Goal: Task Accomplishment & Management: Complete application form

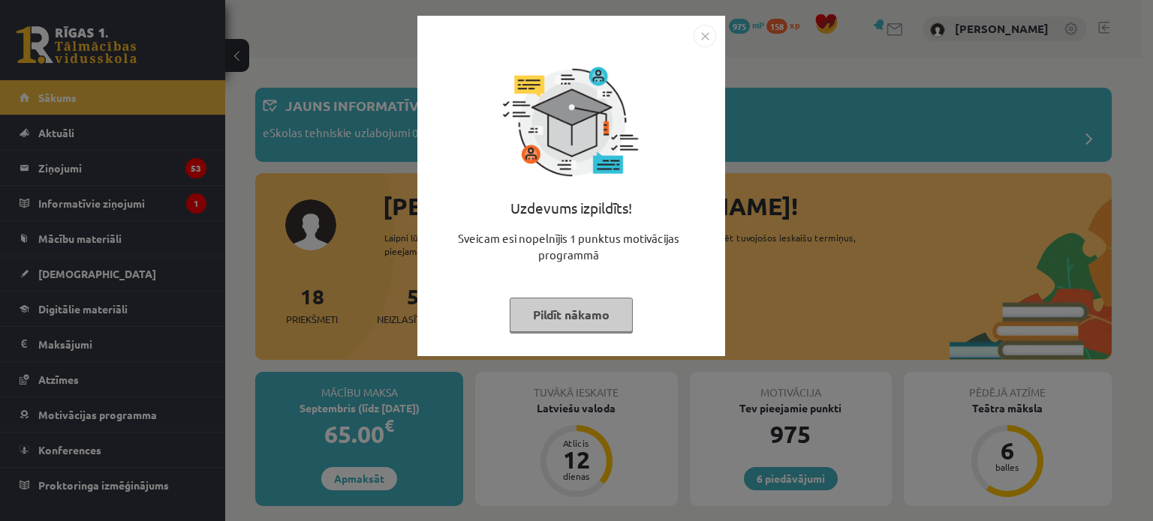
click at [706, 29] on img "Close" at bounding box center [704, 36] width 23 height 23
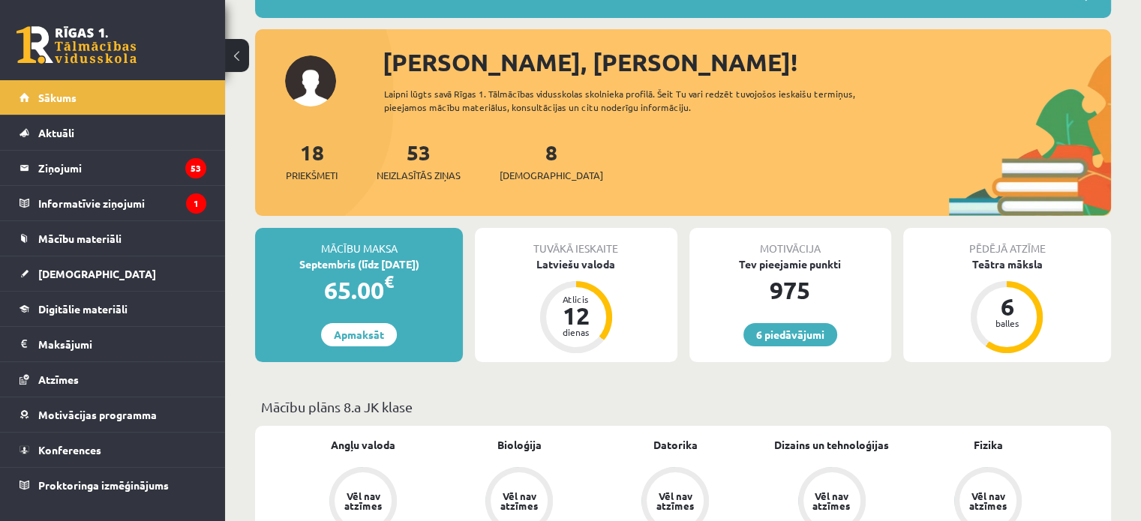
scroll to position [150, 0]
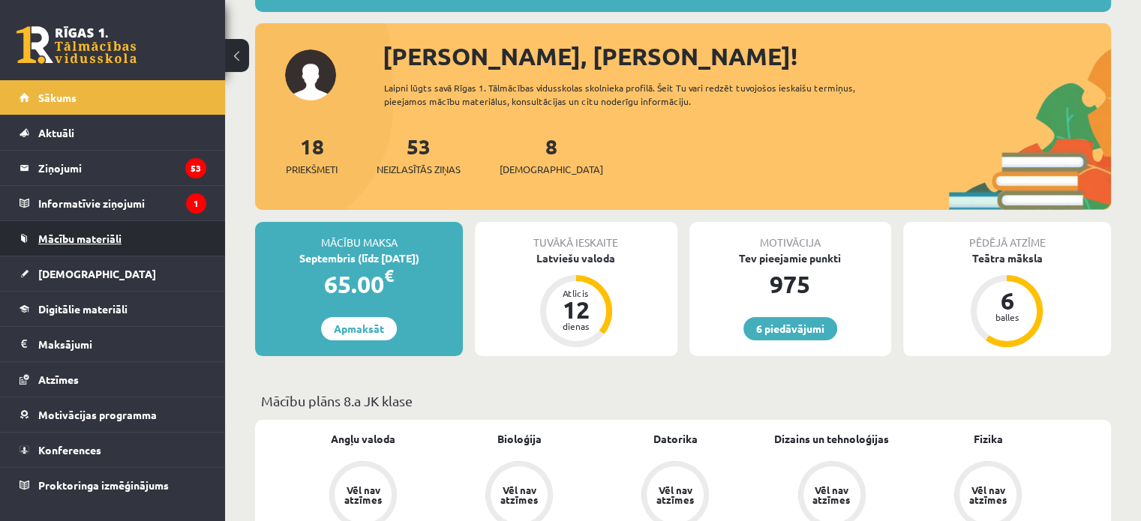
click at [123, 233] on link "Mācību materiāli" at bounding box center [113, 238] width 187 height 35
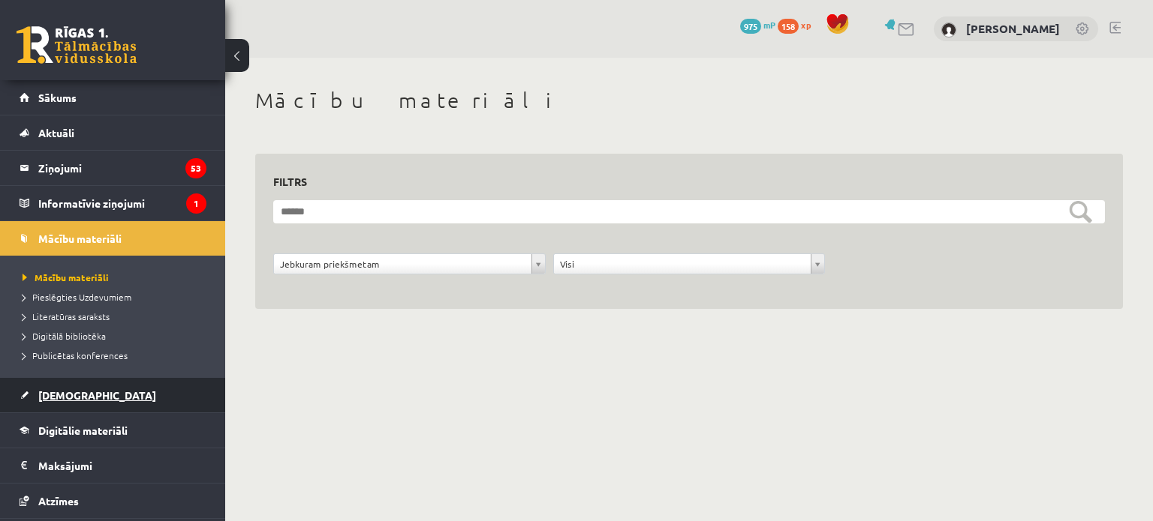
click at [90, 392] on link "[DEMOGRAPHIC_DATA]" at bounding box center [113, 395] width 187 height 35
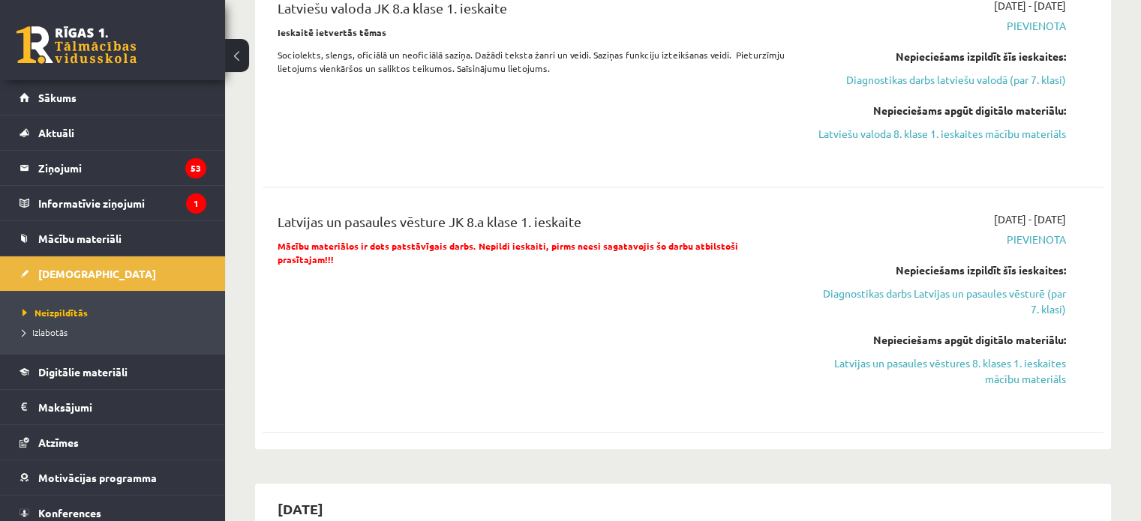
scroll to position [1050, 0]
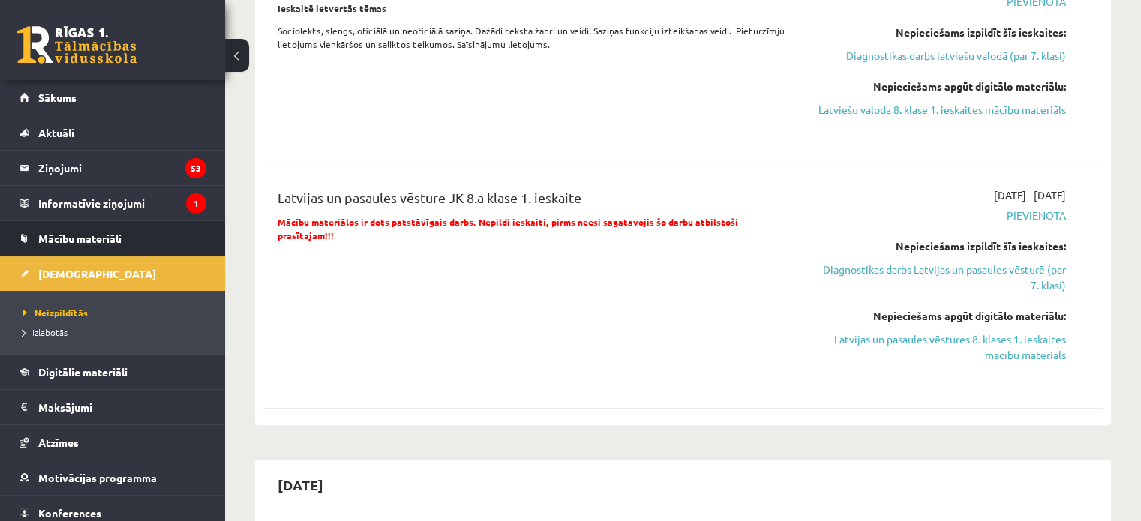
click at [89, 242] on span "Mācību materiāli" at bounding box center [79, 239] width 83 height 14
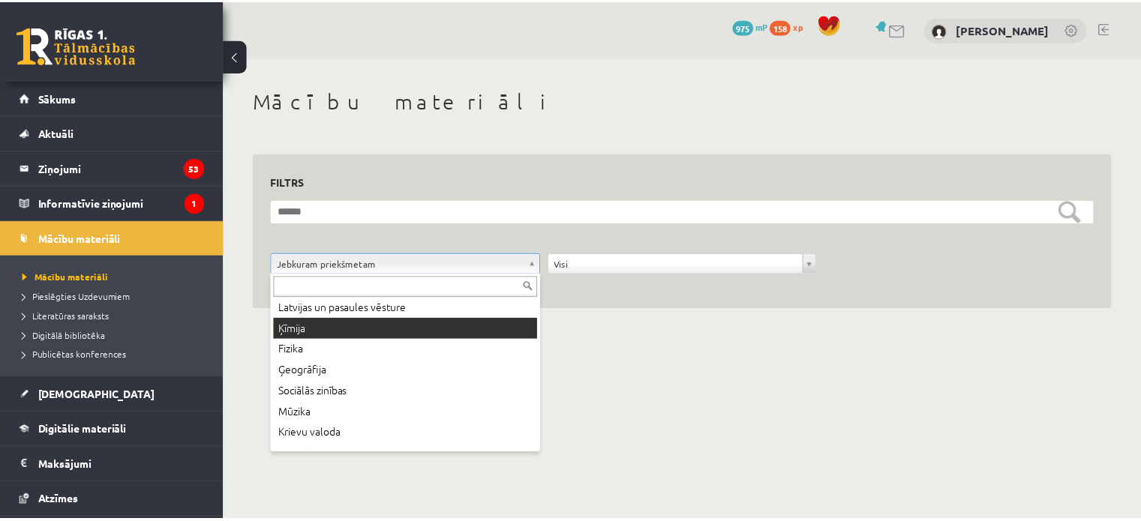
scroll to position [147, 0]
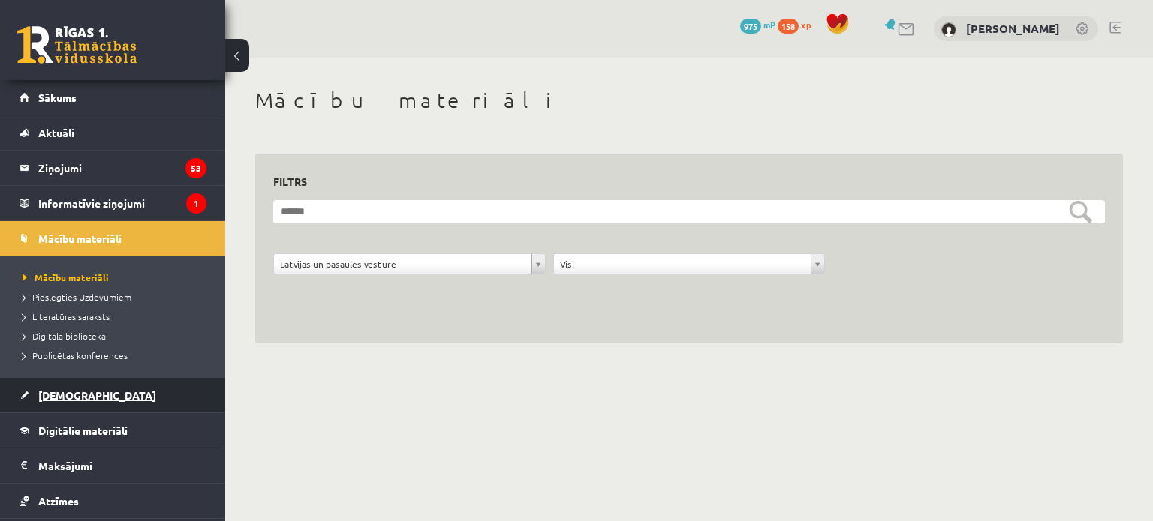
click at [104, 396] on link "[DEMOGRAPHIC_DATA]" at bounding box center [113, 395] width 187 height 35
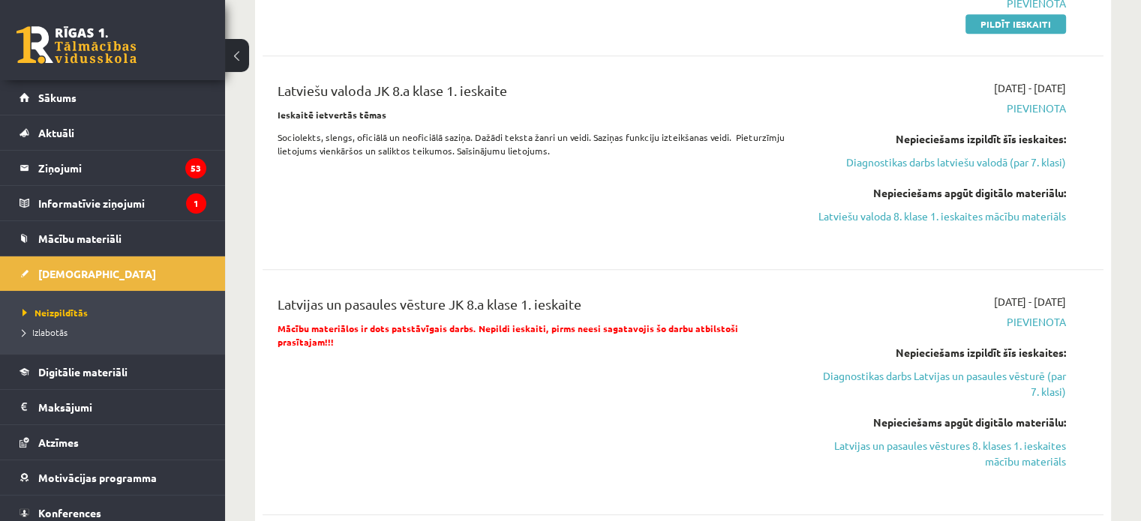
scroll to position [1050, 0]
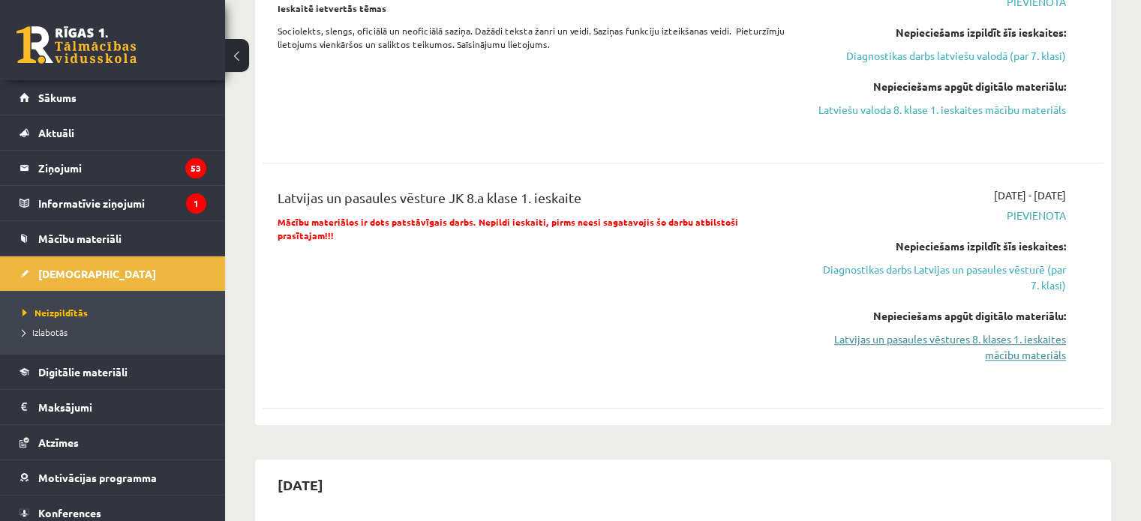
click at [1009, 363] on link "Latvijas un pasaules vēstures 8. klases 1. ieskaites mācību materiāls" at bounding box center [943, 348] width 248 height 32
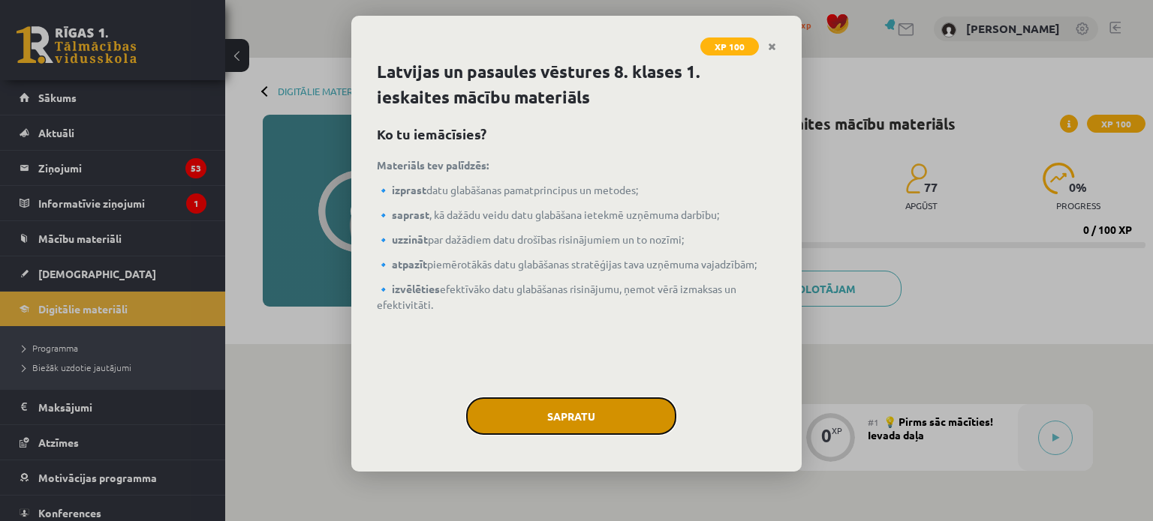
click at [582, 428] on button "Sapratu" at bounding box center [571, 417] width 210 height 38
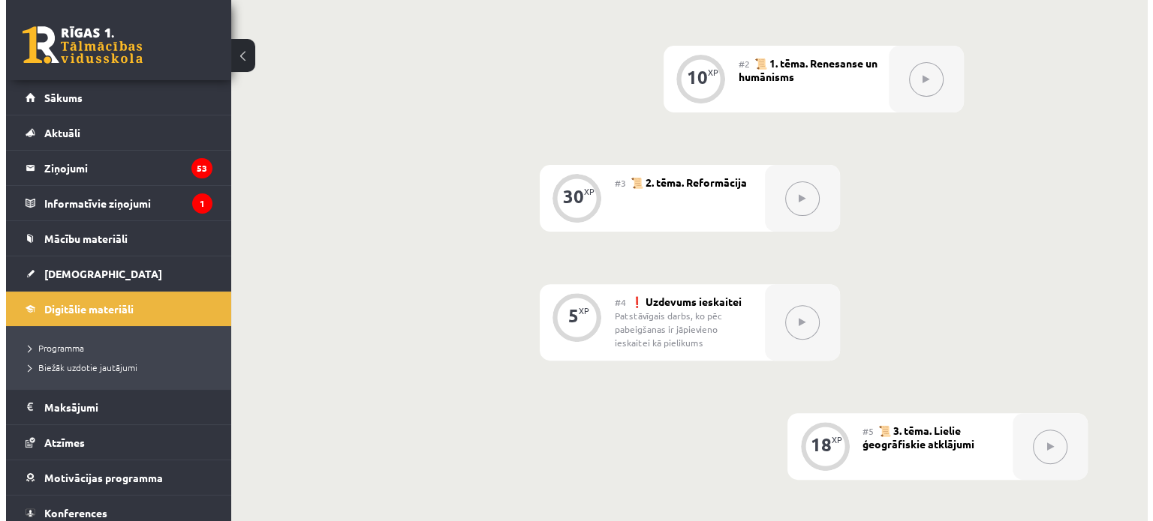
scroll to position [262, 0]
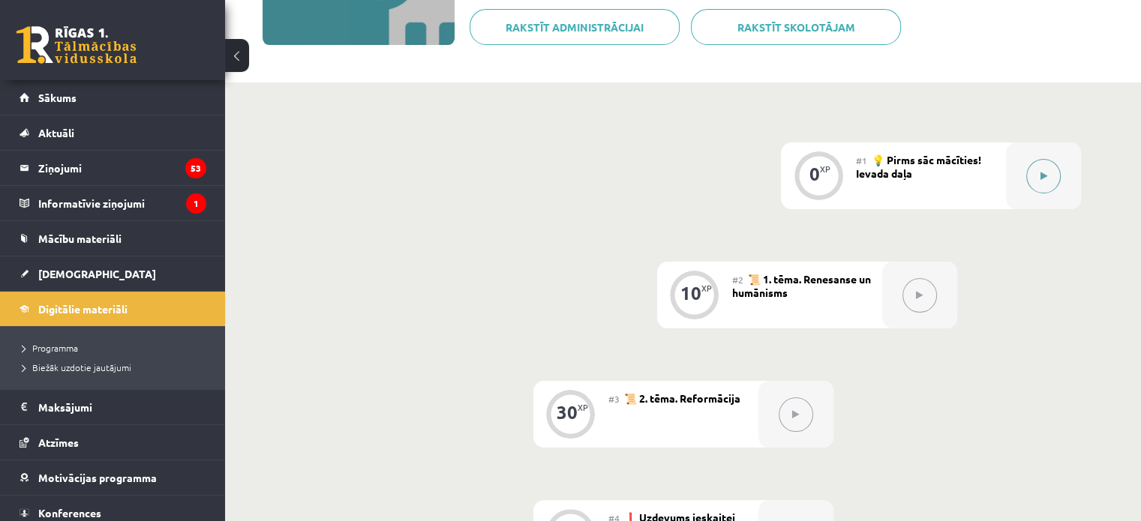
click at [1042, 175] on icon at bounding box center [1044, 176] width 7 height 9
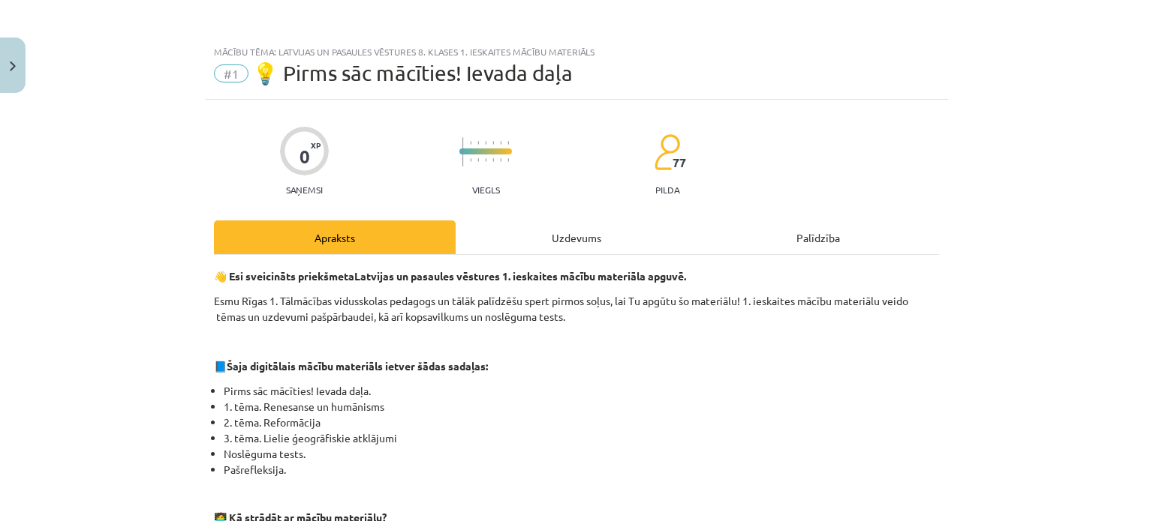
click at [602, 236] on div "Uzdevums" at bounding box center [576, 238] width 242 height 34
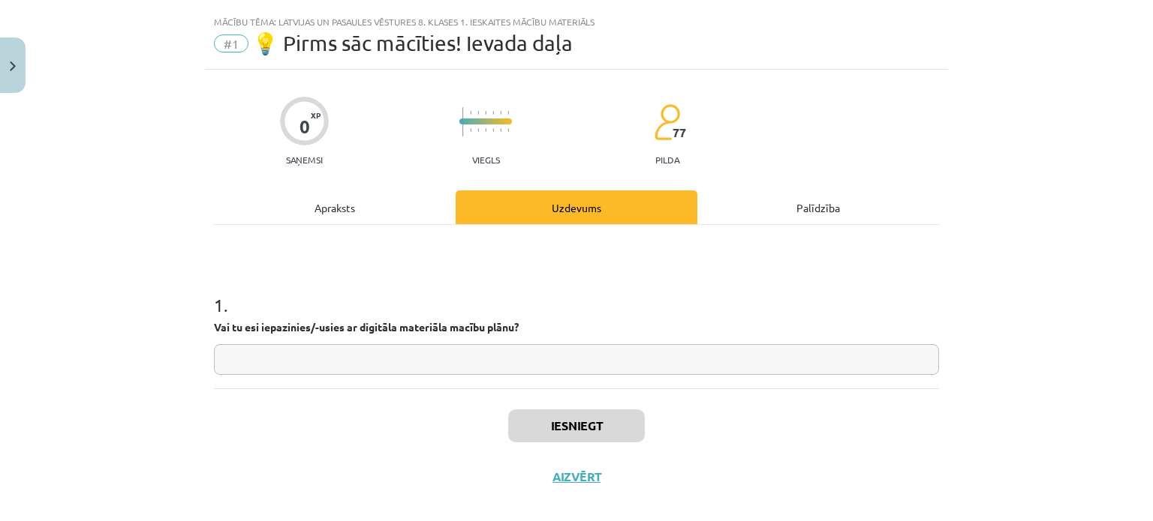
scroll to position [38, 0]
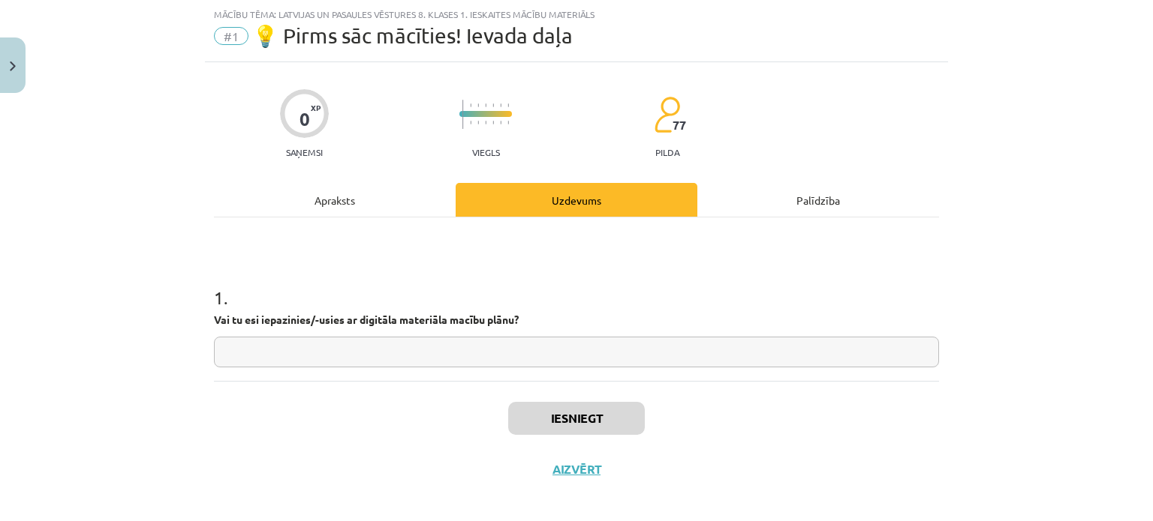
click at [432, 358] on input "text" at bounding box center [576, 352] width 725 height 31
type input "*"
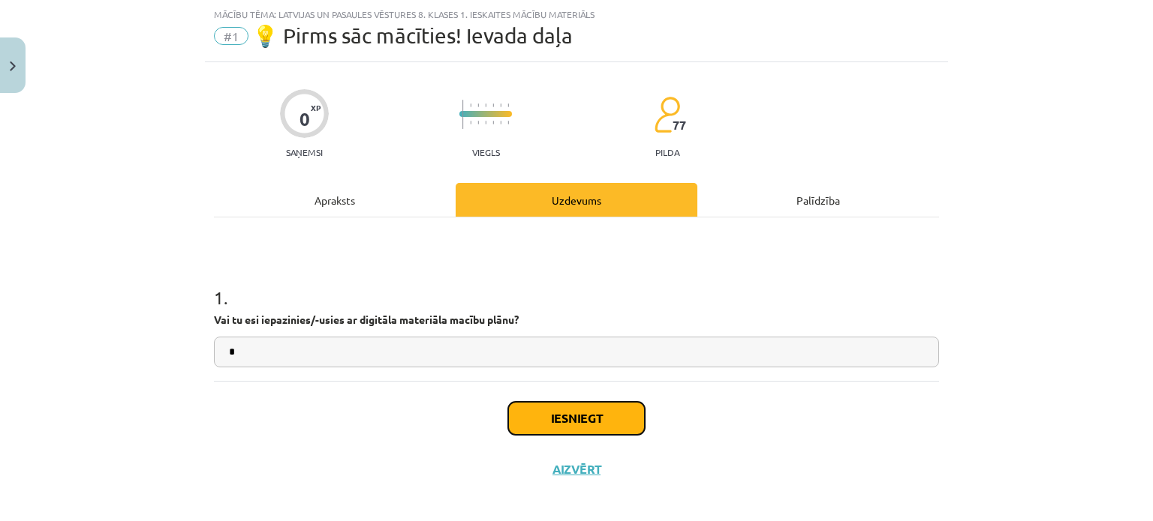
click at [579, 418] on button "Iesniegt" at bounding box center [576, 418] width 137 height 33
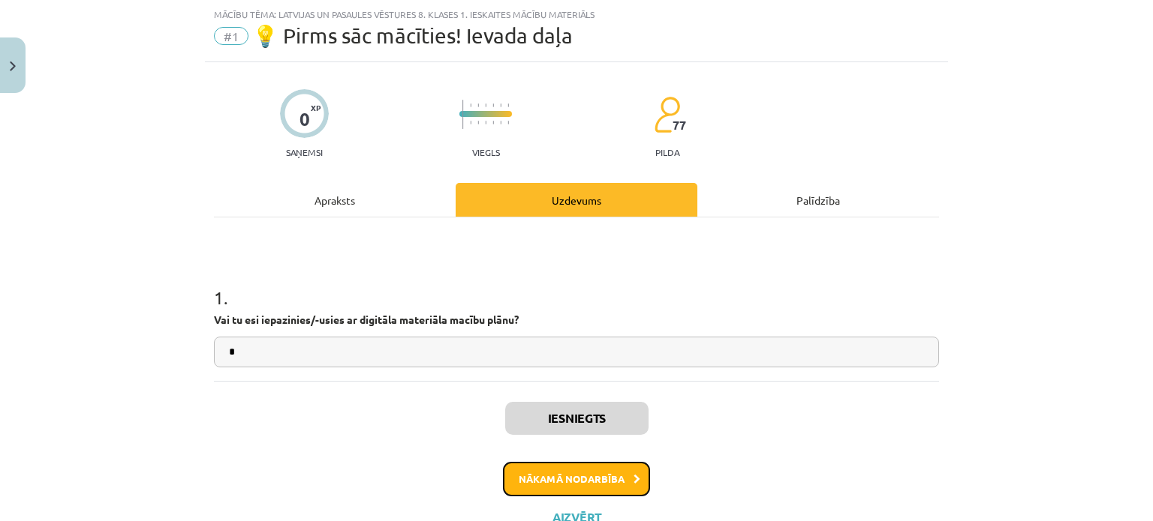
click at [577, 470] on button "Nākamā nodarbība" at bounding box center [576, 479] width 147 height 35
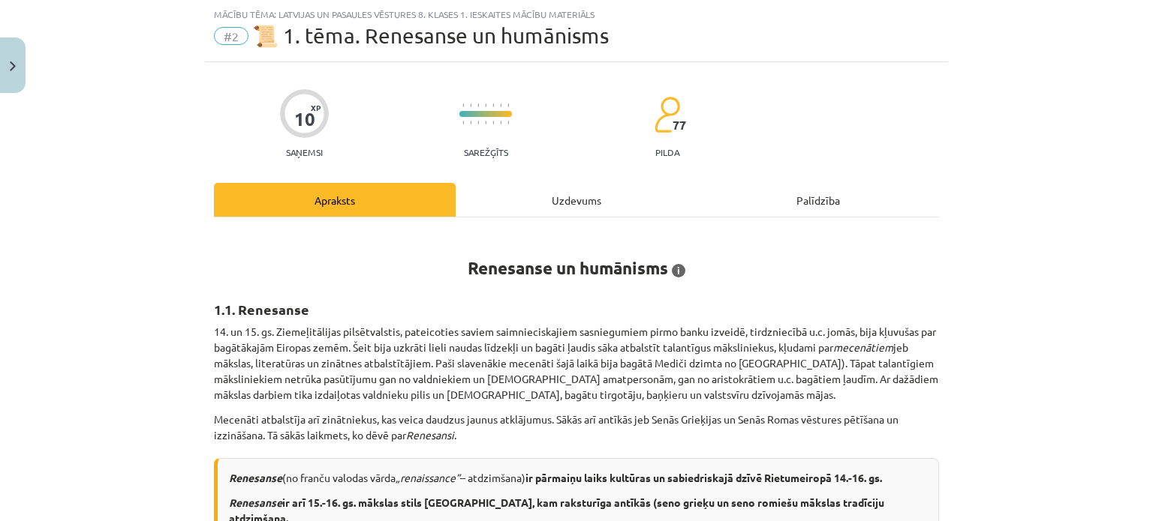
click at [579, 199] on div "Uzdevums" at bounding box center [576, 200] width 242 height 34
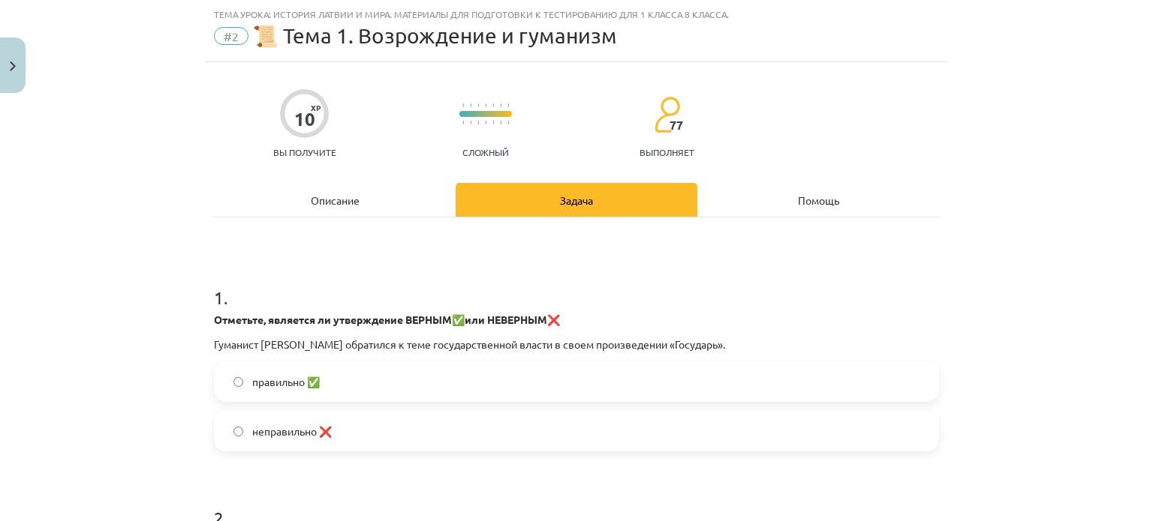
click at [993, 205] on div "Тема урока: История Латвии и мира. Материалы для подготовки к тестированию для …" at bounding box center [576, 260] width 1153 height 521
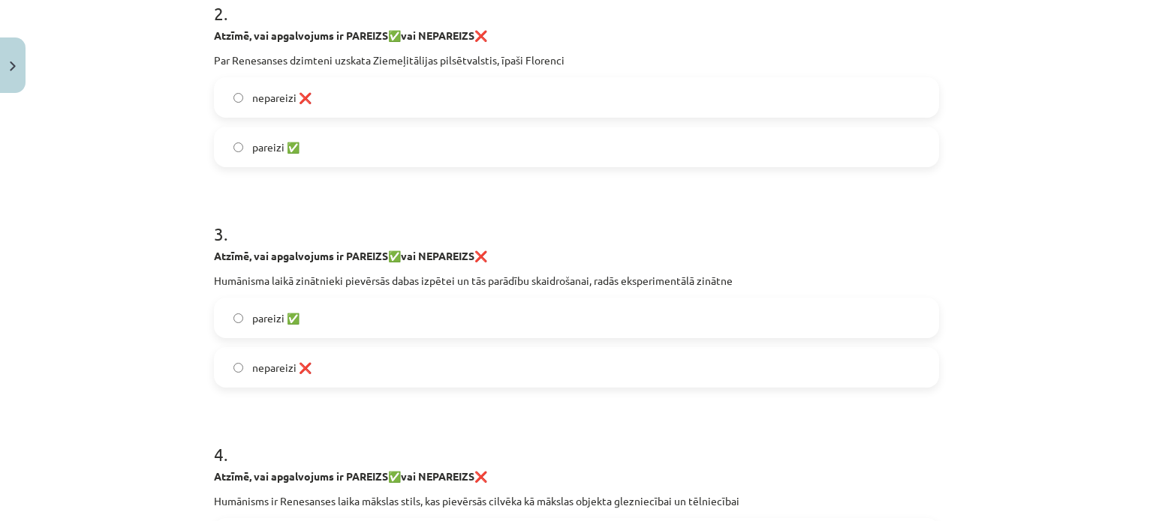
scroll to position [1023, 0]
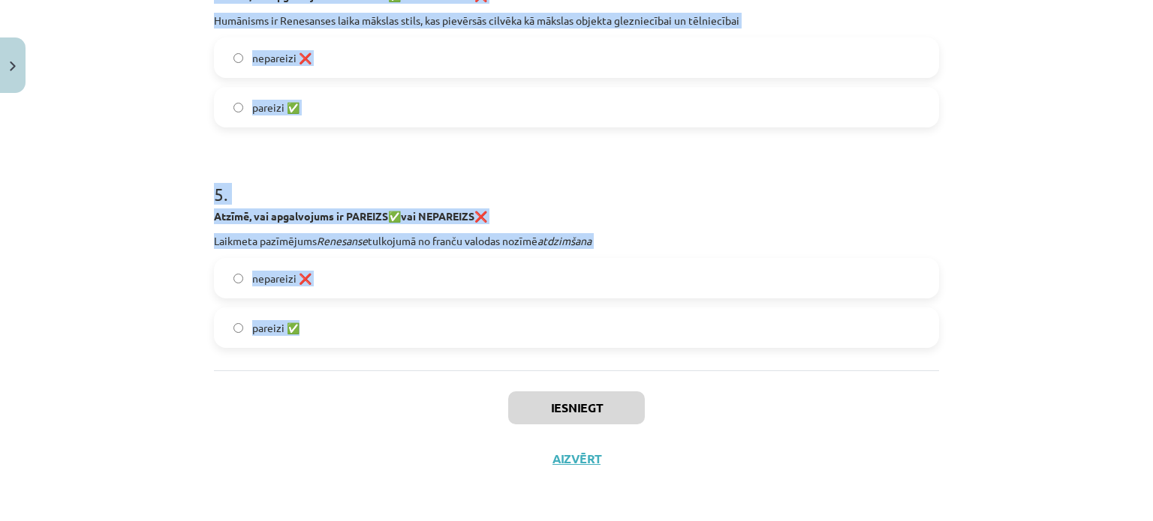
drag, startPoint x: 210, startPoint y: 295, endPoint x: 306, endPoint y: 335, distance: 104.0
copy form "1 . Atzīmē, vai apgalvojums ir PAREIZS ✅ vai NEPAREIZS ❌ Humānists Nikolo Makja…"
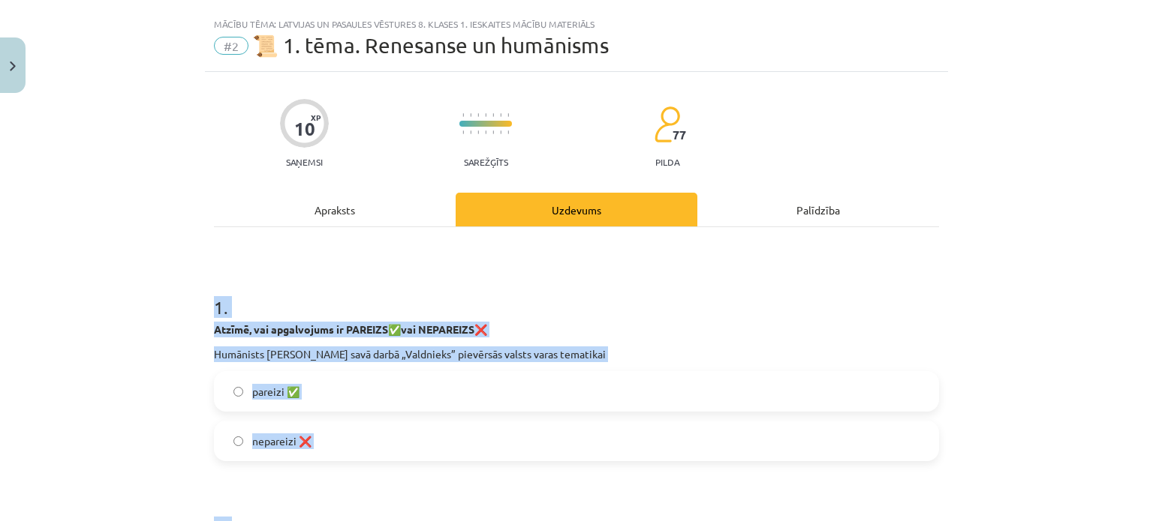
scroll to position [0, 0]
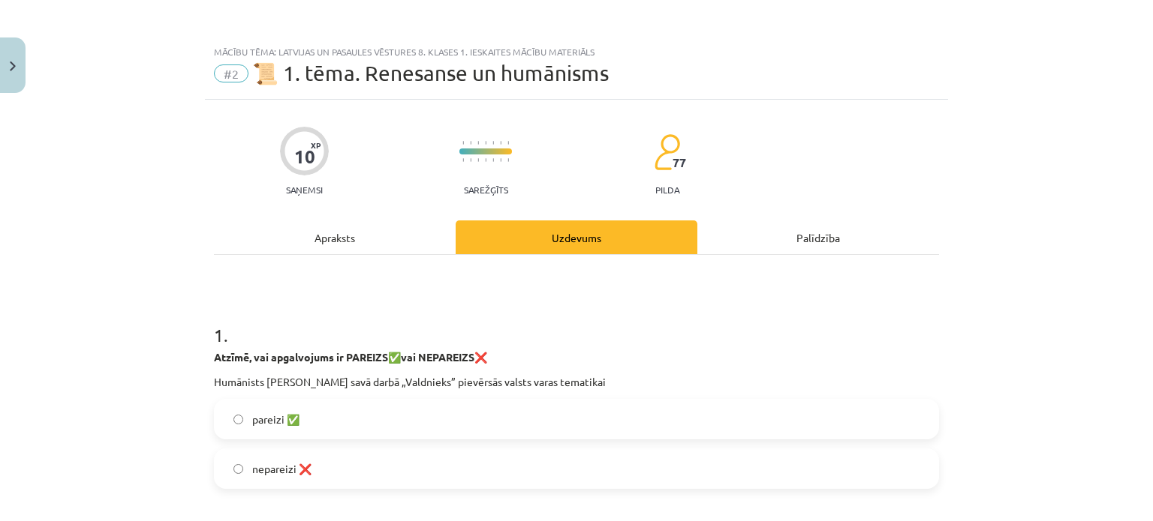
click at [105, 225] on div "Mācību tēma: Latvijas un pasaules vēstures 8. klases 1. ieskaites mācību materi…" at bounding box center [576, 260] width 1153 height 521
click at [240, 417] on label "pareizi ✅" at bounding box center [576, 420] width 722 height 38
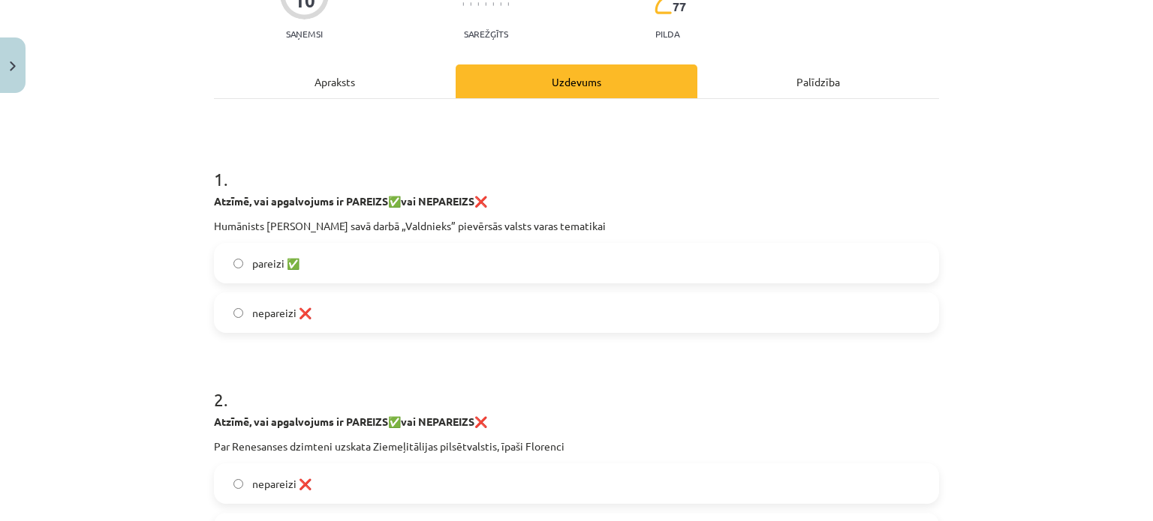
scroll to position [225, 0]
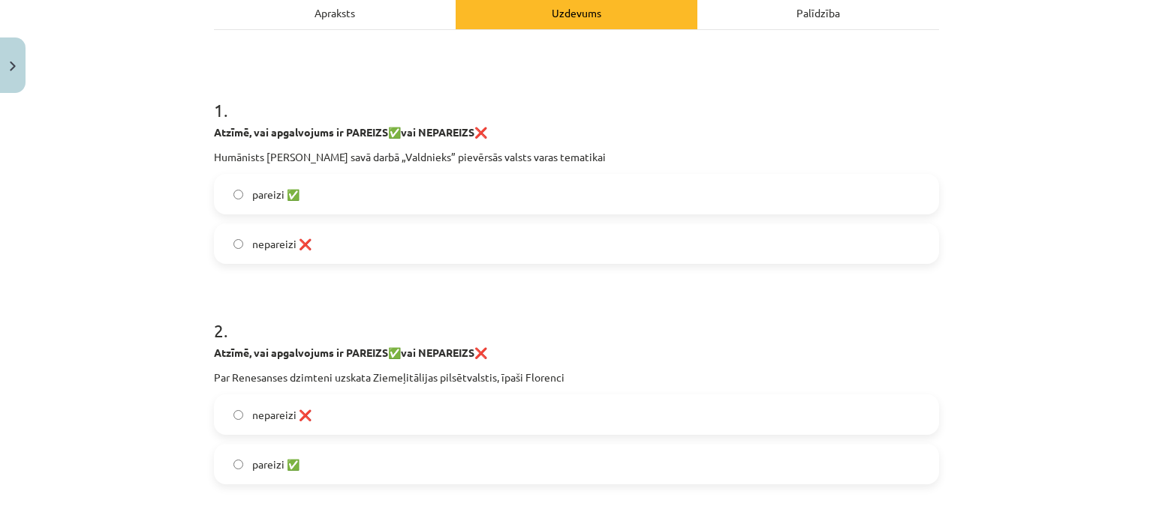
click at [262, 460] on span "pareizi ✅" at bounding box center [275, 465] width 47 height 16
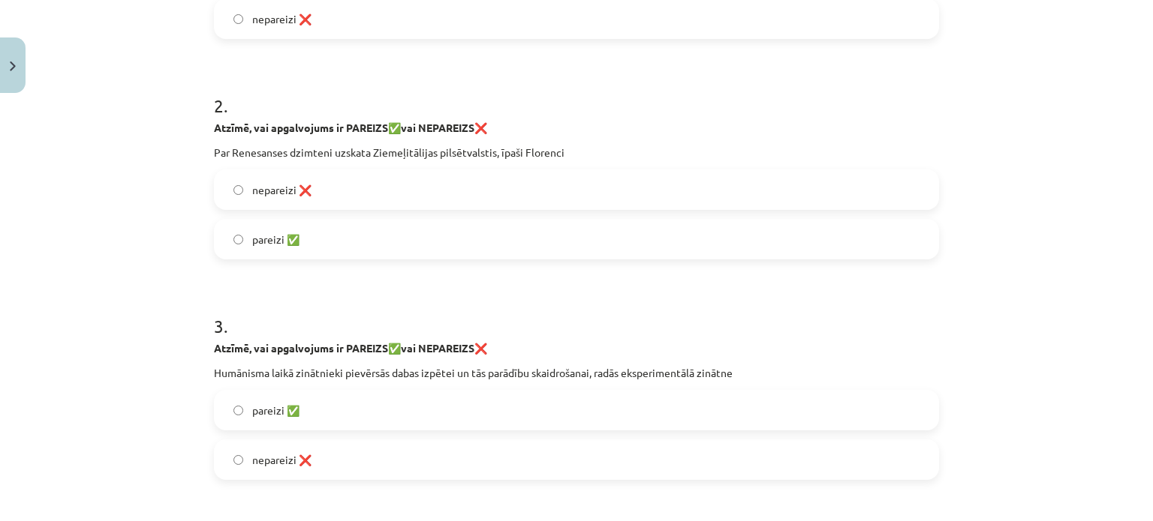
click at [266, 407] on span "pareizi ✅" at bounding box center [275, 411] width 47 height 16
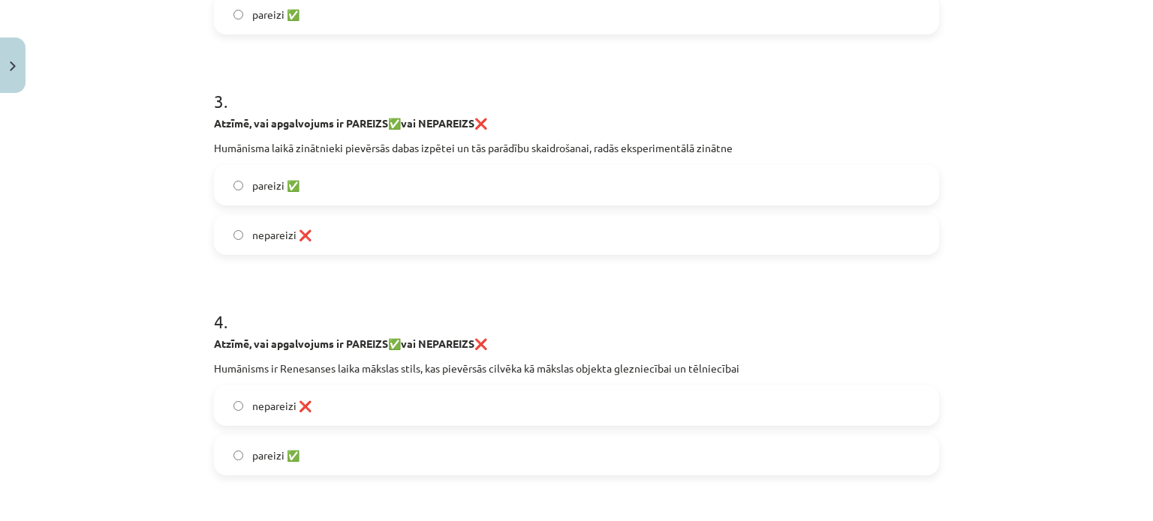
click at [243, 396] on label "nepareizi ❌" at bounding box center [576, 406] width 722 height 38
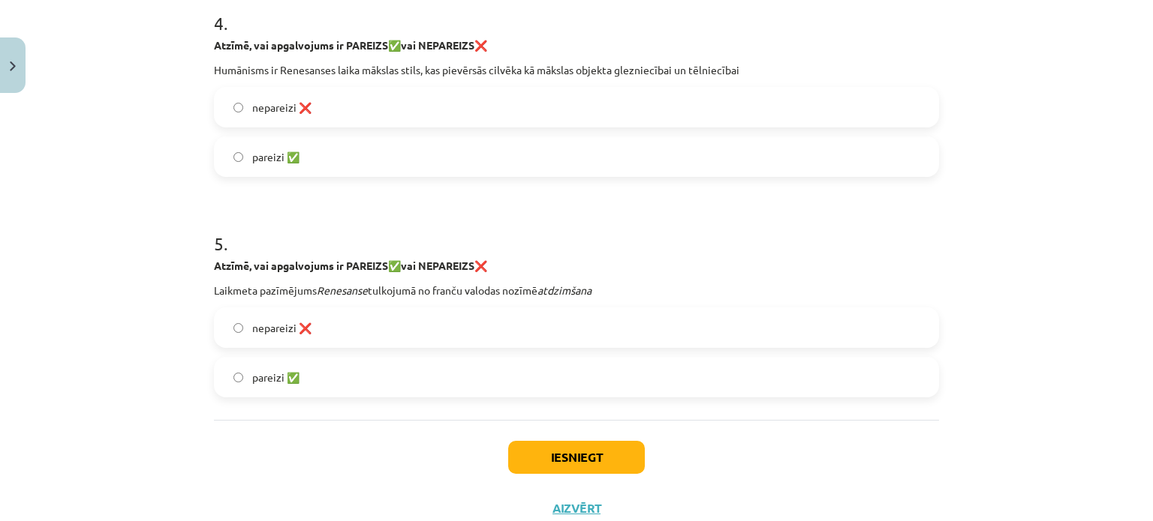
scroll to position [975, 0]
click at [254, 363] on label "pareizi ✅" at bounding box center [576, 376] width 722 height 38
click at [566, 455] on button "Iesniegt" at bounding box center [576, 456] width 137 height 33
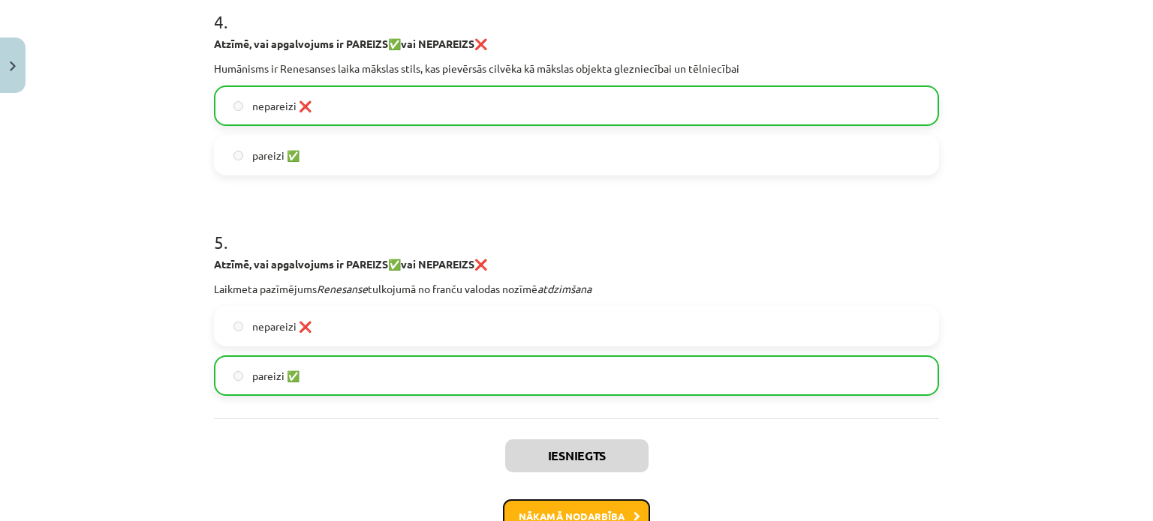
click at [590, 512] on button "Nākamā nodarbība" at bounding box center [576, 517] width 147 height 35
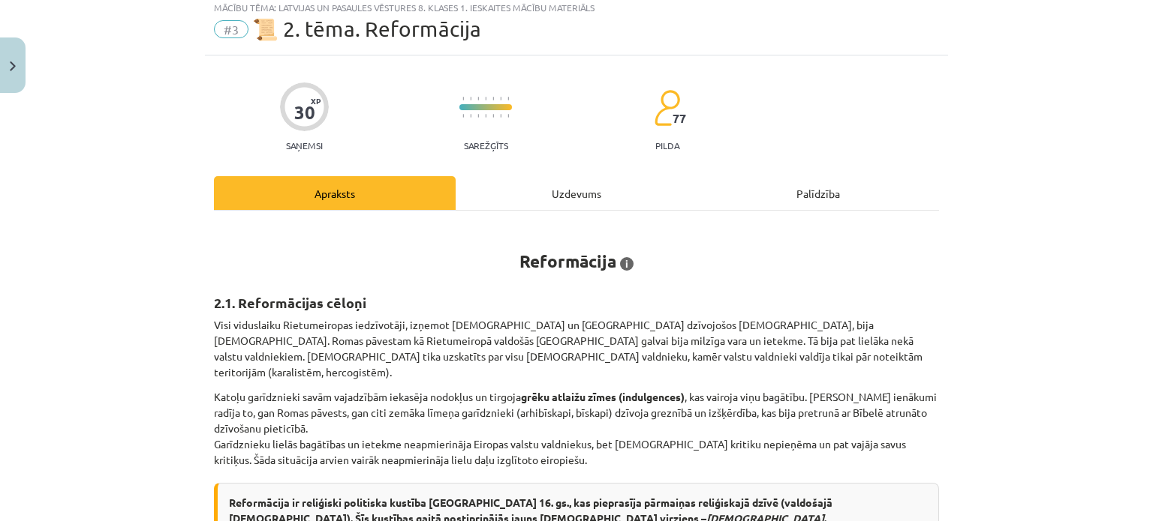
scroll to position [38, 0]
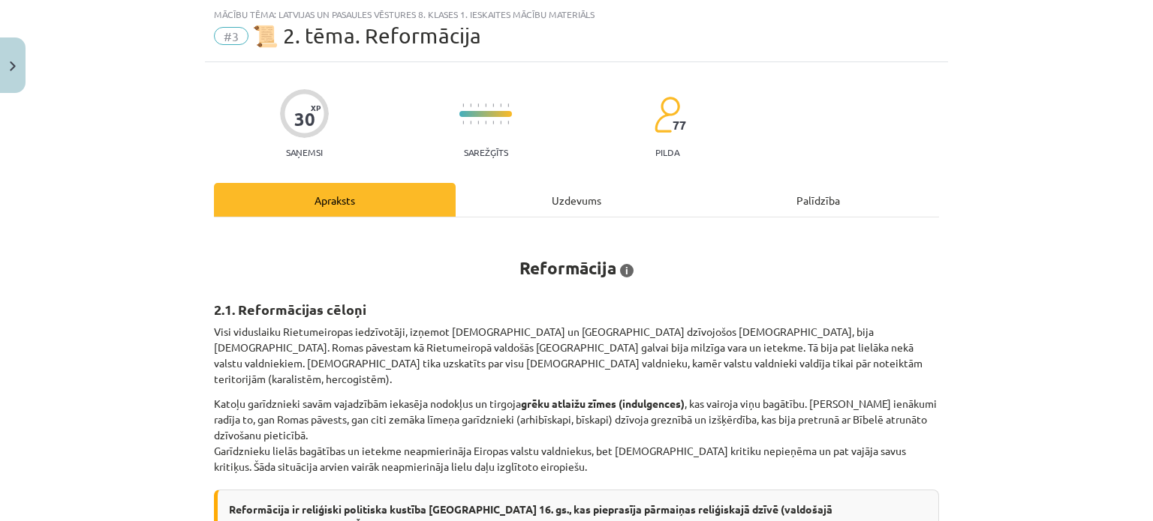
click at [528, 191] on div "Uzdevums" at bounding box center [576, 200] width 242 height 34
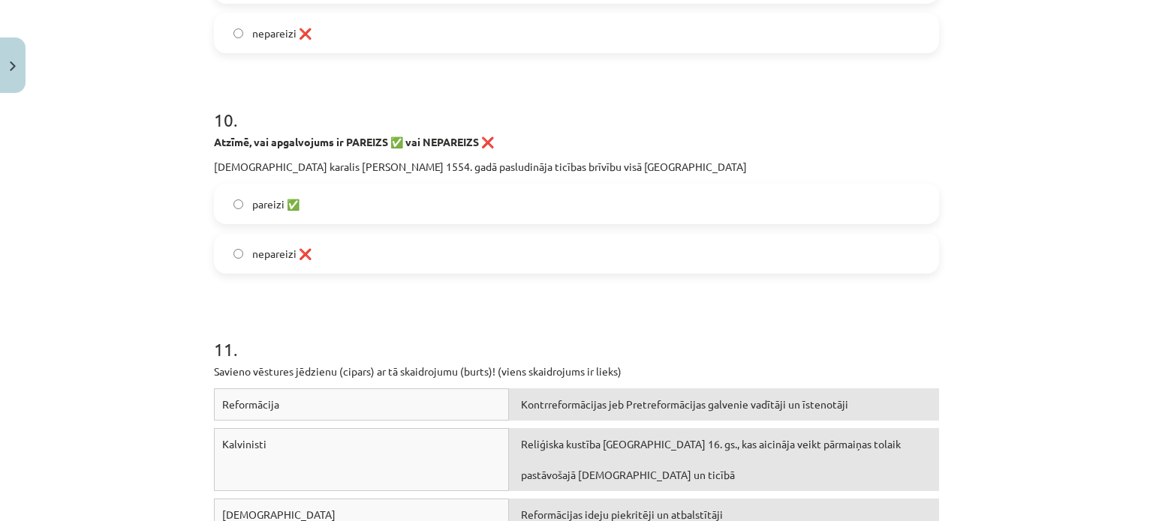
scroll to position [2694, 0]
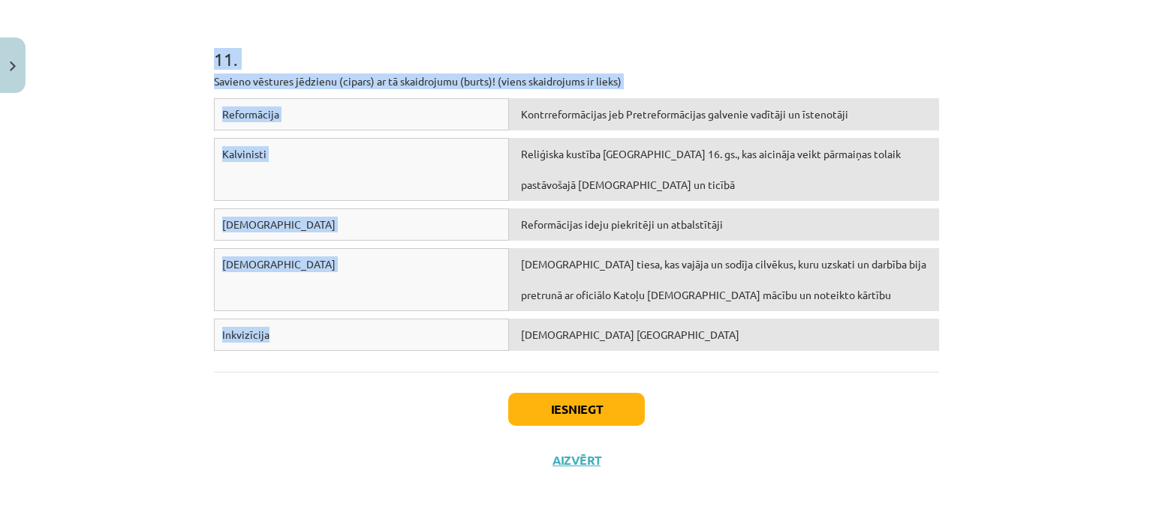
drag, startPoint x: 209, startPoint y: 289, endPoint x: 284, endPoint y: 350, distance: 97.0
copy form "1 . Atzīmē, vai apgalvojums ir Reformācijas CĒLONIS vai SEKAS! Ar „c” apzīmē to…"
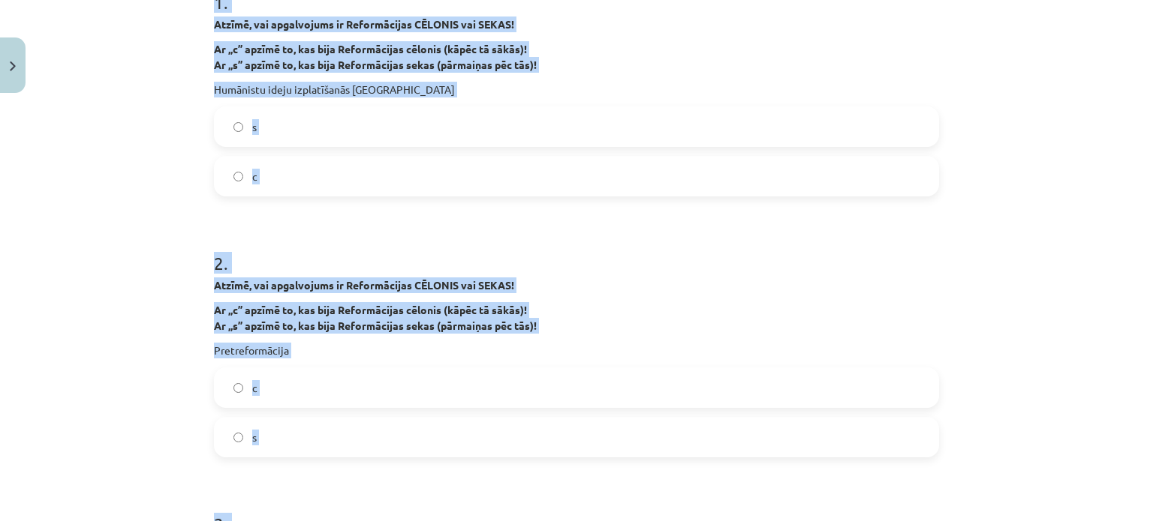
scroll to position [218, 0]
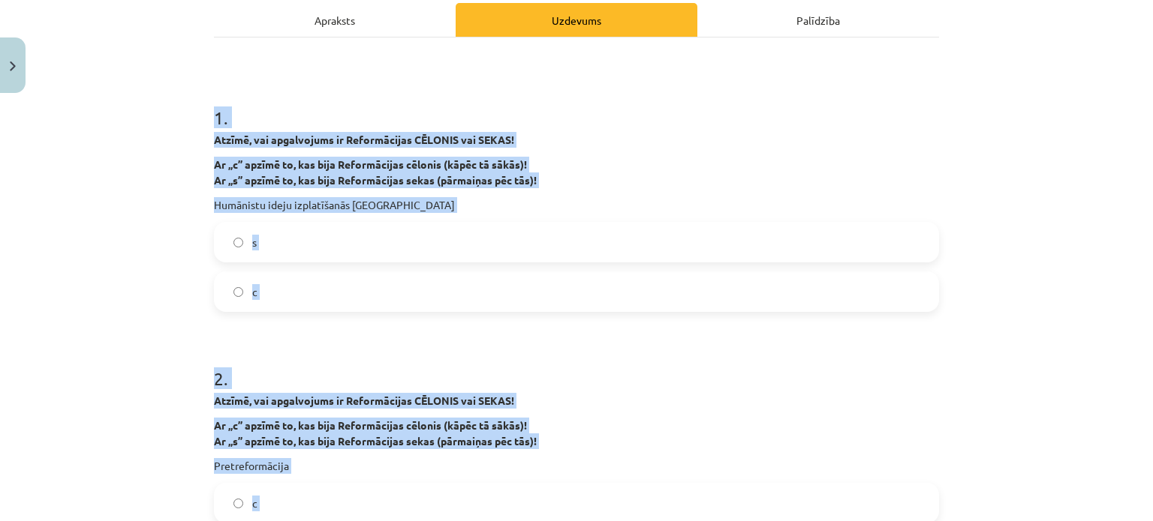
click at [87, 256] on div "Mācību tēma: Latvijas un pasaules vēstures 8. klases 1. ieskaites mācību materi…" at bounding box center [576, 260] width 1153 height 521
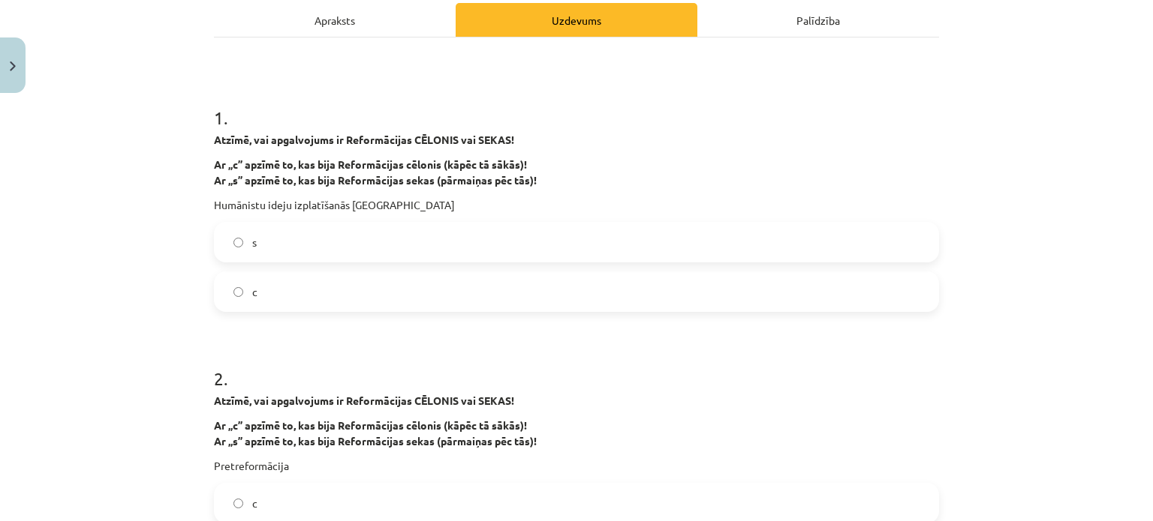
click at [259, 284] on label "с" at bounding box center [576, 292] width 722 height 38
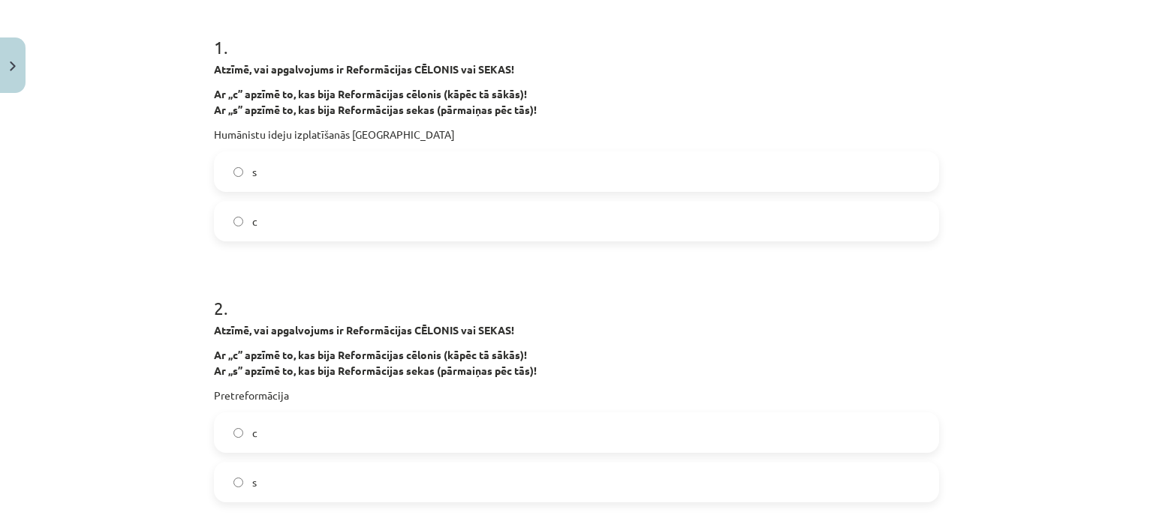
scroll to position [293, 0]
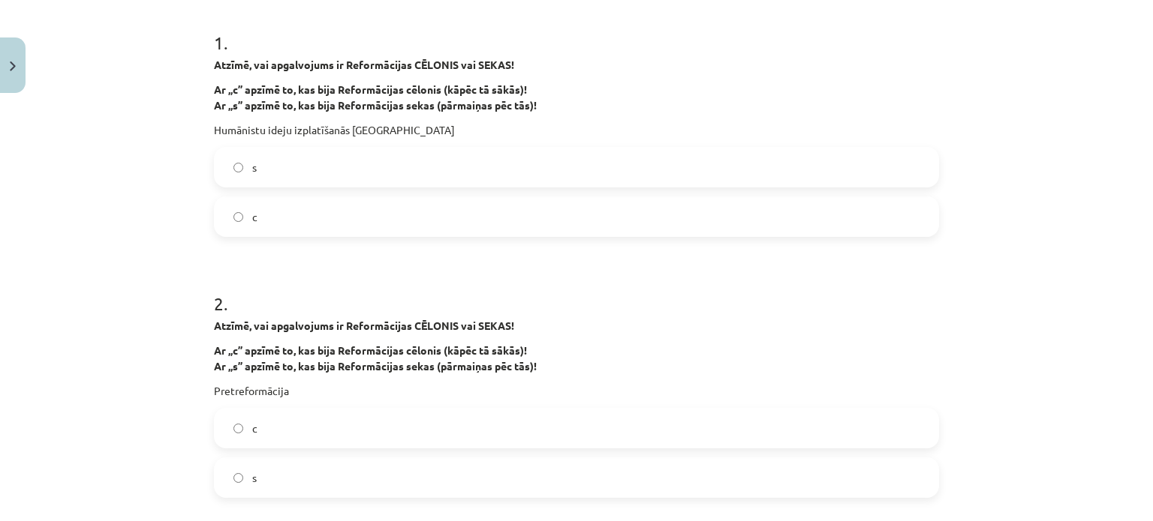
click at [254, 467] on label "s" at bounding box center [576, 478] width 722 height 38
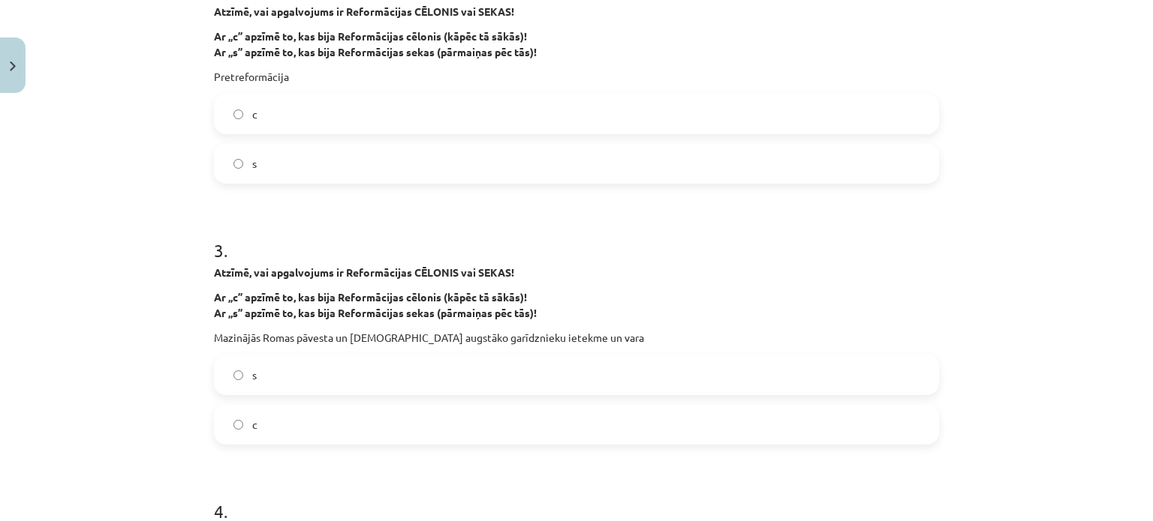
scroll to position [668, 0]
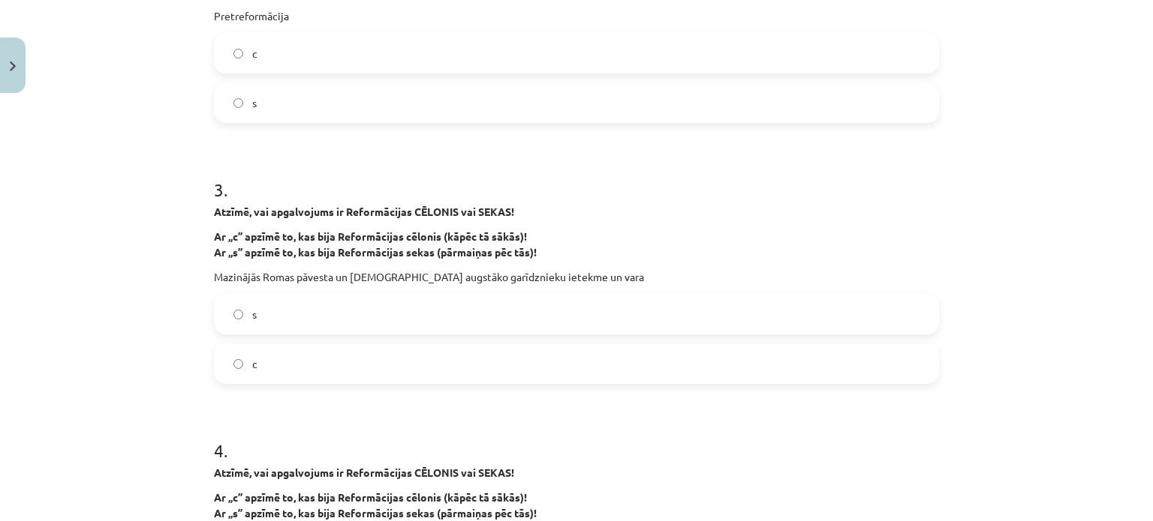
click at [256, 311] on label "s" at bounding box center [576, 315] width 722 height 38
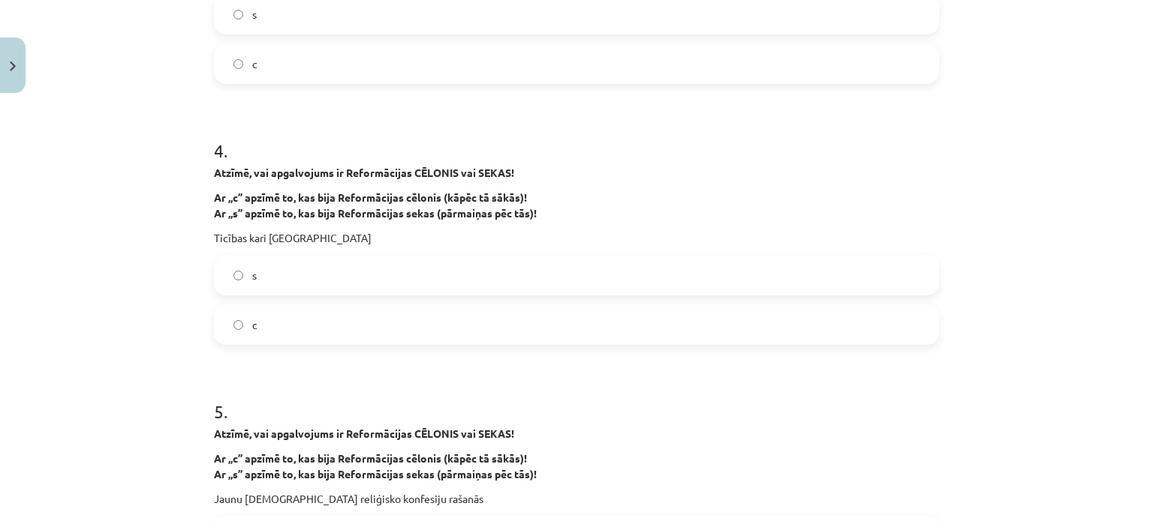
click at [264, 290] on label "s" at bounding box center [576, 276] width 722 height 38
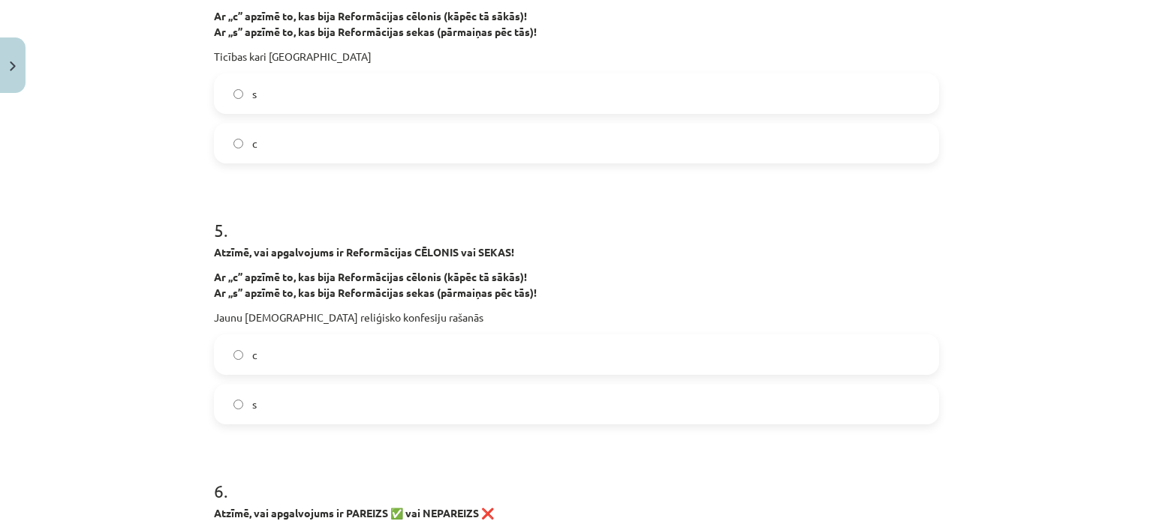
scroll to position [1193, 0]
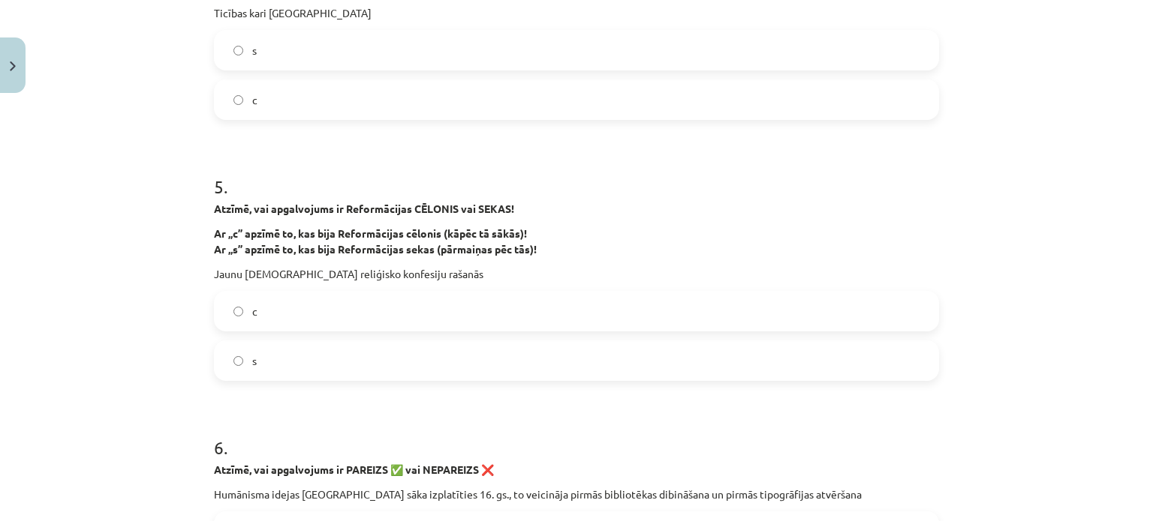
click at [265, 348] on label "s" at bounding box center [576, 361] width 722 height 38
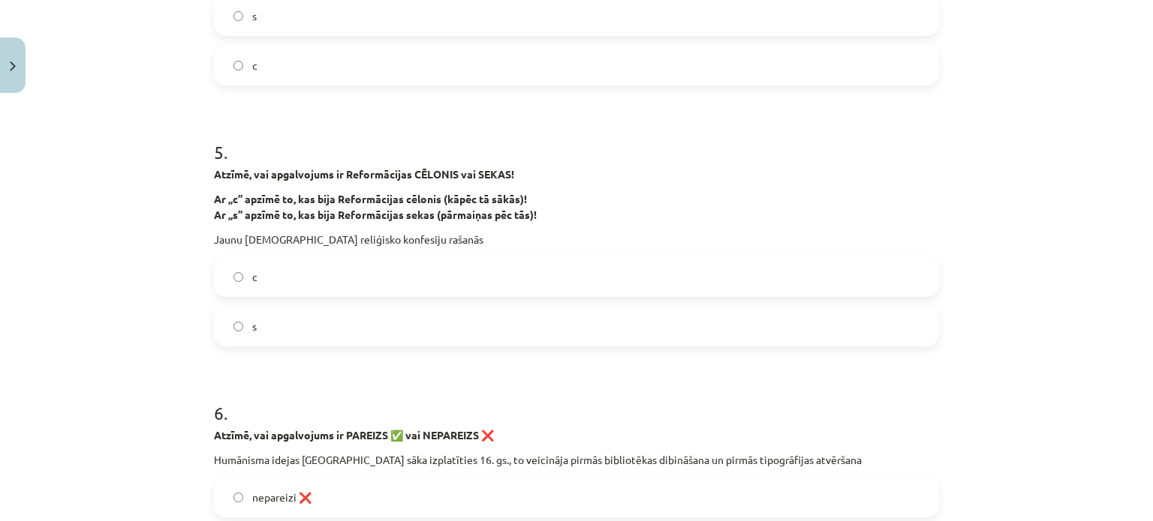
scroll to position [1343, 0]
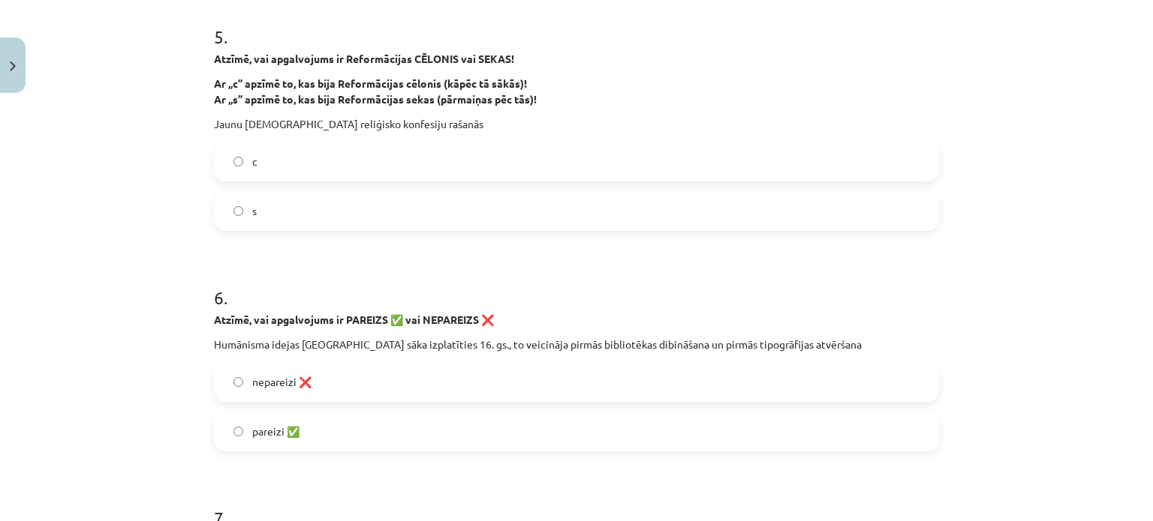
click at [267, 428] on span "pareizi ✅" at bounding box center [275, 432] width 47 height 16
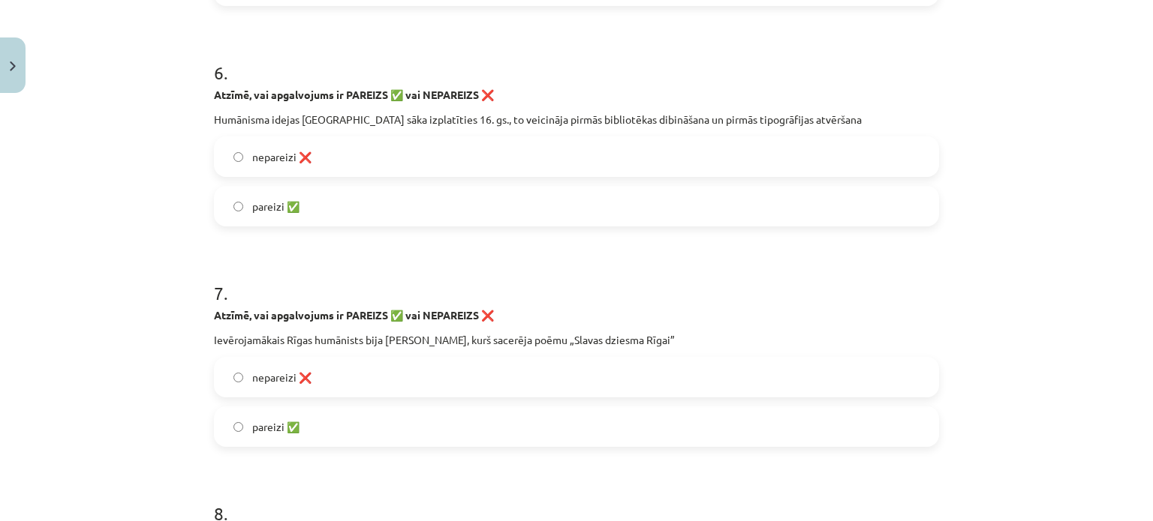
click at [276, 423] on span "pareizi ✅" at bounding box center [275, 427] width 47 height 16
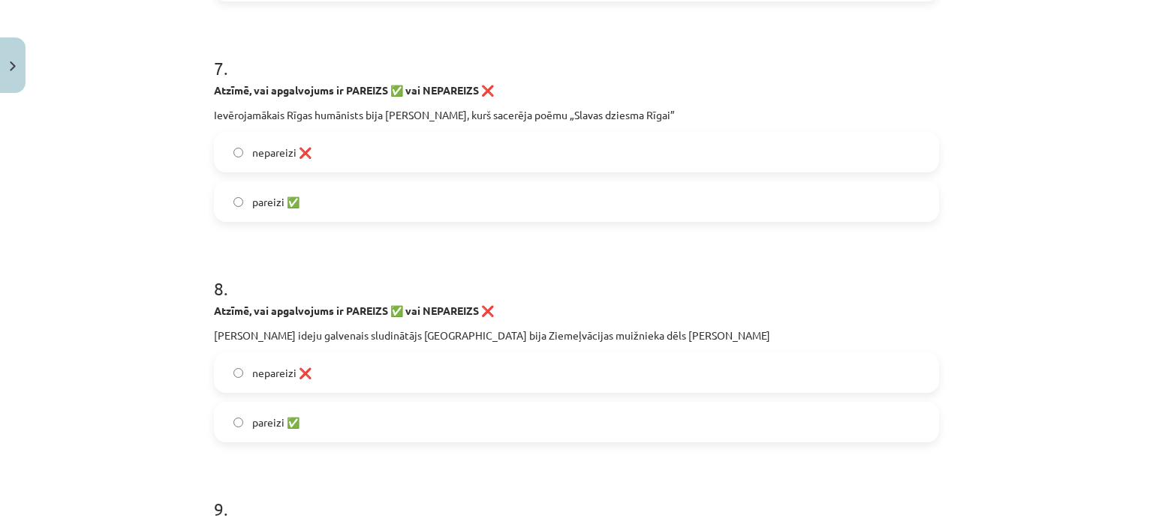
click at [252, 422] on span "pareizi ✅" at bounding box center [275, 423] width 47 height 16
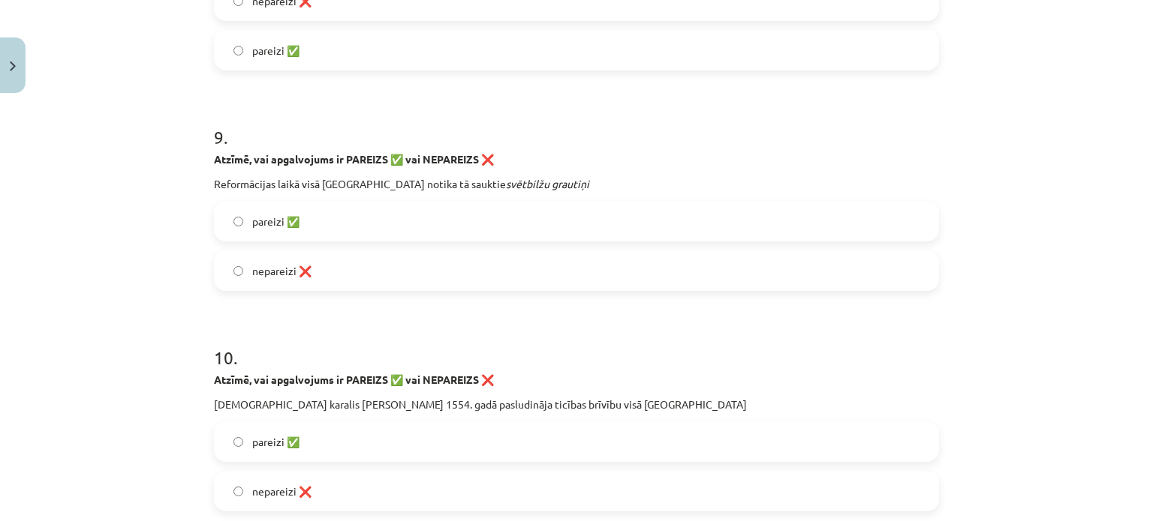
scroll to position [2168, 0]
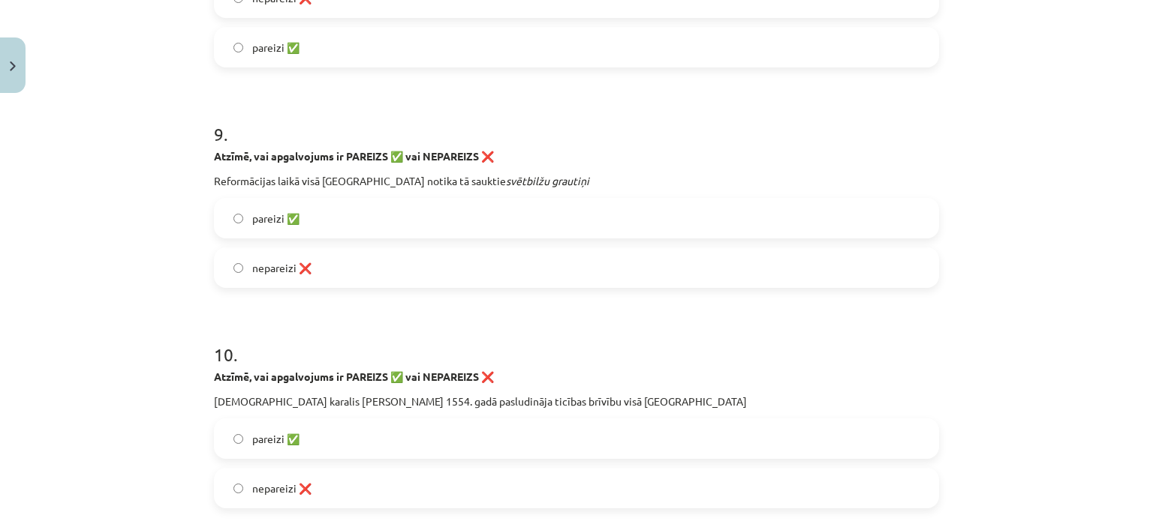
click at [274, 473] on label "nepareizi ❌" at bounding box center [576, 489] width 722 height 38
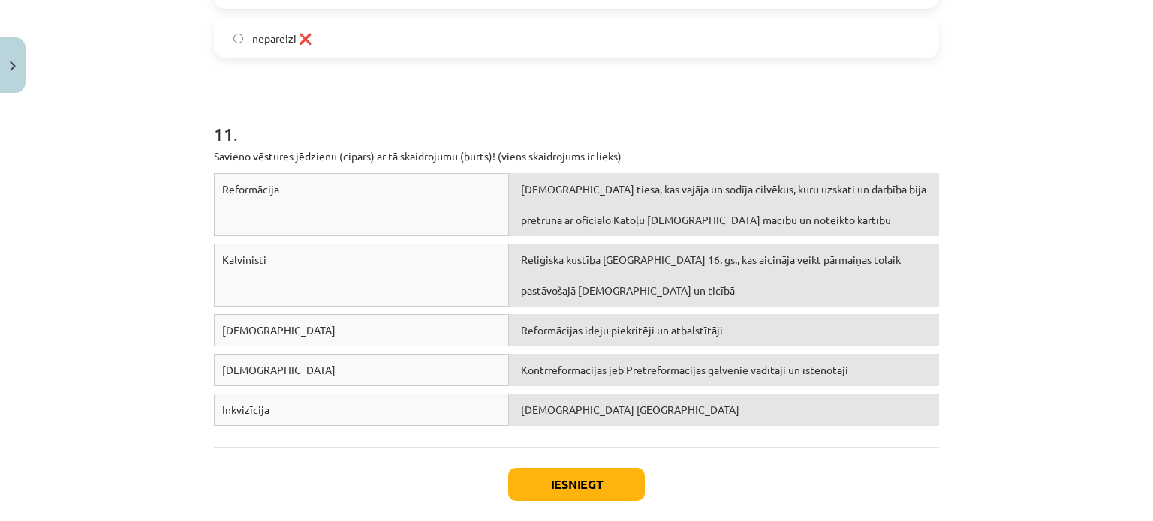
scroll to position [2634, 0]
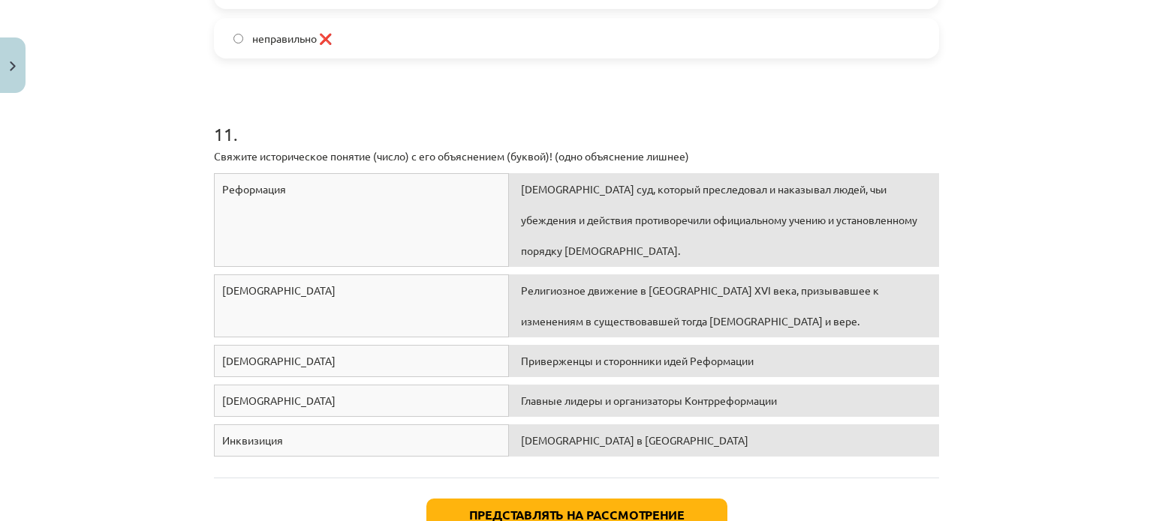
click at [1045, 239] on div "Тема урока: История Латвии и мира. Материалы для подготовки к тестированию для …" at bounding box center [576, 260] width 1153 height 521
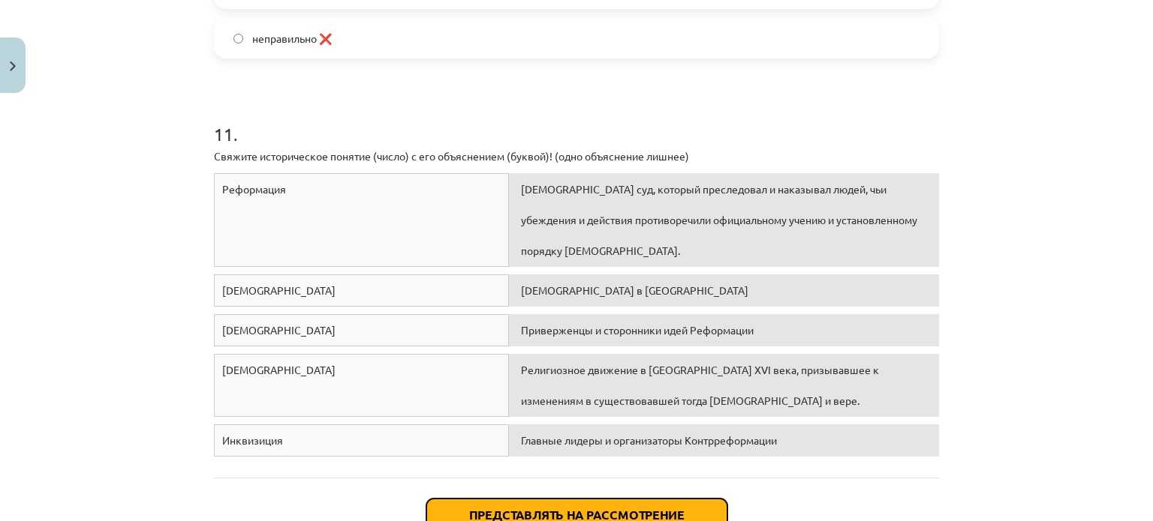
click at [623, 501] on button "Представлять на рассмотрение" at bounding box center [576, 515] width 301 height 33
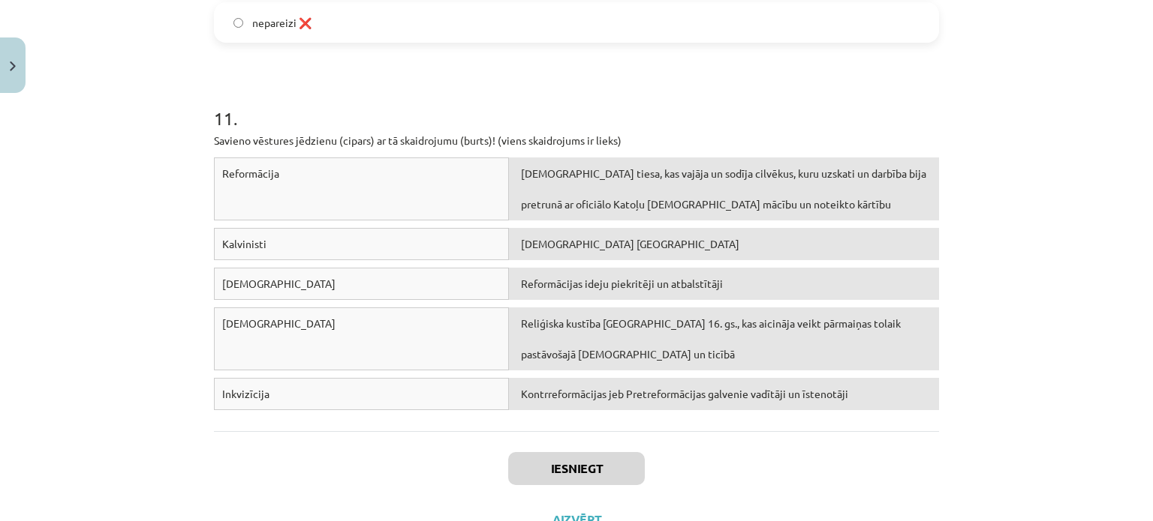
scroll to position [2619, 0]
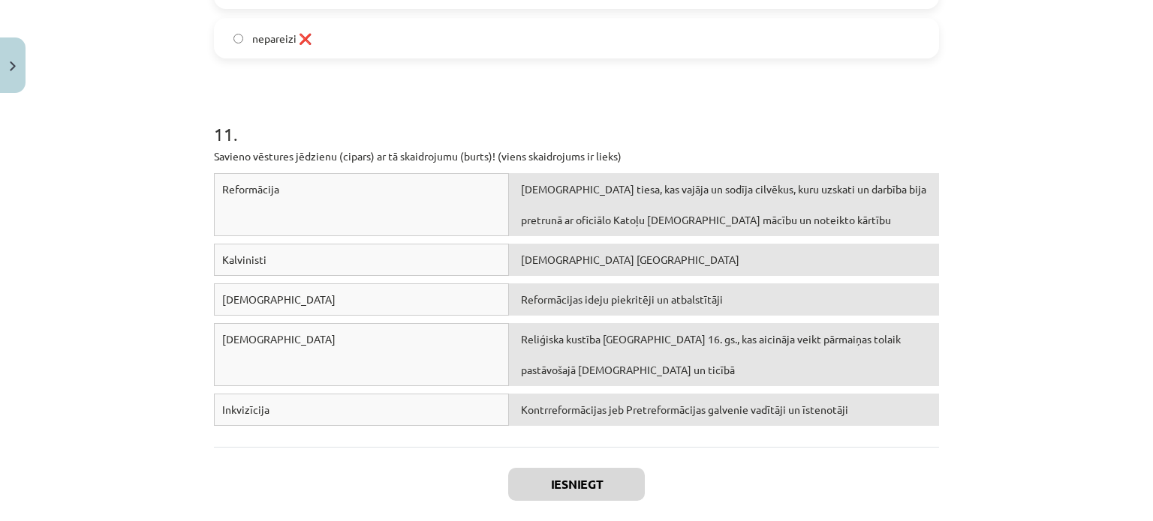
click at [1029, 155] on div "Mācību tēma: Latvijas un pasaules vēstures 8. klases 1. ieskaites mācību materi…" at bounding box center [576, 260] width 1153 height 521
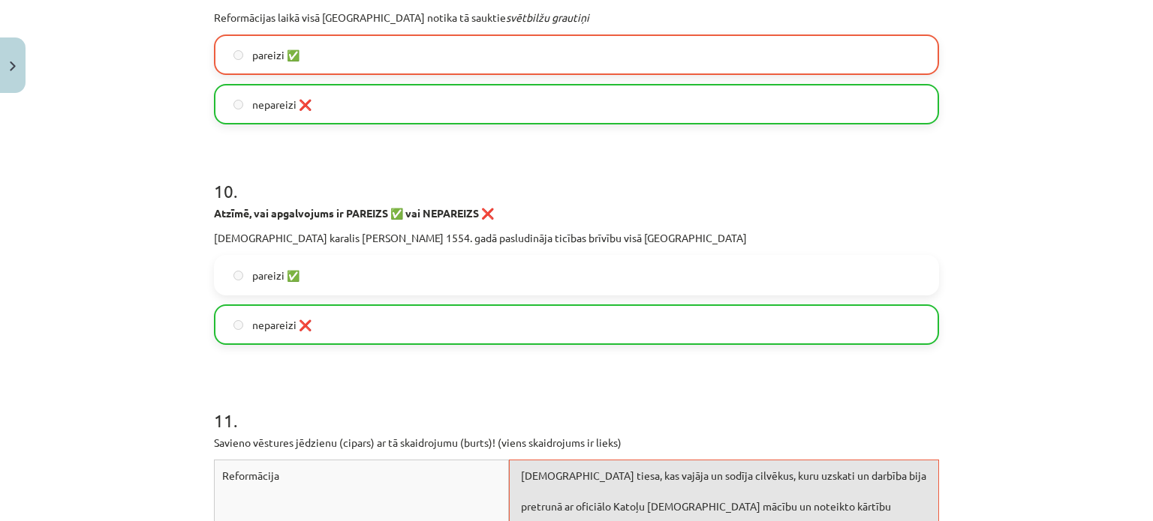
scroll to position [2319, 0]
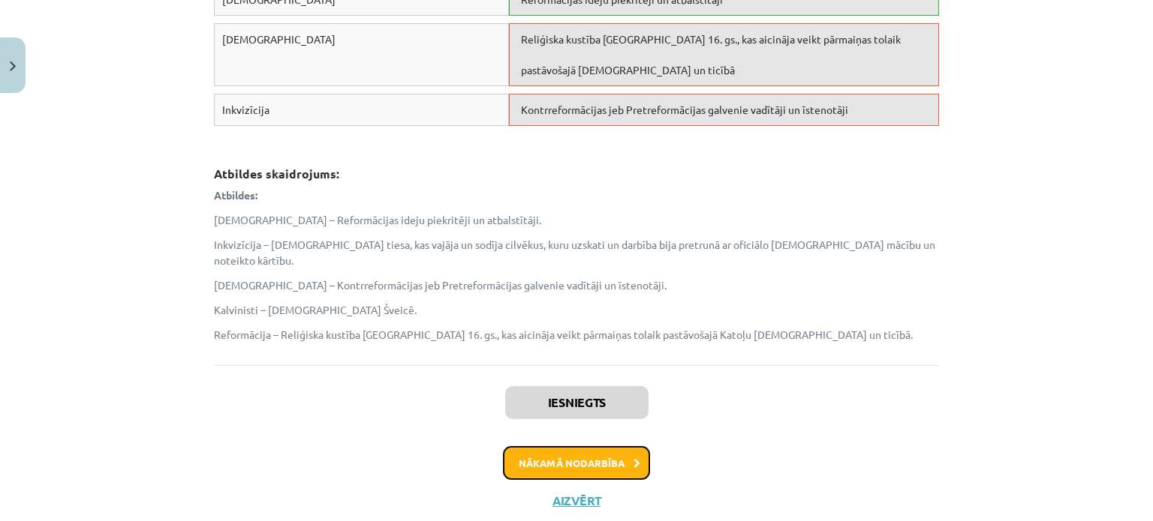
click at [587, 446] on button "Nākamā nodarbība" at bounding box center [576, 463] width 147 height 35
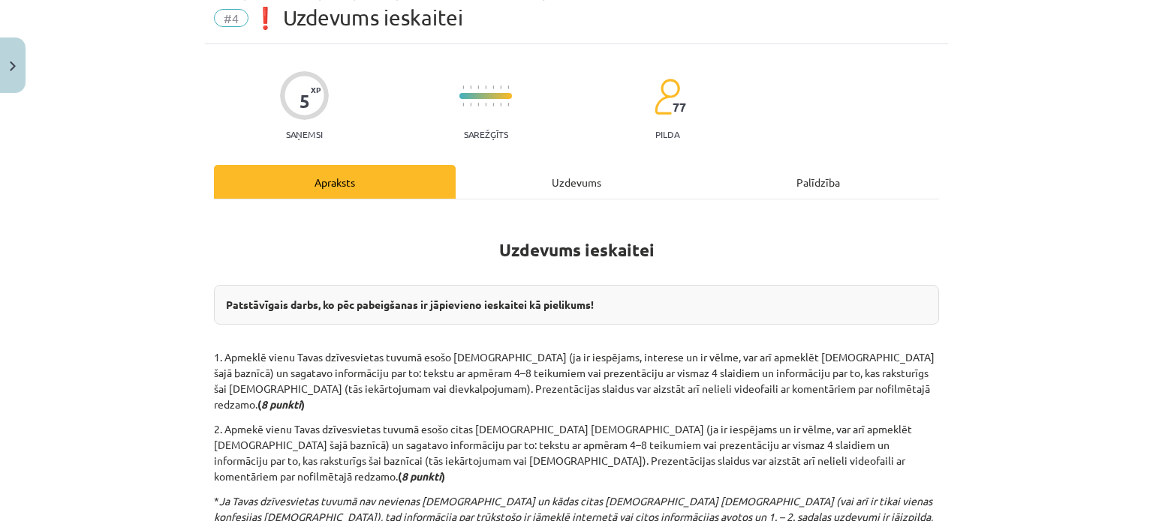
scroll to position [38, 0]
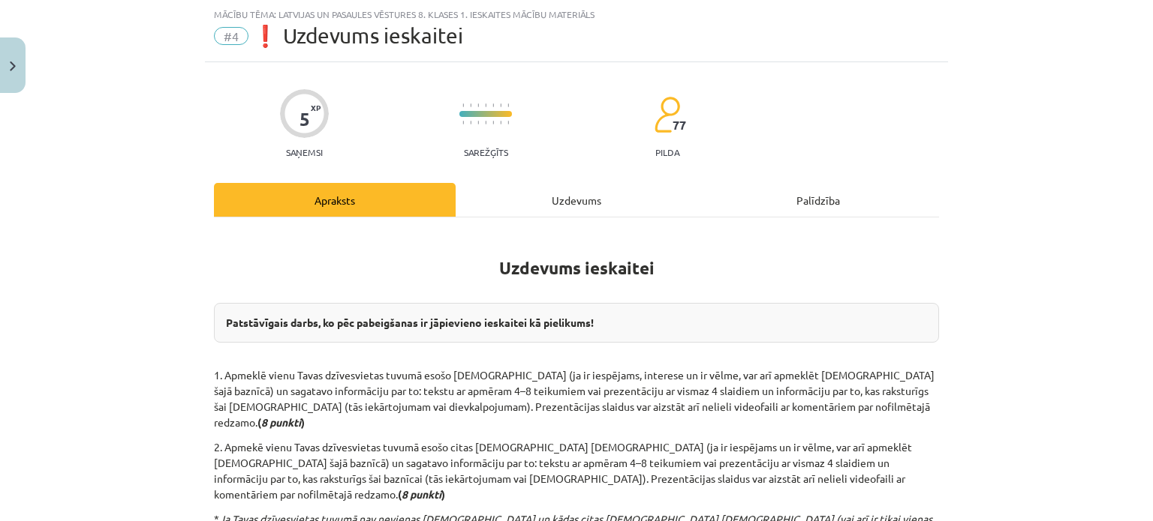
click at [539, 206] on div "Uzdevums" at bounding box center [576, 200] width 242 height 34
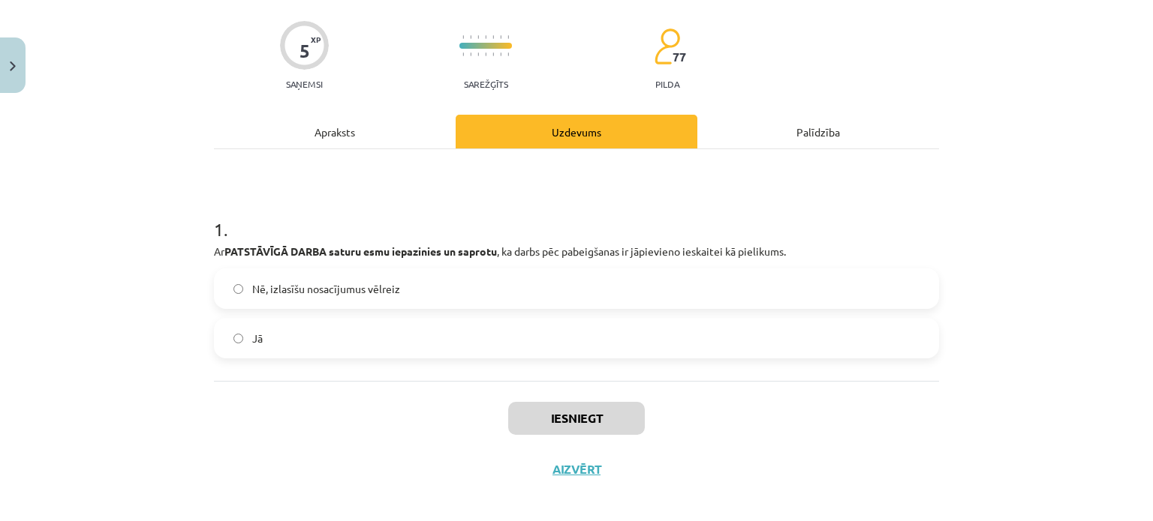
scroll to position [116, 0]
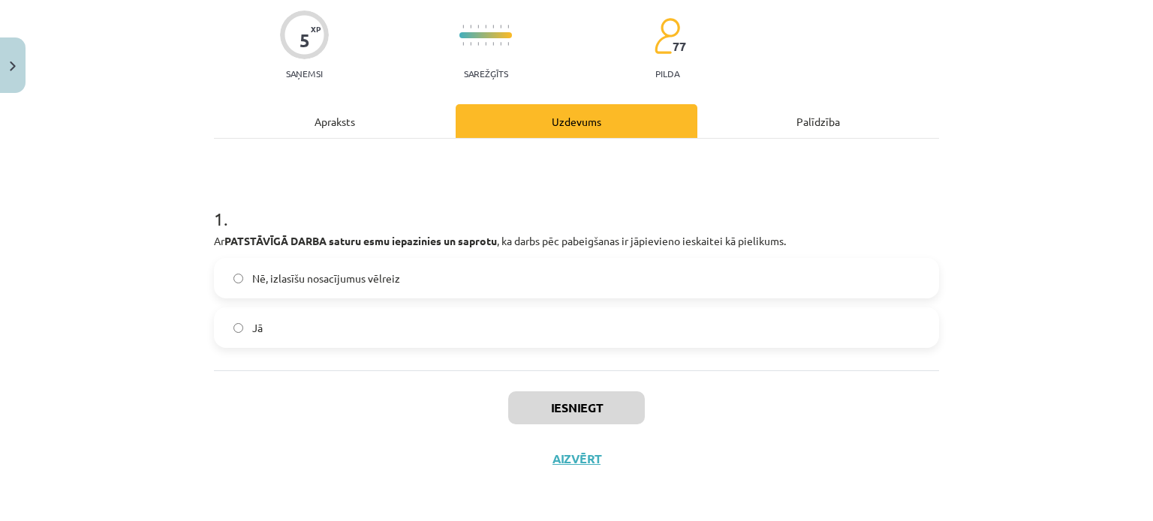
click at [206, 215] on div "5 XP Saņemsi Sarežģīts 77 pilda Apraksts Uzdevums Palīdzība 1 . Ar PATSTĀVĪGĀ D…" at bounding box center [576, 233] width 743 height 501
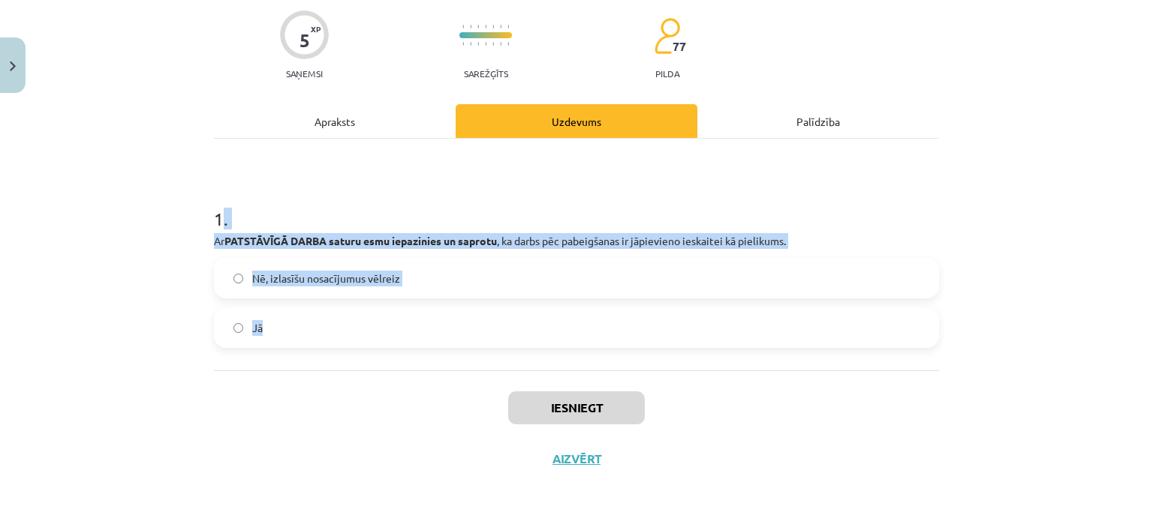
drag, startPoint x: 213, startPoint y: 214, endPoint x: 292, endPoint y: 329, distance: 139.9
click at [292, 329] on div "1 . Ar PATSTĀVĪGĀ DARBA saturu esmu iepazinies un saprotu , ka darbs pēc pabeig…" at bounding box center [576, 265] width 725 height 166
copy div ". Ar PATSTĀVĪGĀ DARBA saturu esmu iepazinies un saprotu , ka darbs pēc pabeigša…"
click at [139, 260] on div "Mācību tēma: Latvijas un pasaules vēstures 8. klases 1. ieskaites mācību materi…" at bounding box center [576, 260] width 1153 height 521
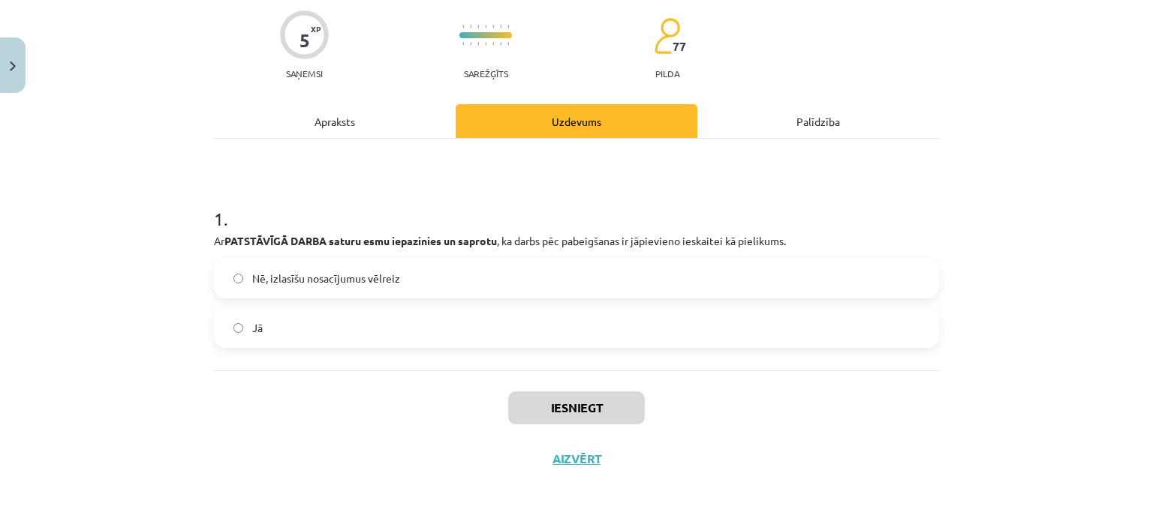
click at [227, 320] on label "Jā" at bounding box center [576, 328] width 722 height 38
click at [562, 398] on button "Iesniegt" at bounding box center [576, 408] width 137 height 33
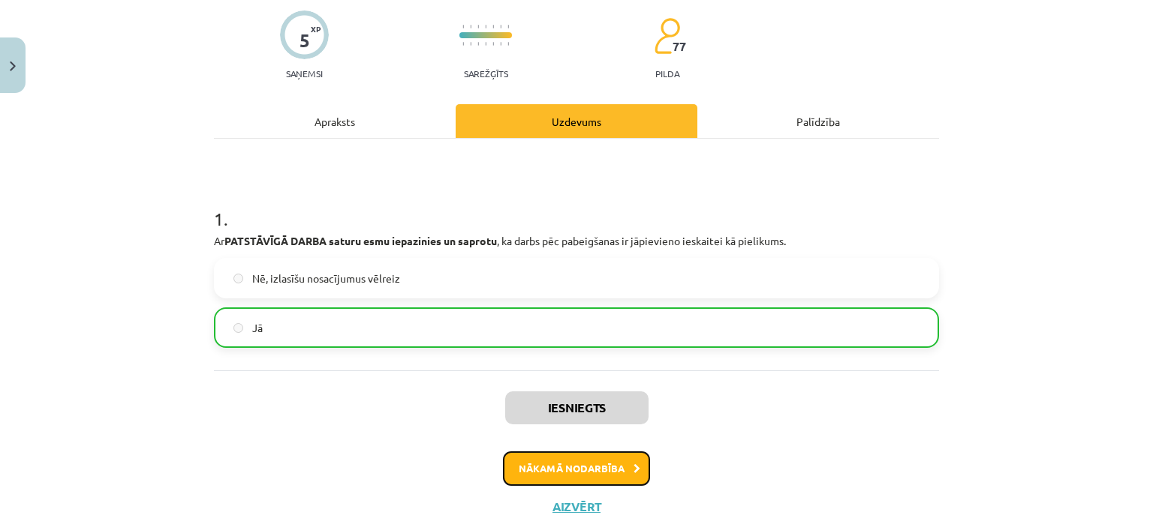
click at [587, 475] on button "Nākamā nodarbība" at bounding box center [576, 469] width 147 height 35
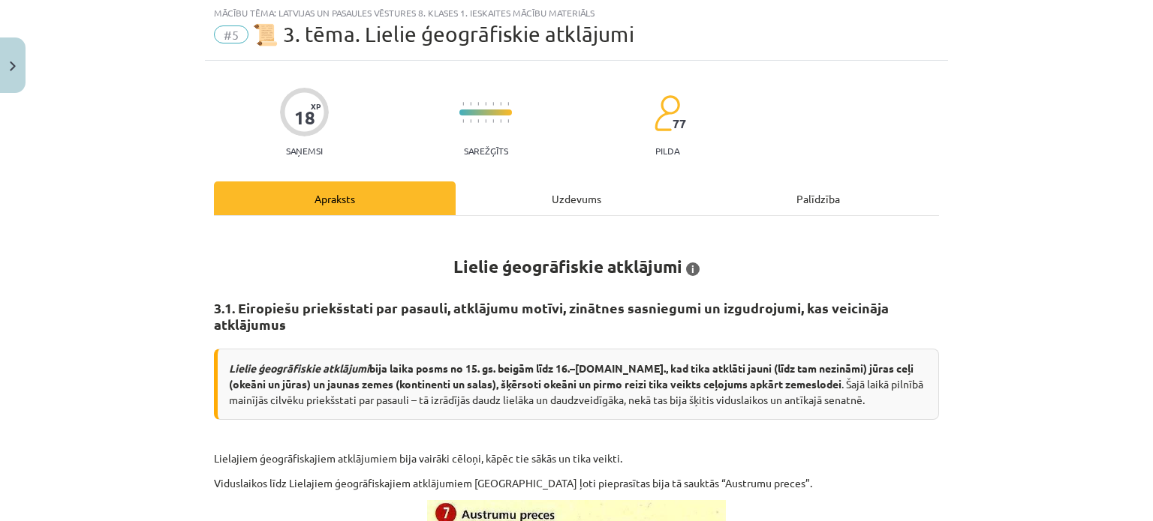
scroll to position [38, 0]
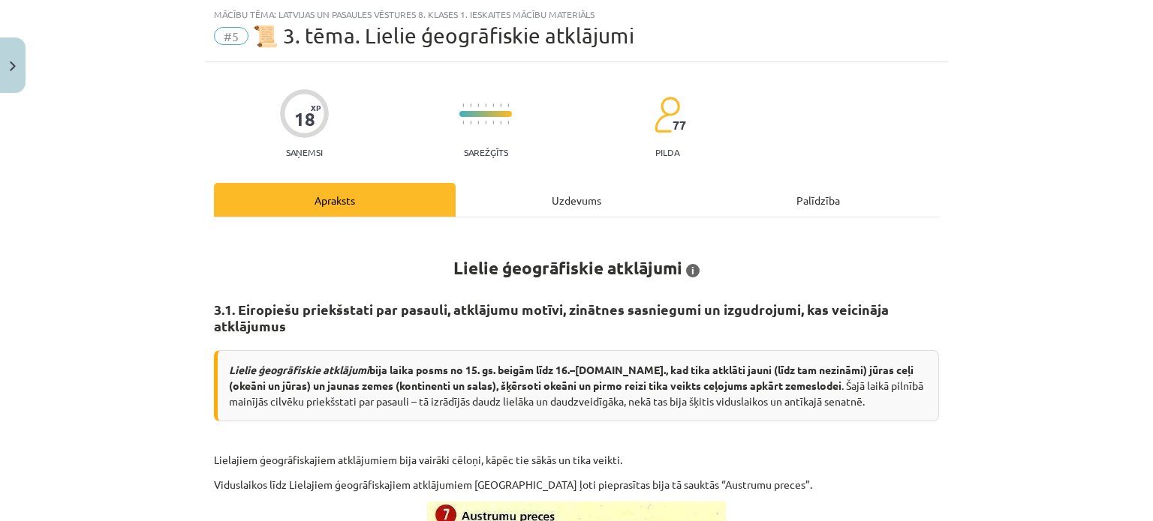
click at [557, 188] on div "Uzdevums" at bounding box center [576, 200] width 242 height 34
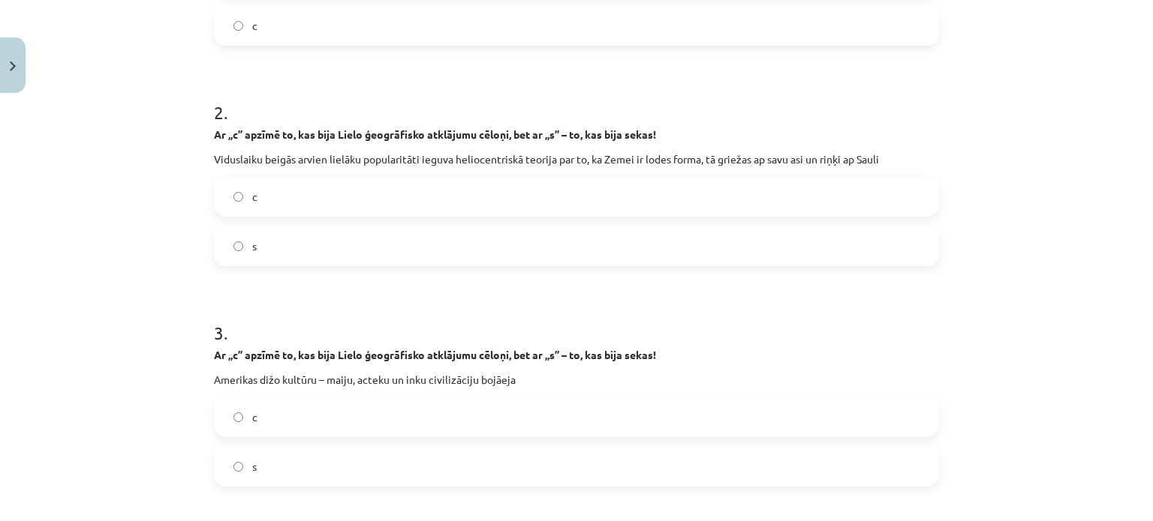
scroll to position [913, 0]
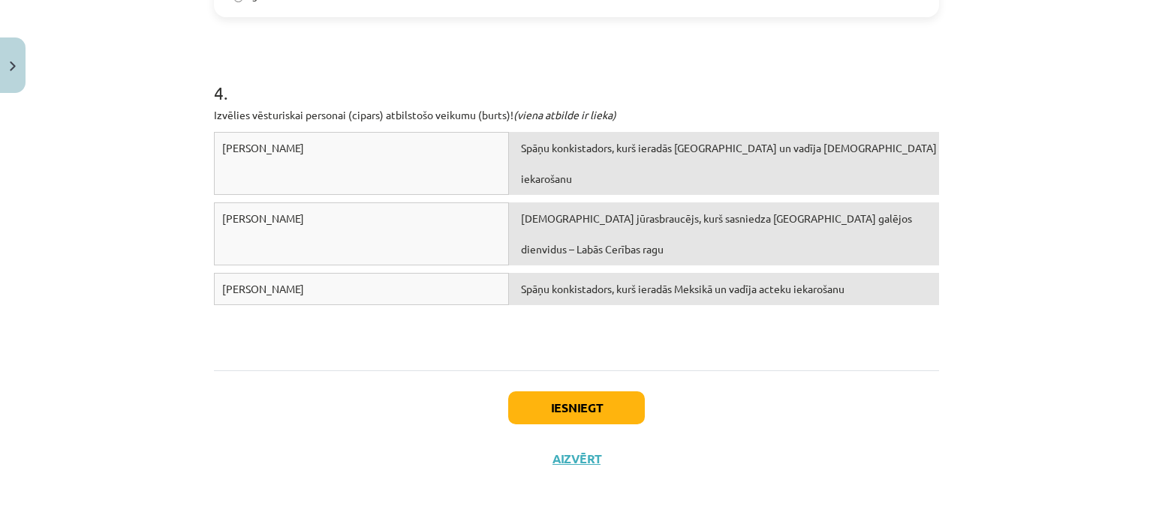
drag, startPoint x: 210, startPoint y: 295, endPoint x: 365, endPoint y: 257, distance: 160.0
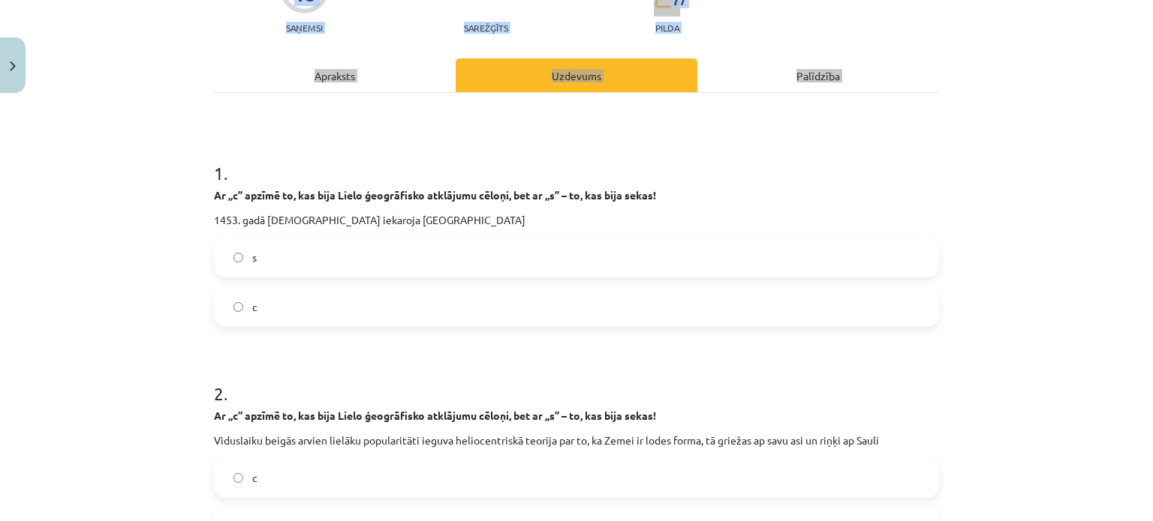
scroll to position [0, 0]
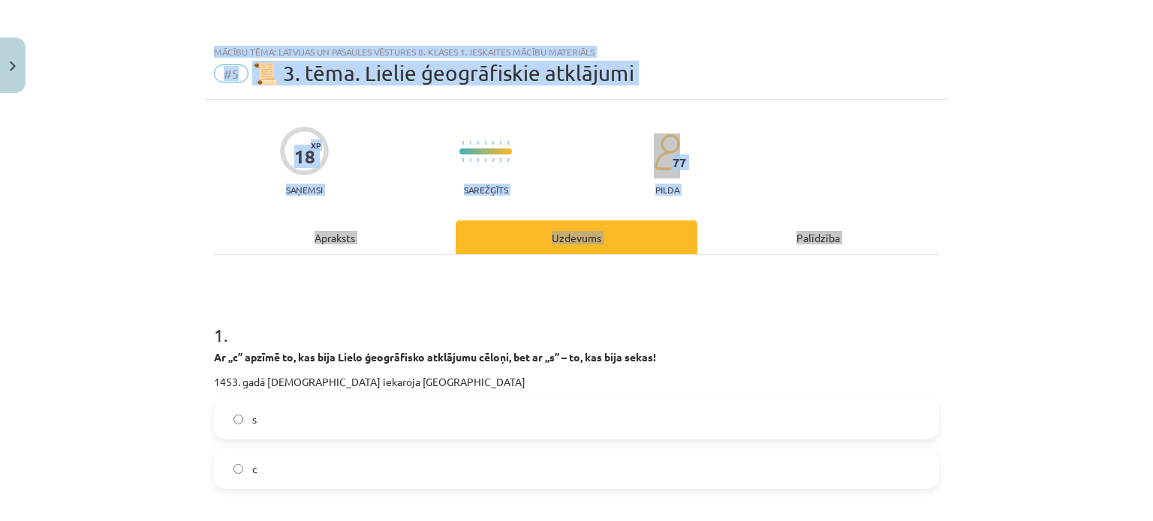
click at [63, 288] on div "Mācību tēma: Latvijas un pasaules vēstures 8. klases 1. ieskaites mācību materi…" at bounding box center [576, 260] width 1153 height 521
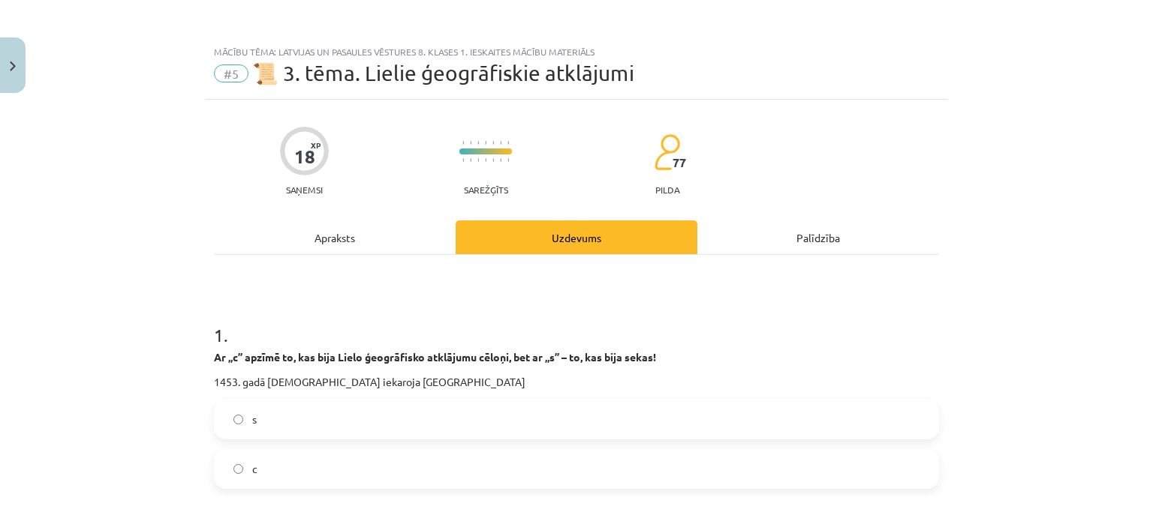
click at [275, 465] on label "c" at bounding box center [576, 469] width 722 height 38
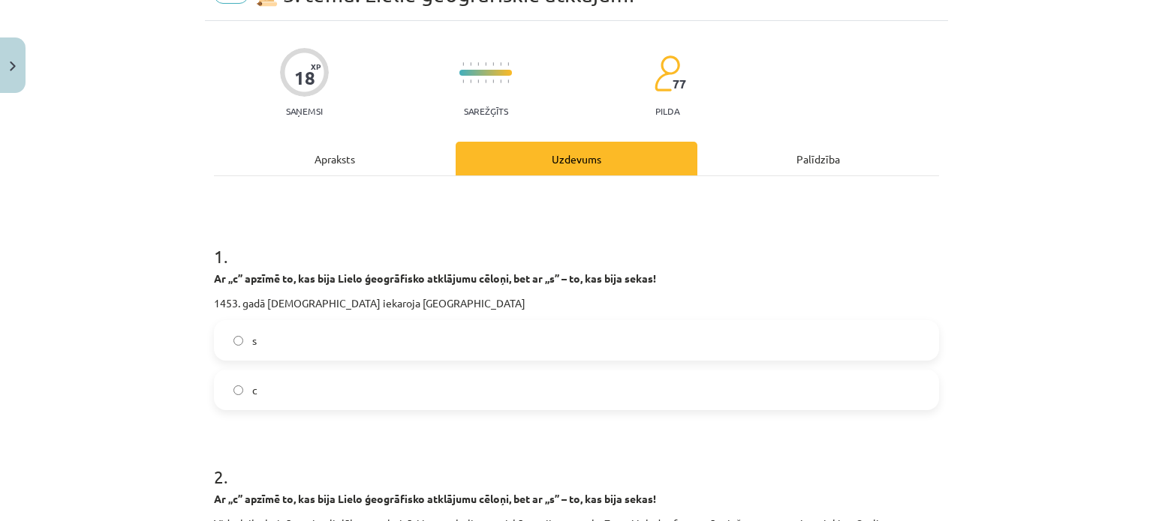
scroll to position [225, 0]
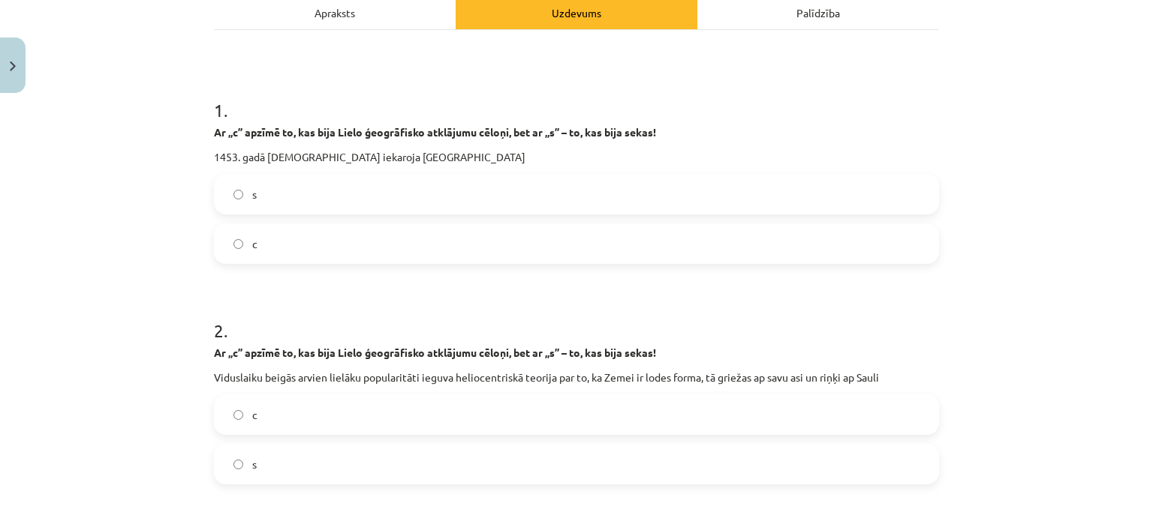
click at [268, 427] on label "c" at bounding box center [576, 415] width 722 height 38
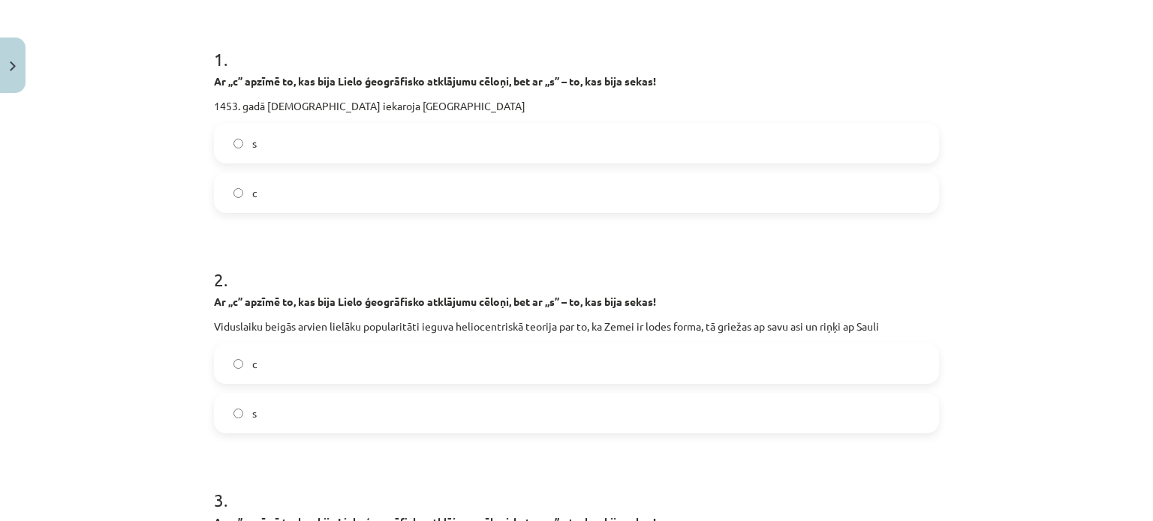
scroll to position [450, 0]
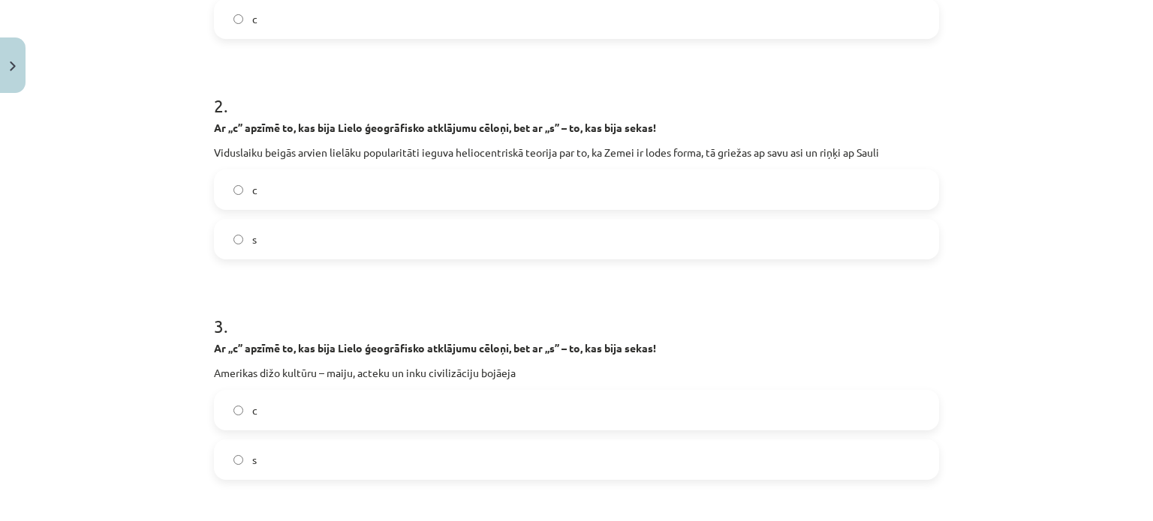
click at [266, 450] on label "s" at bounding box center [576, 460] width 722 height 38
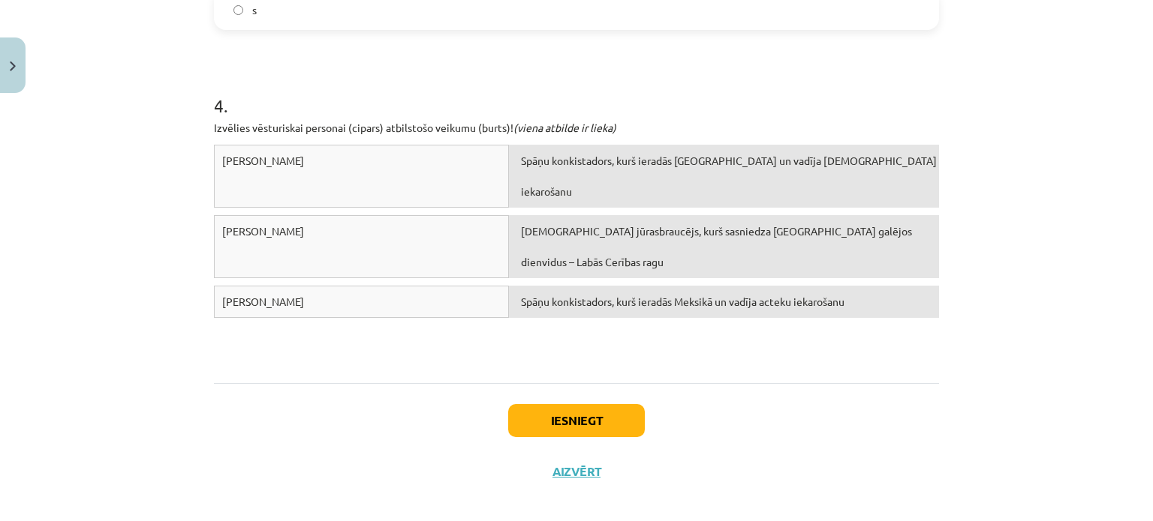
scroll to position [915, 0]
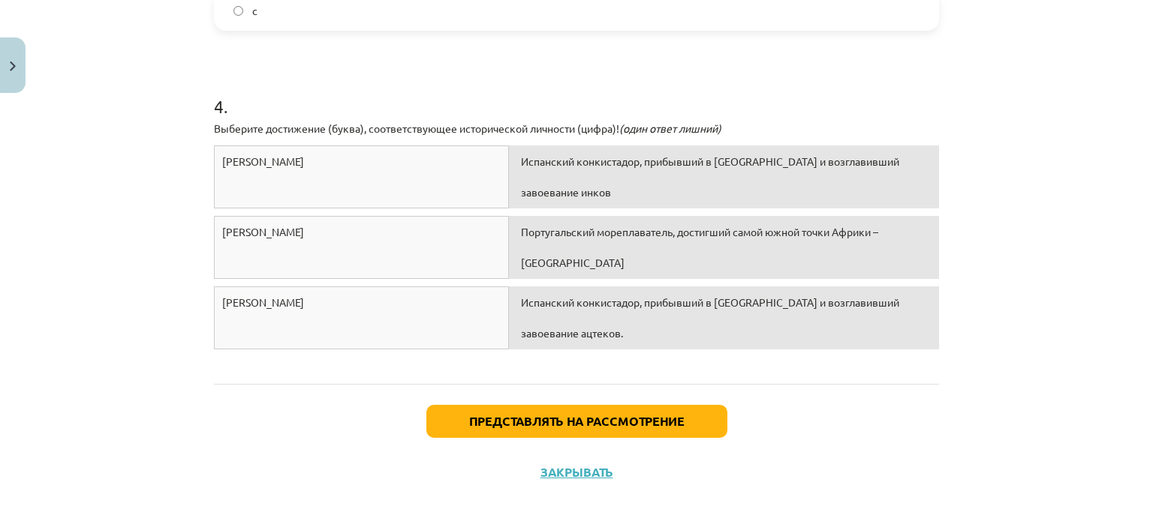
click at [1047, 130] on div "Тема урока: История Латвии и мира. Материалы для подготовки к тестированию для …" at bounding box center [576, 260] width 1153 height 521
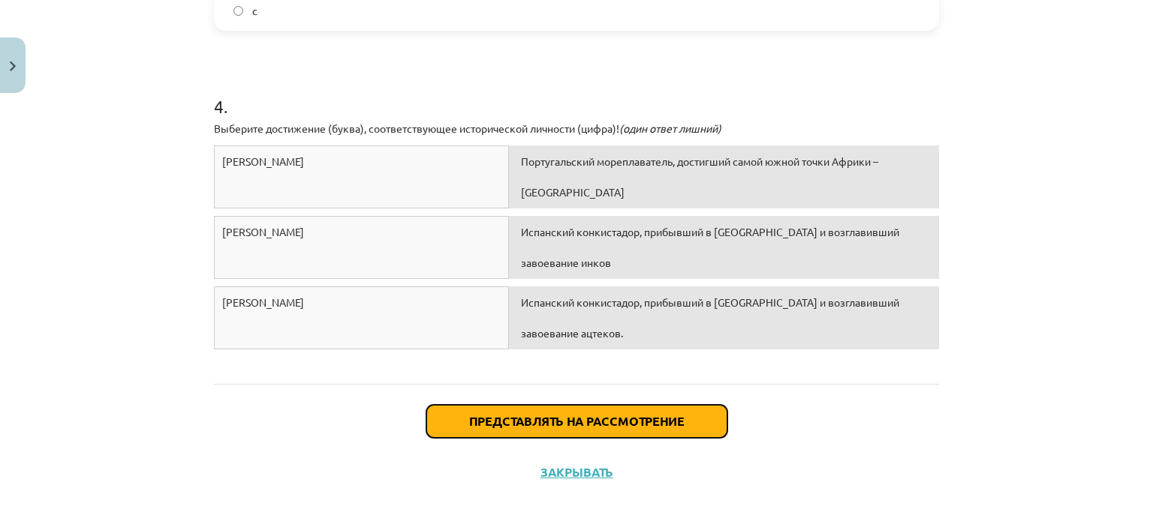
click at [646, 423] on font "Представлять на рассмотрение" at bounding box center [576, 421] width 215 height 16
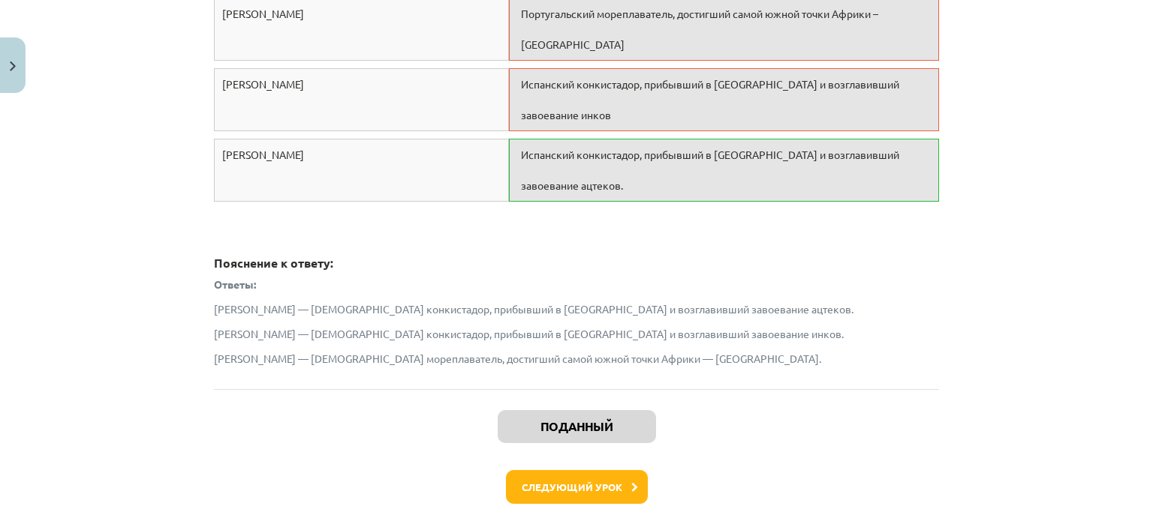
scroll to position [1065, 0]
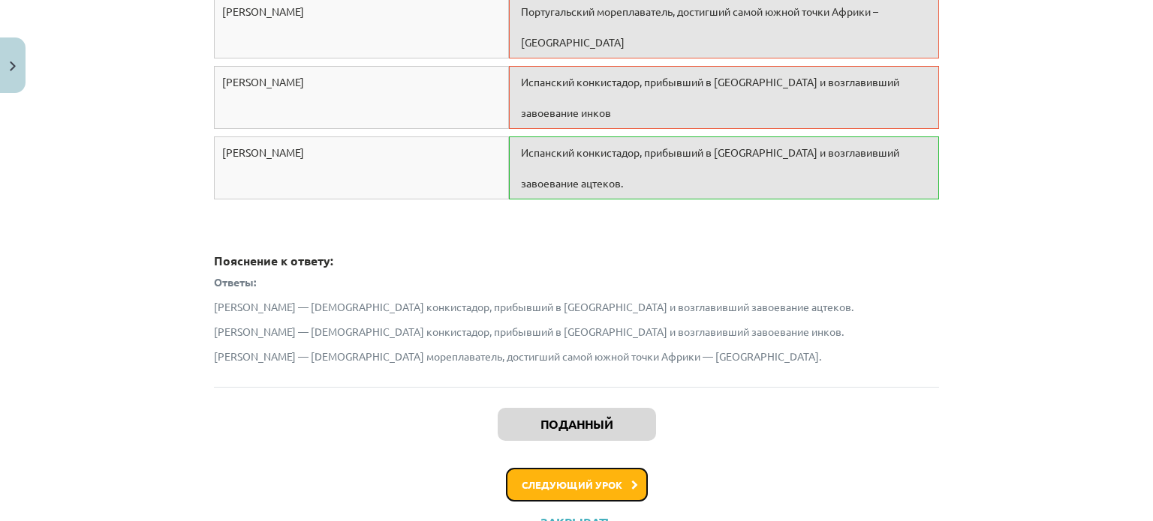
click at [600, 486] on font "Следующий урок" at bounding box center [571, 485] width 101 height 13
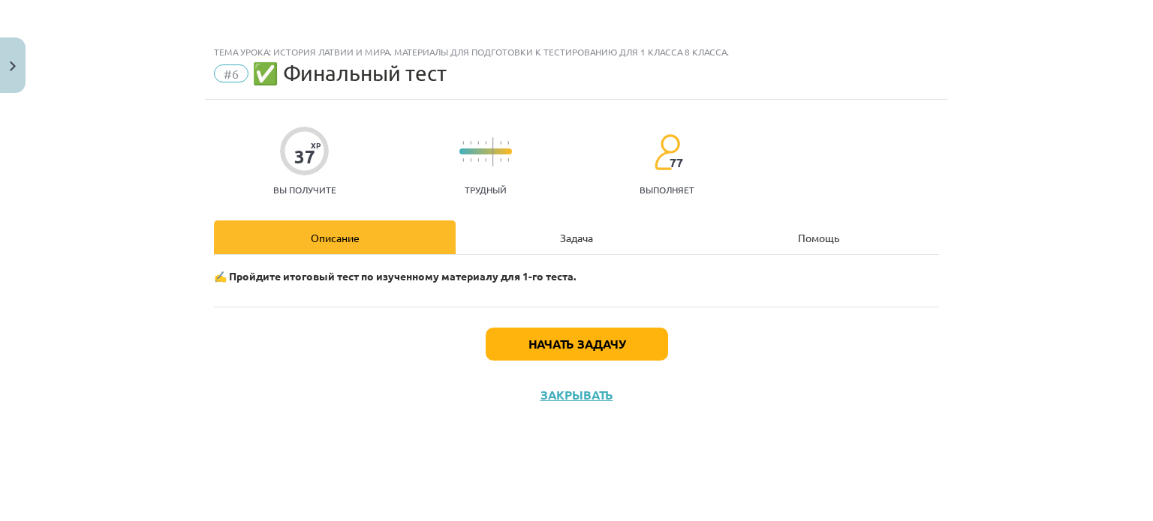
click at [561, 236] on font "Задача" at bounding box center [576, 238] width 33 height 14
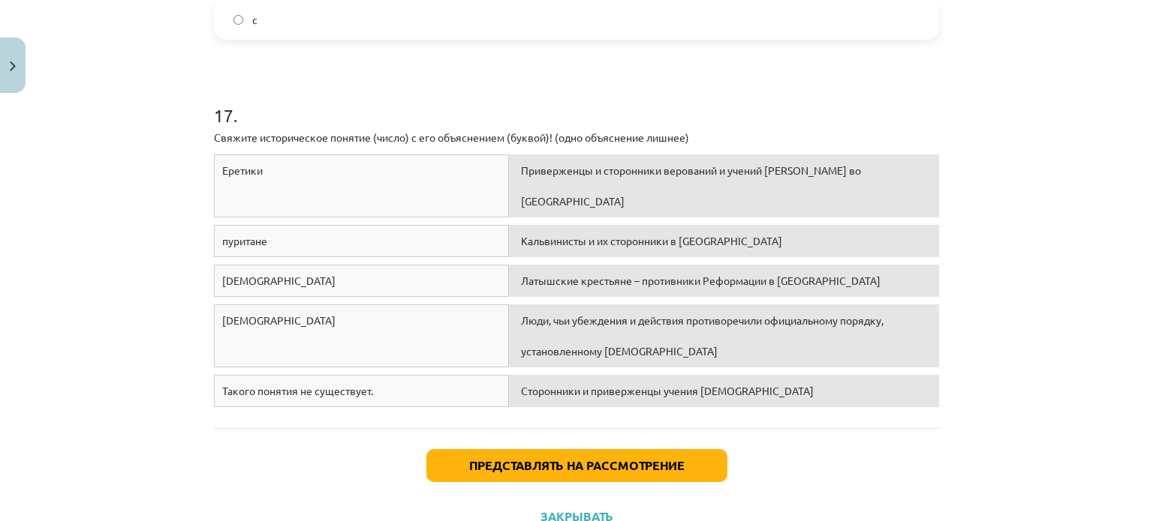
scroll to position [4002, 0]
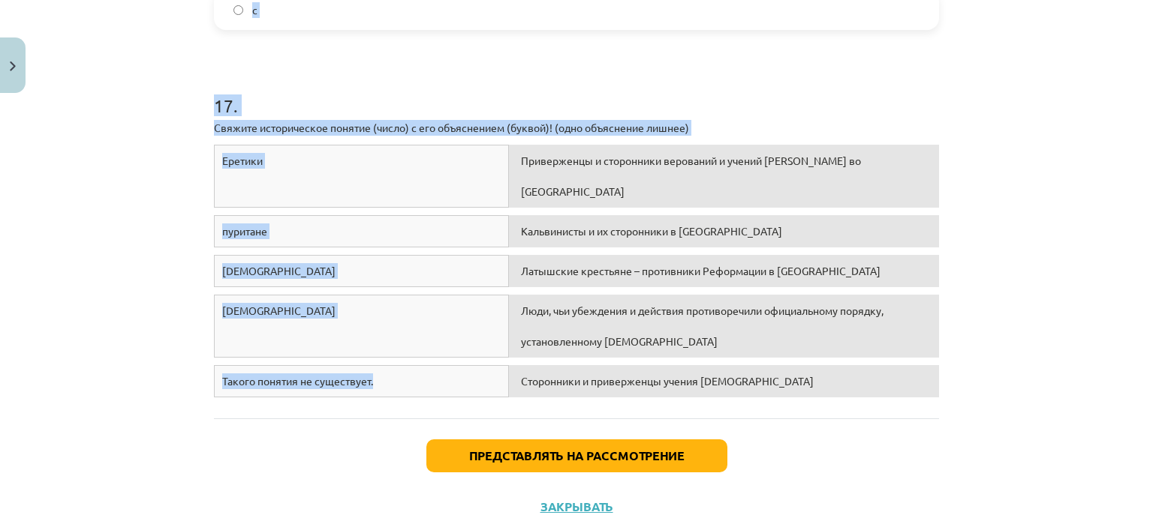
drag, startPoint x: 210, startPoint y: 327, endPoint x: 369, endPoint y: 332, distance: 159.2
copy form "1 . Отметьте, является ли утверждение ВЕРНЫМ ✅ или НЕВЕРНЫМ ❌ Эпоха Возрождения…"
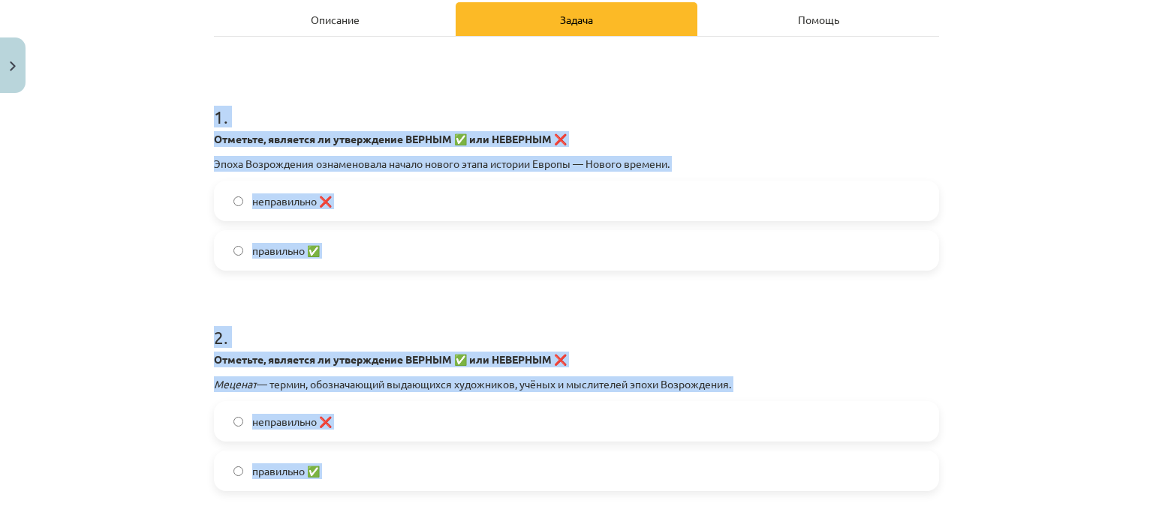
scroll to position [176, 0]
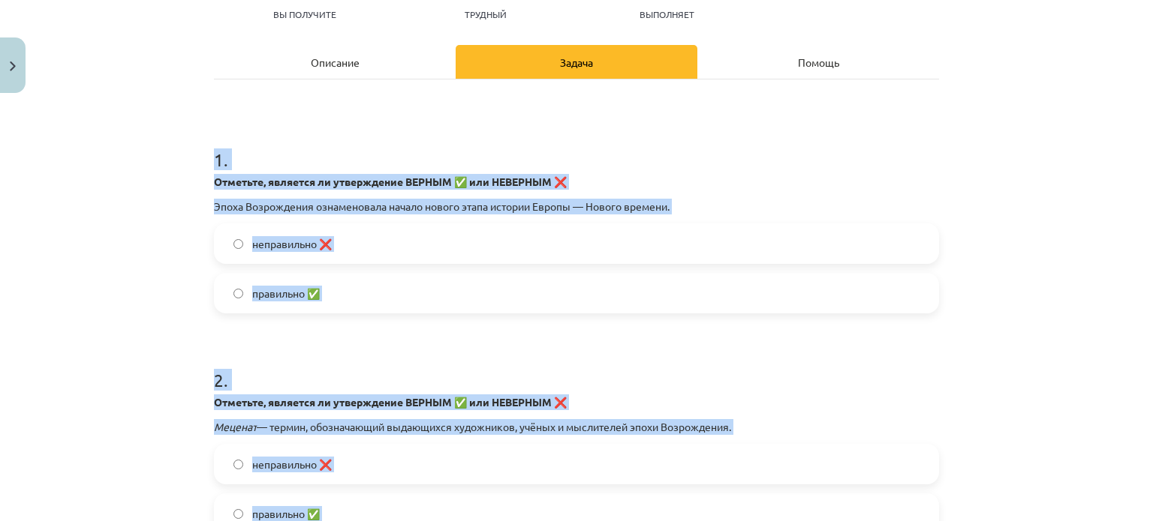
click at [142, 306] on div "Тема урока: История Латвии и мира. Материалы для подготовки к тестированию для …" at bounding box center [576, 260] width 1153 height 521
click at [110, 262] on div "Тема урока: История Латвии и мира. Материалы для подготовки к тестированию для …" at bounding box center [576, 260] width 1153 height 521
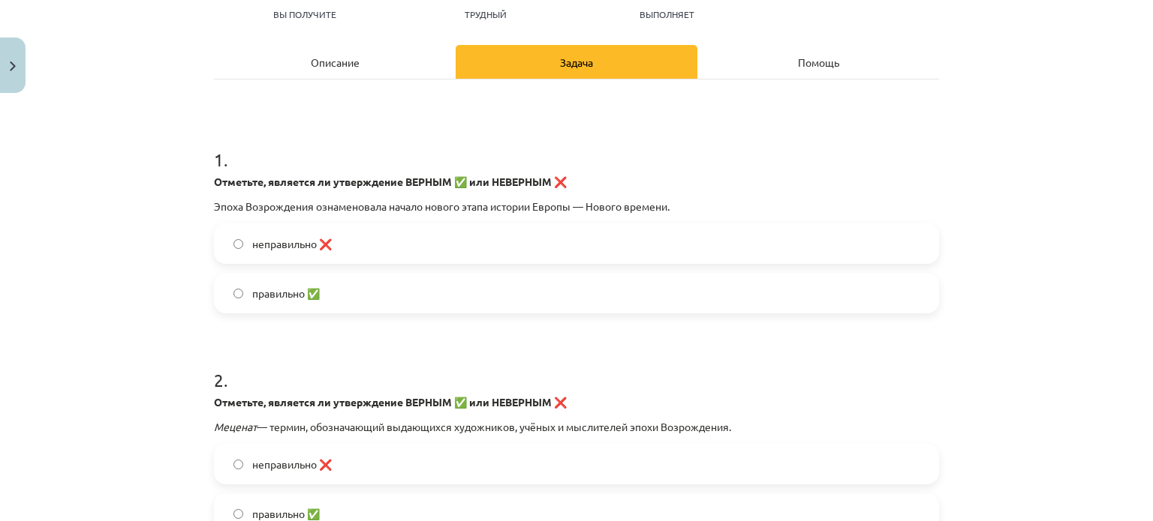
click at [110, 262] on div "Тема урока: История Латвии и мира. Материалы для подготовки к тестированию для …" at bounding box center [576, 260] width 1153 height 521
click at [262, 300] on span "правильно ✅" at bounding box center [286, 294] width 68 height 16
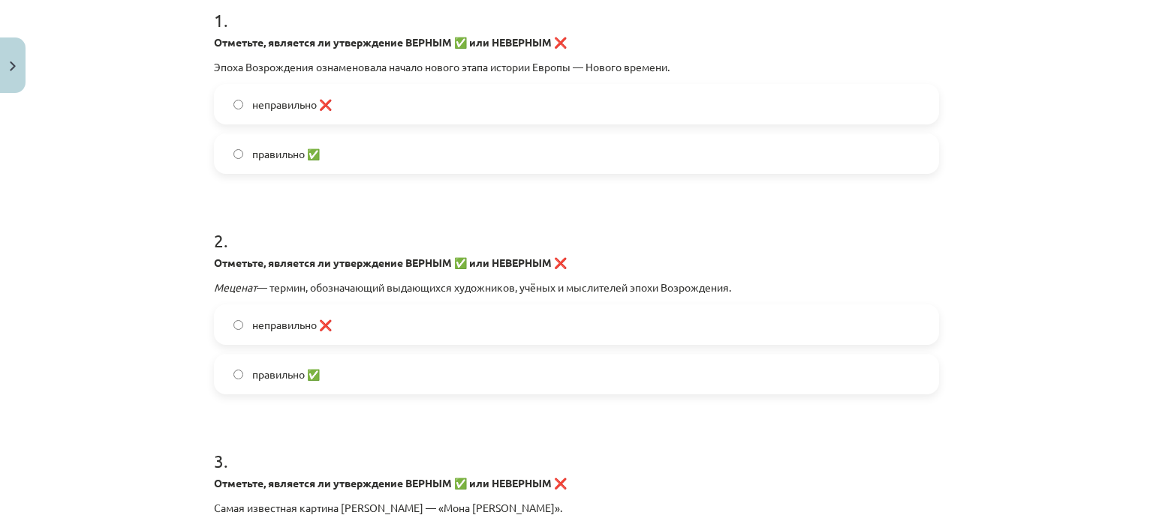
scroll to position [326, 0]
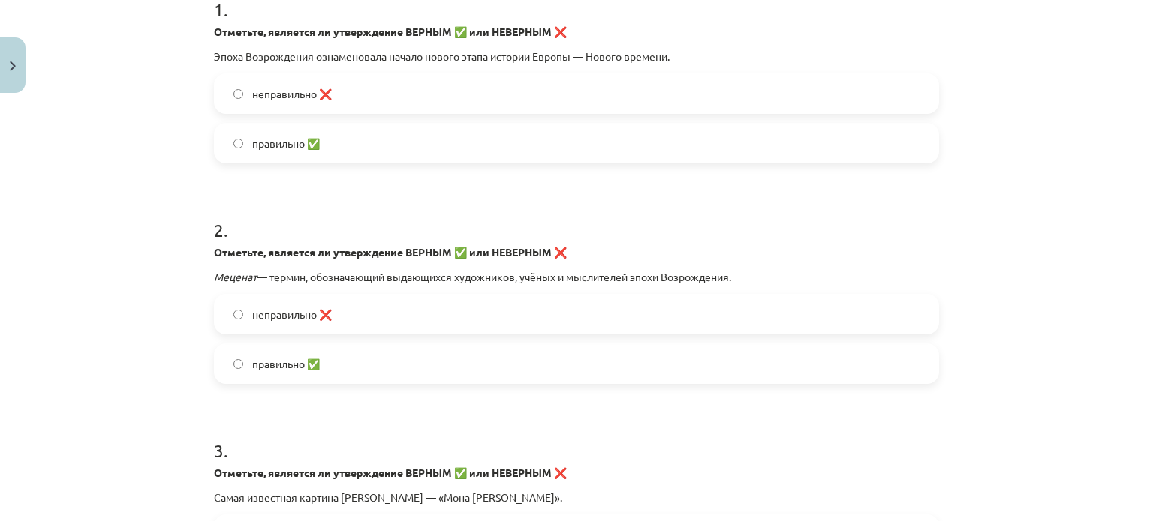
click at [262, 362] on font "правильно ✅" at bounding box center [286, 364] width 68 height 14
drag, startPoint x: 293, startPoint y: 309, endPoint x: 250, endPoint y: 316, distance: 43.3
click at [293, 308] on font "неправильно ❌" at bounding box center [292, 315] width 80 height 14
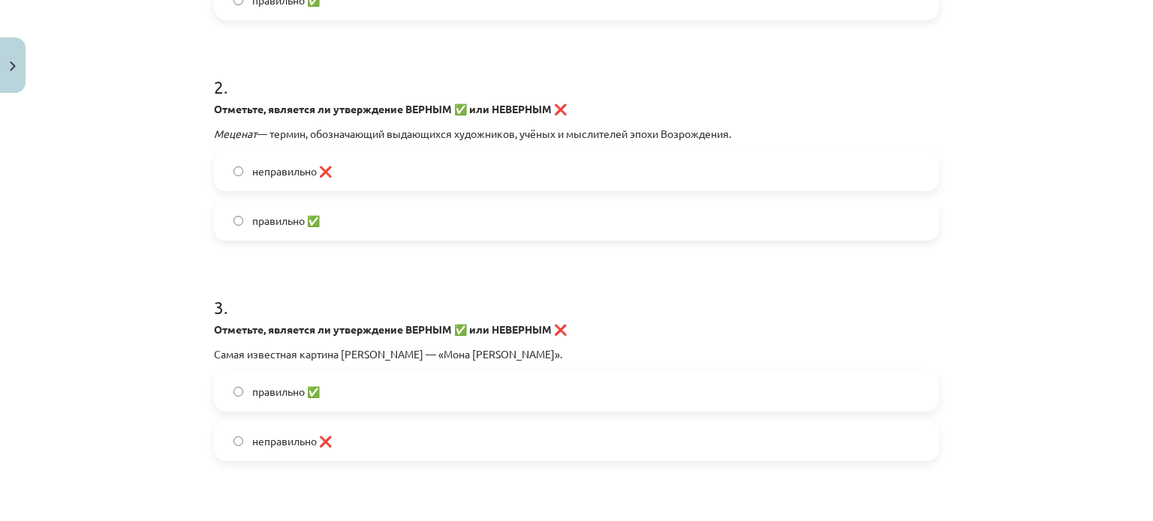
scroll to position [476, 0]
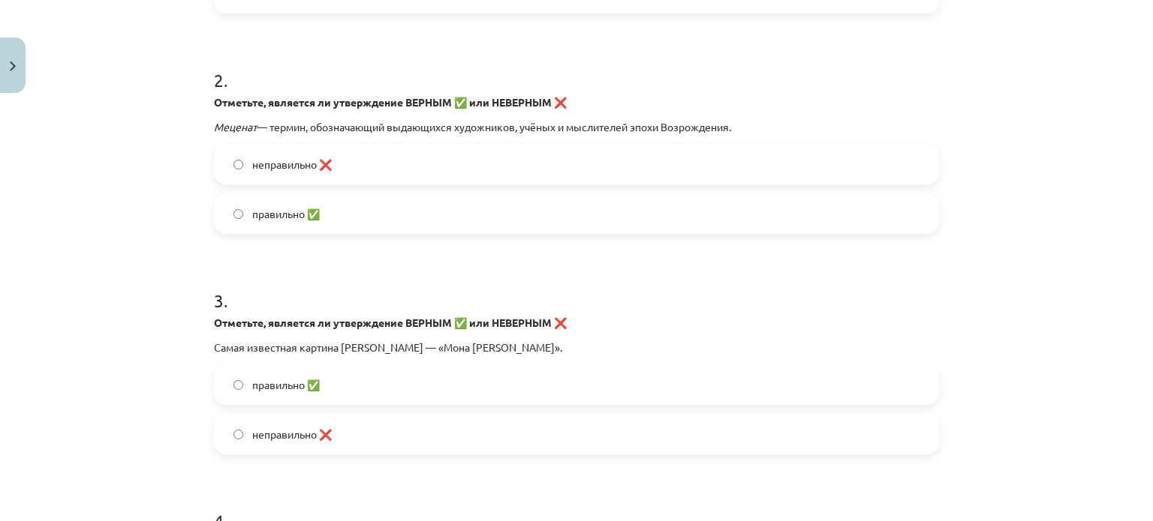
click at [264, 389] on font "правильно ✅" at bounding box center [286, 385] width 68 height 14
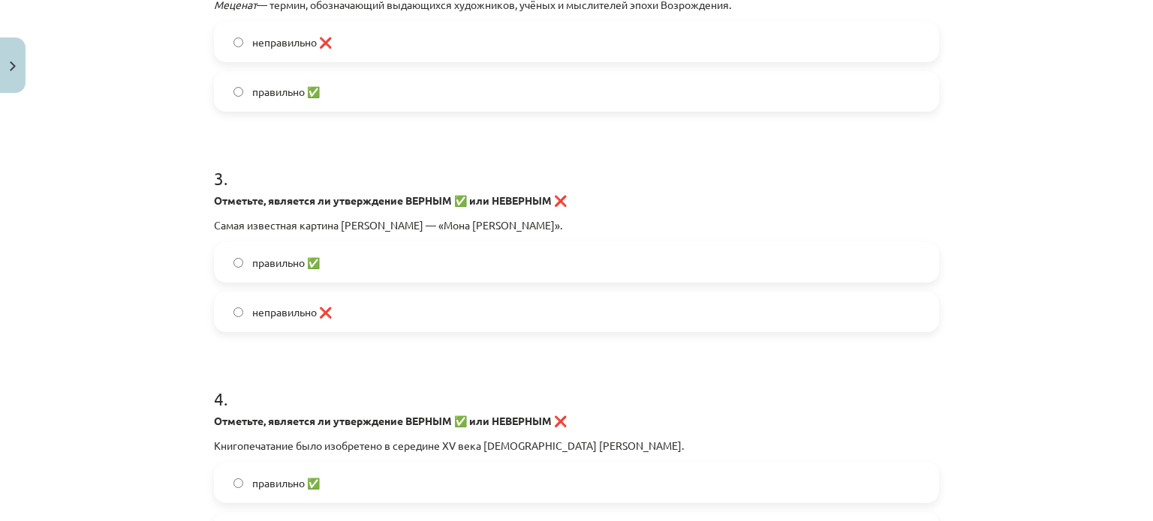
scroll to position [626, 0]
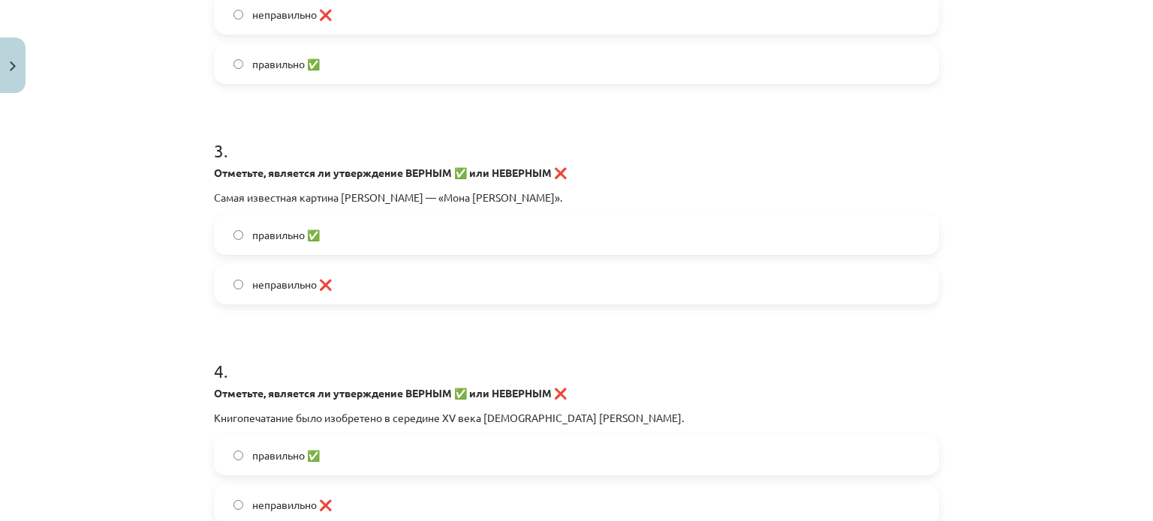
click at [269, 450] on font "правильно ✅" at bounding box center [286, 456] width 68 height 14
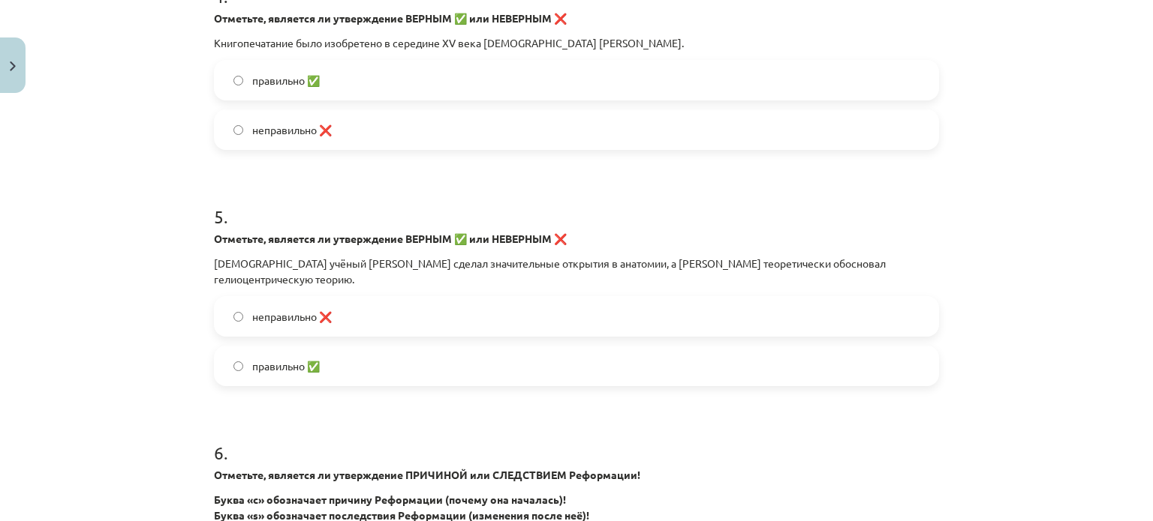
click at [266, 326] on label "неправильно ❌" at bounding box center [576, 317] width 722 height 38
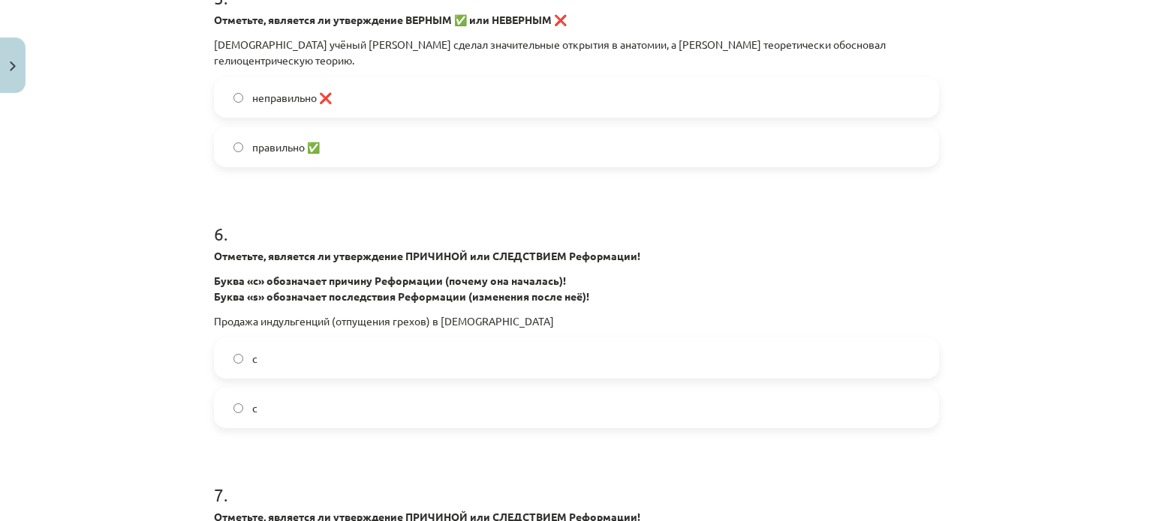
scroll to position [1226, 0]
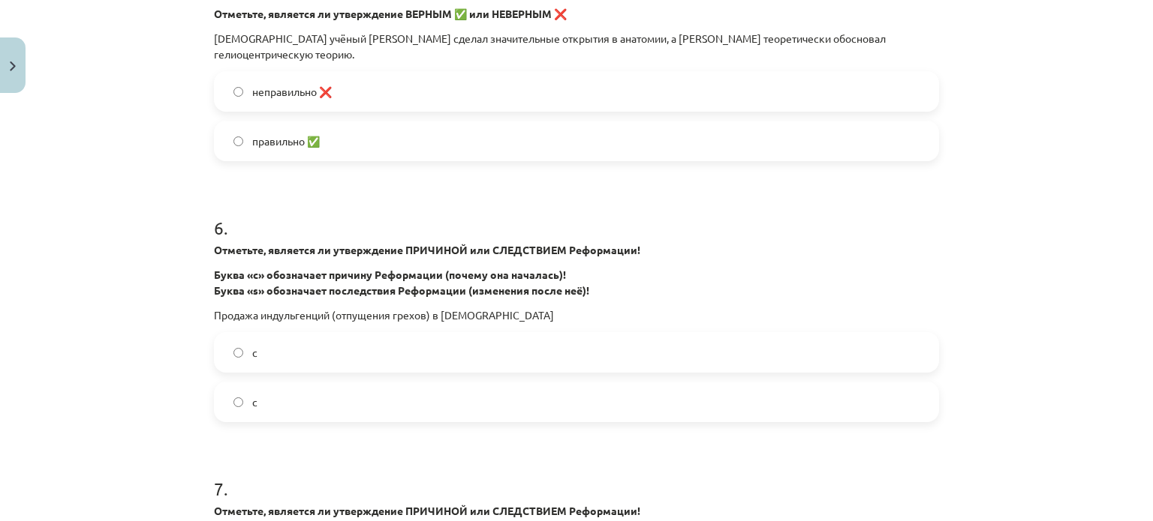
click at [1040, 78] on div "Тема урока: История Латвии и мира. Материалы для подготовки к тестированию для …" at bounding box center [576, 260] width 1153 height 521
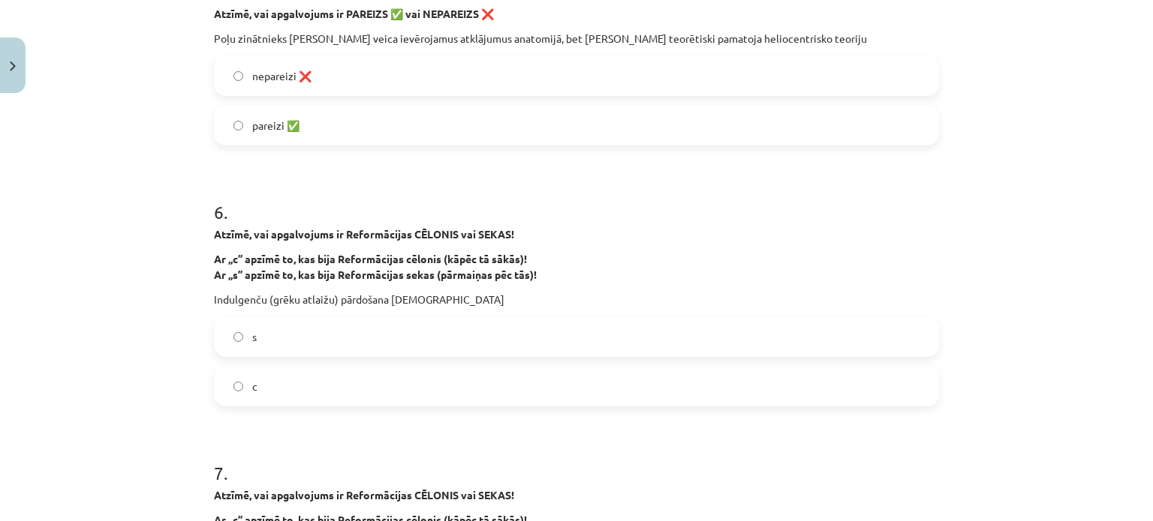
click at [1023, 196] on div "Mācību tēma: Latvijas un pasaules vēstures 8. klases 1. ieskaites mācību materi…" at bounding box center [576, 260] width 1153 height 521
drag, startPoint x: 288, startPoint y: 380, endPoint x: 271, endPoint y: 375, distance: 18.0
click at [287, 380] on label "c" at bounding box center [576, 387] width 722 height 38
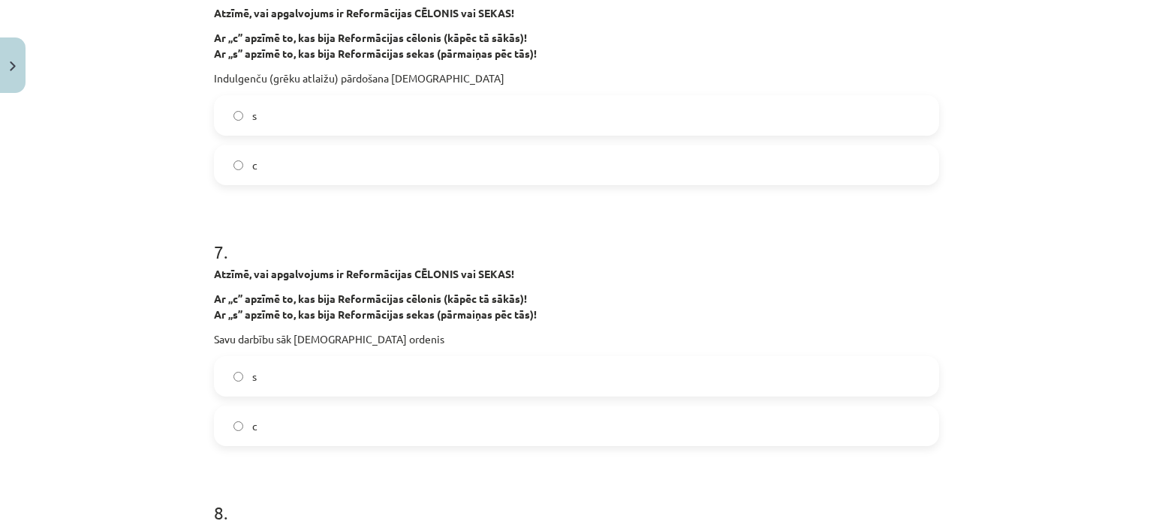
scroll to position [1451, 0]
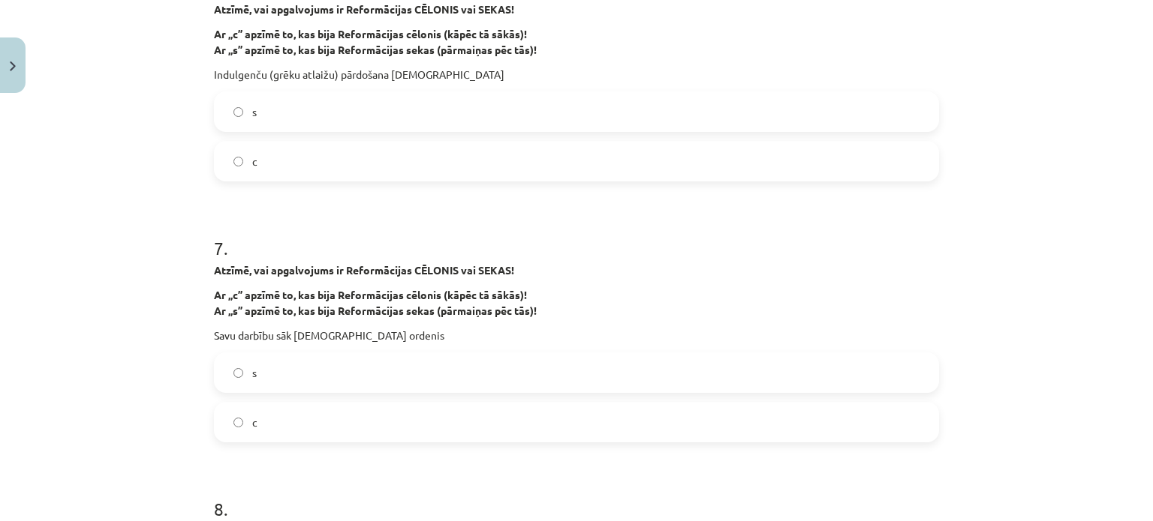
click at [252, 372] on span "s" at bounding box center [254, 373] width 5 height 16
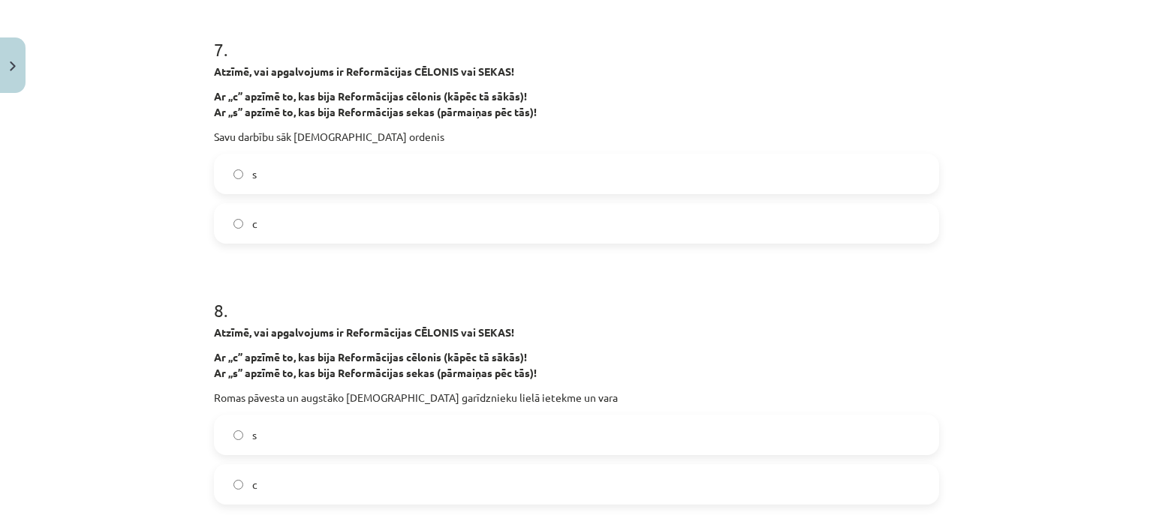
scroll to position [1676, 0]
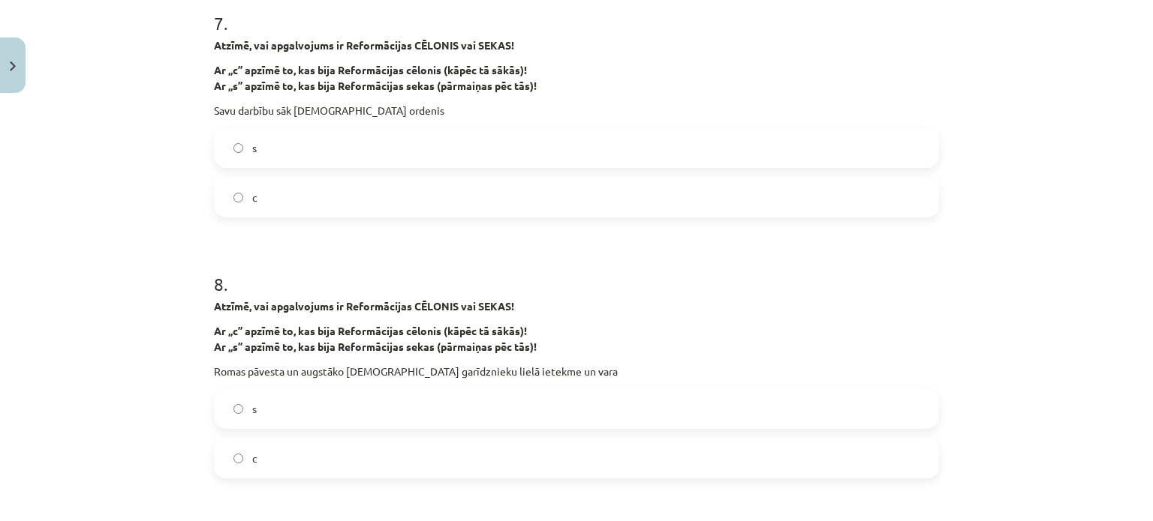
click at [247, 476] on label "c" at bounding box center [576, 459] width 722 height 38
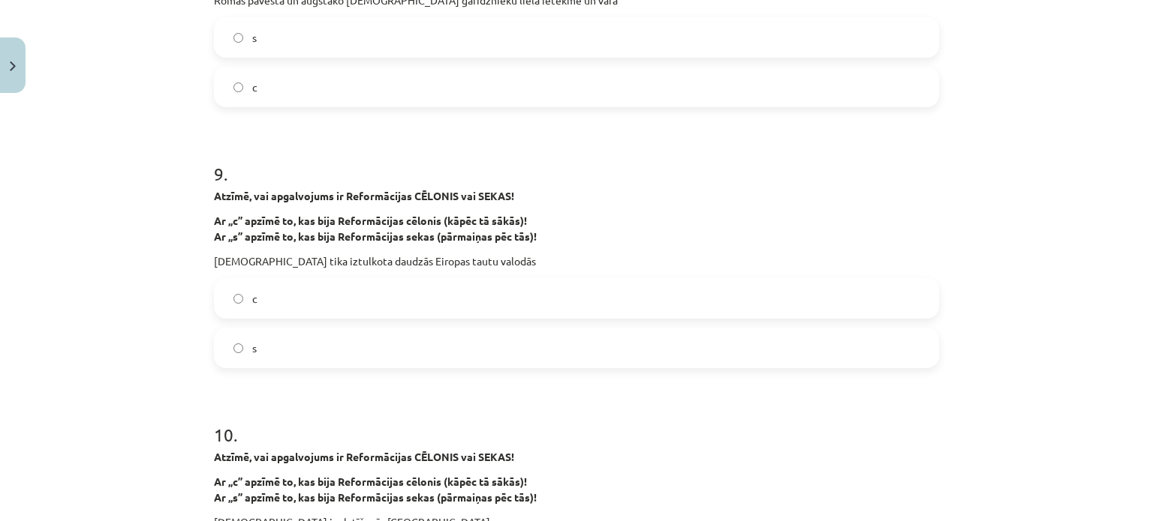
scroll to position [2051, 0]
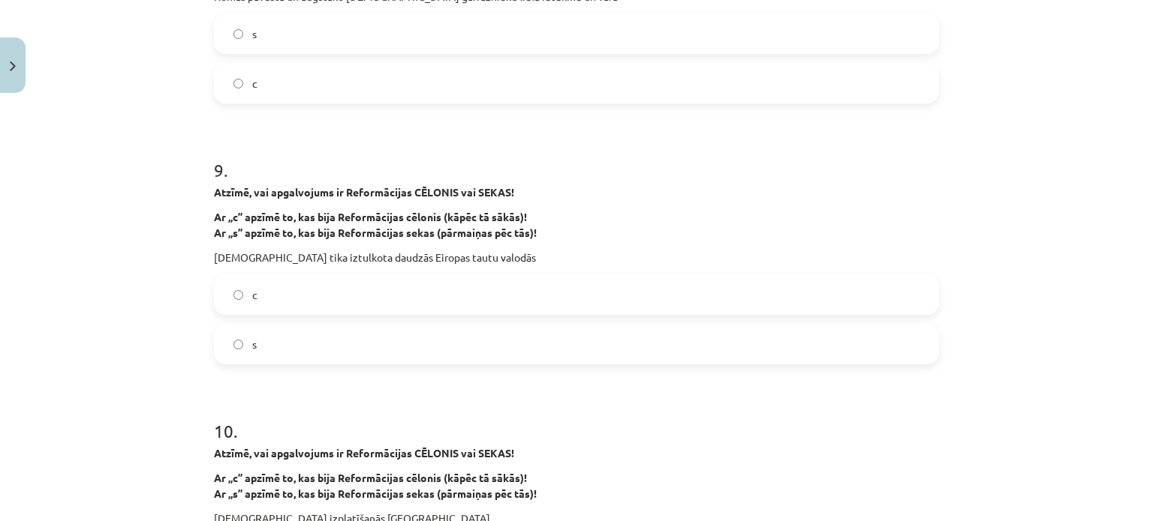
click at [274, 326] on label "s" at bounding box center [576, 345] width 722 height 38
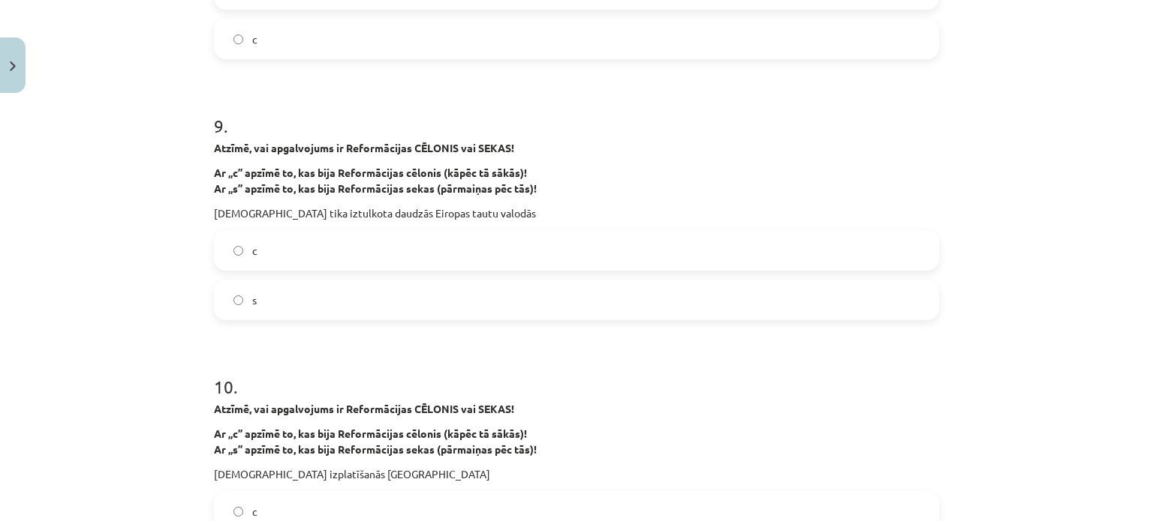
scroll to position [2202, 0]
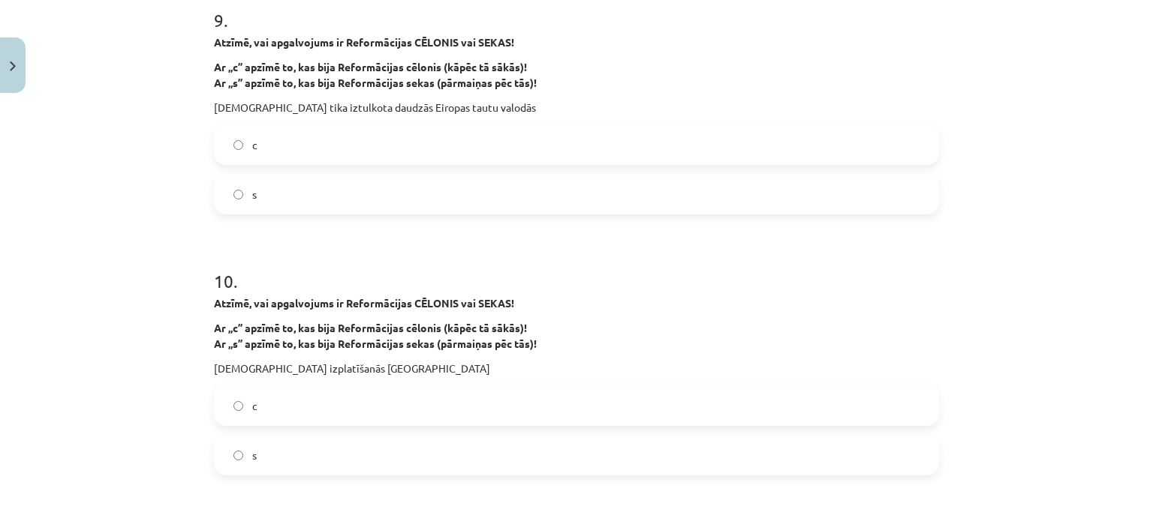
click at [252, 449] on span "s" at bounding box center [254, 456] width 5 height 16
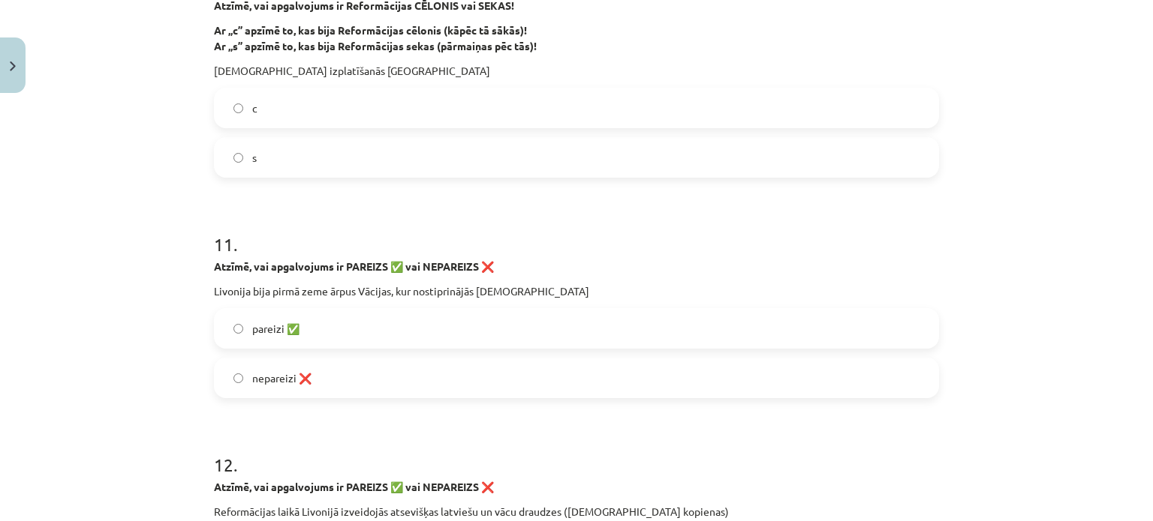
scroll to position [2502, 0]
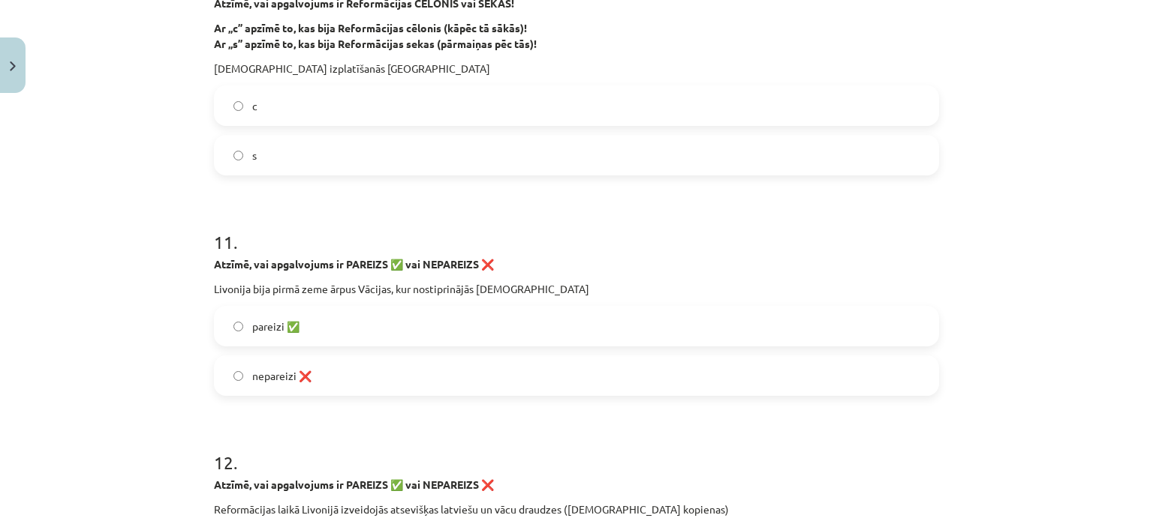
click at [281, 321] on span "pareizi ✅" at bounding box center [275, 327] width 47 height 16
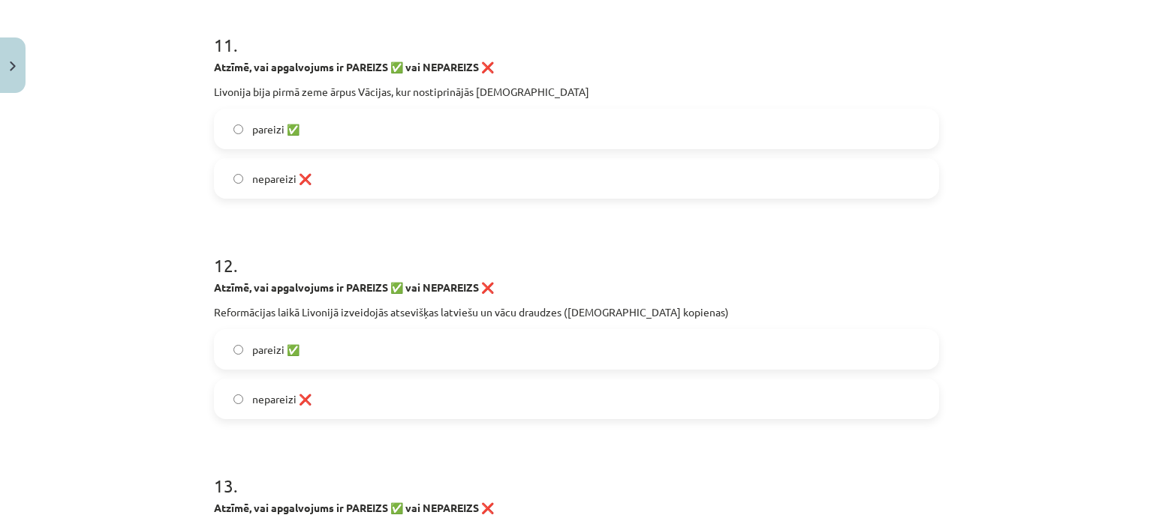
scroll to position [2727, 0]
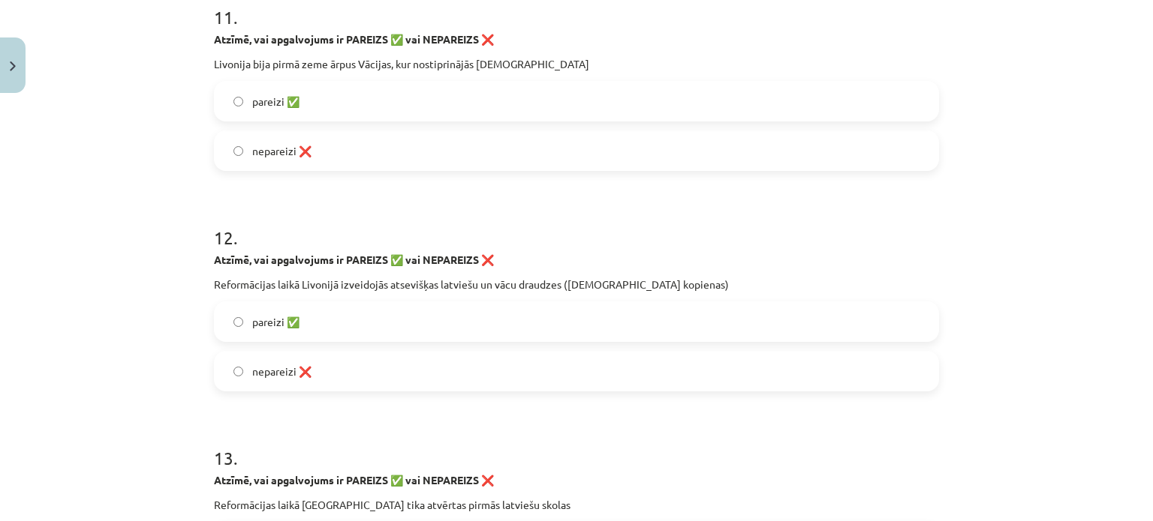
click at [281, 374] on span "nepareizi ❌" at bounding box center [281, 372] width 59 height 16
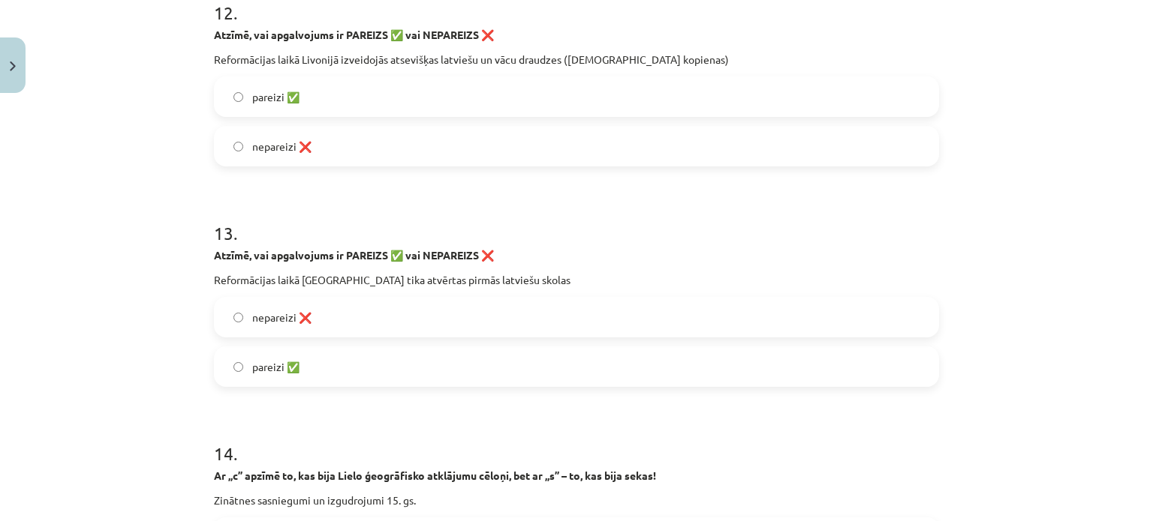
click at [272, 373] on span "pareizi ✅" at bounding box center [275, 367] width 47 height 16
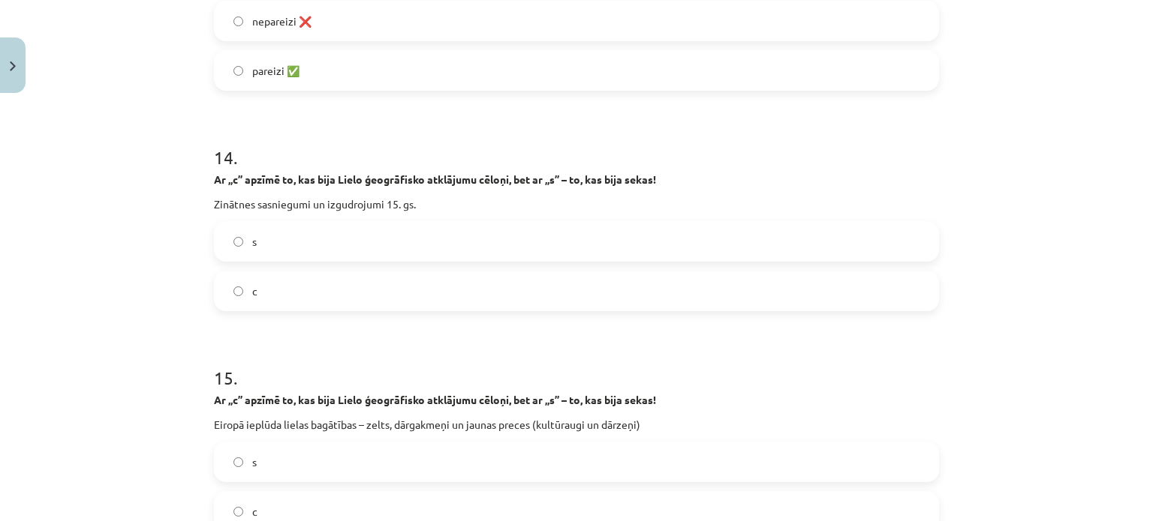
scroll to position [3252, 0]
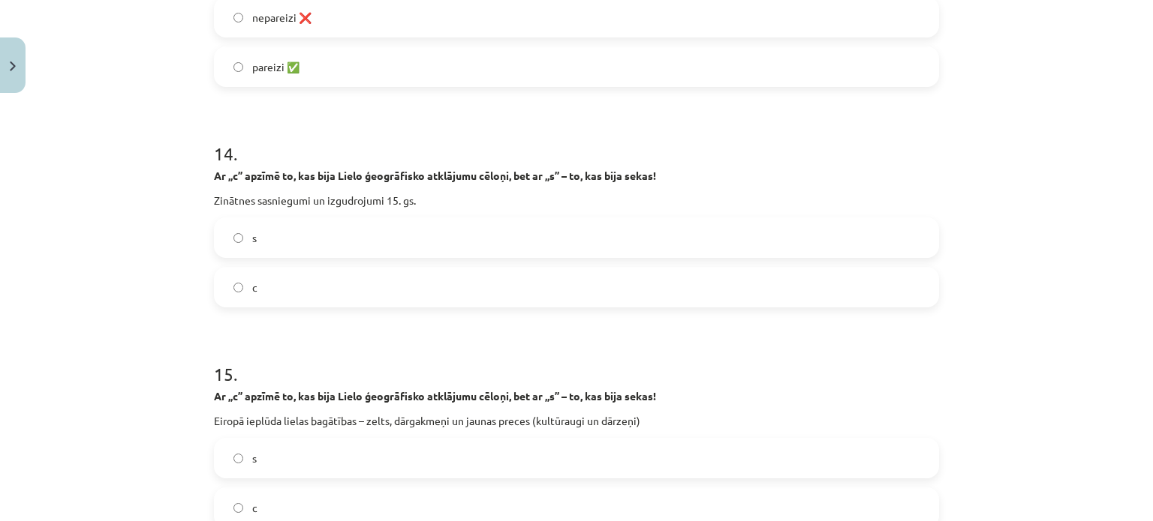
click at [292, 297] on label "c" at bounding box center [576, 288] width 722 height 38
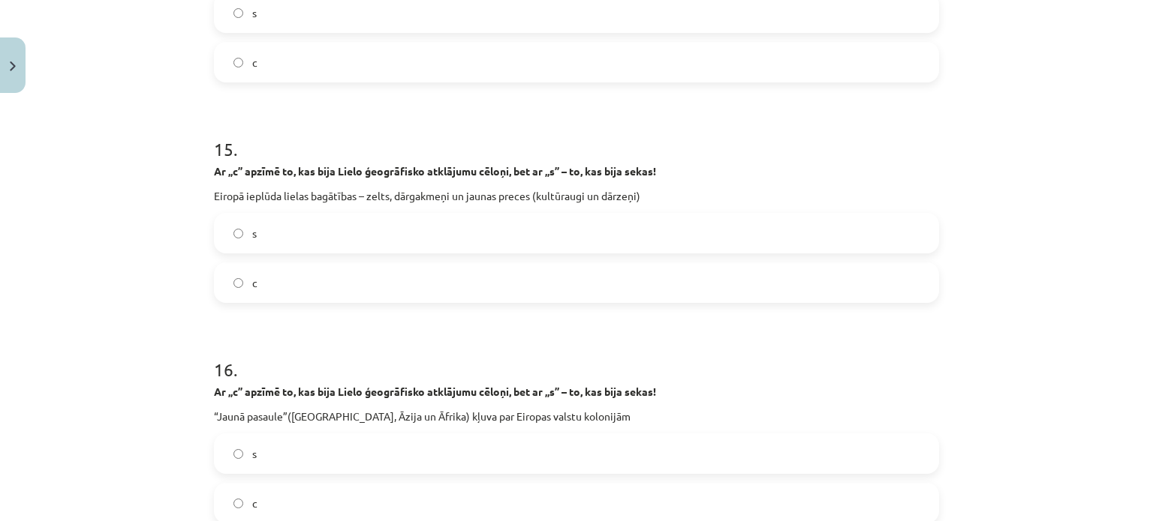
click at [267, 239] on label "s" at bounding box center [576, 234] width 722 height 38
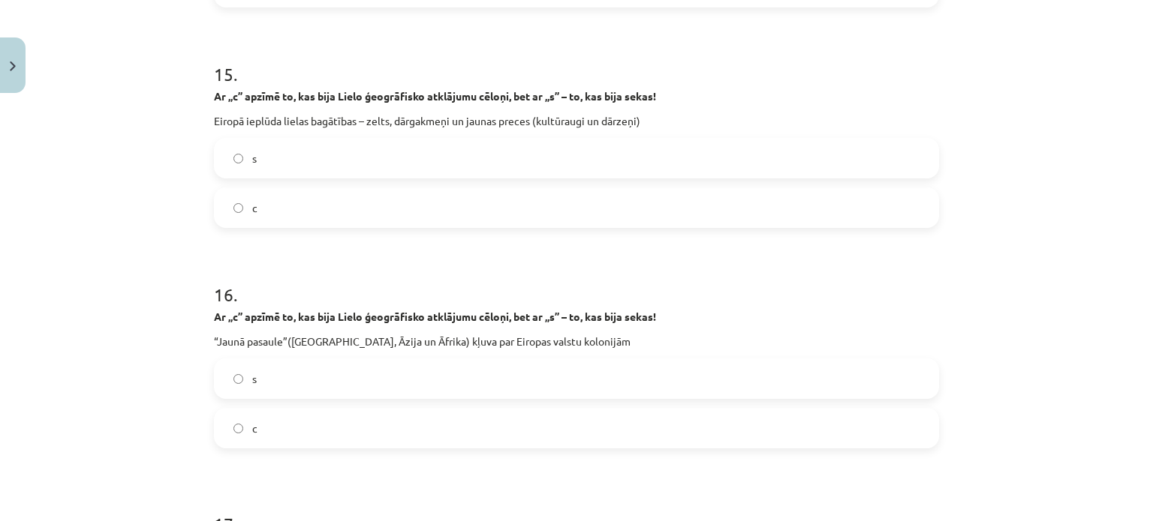
click at [276, 377] on label "s" at bounding box center [576, 379] width 722 height 38
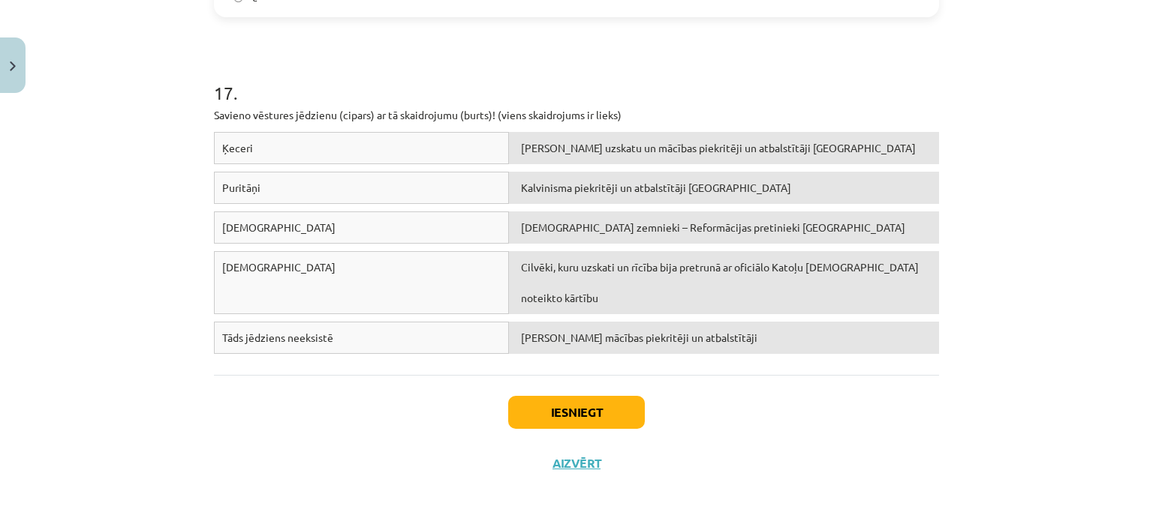
scroll to position [3999, 0]
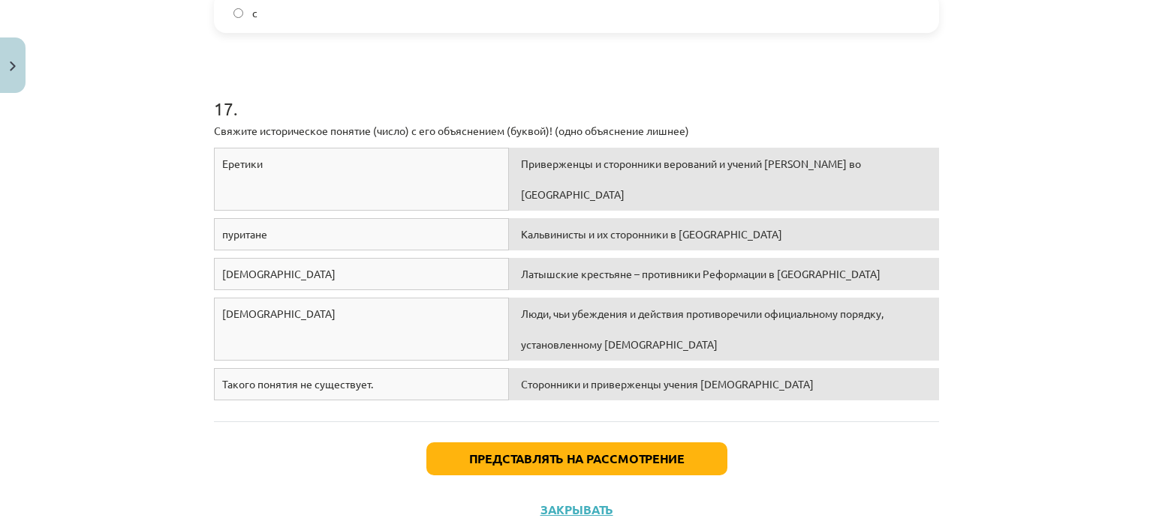
click at [996, 160] on div "Тема урока: История Латвии и мира. Материалы для подготовки к тестированию для …" at bounding box center [576, 260] width 1153 height 521
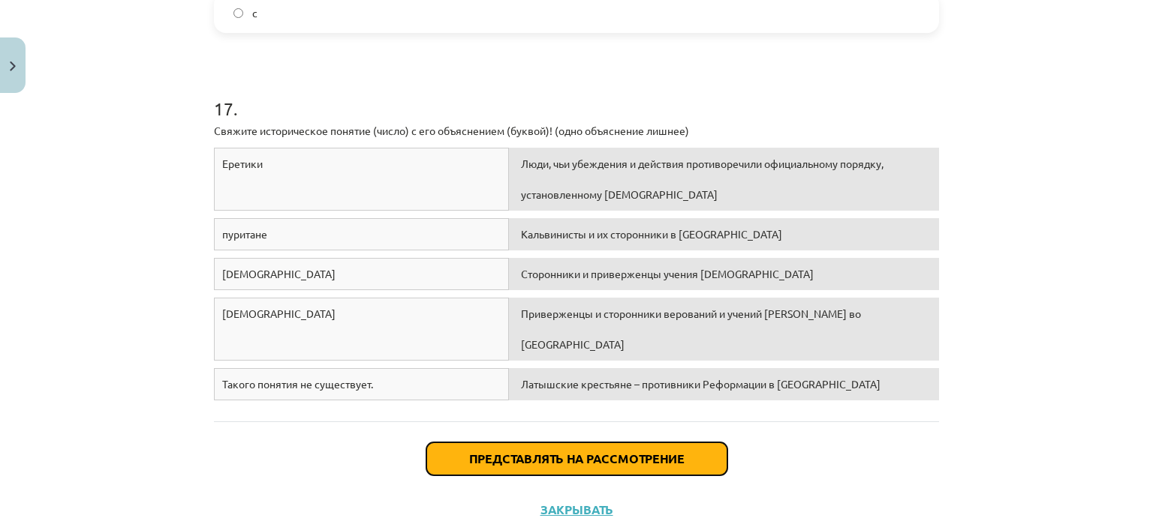
click at [621, 451] on font "Представлять на рассмотрение" at bounding box center [576, 459] width 215 height 16
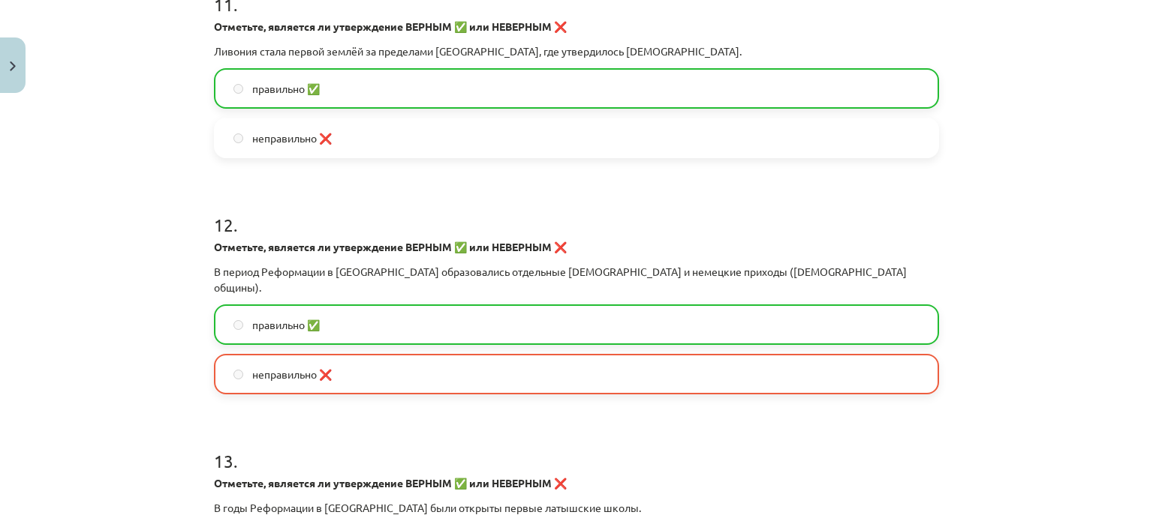
scroll to position [4252, 0]
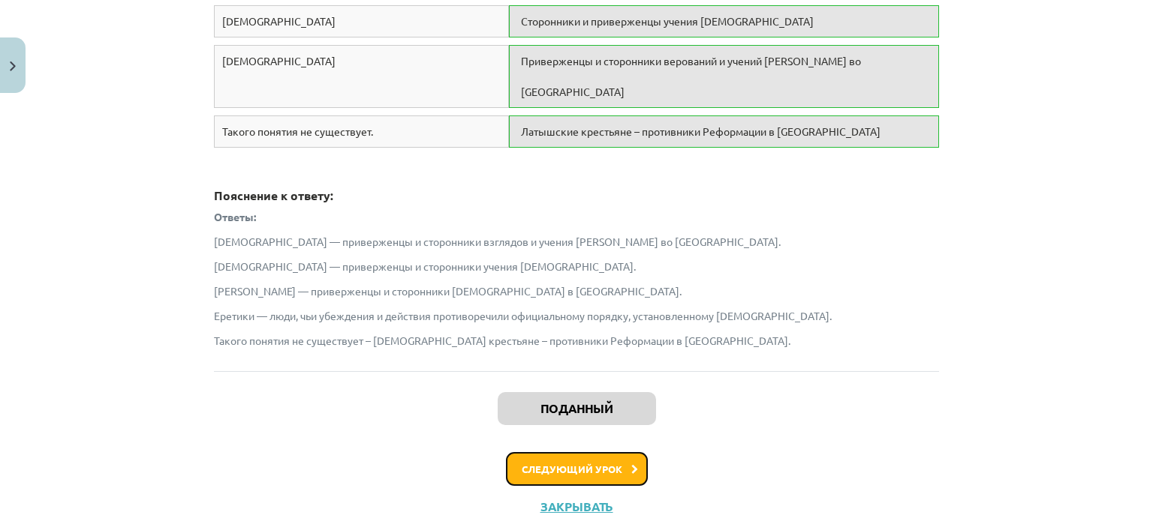
click at [550, 463] on font "Следующий урок" at bounding box center [571, 469] width 101 height 13
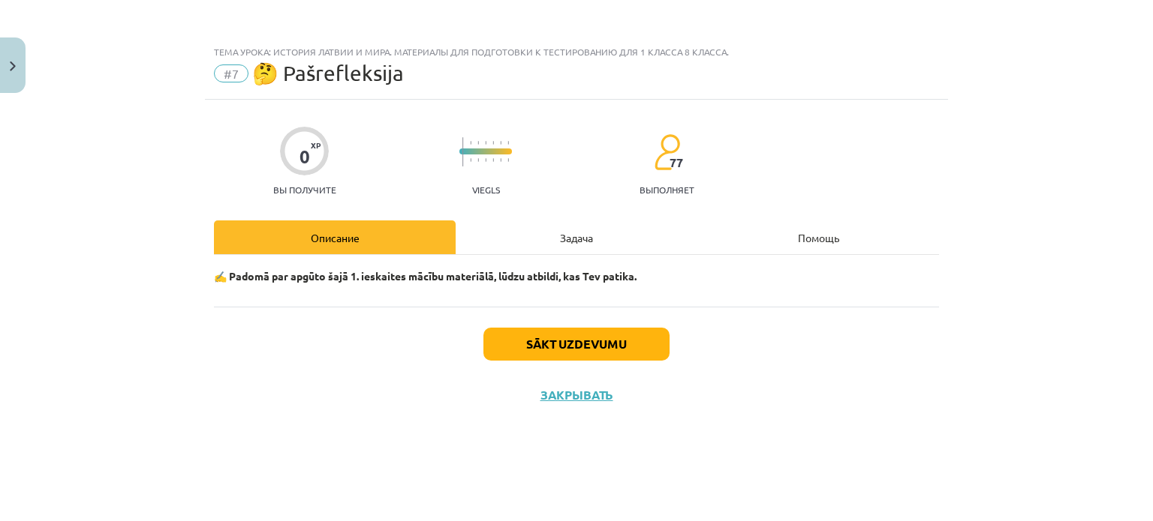
scroll to position [0, 0]
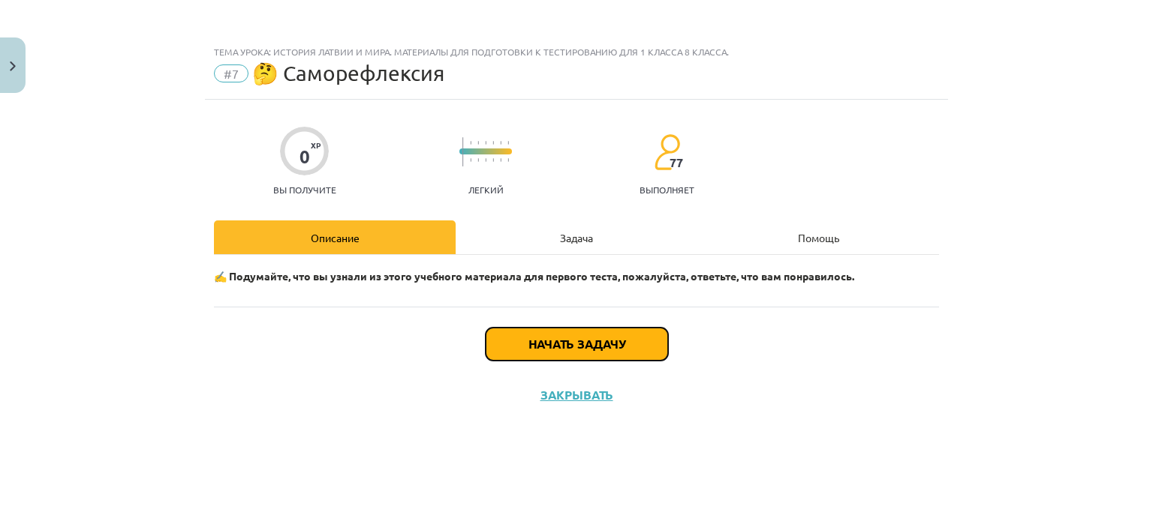
click at [601, 350] on font "Начать задачу" at bounding box center [576, 344] width 97 height 16
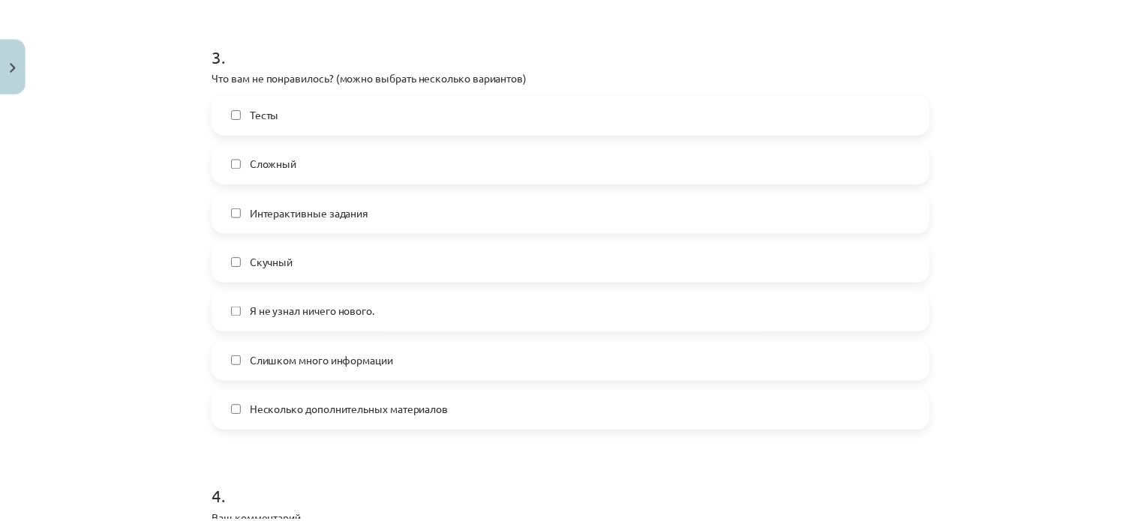
scroll to position [1325, 0]
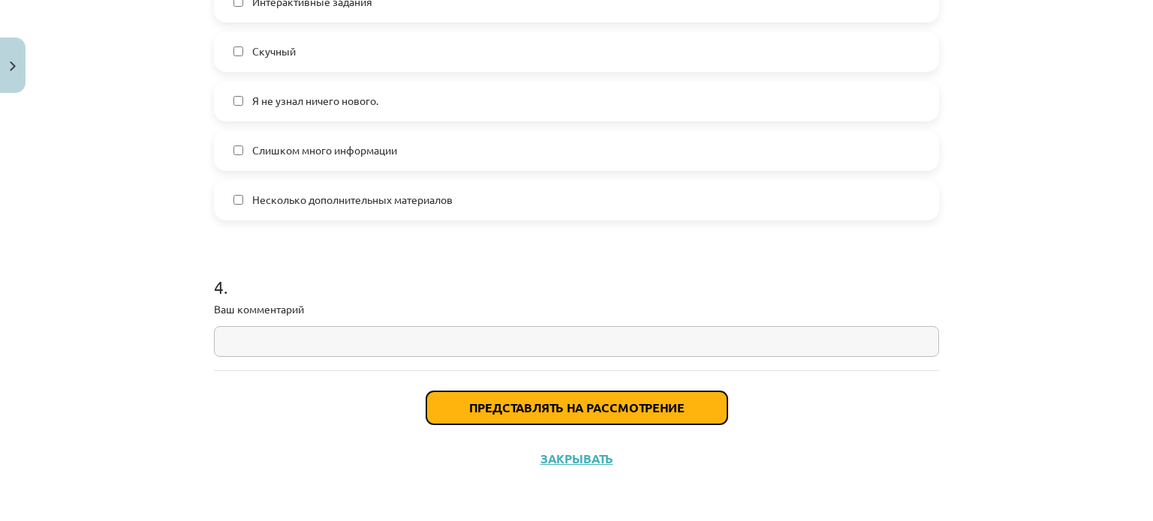
click at [533, 413] on button "Представлять на рассмотрение" at bounding box center [576, 408] width 301 height 33
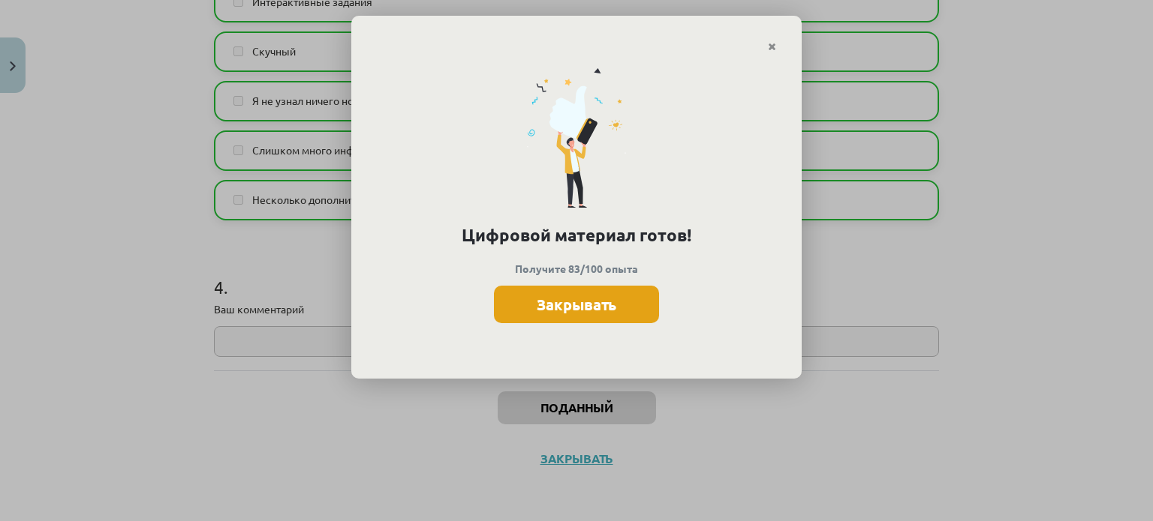
click at [576, 314] on button "Закрывать" at bounding box center [576, 305] width 165 height 38
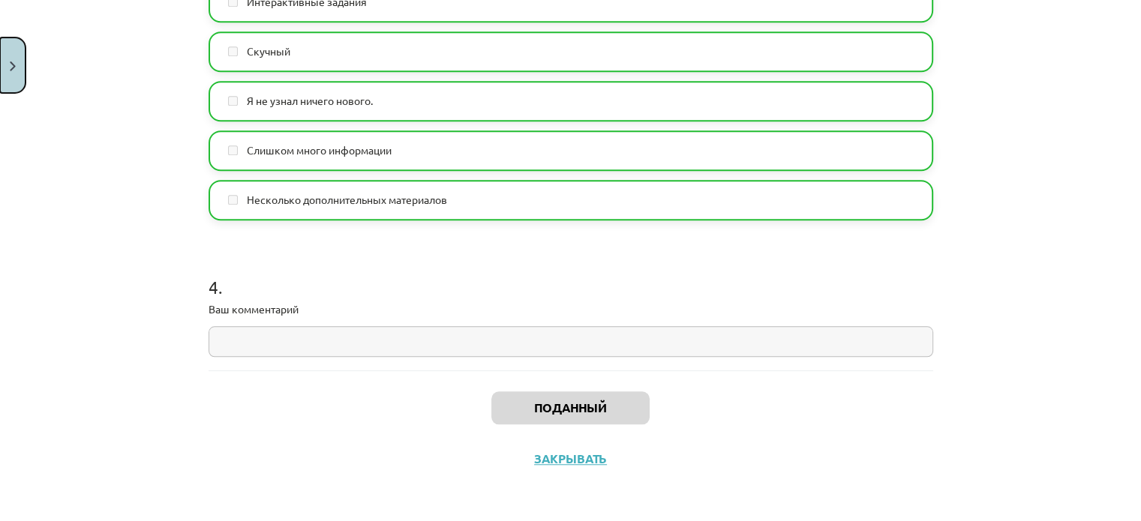
click at [0, 92] on button "Закрывать" at bounding box center [13, 66] width 26 height 56
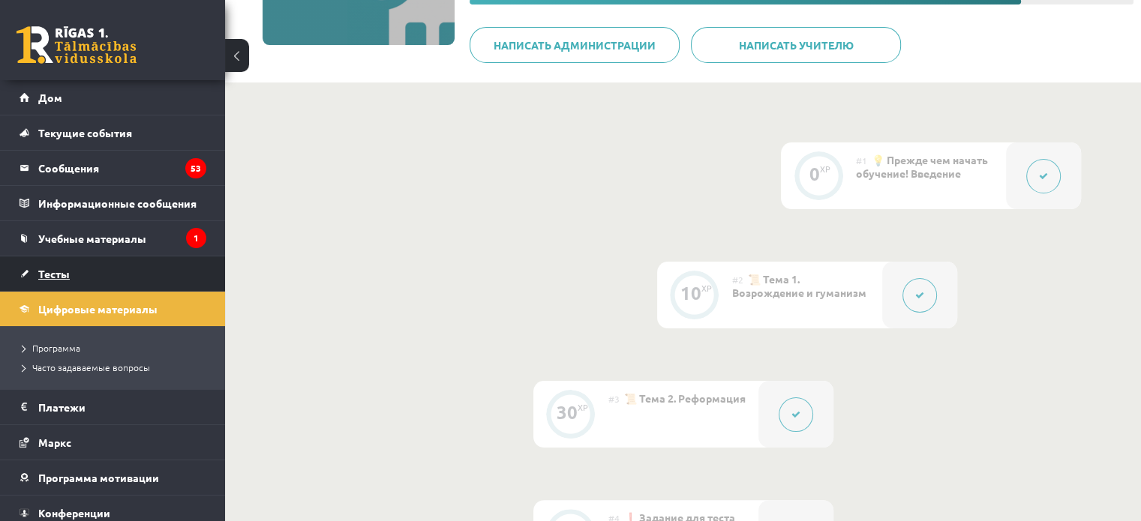
click at [83, 273] on link "Тесты" at bounding box center [113, 274] width 187 height 35
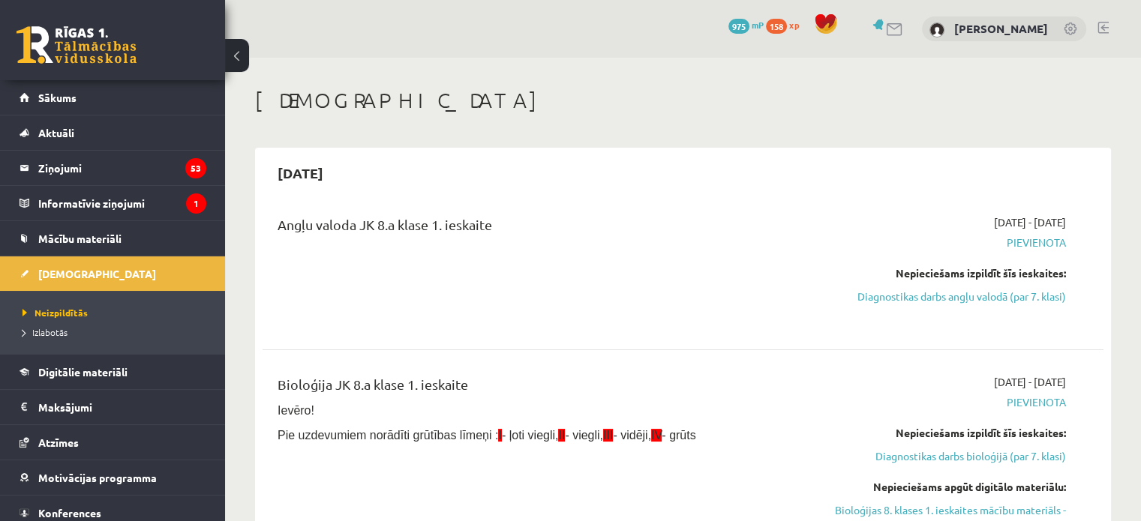
drag, startPoint x: 1127, startPoint y: 128, endPoint x: 1118, endPoint y: 131, distance: 9.8
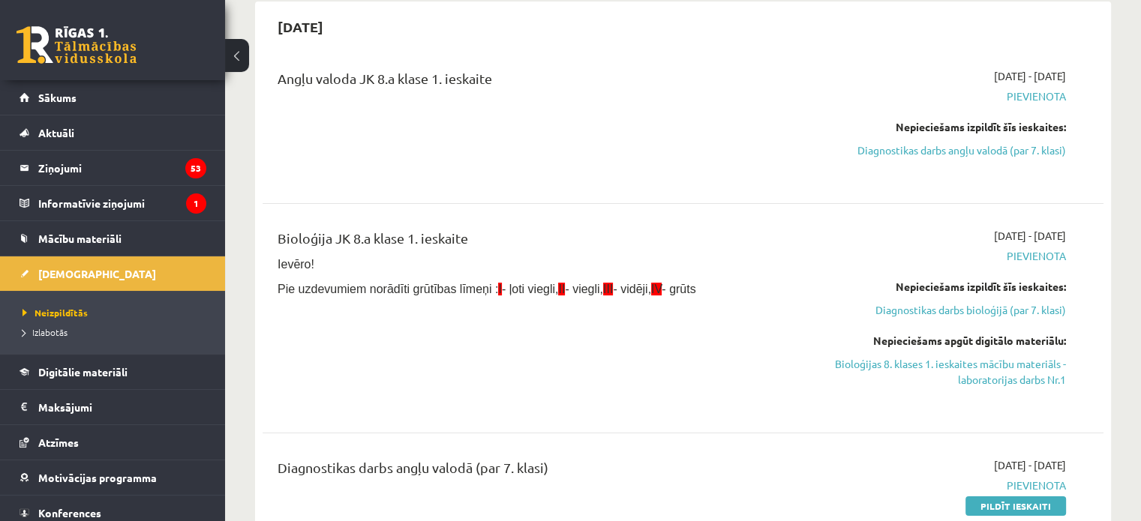
scroll to position [150, 0]
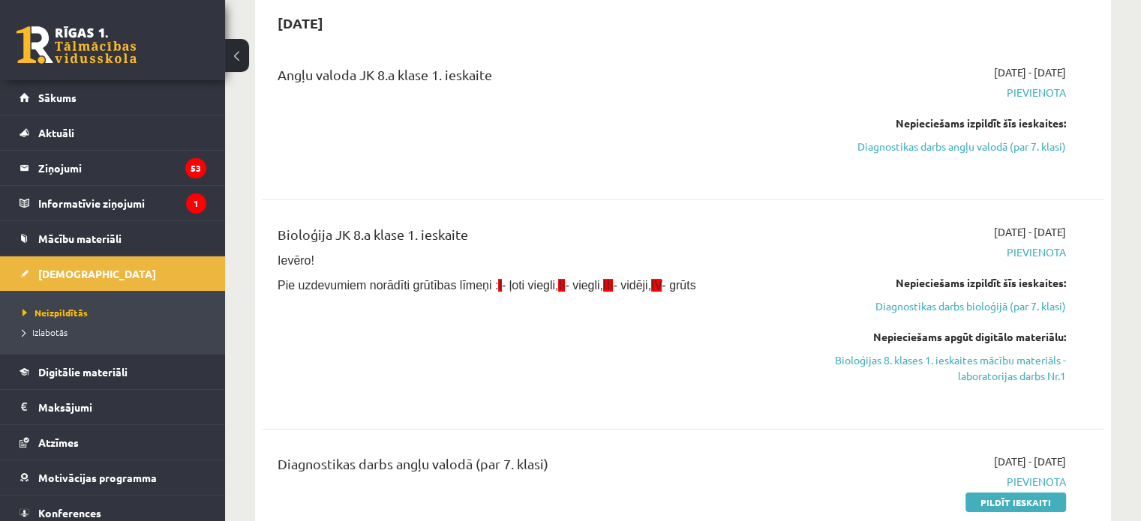
drag, startPoint x: 1080, startPoint y: 226, endPoint x: 1152, endPoint y: 155, distance: 100.3
click at [1141, 155] on html "0 Dāvanas 975 mP 158 xp Jurijs Zverevs Sākums Aktuāli Kā mācīties eSKOLĀ Kontak…" at bounding box center [570, 110] width 1141 height 521
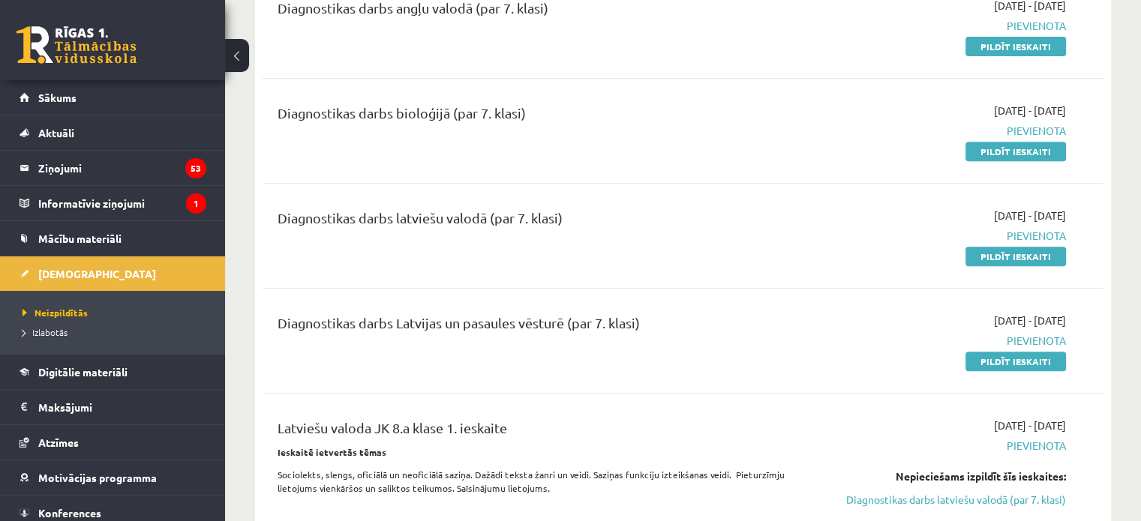
click at [1095, 188] on div "Angļu valoda JK 8.a klase 1. ieskaite 2025-09-01 - 2025-09-15 Pievienota Nepiec…" at bounding box center [683, 192] width 841 height 1199
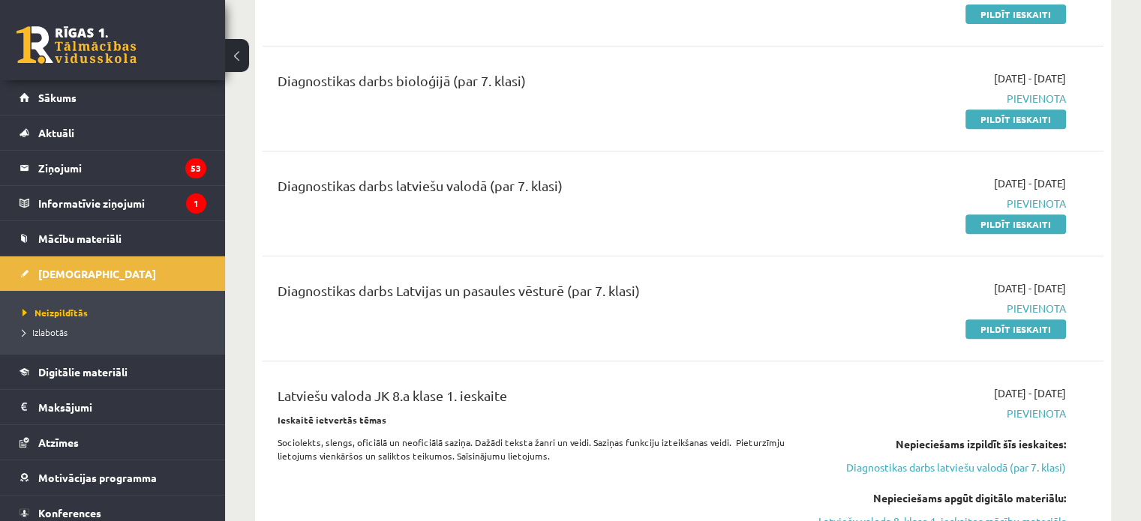
scroll to position [756, 0]
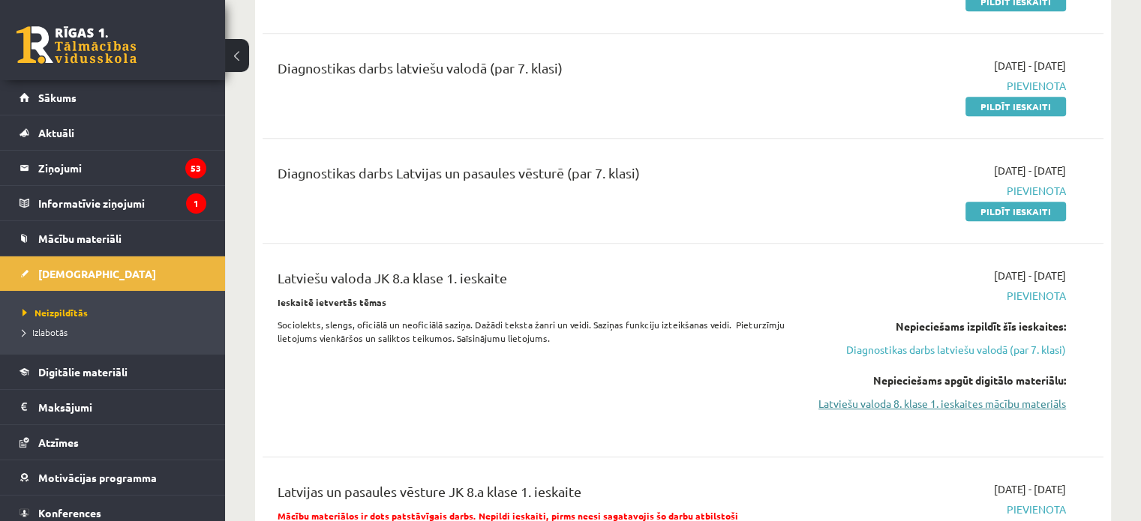
click at [1017, 407] on link "Latviešu valoda 8. klase 1. ieskaites mācību materiāls" at bounding box center [943, 404] width 248 height 16
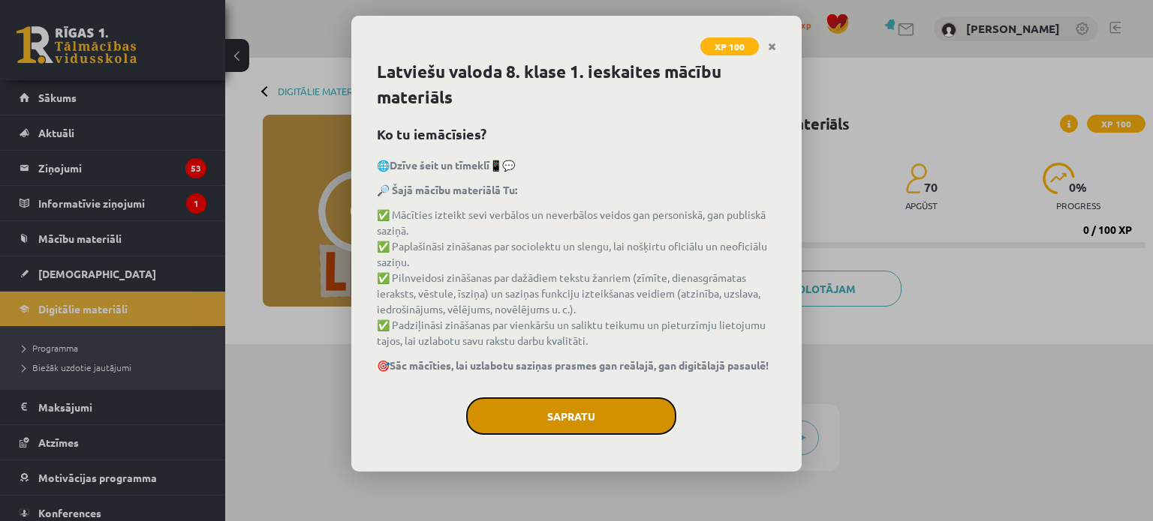
click at [655, 413] on button "Sapratu" at bounding box center [571, 417] width 210 height 38
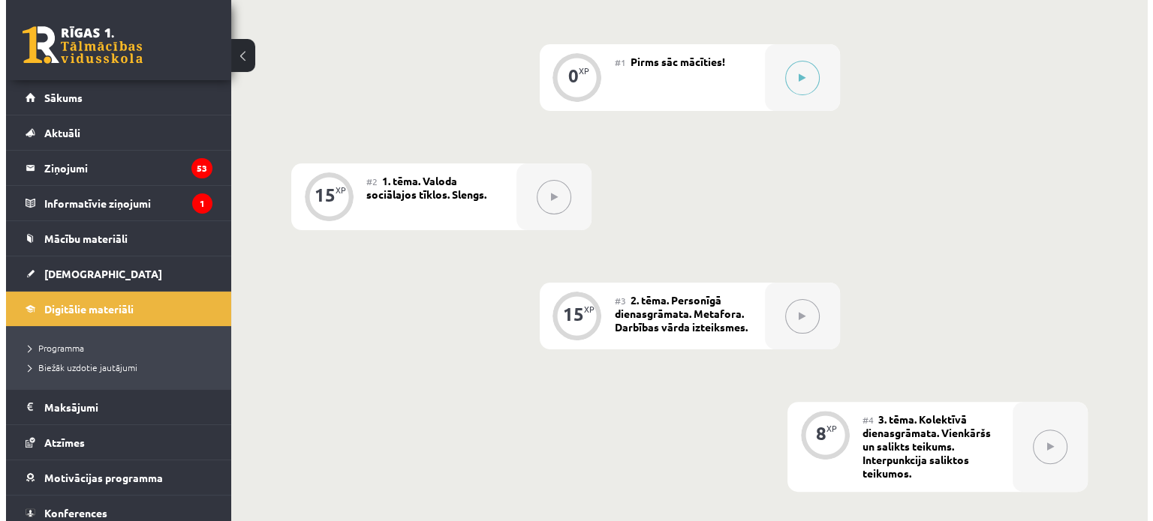
scroll to position [375, 0]
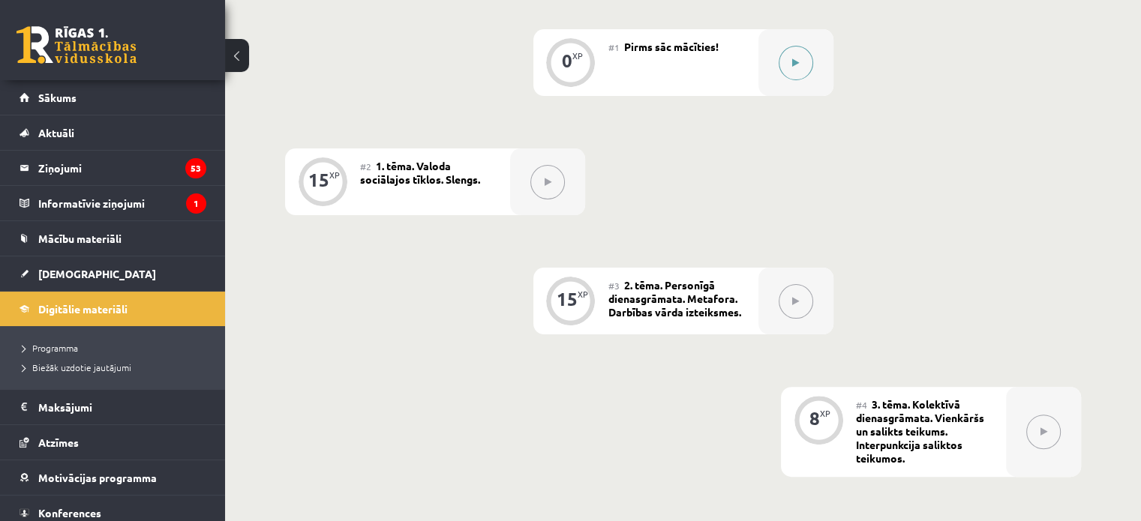
click at [800, 77] on button at bounding box center [796, 63] width 35 height 35
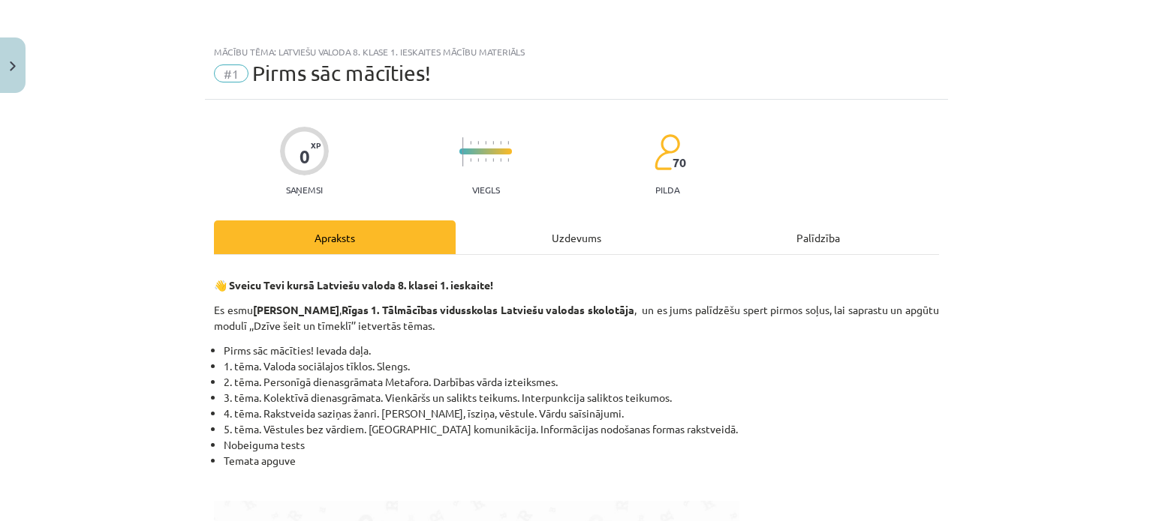
click at [561, 239] on div "Uzdevums" at bounding box center [576, 238] width 242 height 34
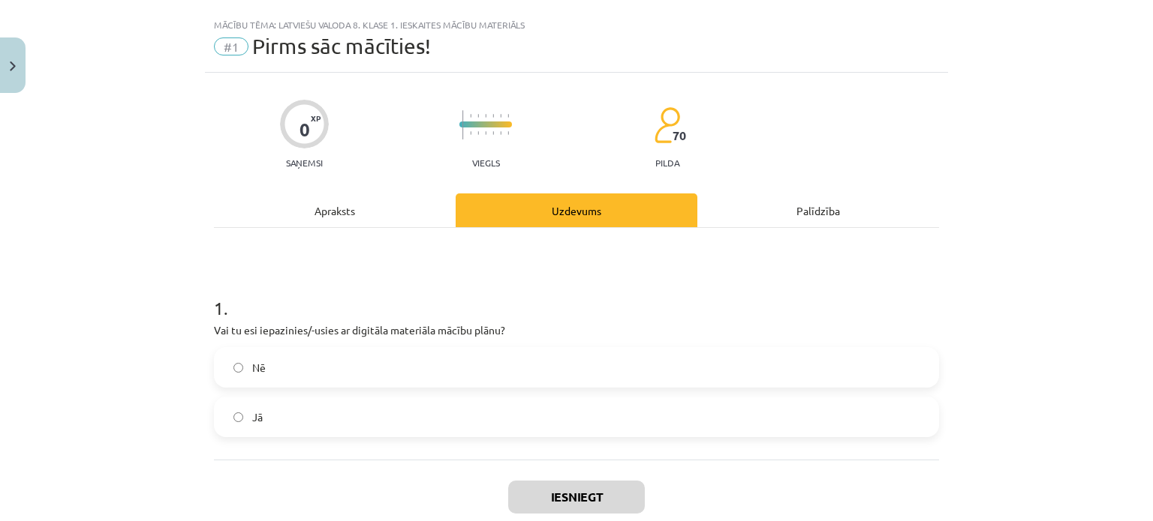
scroll to position [38, 0]
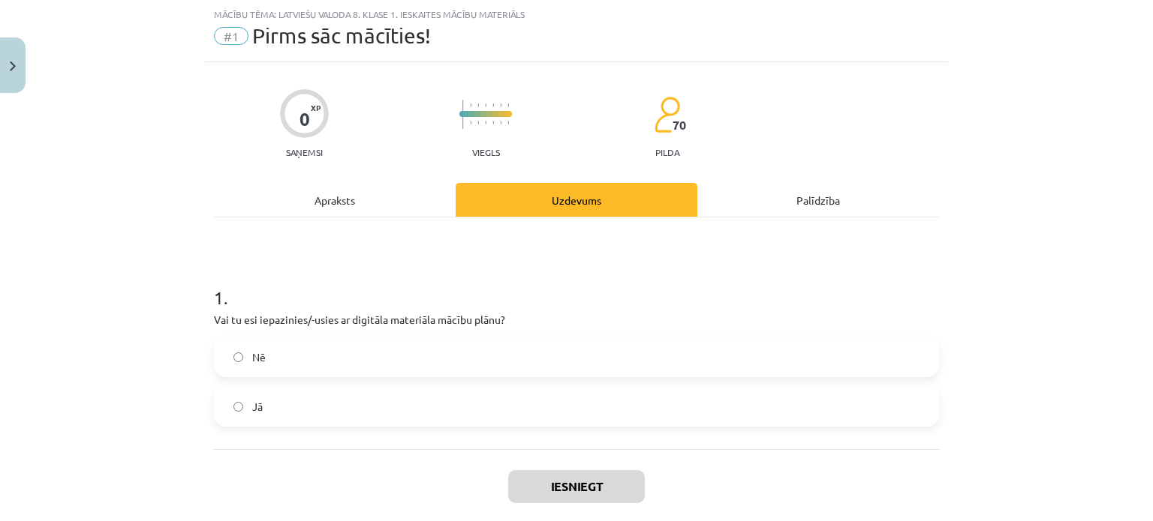
click at [476, 400] on label "Jā" at bounding box center [576, 407] width 722 height 38
click at [614, 485] on button "Iesniegt" at bounding box center [576, 486] width 137 height 33
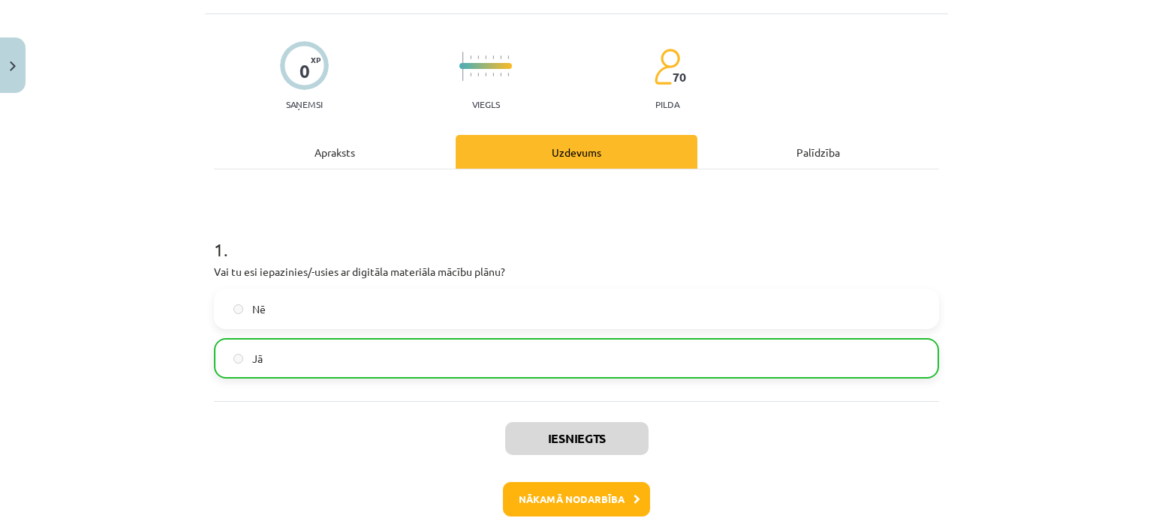
scroll to position [164, 0]
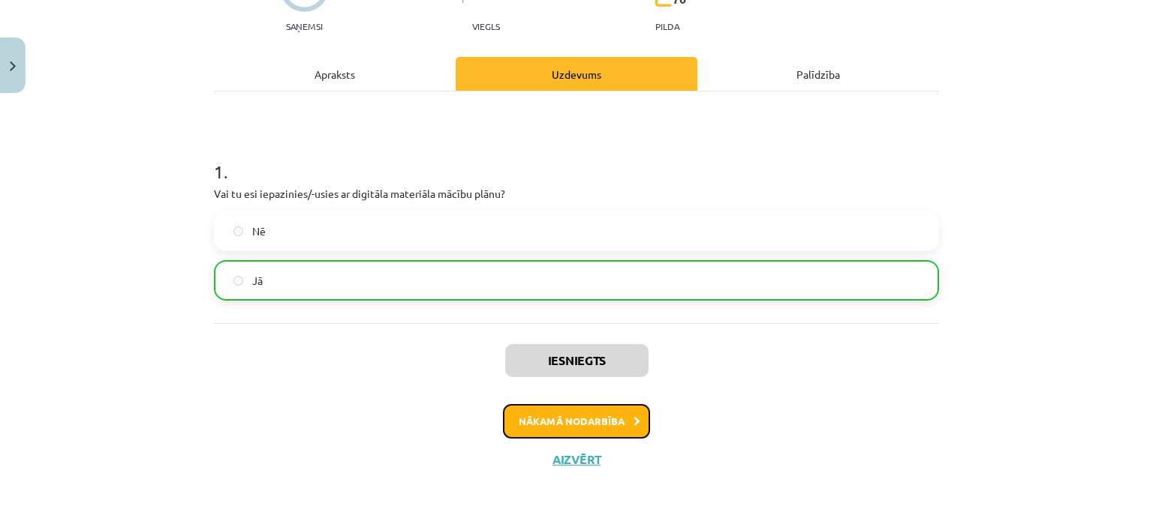
click at [606, 426] on button "Nākamā nodarbība" at bounding box center [576, 421] width 147 height 35
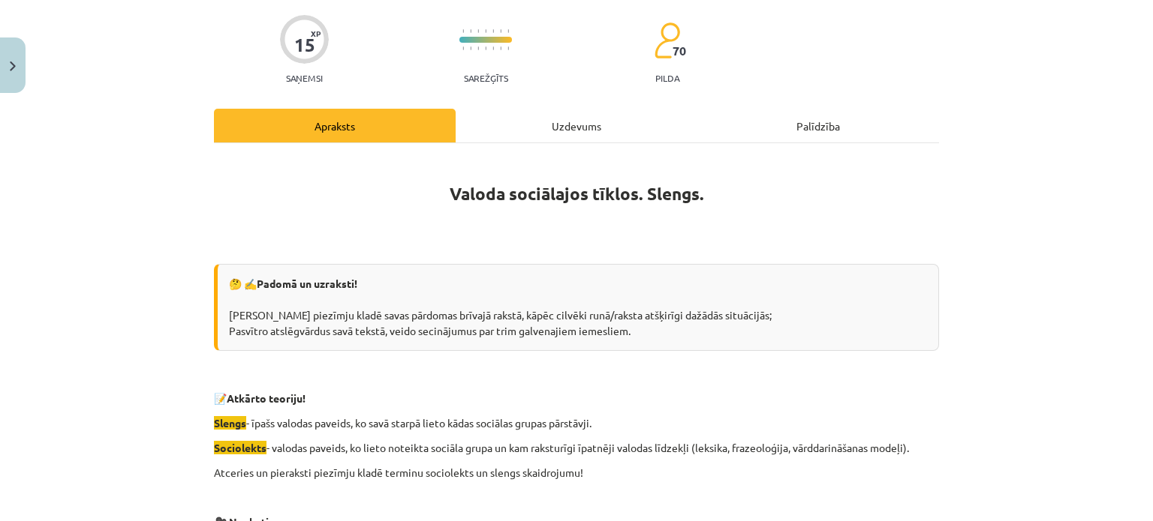
scroll to position [38, 0]
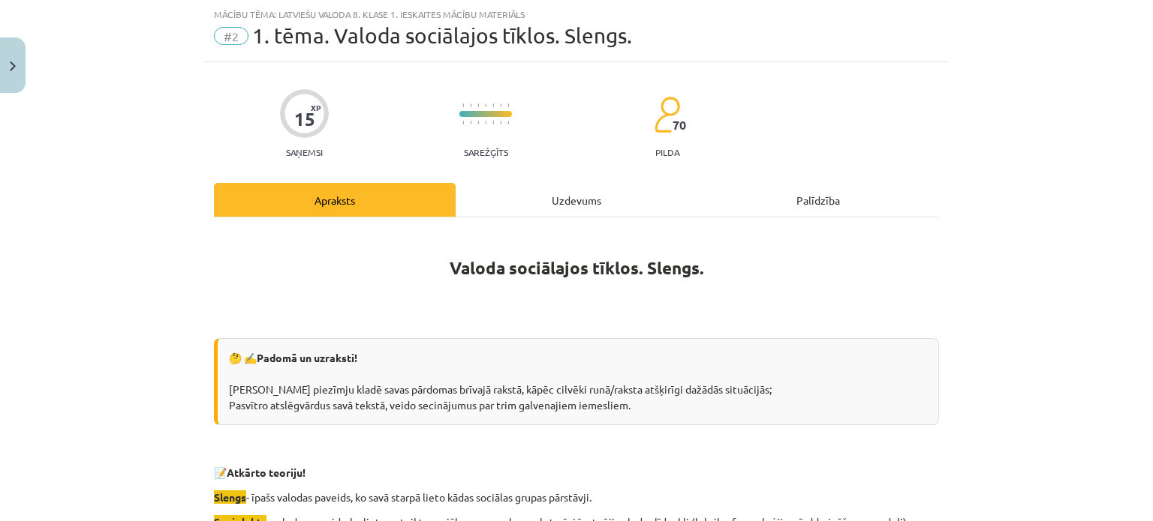
click at [558, 195] on div "Uzdevums" at bounding box center [576, 200] width 242 height 34
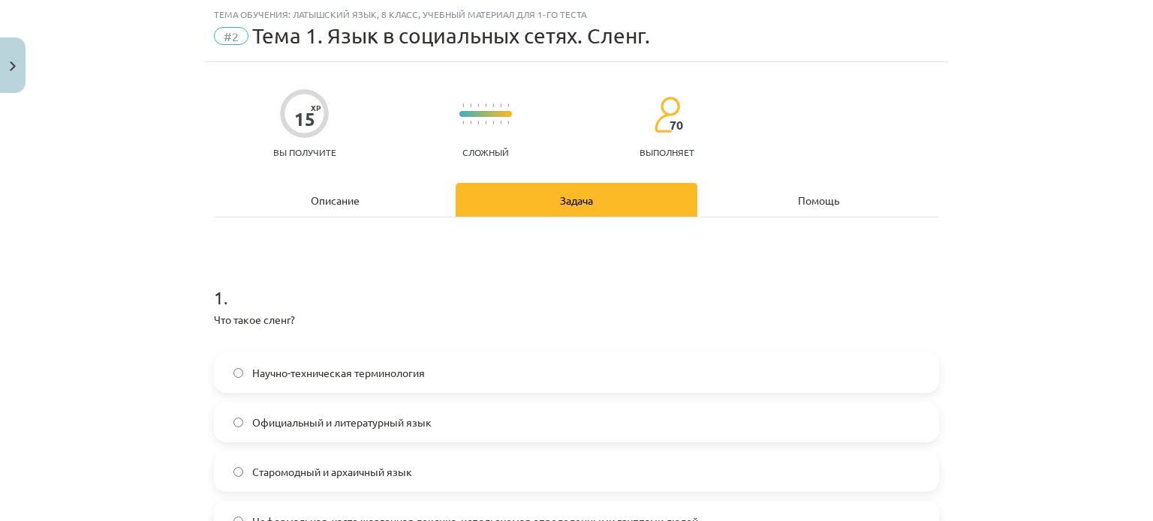
click at [1005, 242] on div "Тема обучения: латышский язык, 8 класс, учебный материал для 1-го теста #2 Тема…" at bounding box center [576, 260] width 1153 height 521
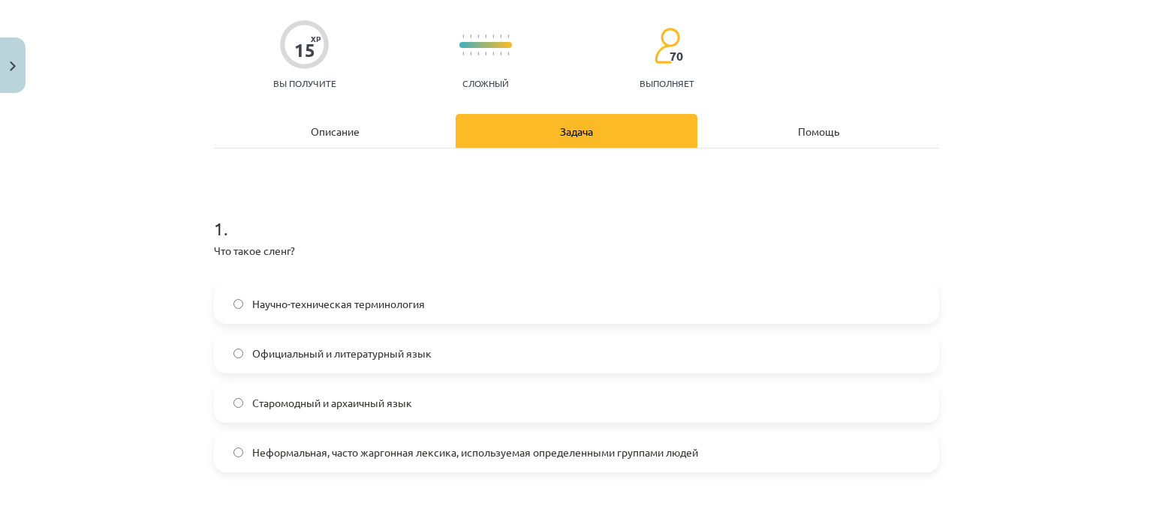
scroll to position [113, 0]
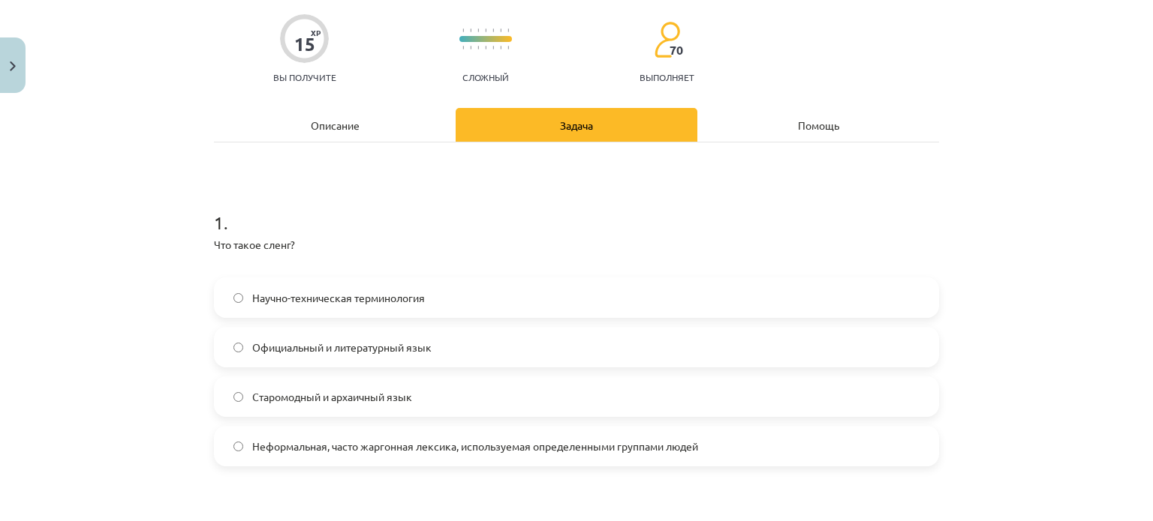
click at [530, 449] on font "Неформальная, часто жаргонная лексика, используемая определенными группами людей" at bounding box center [475, 447] width 446 height 14
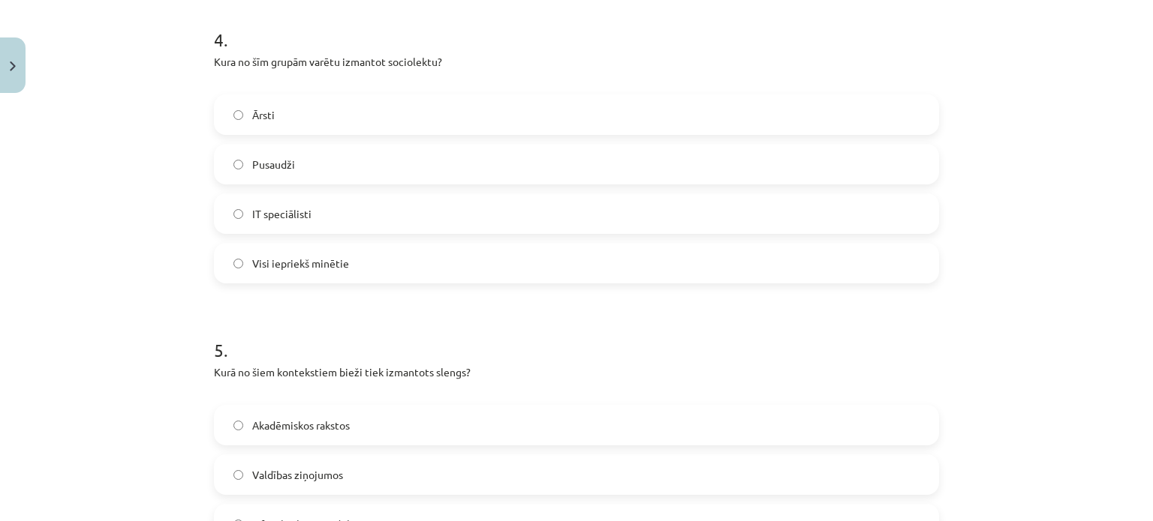
scroll to position [1474, 0]
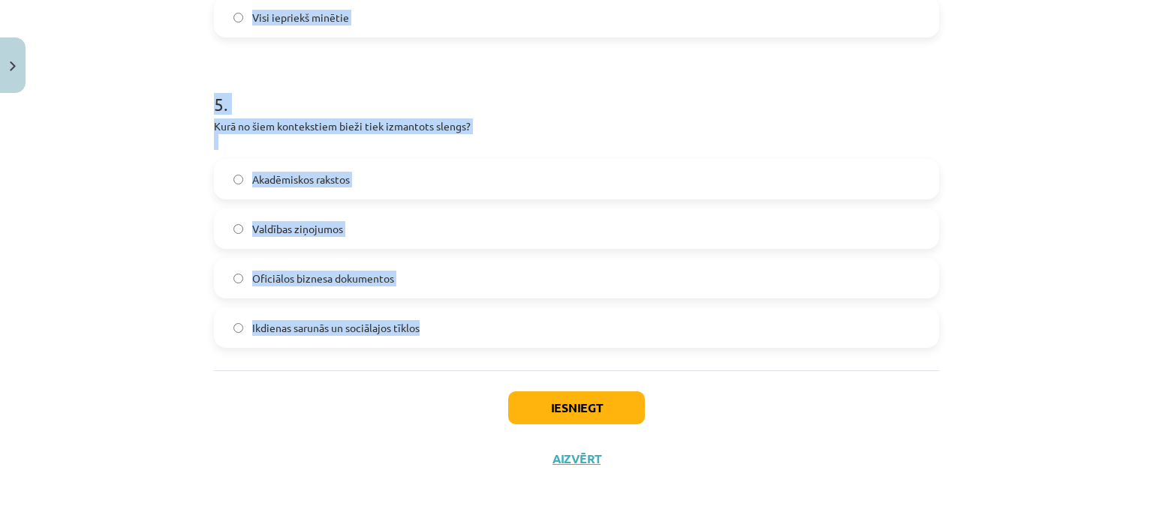
drag, startPoint x: 212, startPoint y: 68, endPoint x: 425, endPoint y: 344, distance: 348.8
copy form "1 . Kas ir slengs? Zinātniska un tehniska terminoloģija Oficiāla un standarta v…"
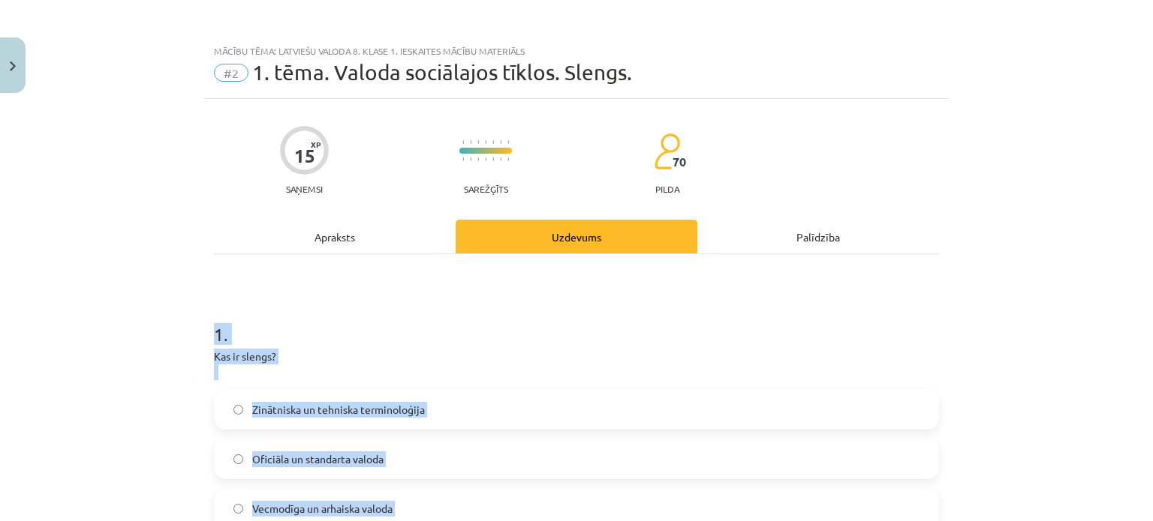
scroll to position [0, 0]
click at [130, 296] on div "Mācību tēma: Latviešu valoda 8. klase 1. ieskaites mācību materiāls #2 1. tēma.…" at bounding box center [576, 260] width 1153 height 521
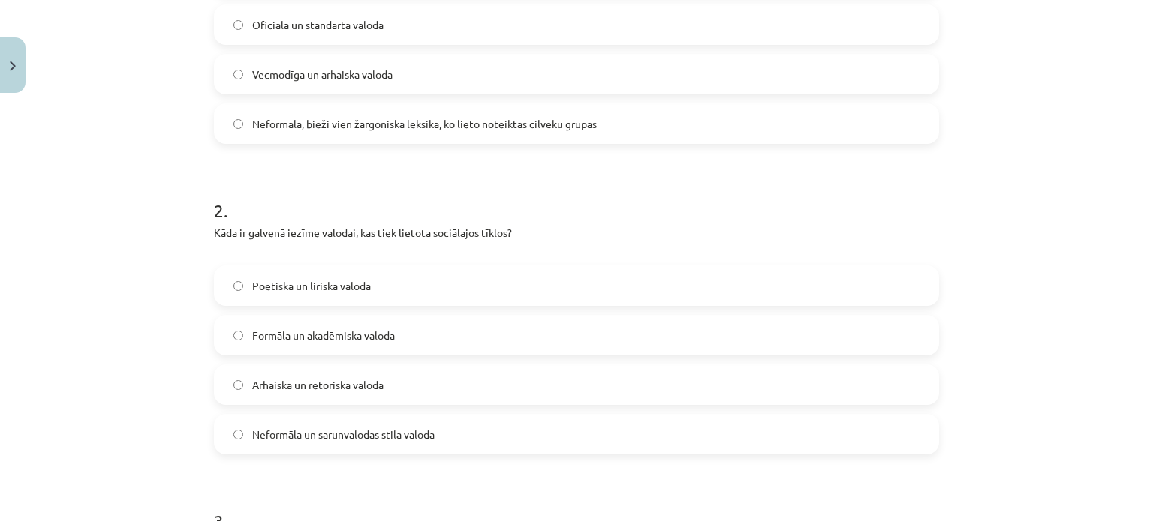
scroll to position [450, 0]
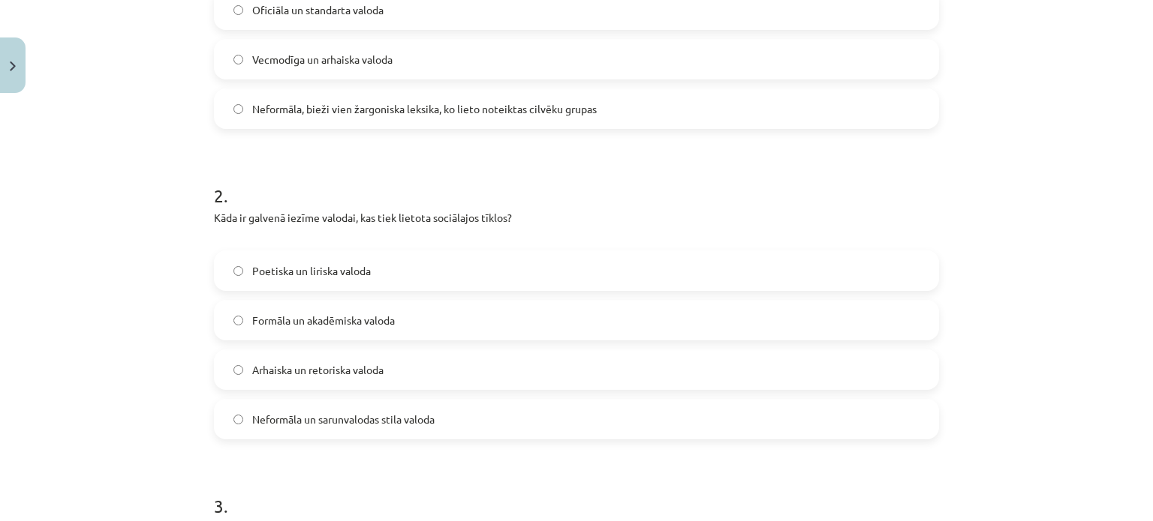
click at [319, 422] on span "Neformāla un sarunvalodas stila valoda" at bounding box center [343, 420] width 182 height 16
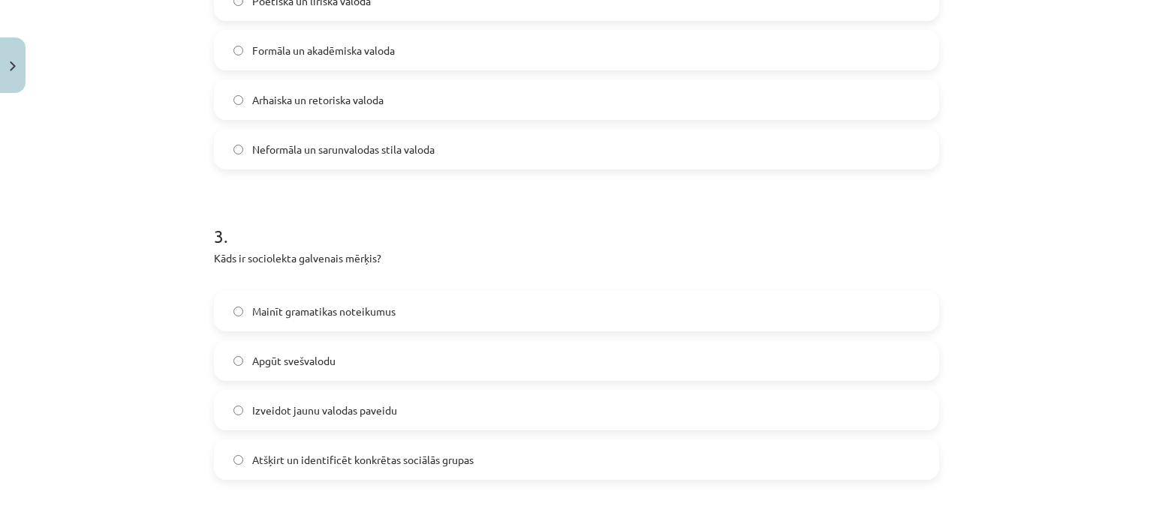
scroll to position [750, 0]
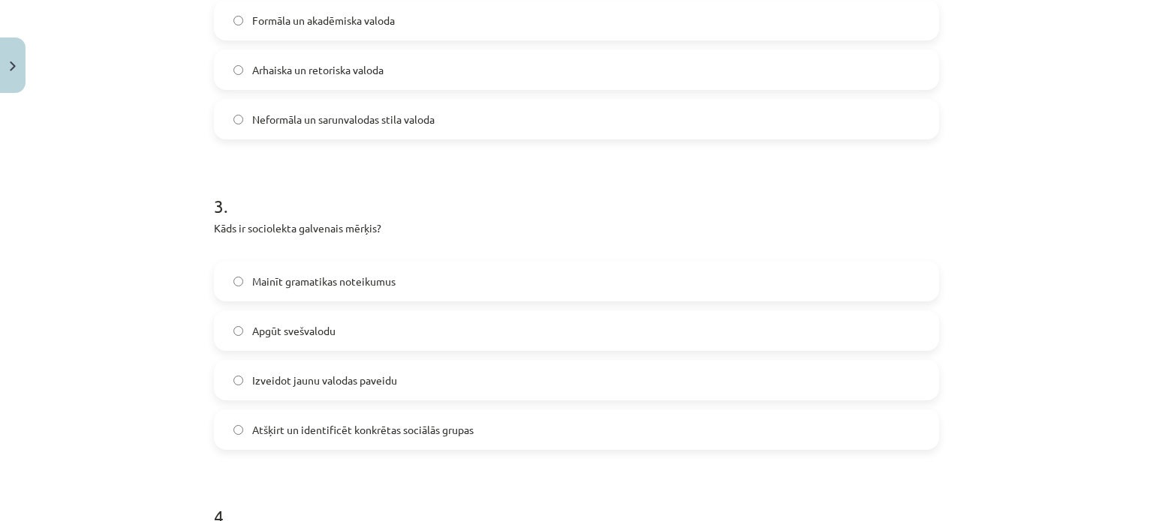
click at [320, 434] on span "Atšķirt un identificēt konkrētas sociālās grupas" at bounding box center [362, 430] width 221 height 16
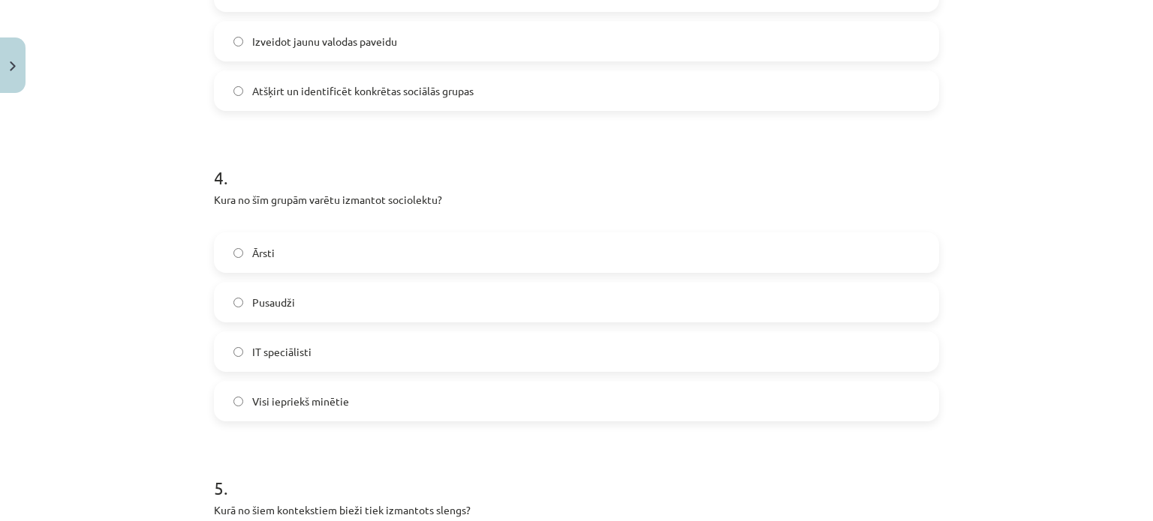
scroll to position [1276, 0]
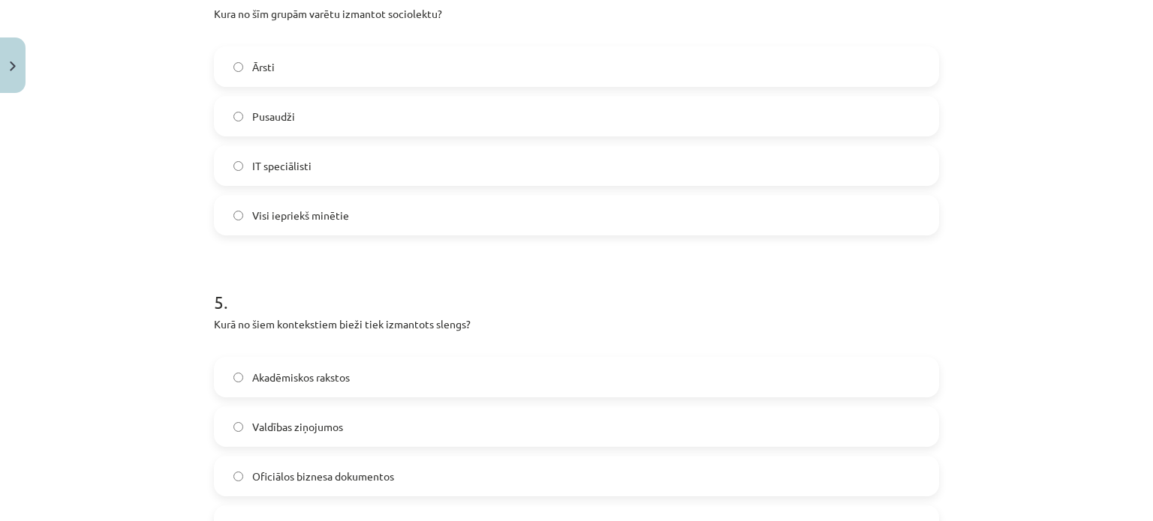
click at [302, 218] on span "Visi iepriekš minētie" at bounding box center [300, 216] width 97 height 16
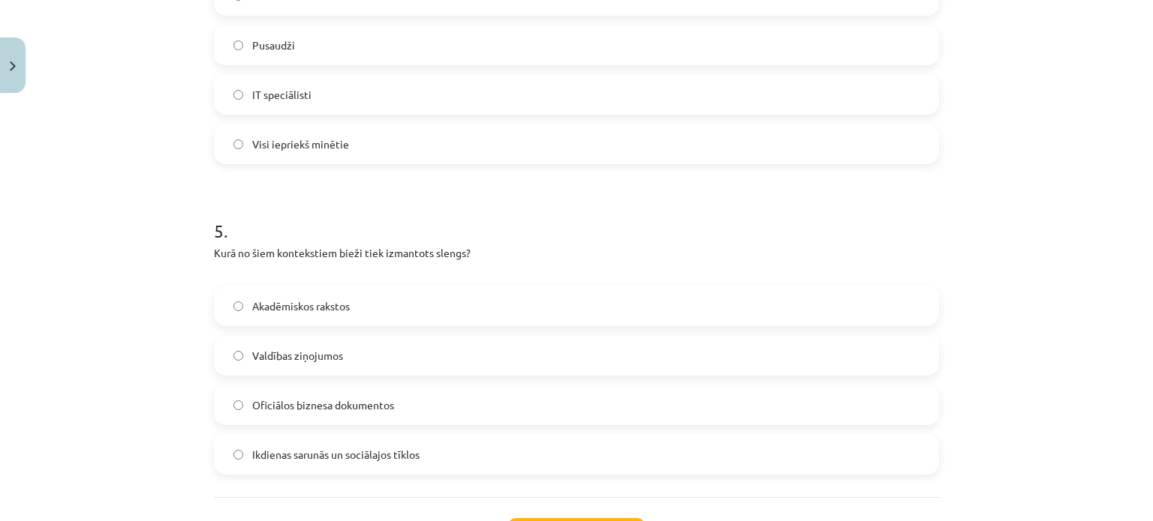
scroll to position [1351, 0]
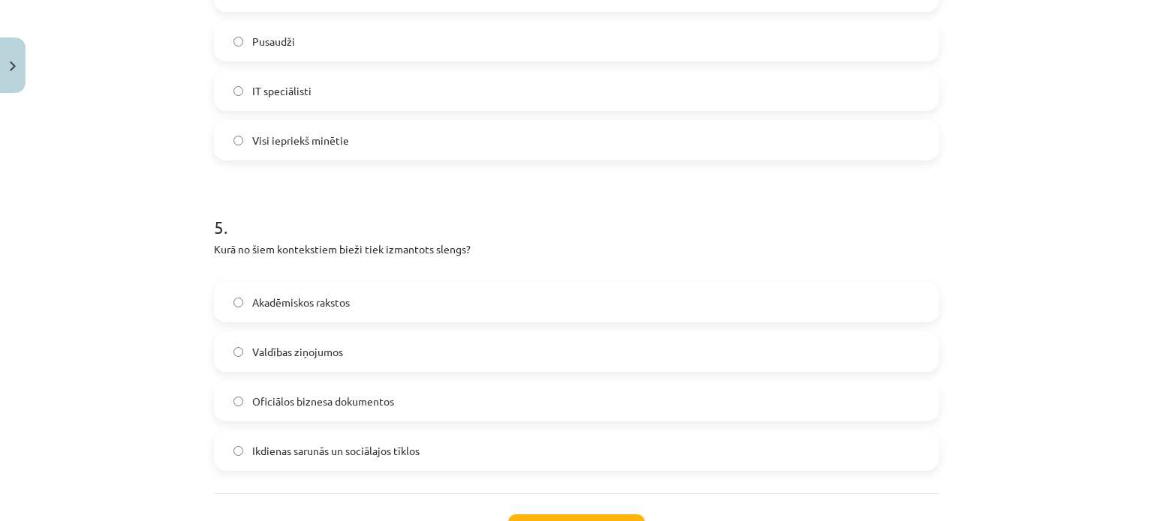
click at [296, 455] on span "Ikdienas sarunās un sociālajos tīklos" at bounding box center [335, 451] width 167 height 16
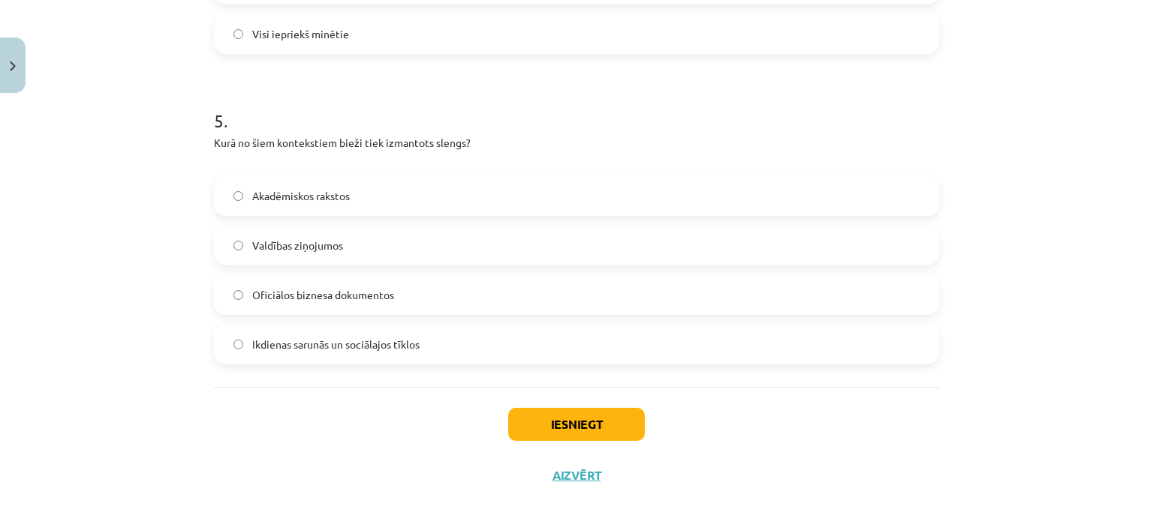
scroll to position [1474, 0]
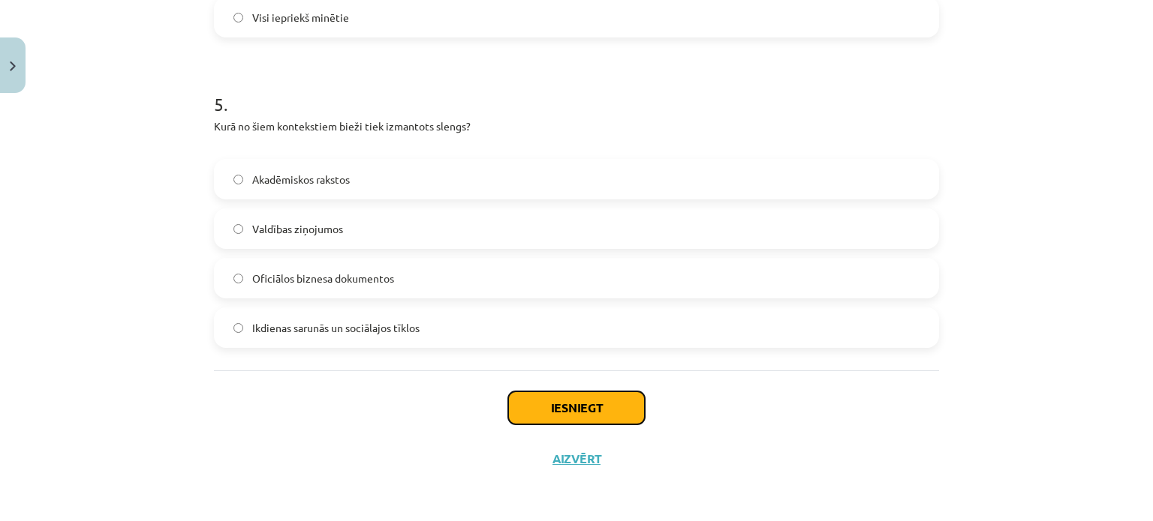
click at [540, 408] on button "Iesniegt" at bounding box center [576, 408] width 137 height 33
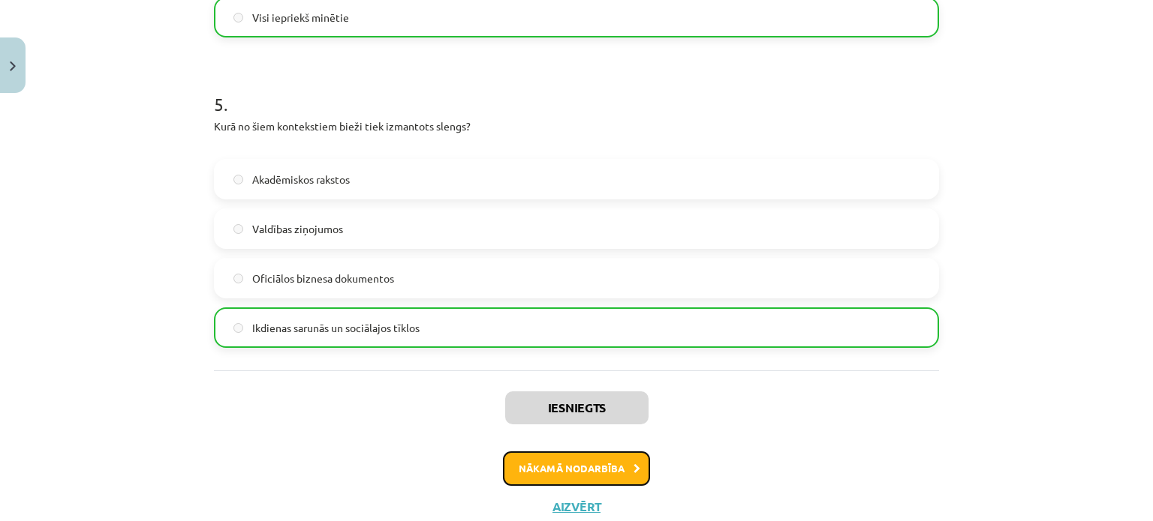
click at [564, 458] on button "Nākamā nodarbība" at bounding box center [576, 469] width 147 height 35
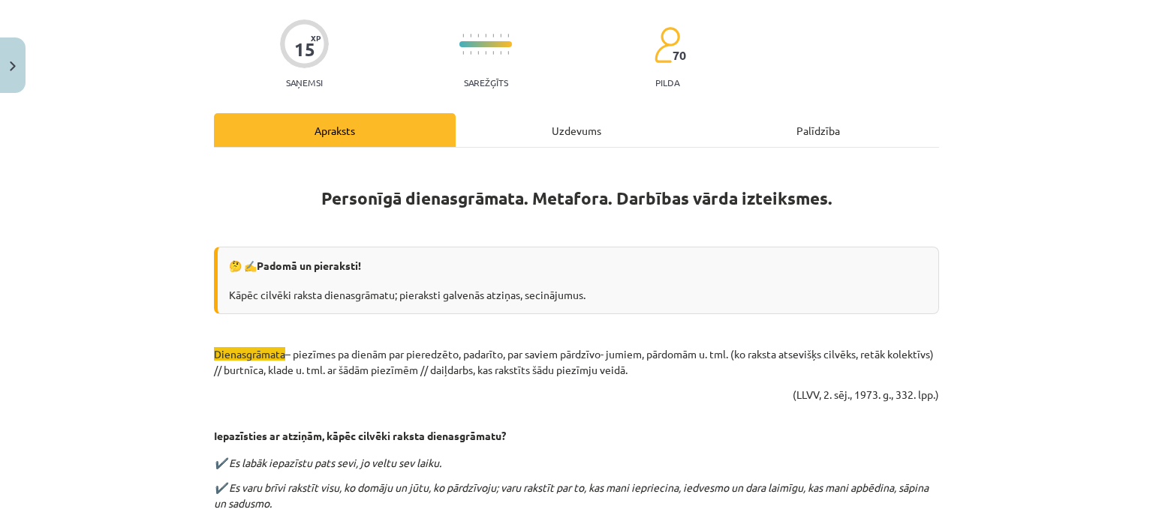
scroll to position [38, 0]
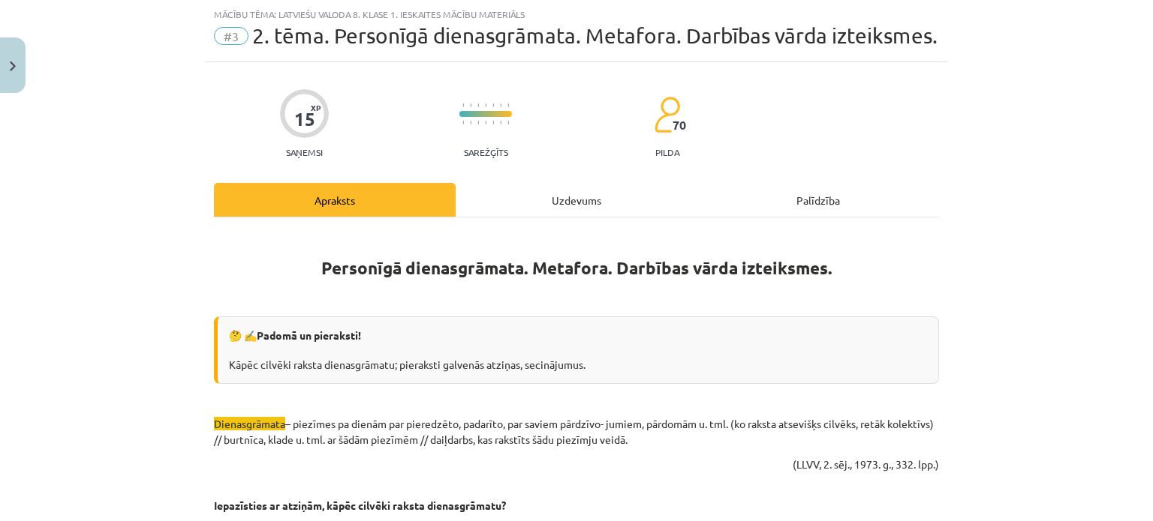
click at [542, 208] on div "Uzdevums" at bounding box center [576, 200] width 242 height 34
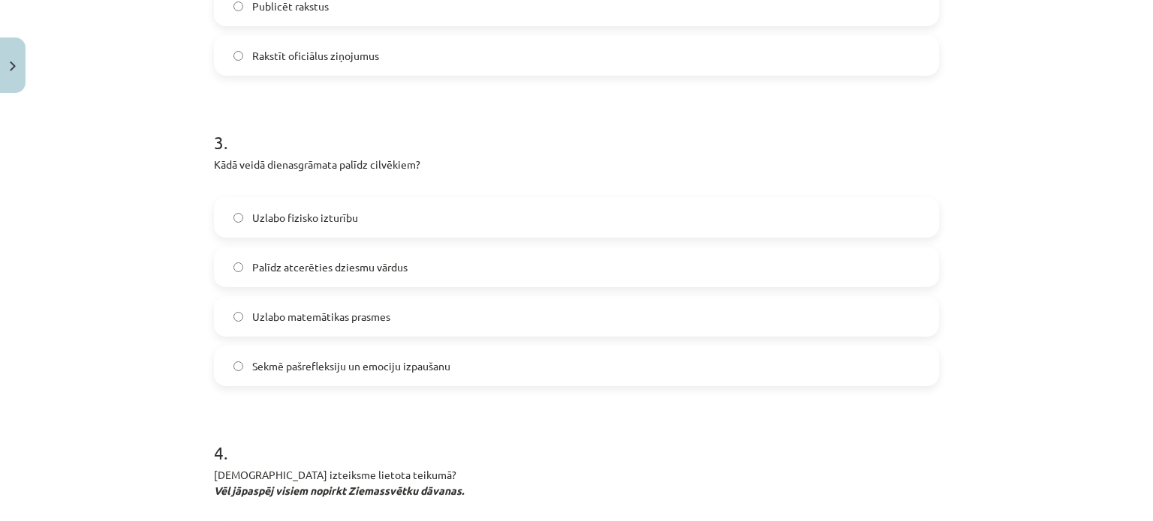
scroll to position [1474, 0]
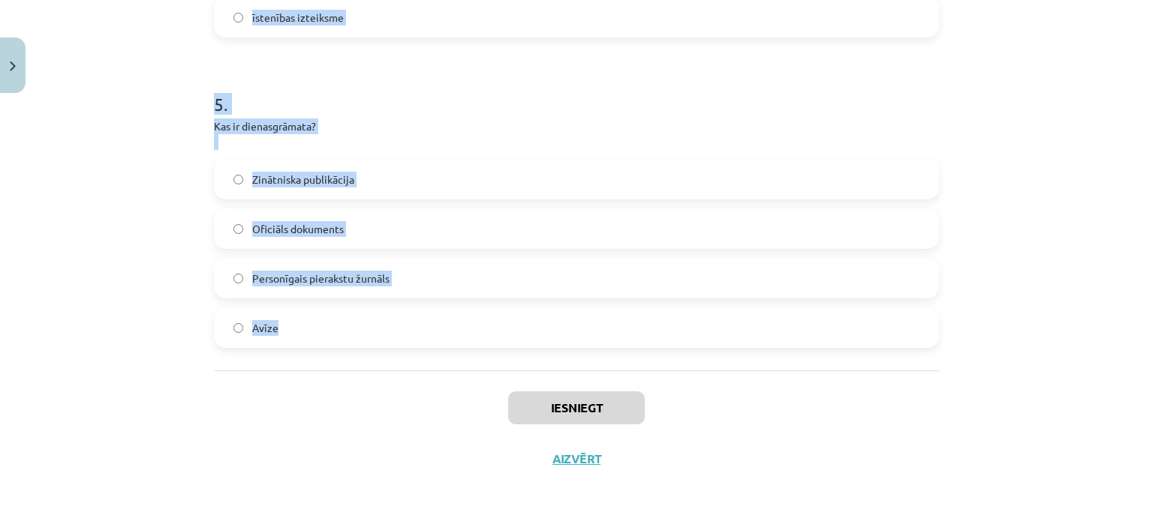
drag, startPoint x: 212, startPoint y: 299, endPoint x: 315, endPoint y: 362, distance: 120.6
copy form "1 . Kurā teikumā ir darbības vārda pavēles izteiksme? Lūdzu, izpildi šo uzdevum…"
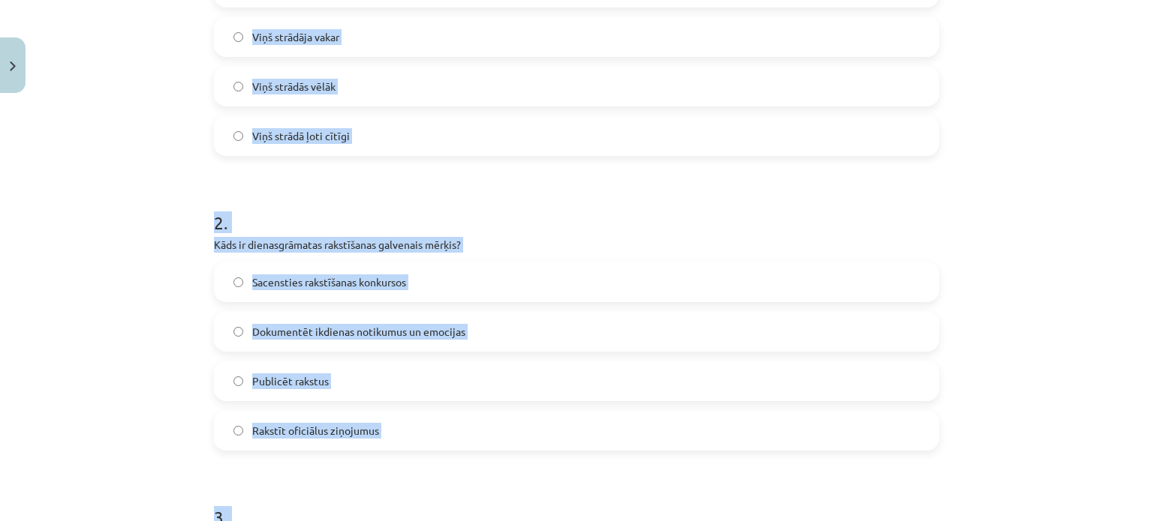
scroll to position [0, 0]
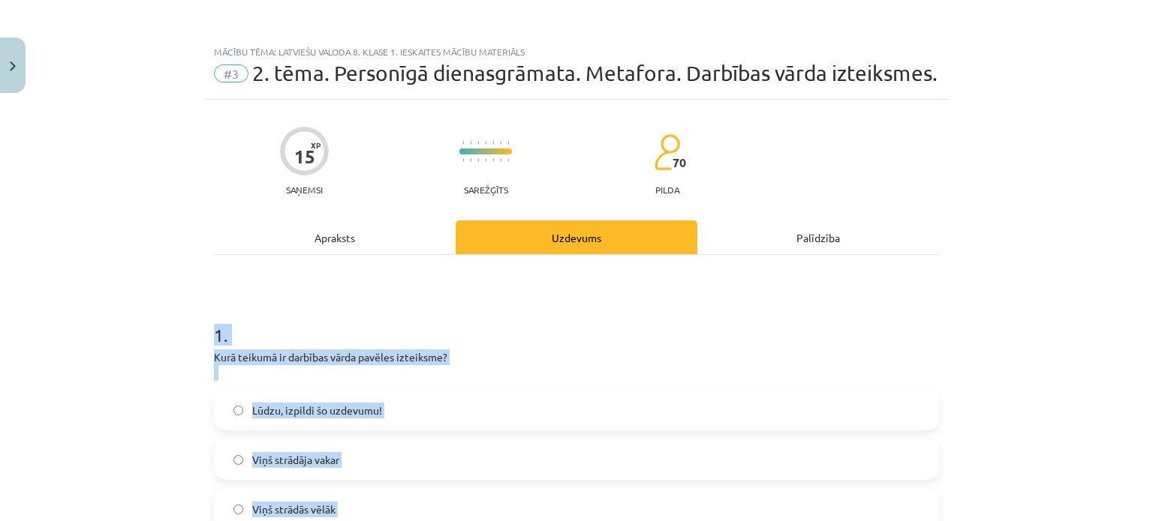
click at [135, 323] on div "Mācību tēma: Latviešu valoda 8. klase 1. ieskaites mācību materiāls #3 2. tēma.…" at bounding box center [576, 260] width 1153 height 521
click at [114, 325] on div "Mācību tēma: Latviešu valoda 8. klase 1. ieskaites mācību materiāls #3 2. tēma.…" at bounding box center [576, 260] width 1153 height 521
click at [99, 374] on div "Mācību tēma: Latviešu valoda 8. klase 1. ieskaites mācību materiāls #3 2. tēma.…" at bounding box center [576, 260] width 1153 height 521
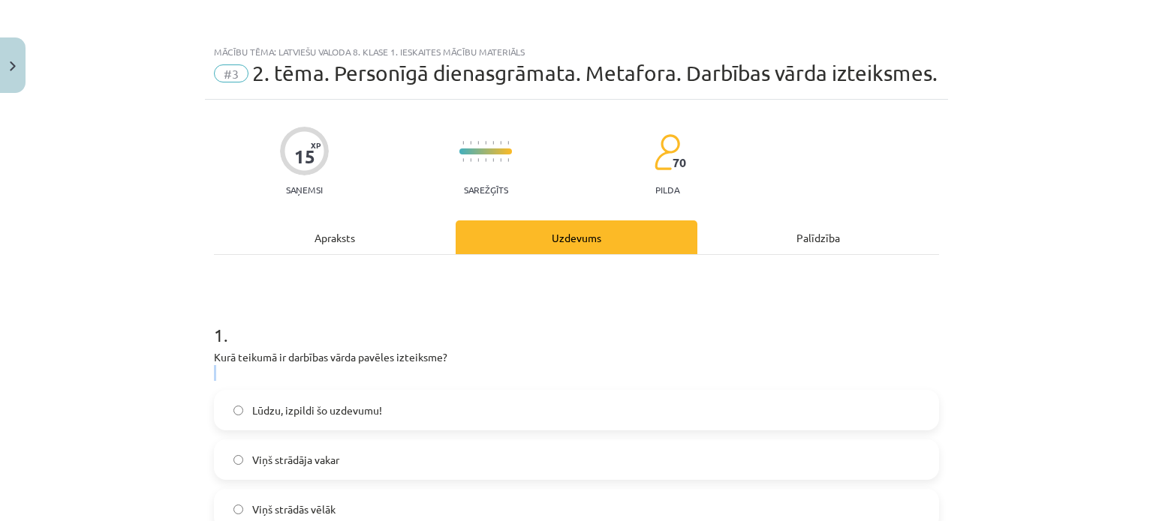
click at [99, 374] on div "Mācību tēma: Latviešu valoda 8. klase 1. ieskaites mācību materiāls #3 2. tēma.…" at bounding box center [576, 260] width 1153 height 521
click at [129, 395] on div "Mācību tēma: Latviešu valoda 8. klase 1. ieskaites mācību materiāls #3 2. tēma.…" at bounding box center [576, 260] width 1153 height 521
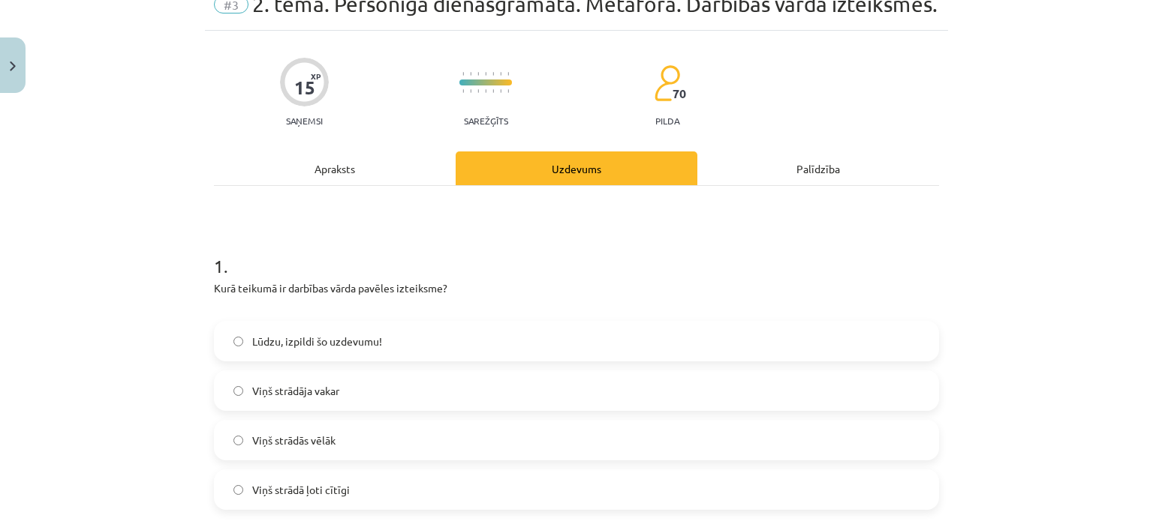
scroll to position [75, 0]
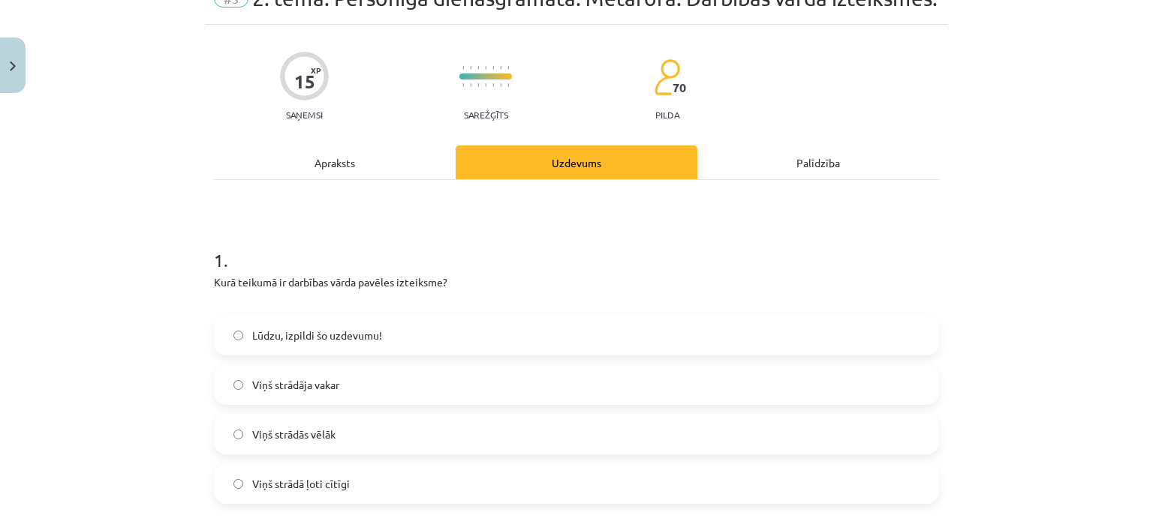
click at [248, 326] on label "Lūdzu, izpildi šo uzdevumu!" at bounding box center [576, 336] width 722 height 38
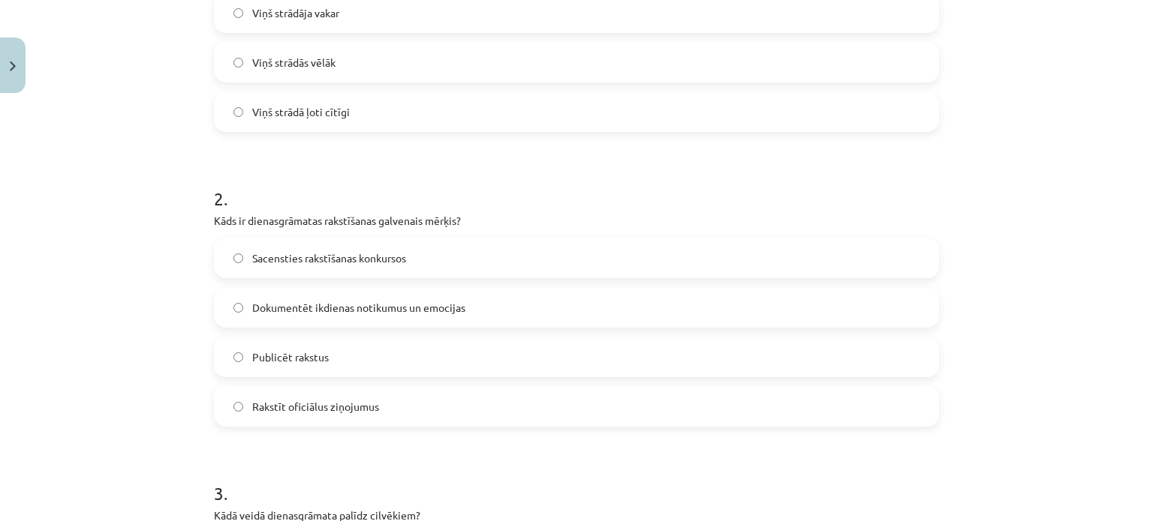
scroll to position [450, 0]
click at [358, 289] on label "Dokumentēt ikdienas notikumus un emocijas" at bounding box center [576, 305] width 722 height 38
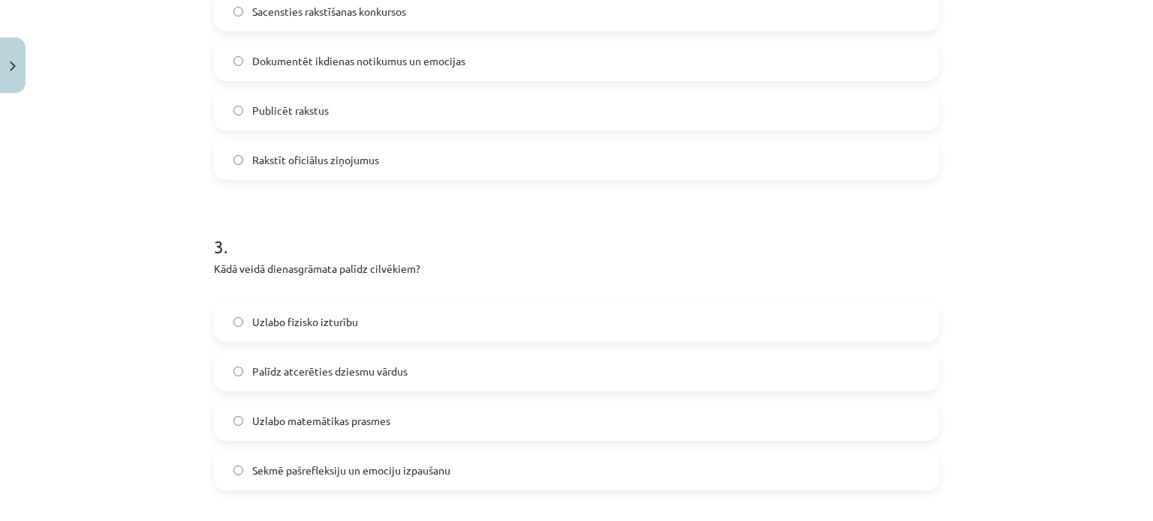
scroll to position [750, 0]
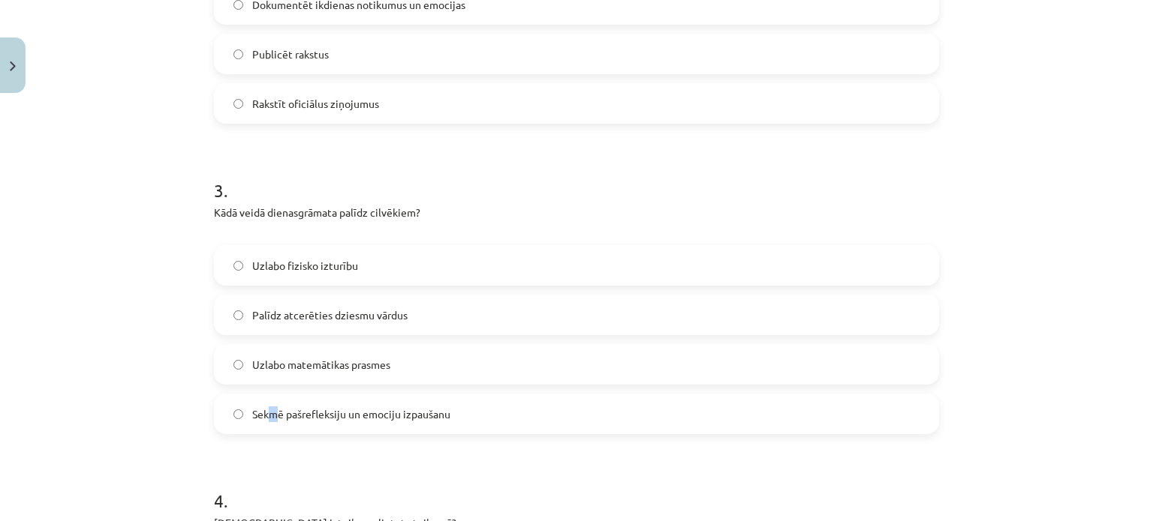
click at [267, 408] on span "Sekmē pašrefleksiju un emociju izpaušanu" at bounding box center [351, 415] width 198 height 16
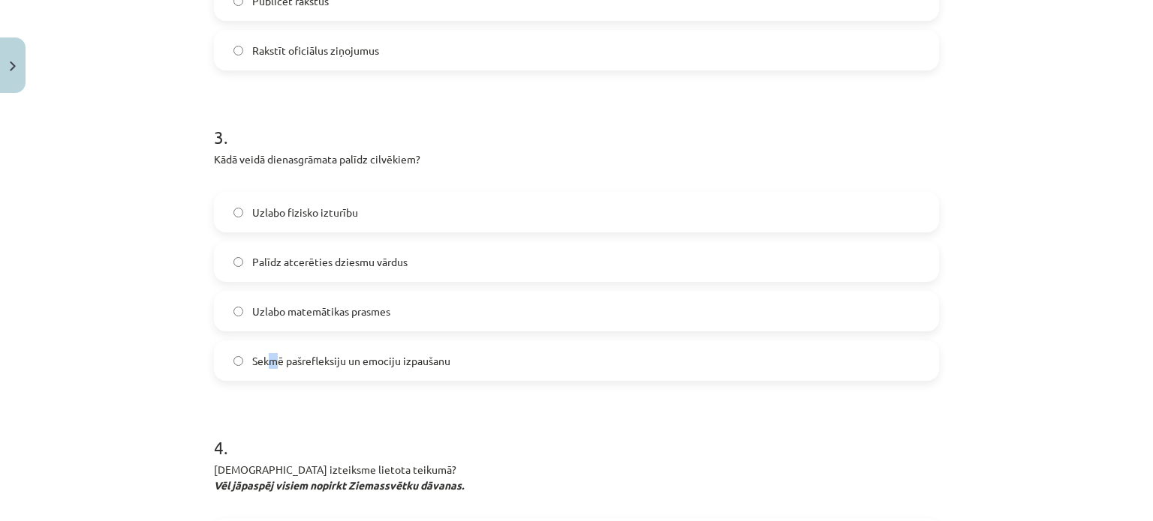
scroll to position [900, 0]
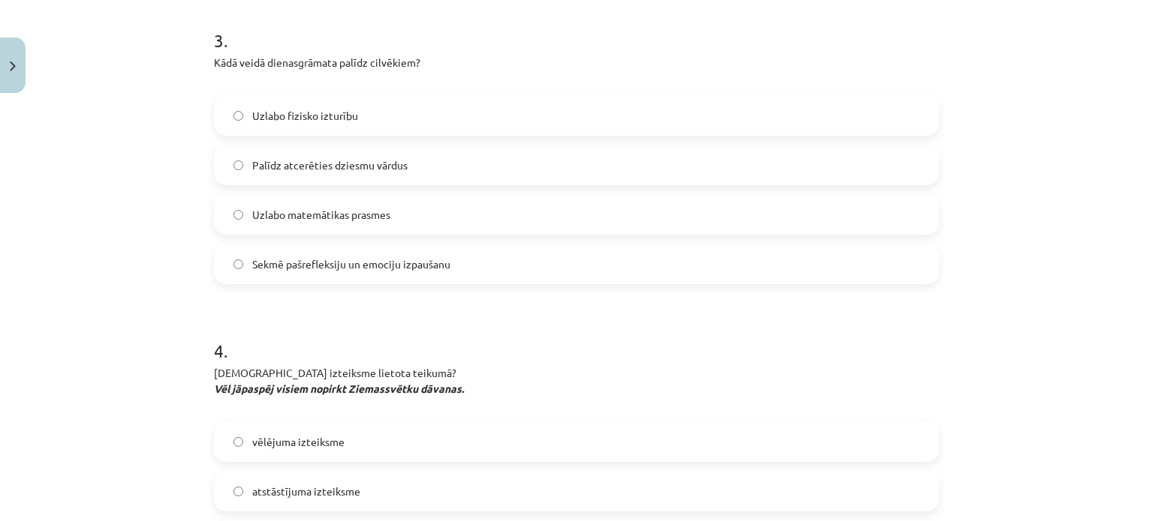
click at [223, 275] on label "Sekmē pašrefleksiju un emociju izpaušanu" at bounding box center [576, 264] width 722 height 38
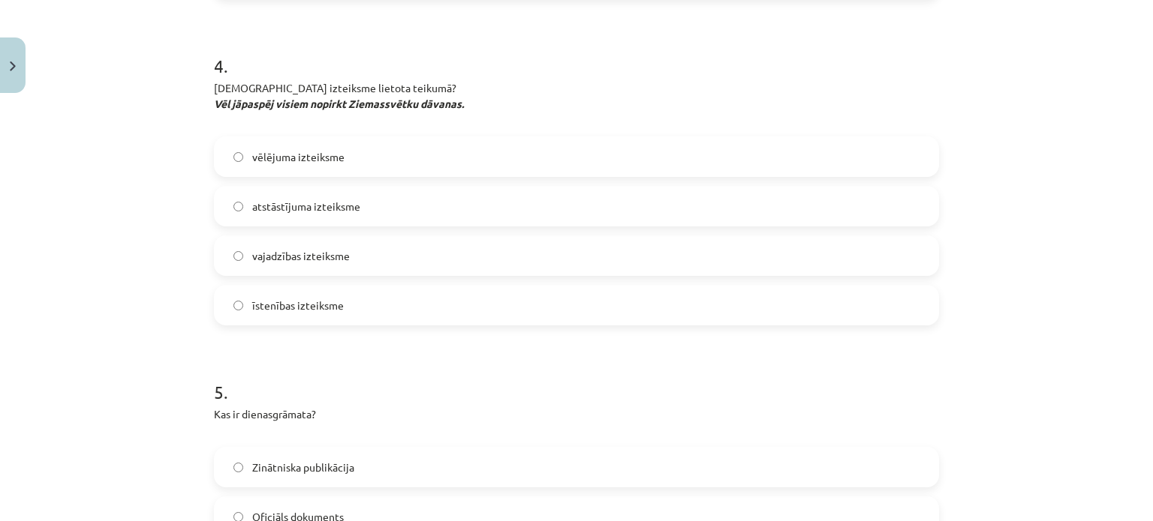
scroll to position [1201, 0]
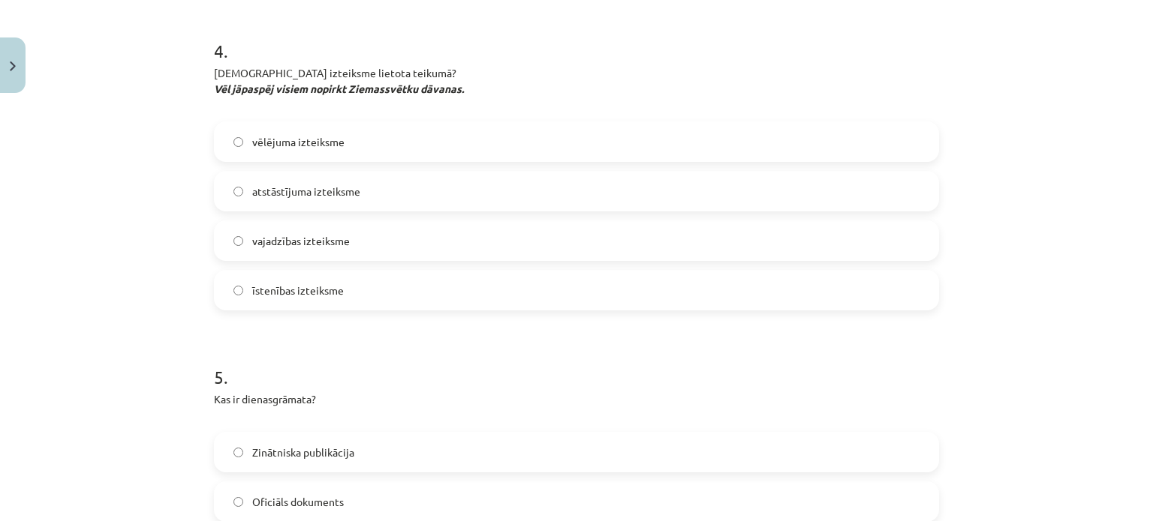
click at [304, 263] on div "vēlējuma izteiksme atstāstījuma izteiksme vajadzības izteiksme īstenības izteik…" at bounding box center [576, 216] width 725 height 189
click at [299, 245] on span "vajadzības izteiksme" at bounding box center [301, 241] width 98 height 16
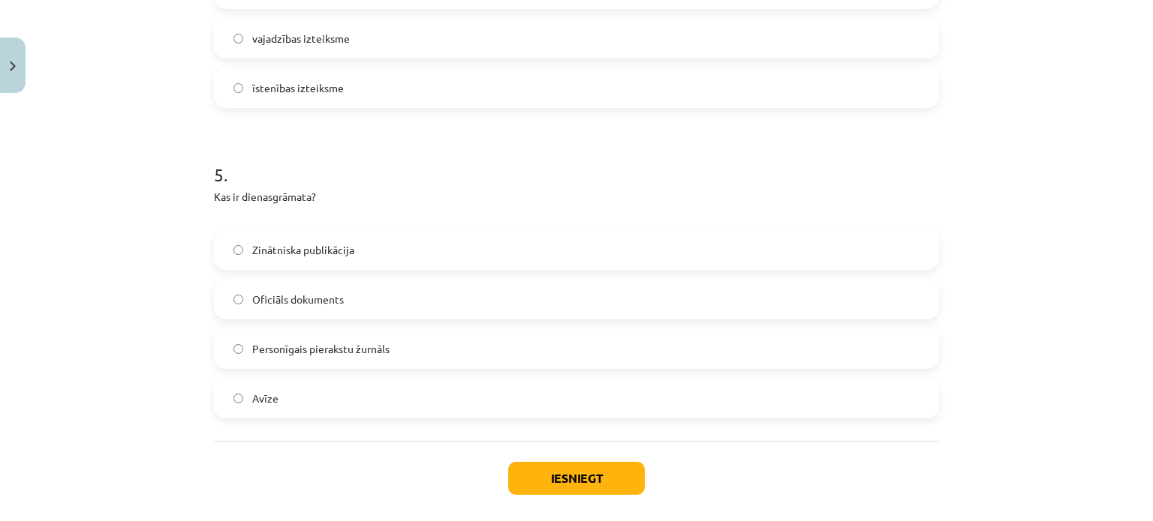
scroll to position [1426, 0]
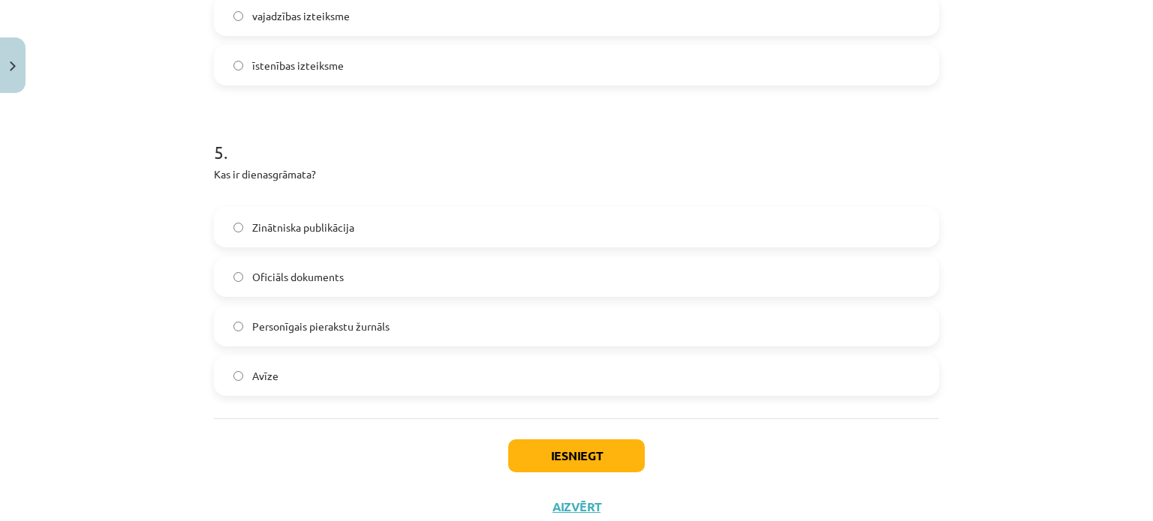
click at [1027, 153] on div "Mācību tēma: Latviešu valoda 8. klase 1. ieskaites mācību materiāls #3 2. tēma.…" at bounding box center [576, 260] width 1153 height 521
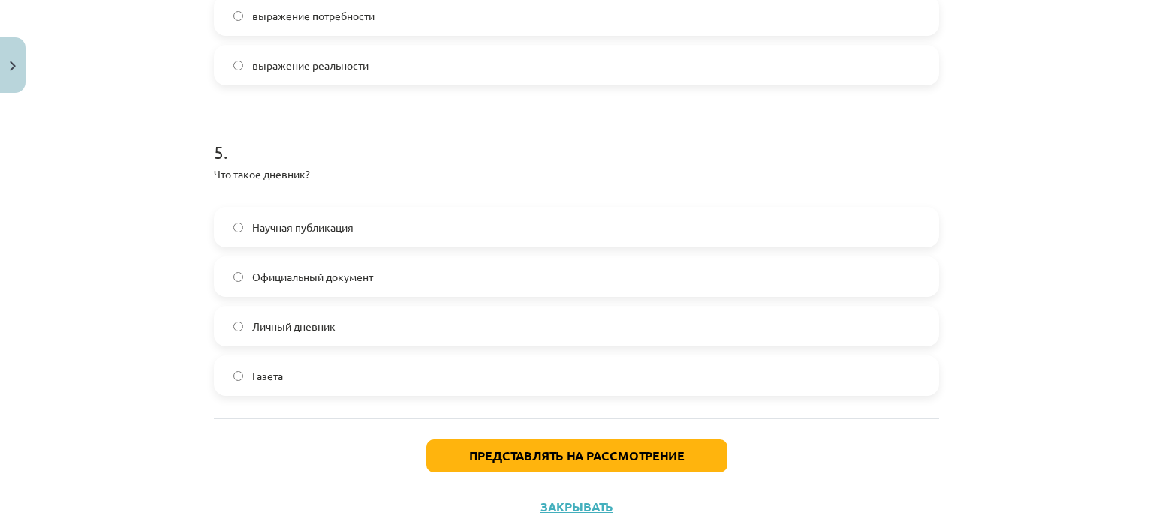
click at [332, 328] on label "Личный дневник" at bounding box center [576, 327] width 722 height 38
click at [348, 279] on font "Официальный документ" at bounding box center [312, 277] width 121 height 14
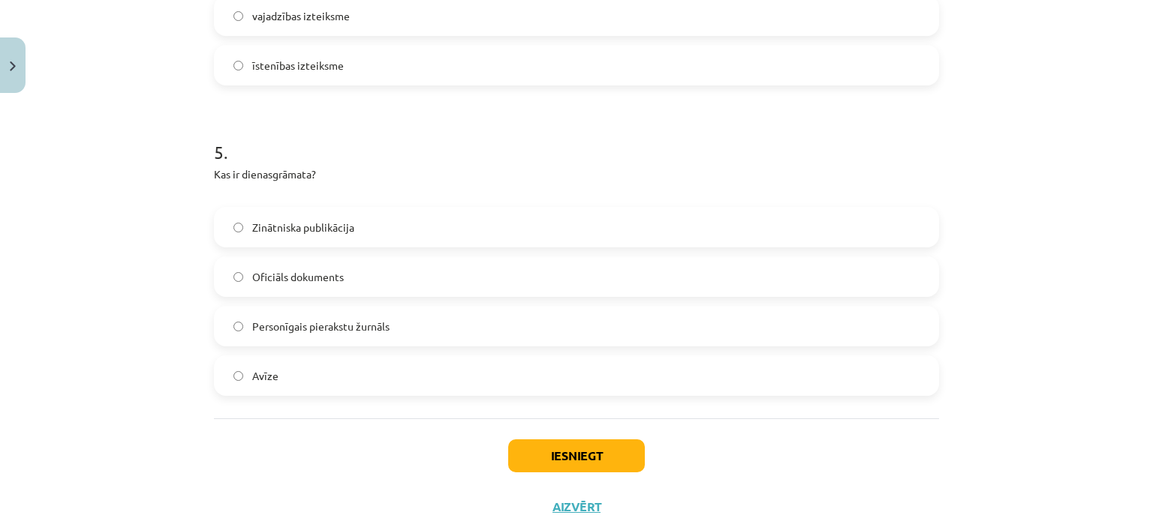
click at [1023, 153] on div "Mācību tēma: Latviešu valoda 8. klase 1. ieskaites mācību materiāls #3 2. tēma.…" at bounding box center [576, 260] width 1153 height 521
click at [262, 335] on label "Personīgais pierakstu žurnāls" at bounding box center [576, 327] width 722 height 38
click at [579, 453] on button "Iesniegt" at bounding box center [576, 456] width 137 height 33
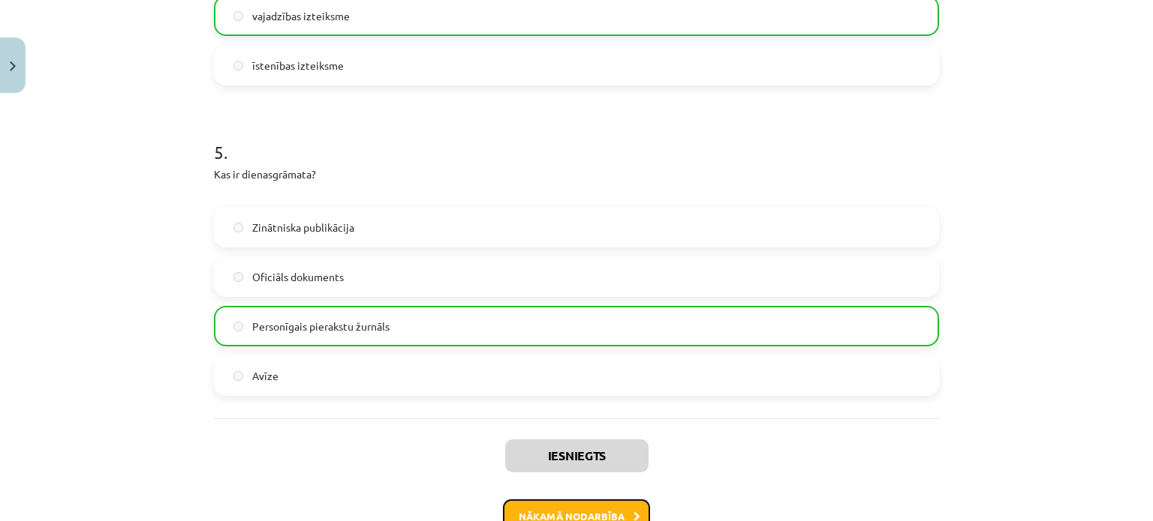
click at [594, 506] on button "Nākamā nodarbība" at bounding box center [576, 517] width 147 height 35
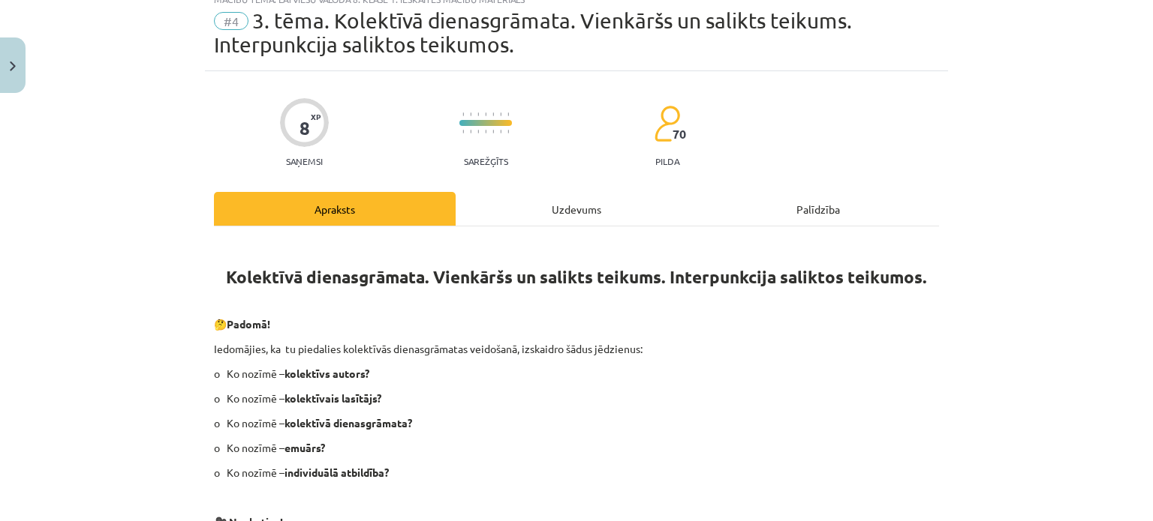
scroll to position [38, 0]
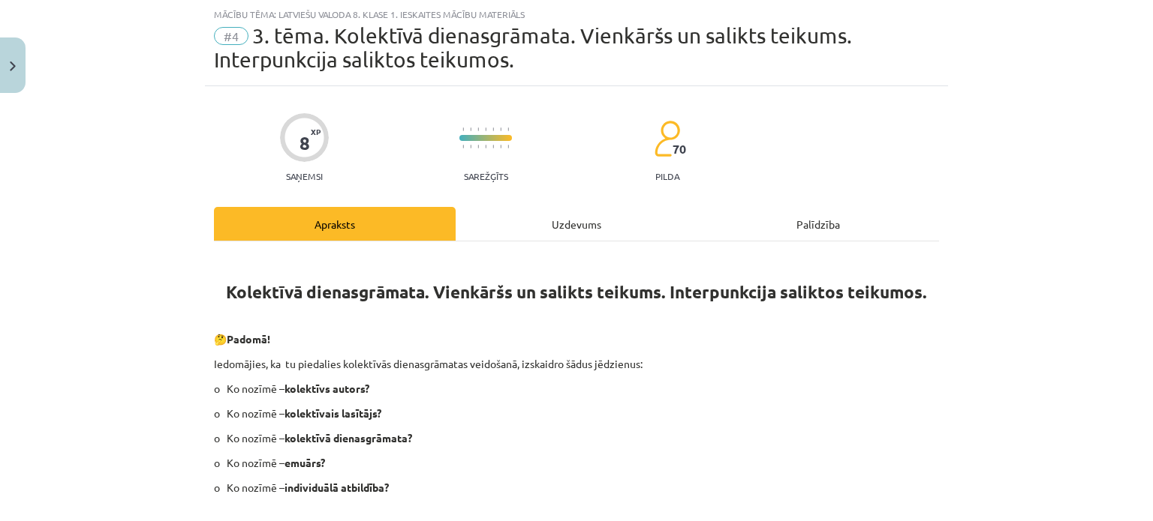
click at [575, 212] on div "Uzdevums" at bounding box center [576, 224] width 242 height 34
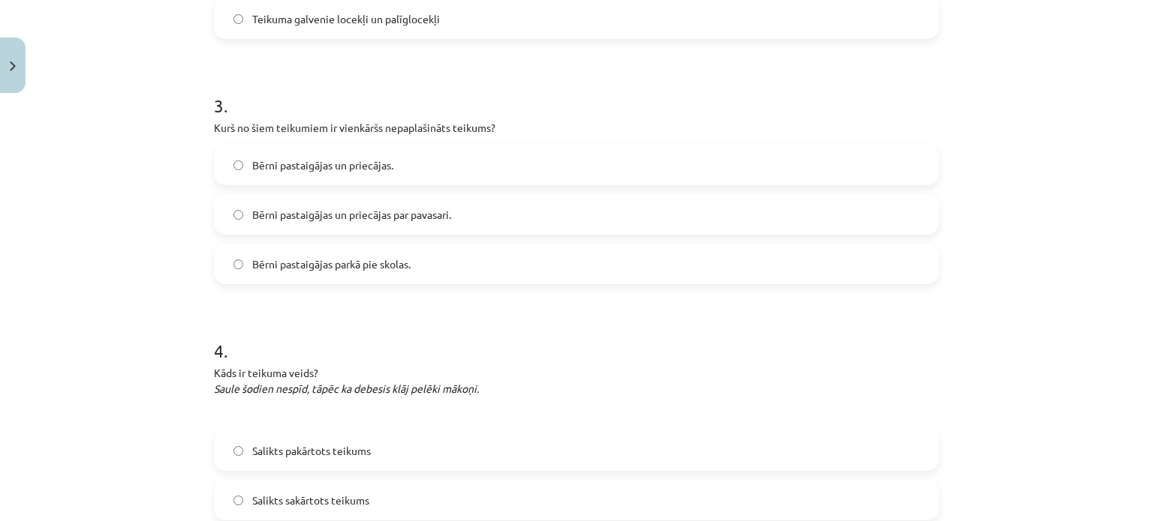
scroll to position [966, 0]
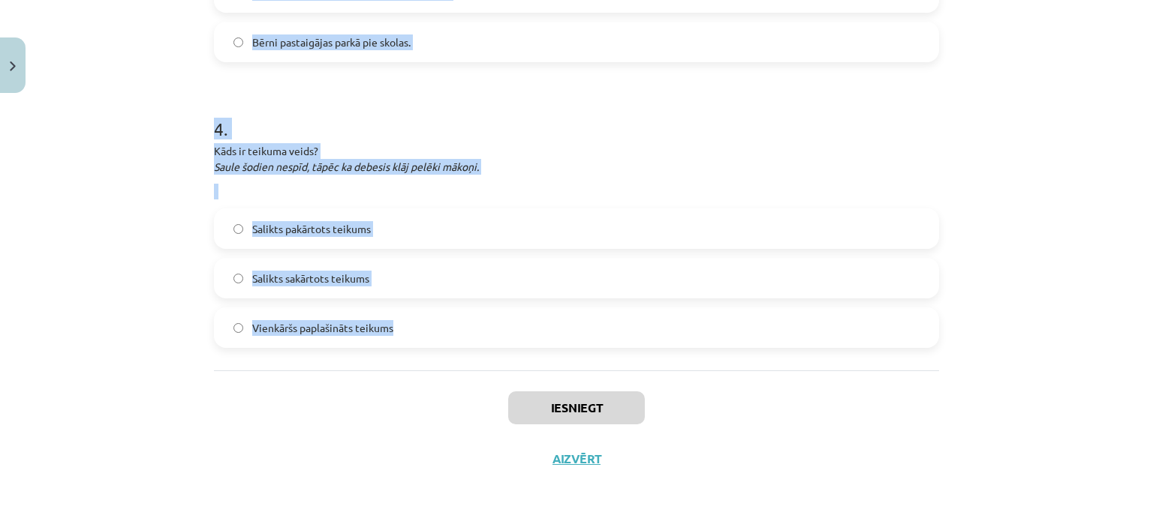
drag, startPoint x: 212, startPoint y: 165, endPoint x: 402, endPoint y: 341, distance: 259.6
copy form "1 . Esi godīgs! Vai esi izpildījis uzdevumus 3. tēmas mācību materiāla beigās? …"
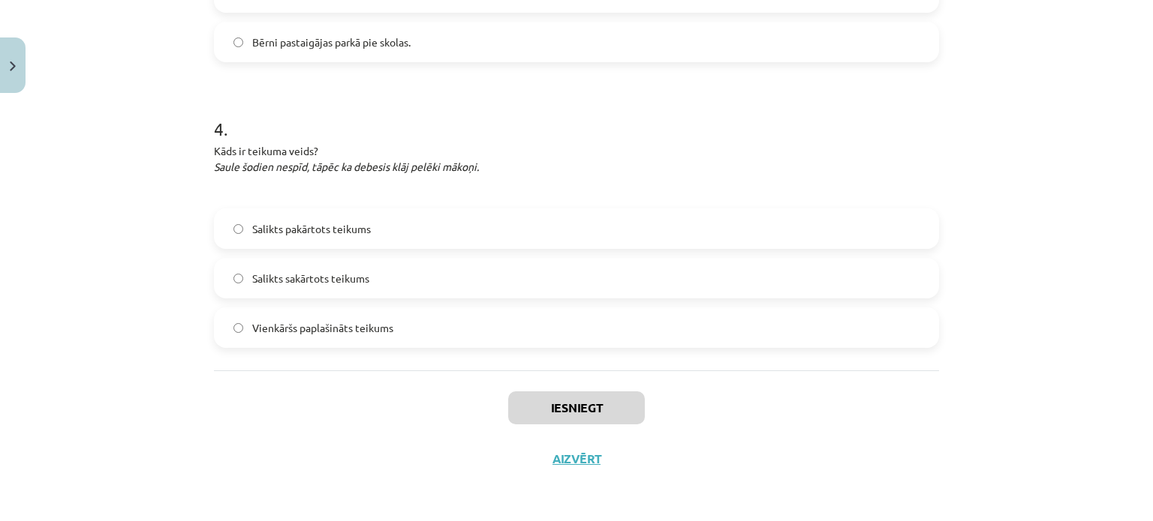
click at [1016, 415] on div "Mācību tēma: Latviešu valoda 8. klase 1. ieskaites mācību materiāls #4 3. tēma.…" at bounding box center [576, 260] width 1153 height 521
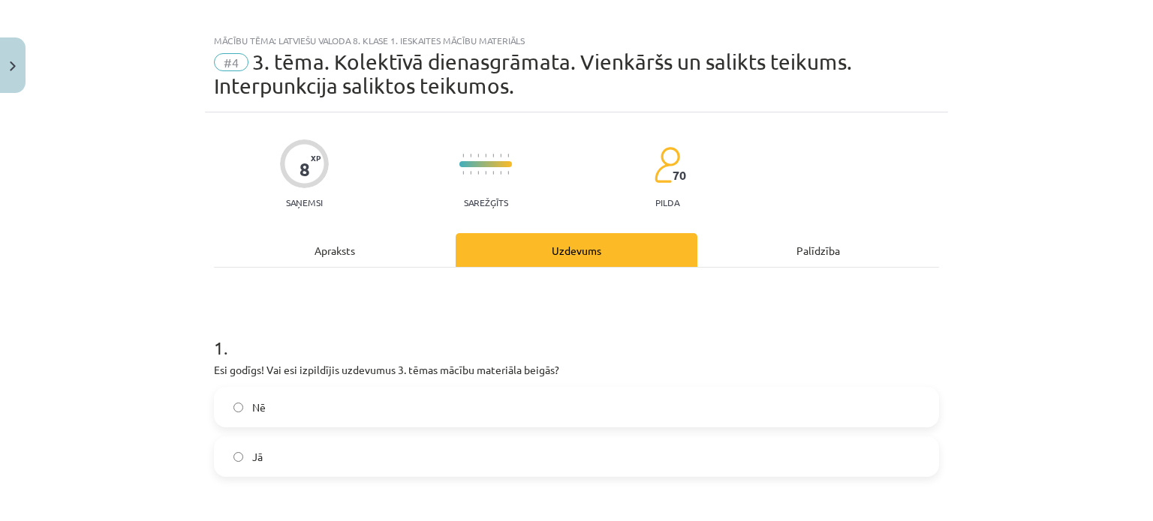
scroll to position [0, 0]
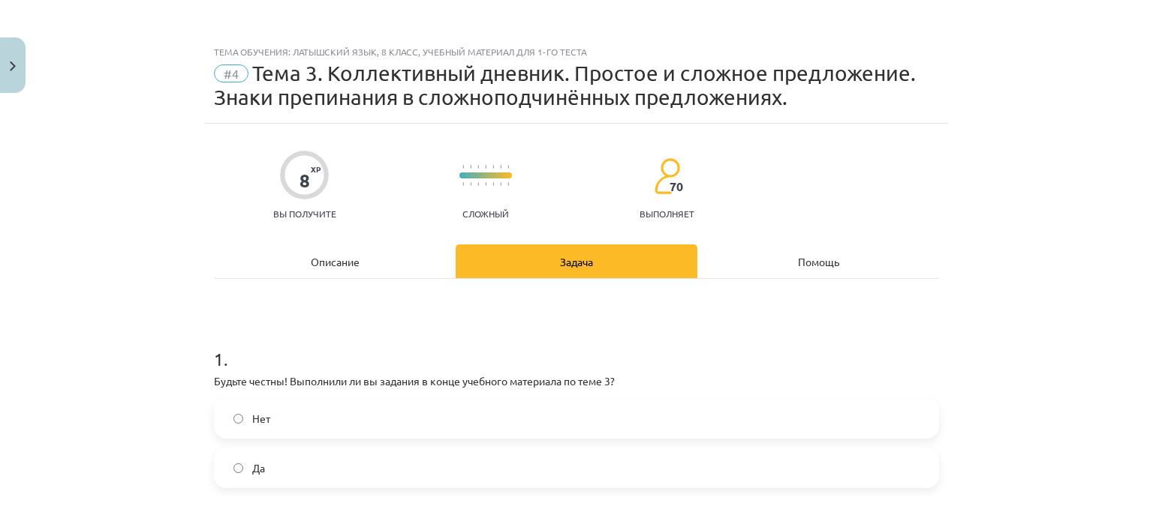
click at [1035, 204] on div "Тема обучения: латышский язык, 8 класс, учебный материал для 1-го теста #4 Тема…" at bounding box center [576, 260] width 1153 height 521
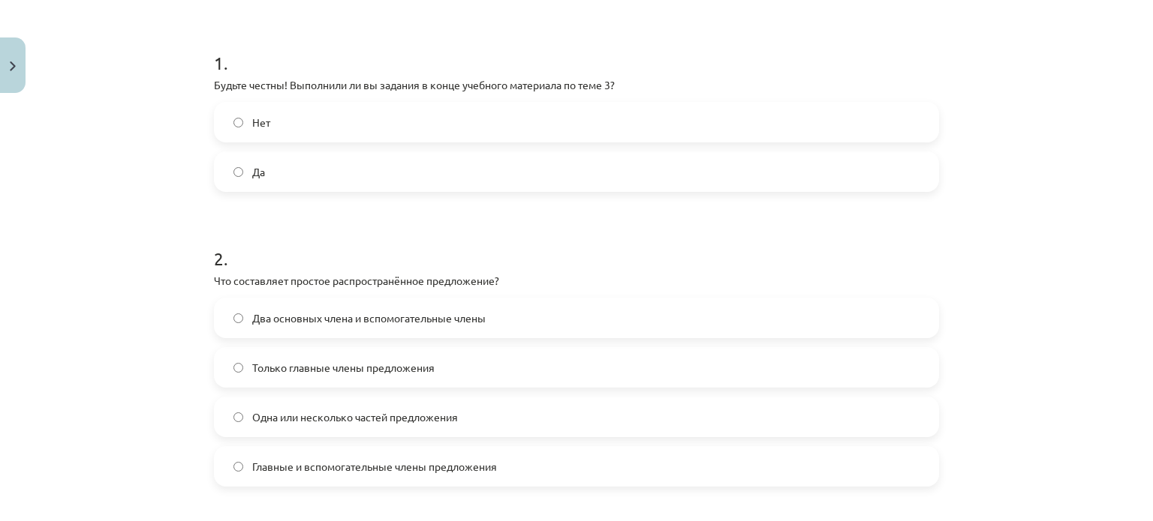
scroll to position [300, 0]
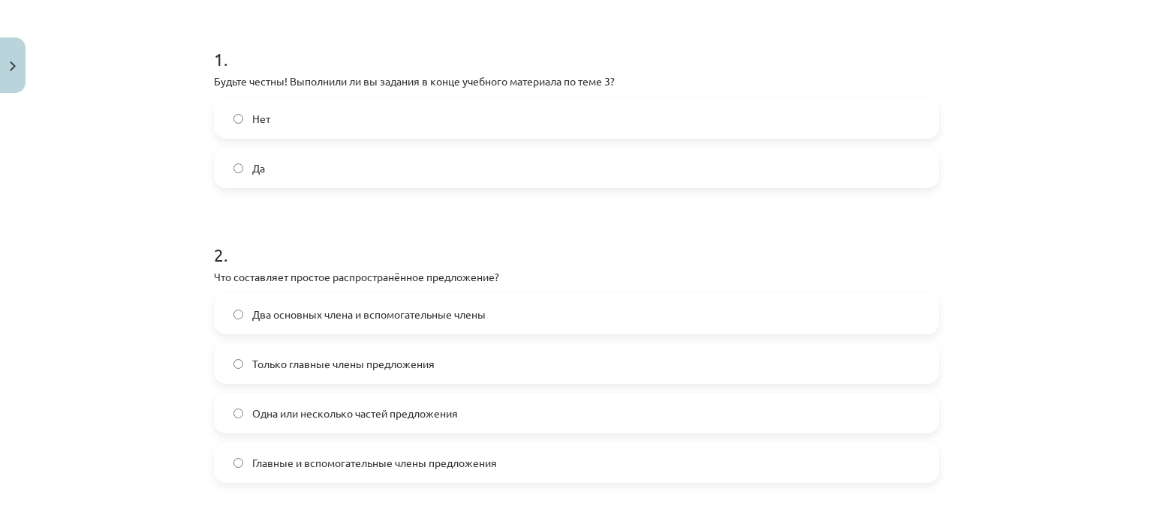
click at [344, 316] on font "Два основных члена и вспомогательные члены" at bounding box center [368, 315] width 233 height 14
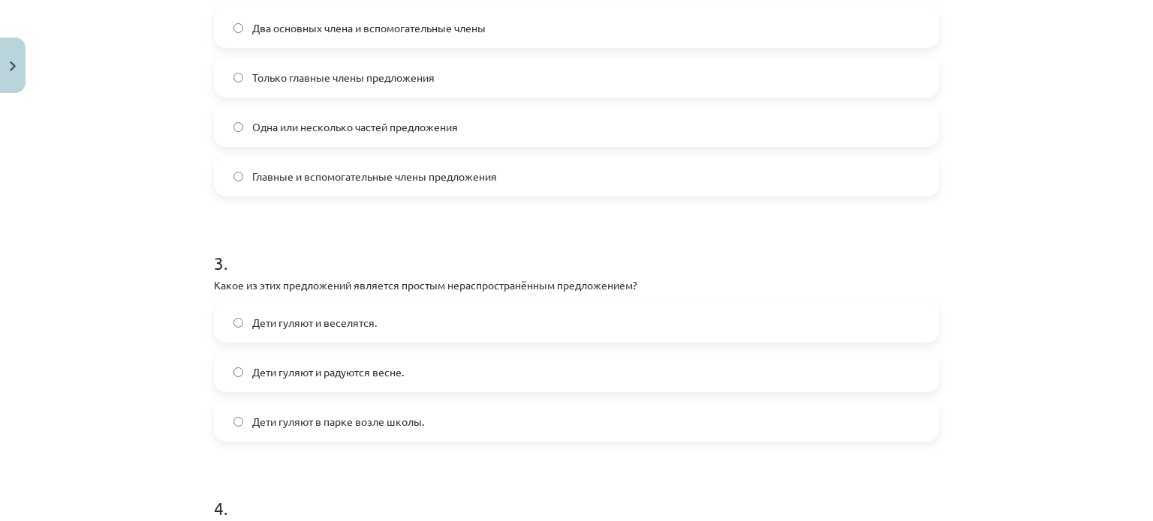
scroll to position [600, 0]
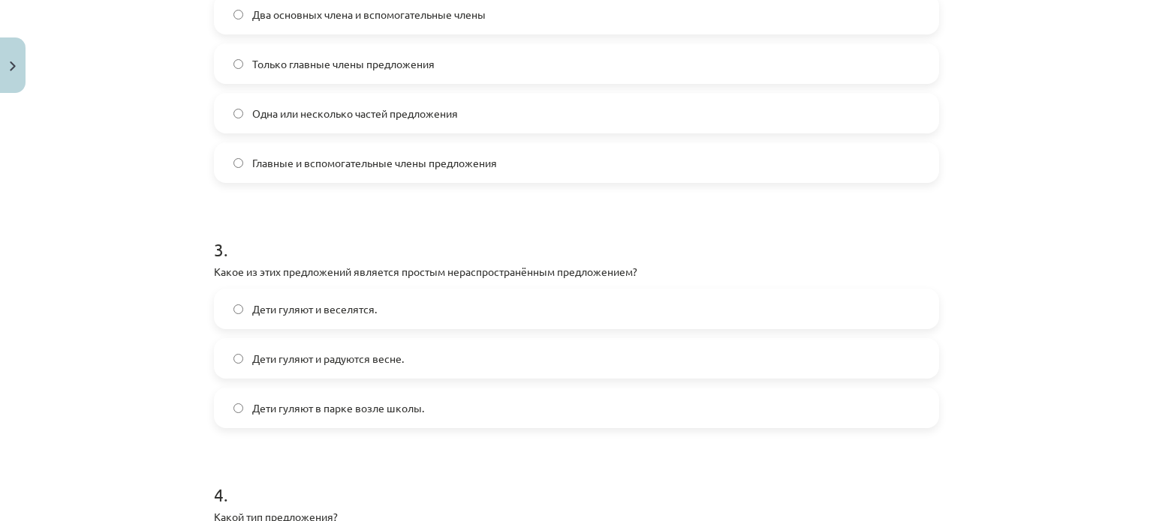
click at [380, 317] on label "Дети гуляют и веселятся." at bounding box center [576, 309] width 722 height 38
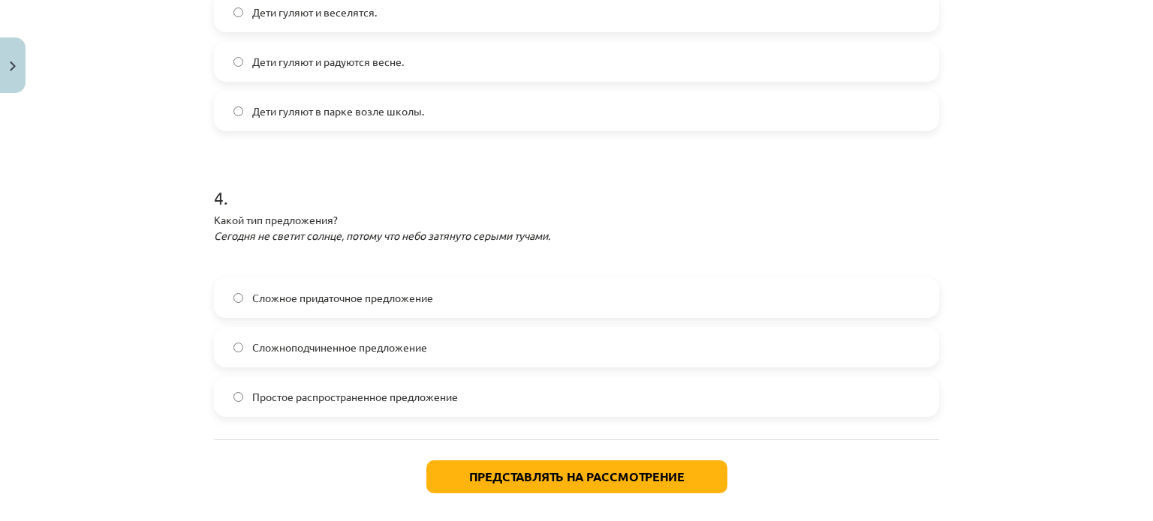
scroll to position [900, 0]
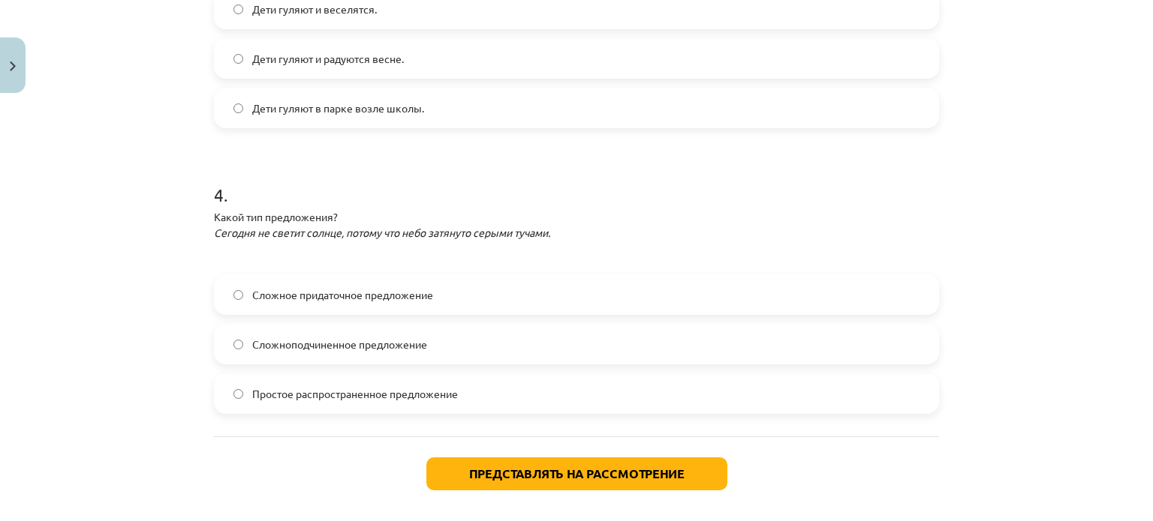
click at [393, 341] on font "Сложноподчиненное предложение" at bounding box center [339, 345] width 175 height 14
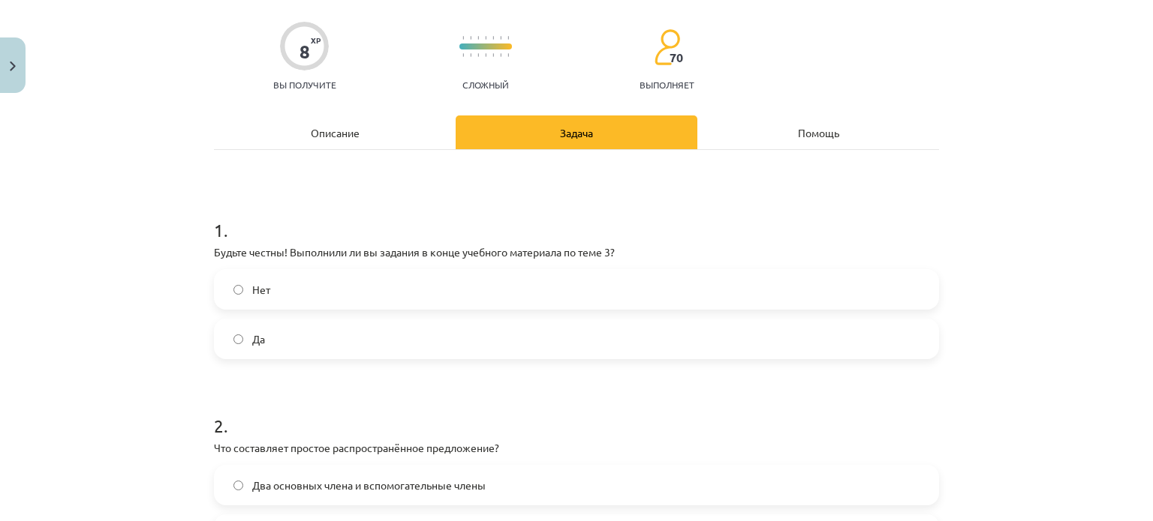
scroll to position [150, 0]
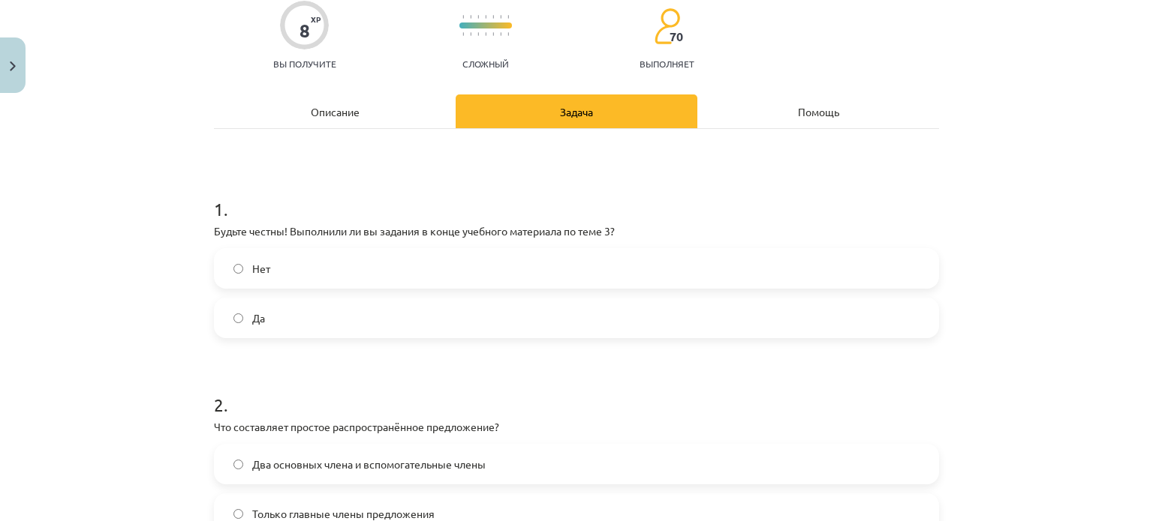
click at [271, 307] on label "Да" at bounding box center [576, 318] width 722 height 38
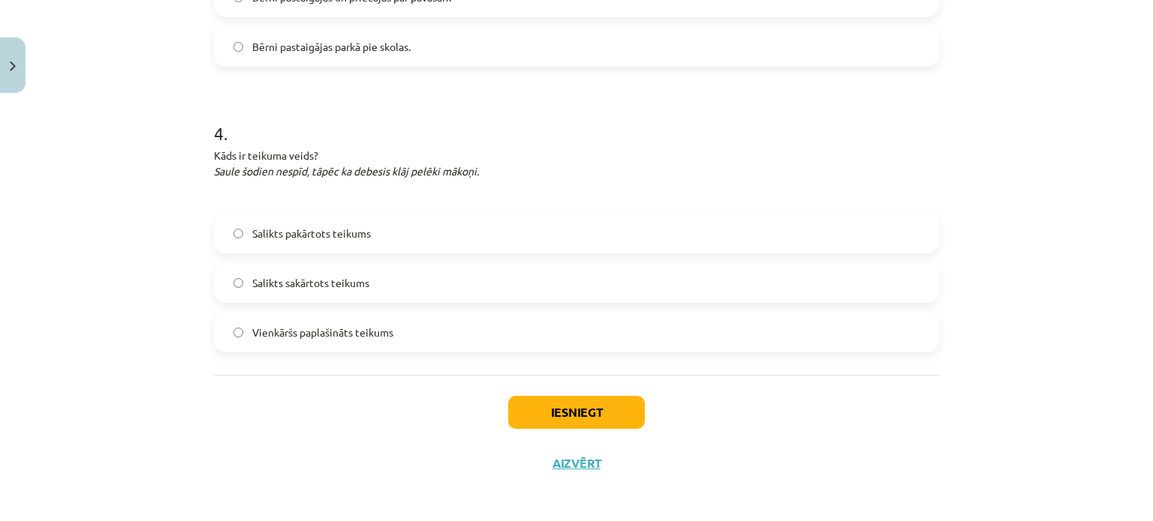
scroll to position [966, 0]
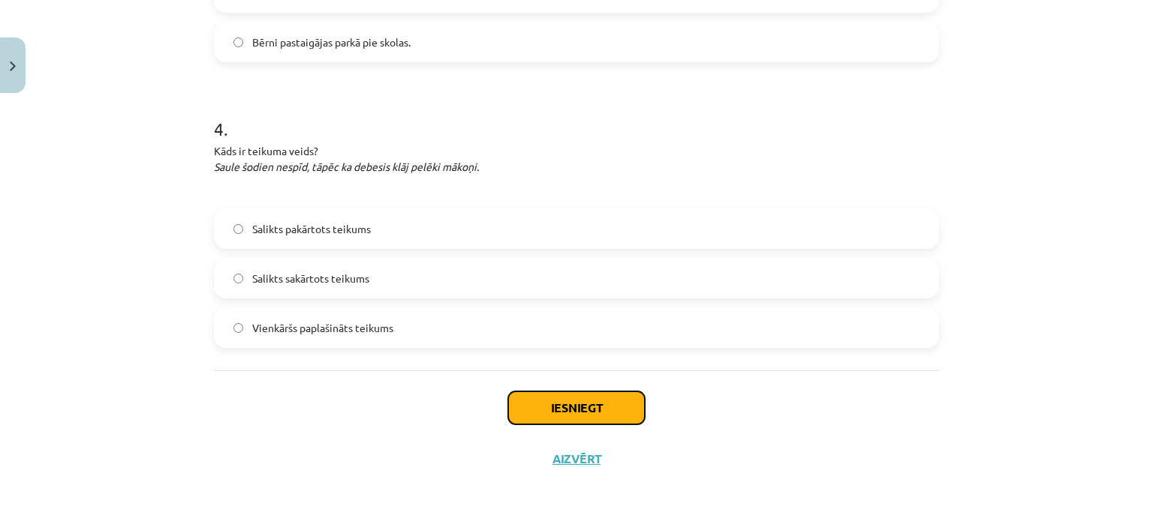
click at [616, 404] on button "Iesniegt" at bounding box center [576, 408] width 137 height 33
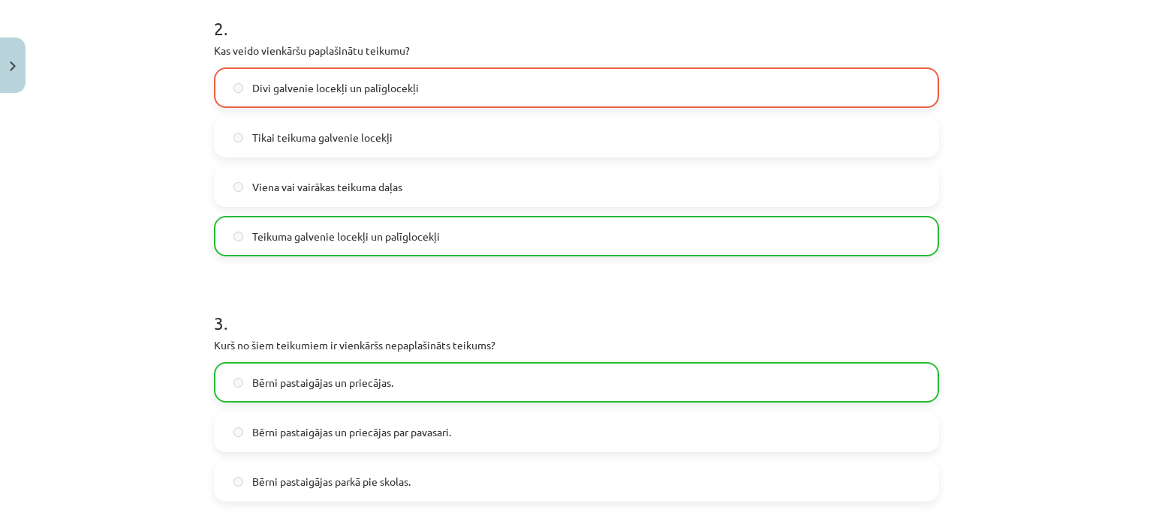
scroll to position [516, 0]
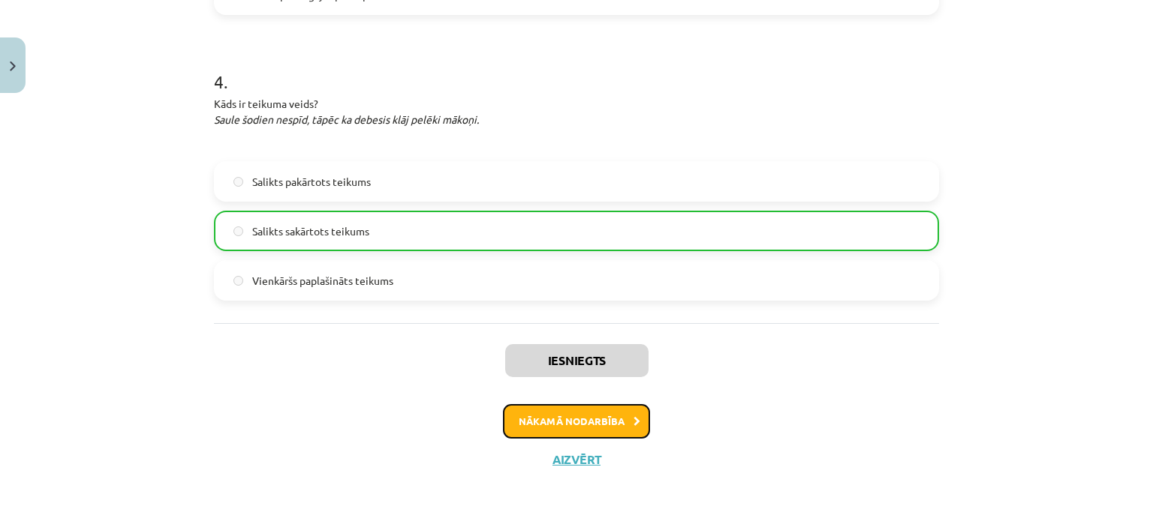
click at [608, 419] on button "Nākamā nodarbība" at bounding box center [576, 421] width 147 height 35
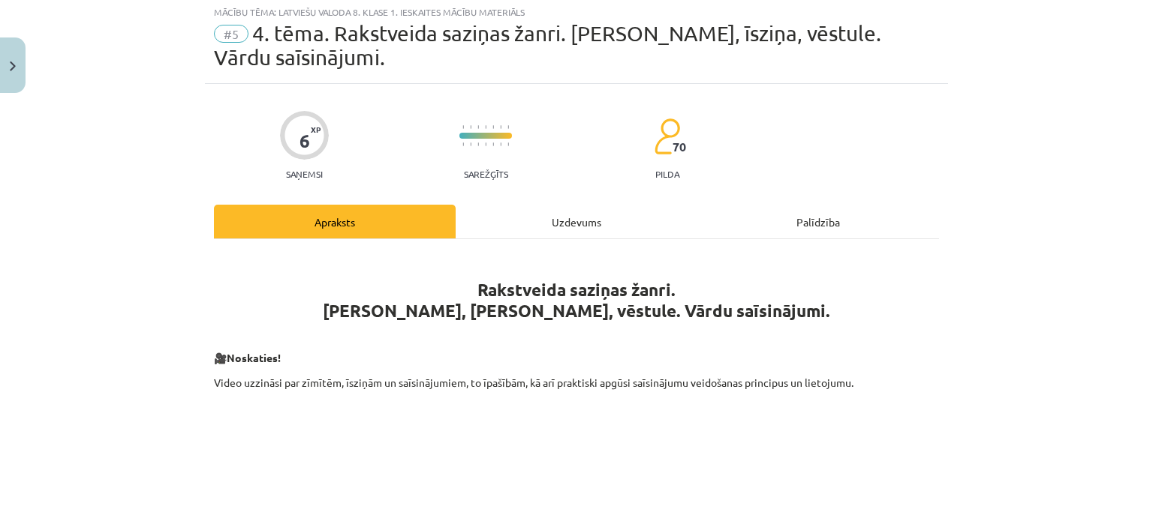
scroll to position [38, 0]
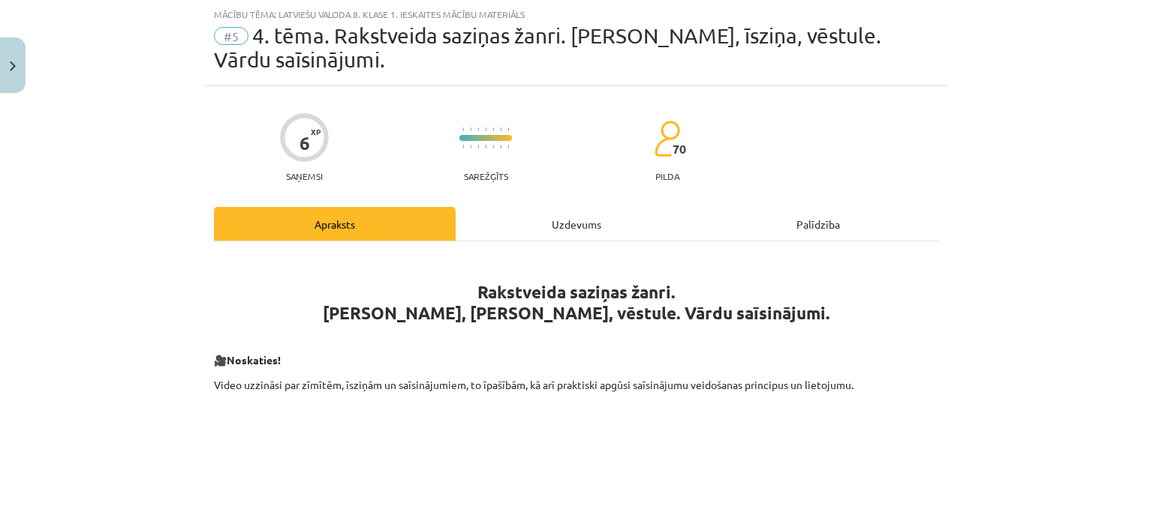
click at [558, 224] on div "Uzdevums" at bounding box center [576, 224] width 242 height 34
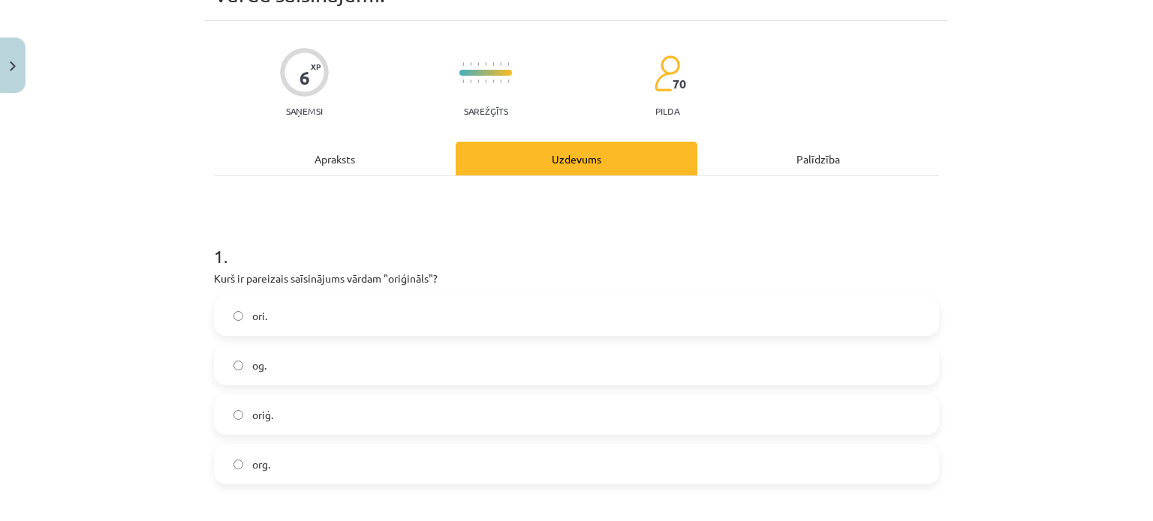
scroll to position [113, 0]
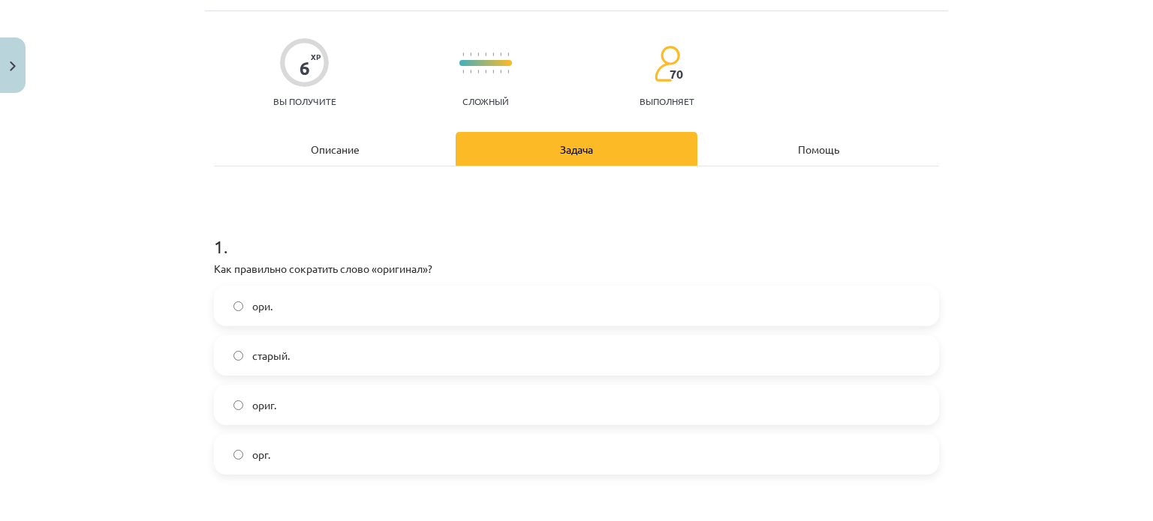
click at [1027, 146] on div "Тема обучения: латышский язык, 8 класс, учебный материал для 1-го теста #5 Тема…" at bounding box center [576, 260] width 1153 height 521
click at [269, 406] on font "ориг." at bounding box center [264, 405] width 24 height 14
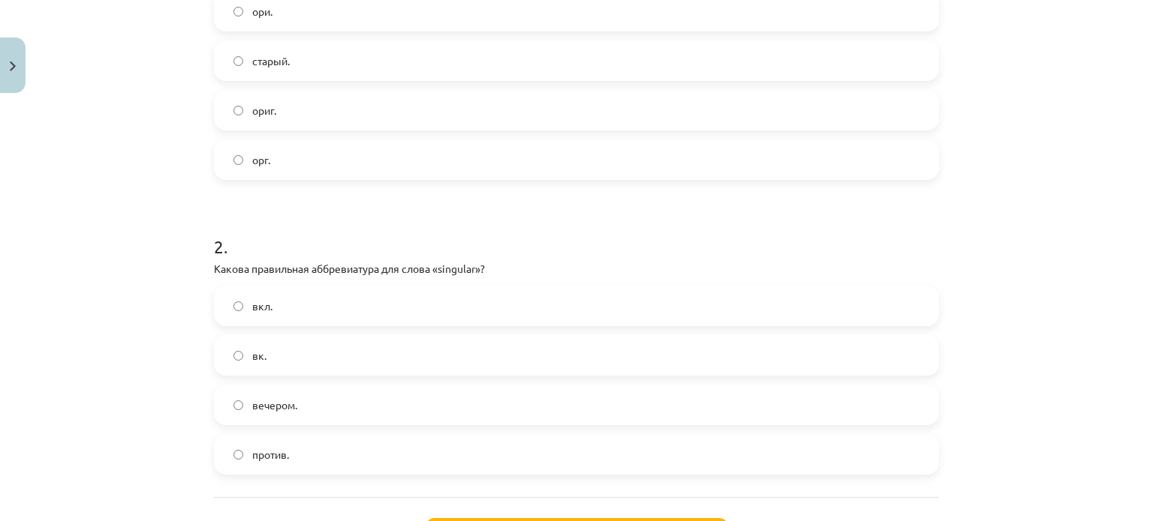
scroll to position [413, 0]
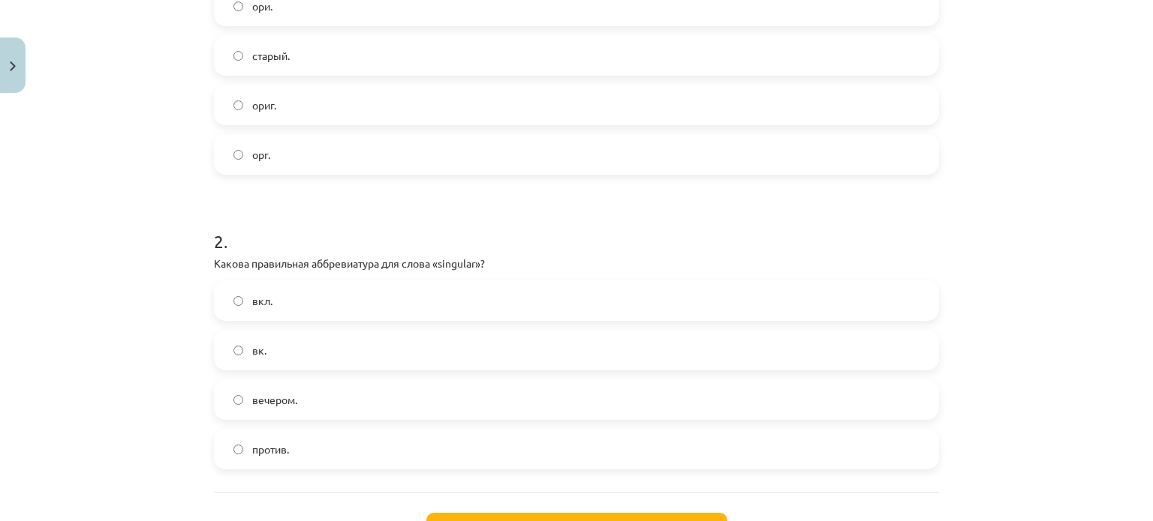
drag, startPoint x: 1016, startPoint y: 95, endPoint x: 1025, endPoint y: 86, distance: 12.2
click at [1017, 94] on div "Тема обучения: латышский язык, 8 класс, учебный материал для 1-го теста #5 Тема…" at bounding box center [576, 260] width 1153 height 521
drag, startPoint x: 1068, startPoint y: 139, endPoint x: 1080, endPoint y: 32, distance: 107.1
click at [1071, 138] on div "Тема обучения: латышский язык, 8 класс, учебный материал для 1-го теста #5 Тема…" at bounding box center [576, 260] width 1153 height 521
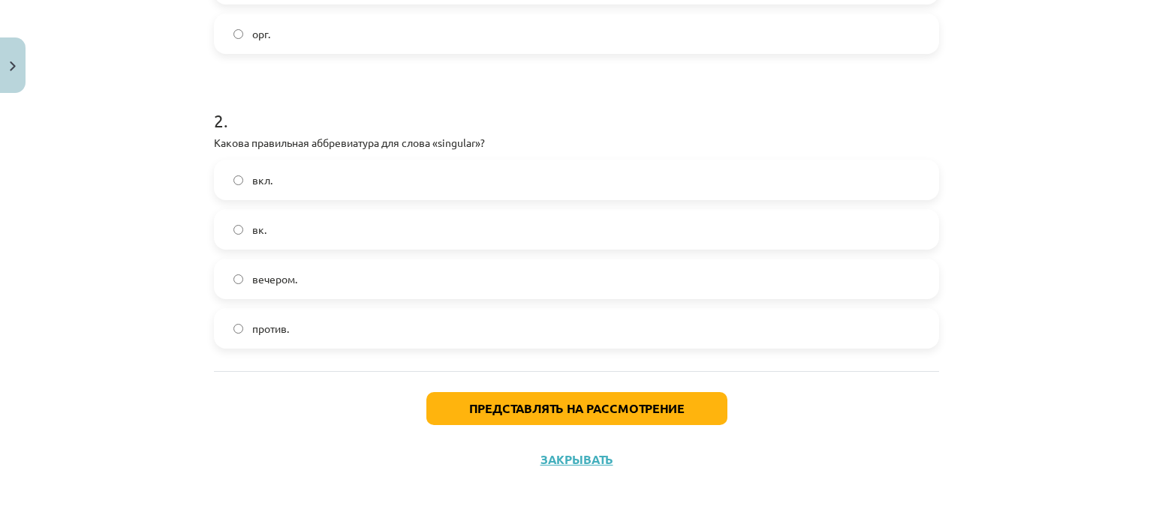
scroll to position [534, 0]
click at [292, 181] on label "вкл." at bounding box center [576, 180] width 722 height 38
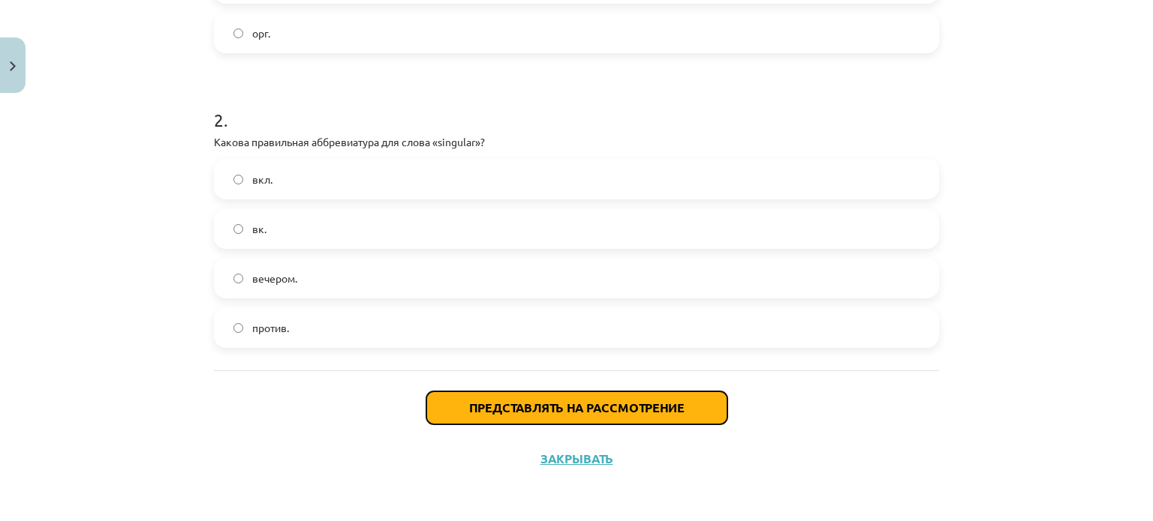
click at [527, 404] on font "Представлять на рассмотрение" at bounding box center [576, 408] width 215 height 16
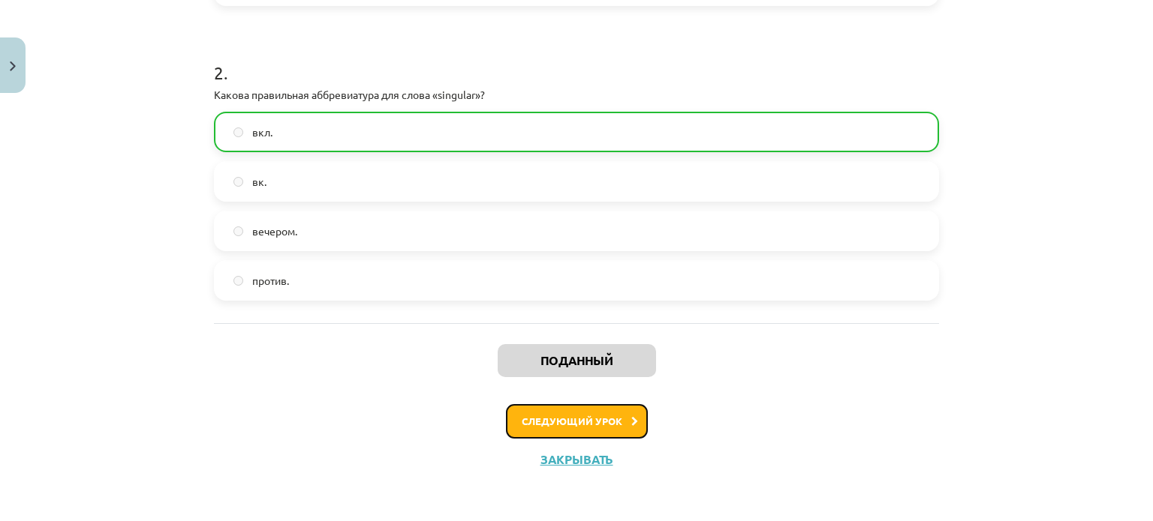
click at [599, 431] on button "Следующий урок" at bounding box center [577, 421] width 142 height 35
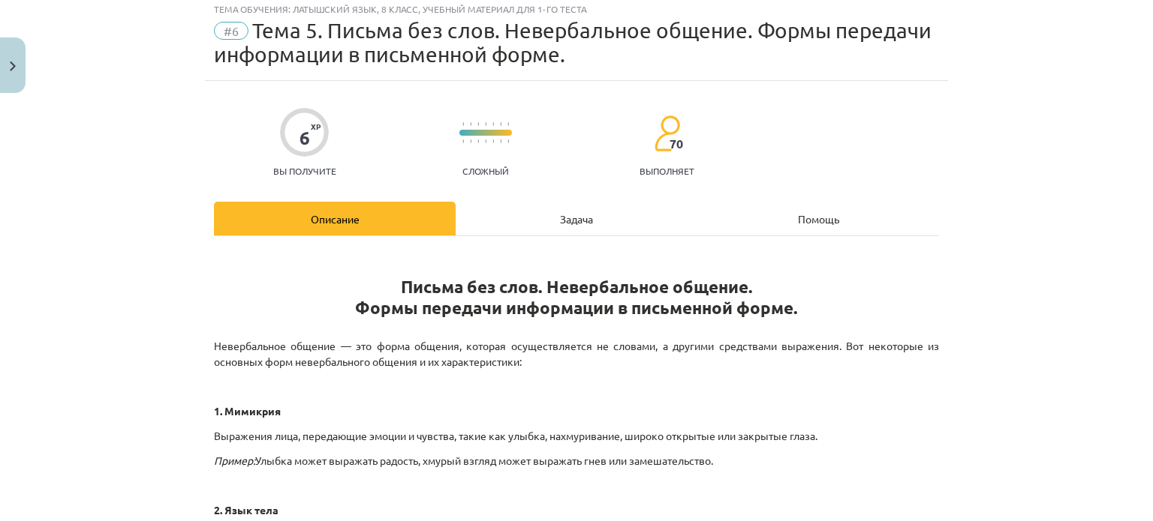
scroll to position [38, 0]
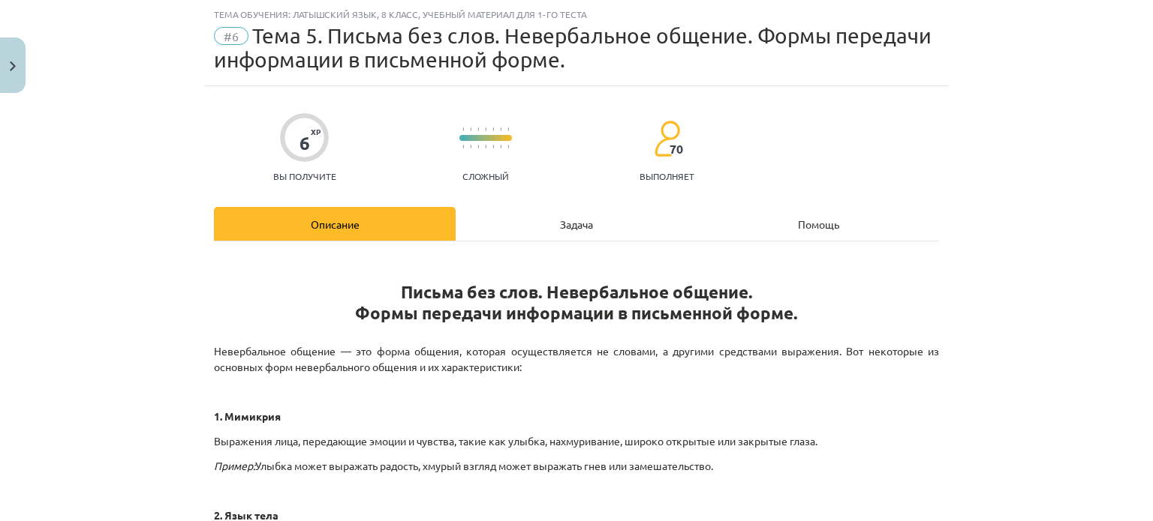
click at [535, 230] on div "Задача" at bounding box center [576, 224] width 242 height 34
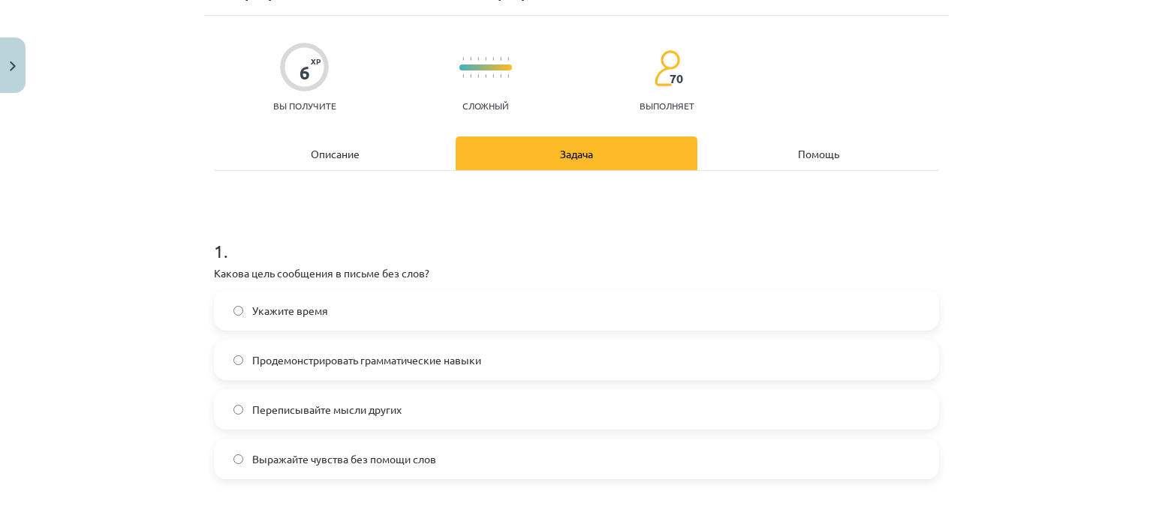
scroll to position [113, 0]
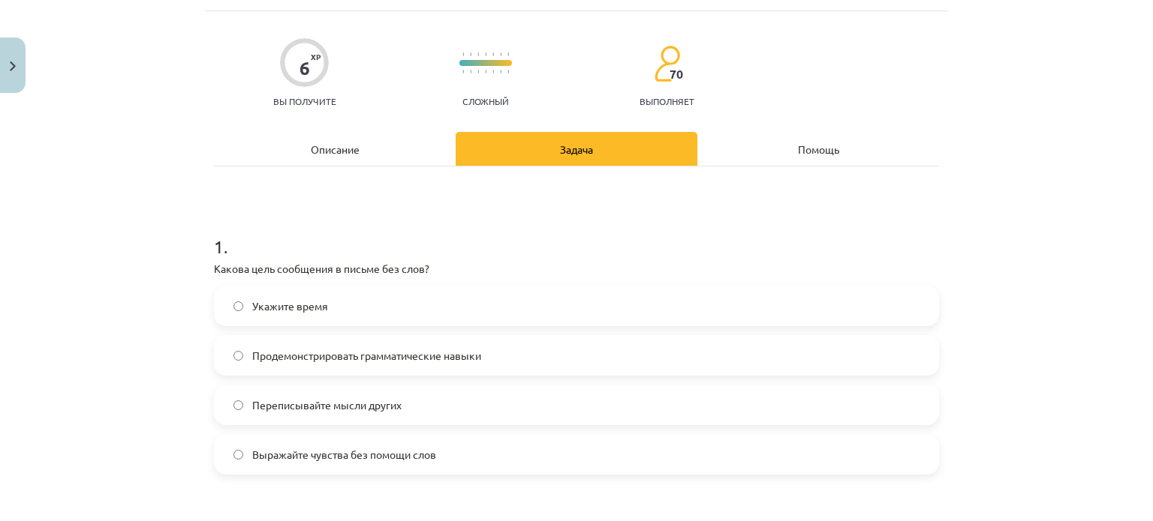
click at [386, 461] on span "Выражайте чувства без помощи слов" at bounding box center [344, 455] width 184 height 16
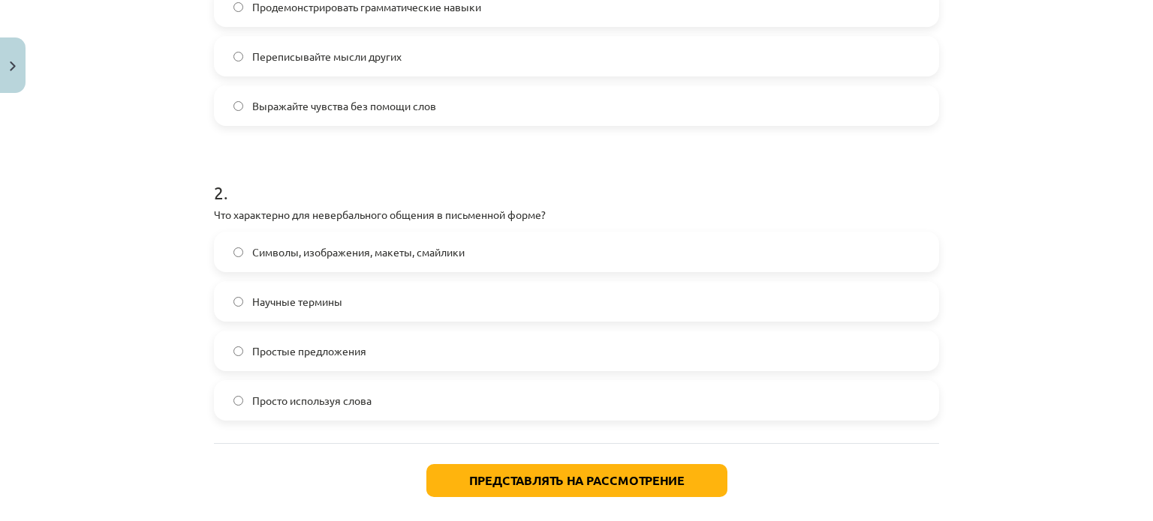
scroll to position [459, 0]
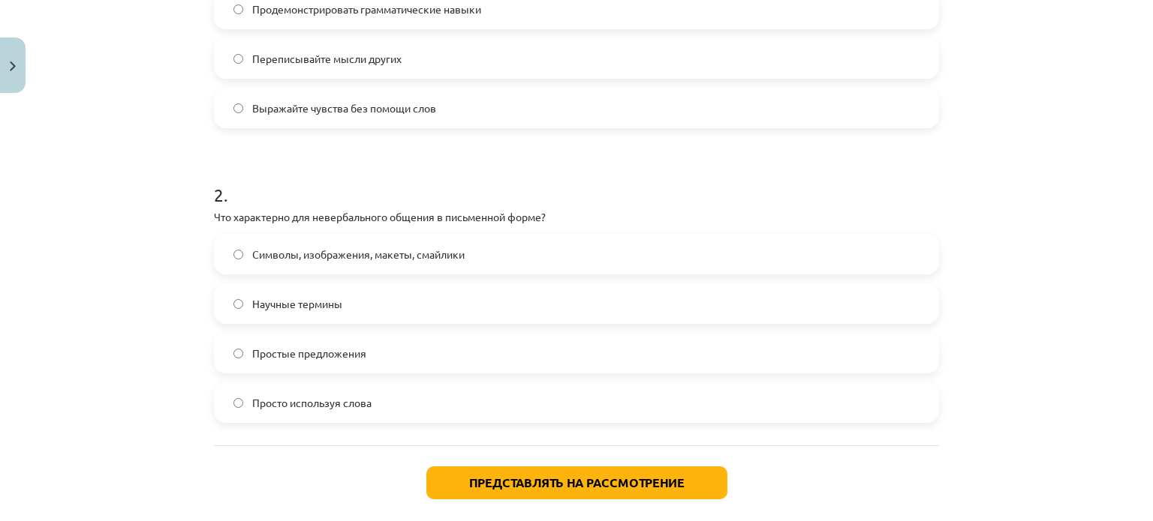
click at [337, 353] on font "Простые предложения" at bounding box center [309, 354] width 114 height 14
click at [349, 388] on label "Просто используя слова" at bounding box center [576, 403] width 722 height 38
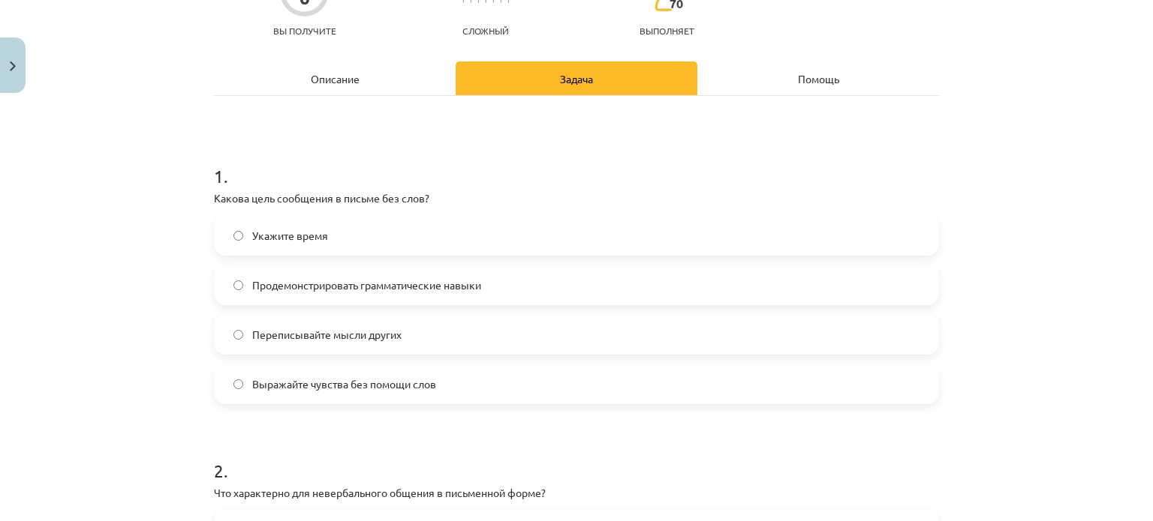
scroll to position [159, 0]
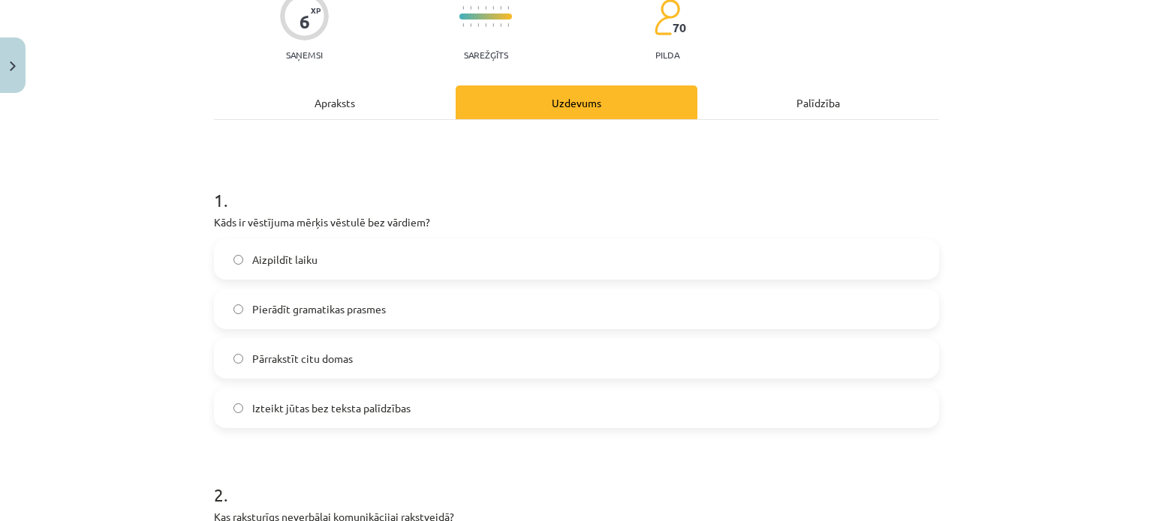
click at [271, 169] on h1 "1 ." at bounding box center [576, 187] width 725 height 47
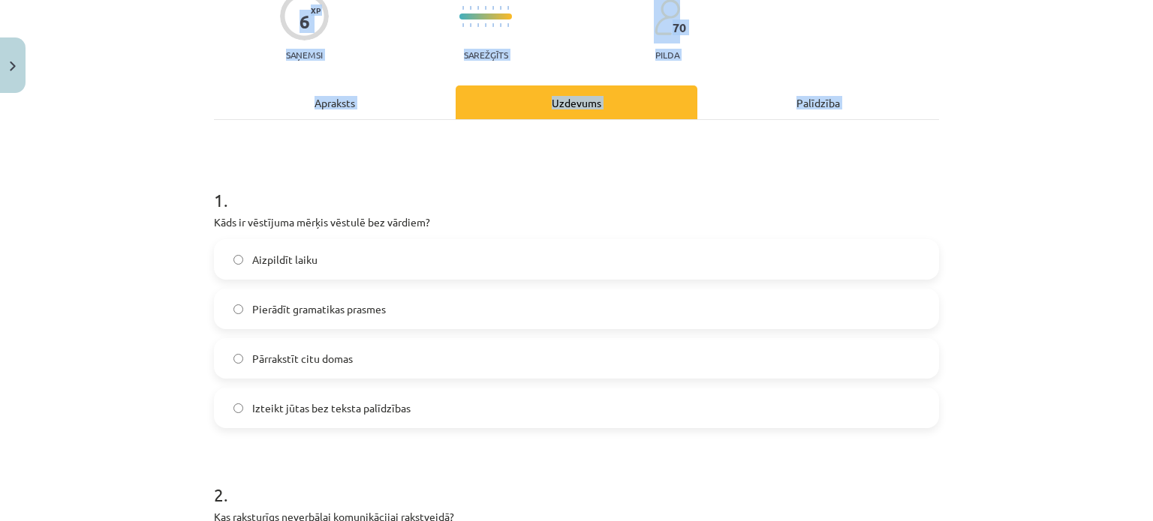
scroll to position [534, 0]
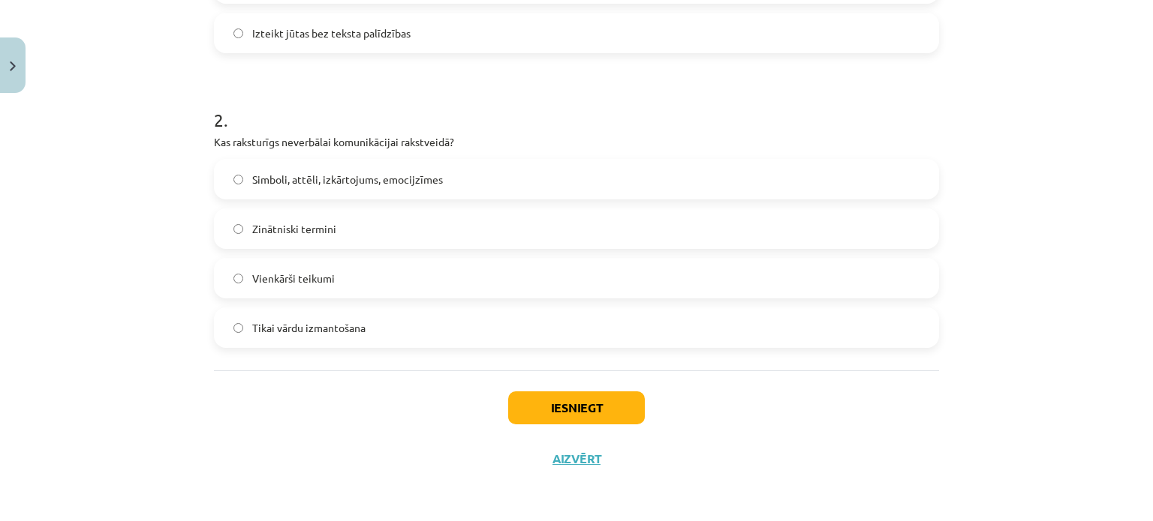
drag, startPoint x: 210, startPoint y: 197, endPoint x: 373, endPoint y: 347, distance: 221.4
click at [374, 350] on div "1 . Kāds ir vēstījuma mērķis vēstulē bez vārdiem? Aizpildīt laiku  Pierādīt gra…" at bounding box center [576, 58] width 725 height 626
copy form "1 . Kāds ir vēstījuma mērķis vēstulē bez vārdiem? Aizpildīt laiku  Pierādīt gra…"
click at [150, 208] on div "Mācību tēma: Latviešu valoda 8. klase 1. ieskaites mācību materiāls #6 5. tēma.…" at bounding box center [576, 260] width 1153 height 521
click at [255, 177] on span "Simboli, attēli, izkārtojums, emocijzīmes" at bounding box center [347, 180] width 191 height 16
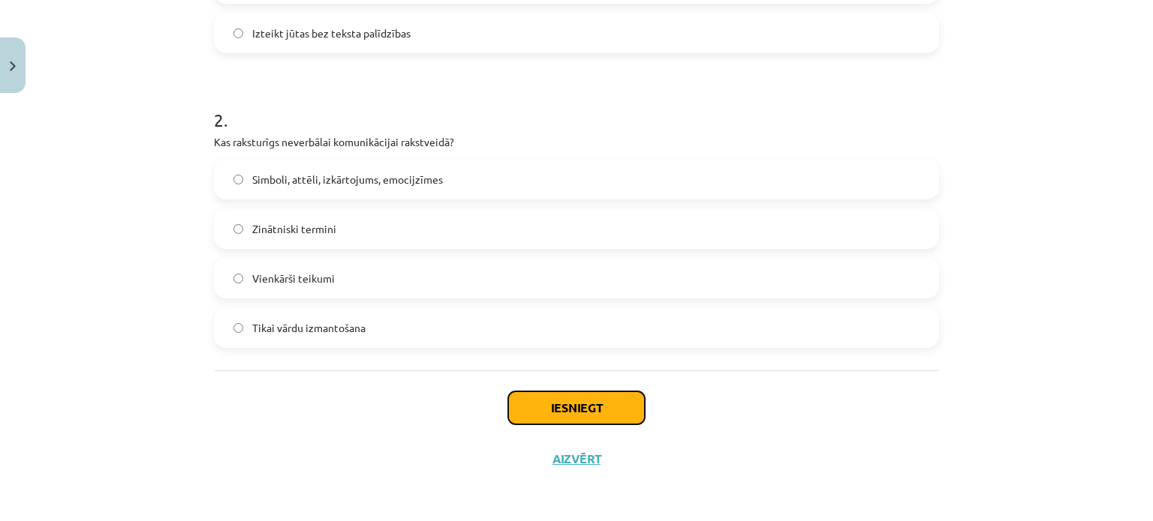
click at [587, 414] on button "Iesniegt" at bounding box center [576, 408] width 137 height 33
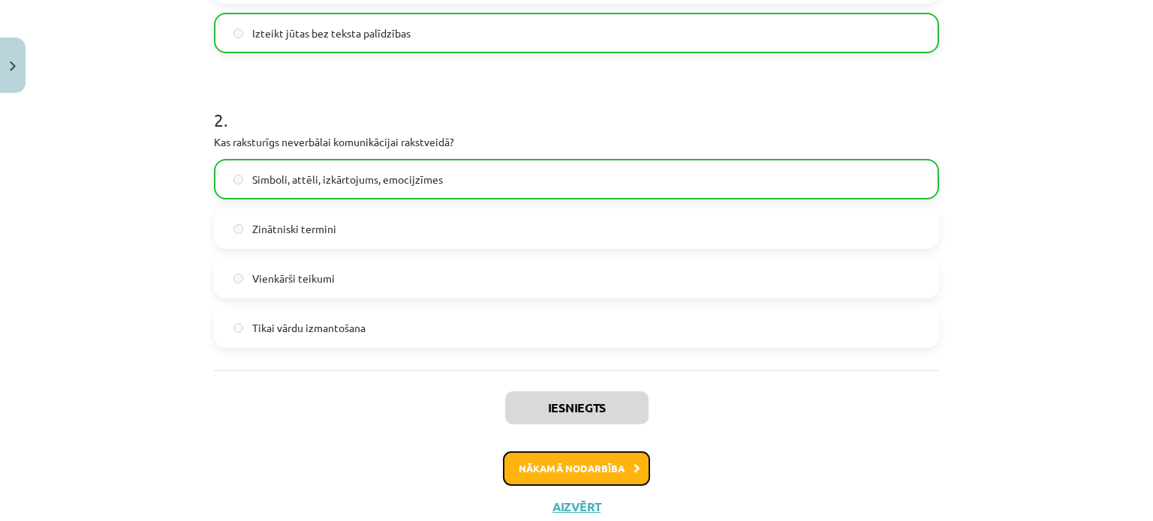
click at [604, 464] on button "Nākamā nodarbība" at bounding box center [576, 469] width 147 height 35
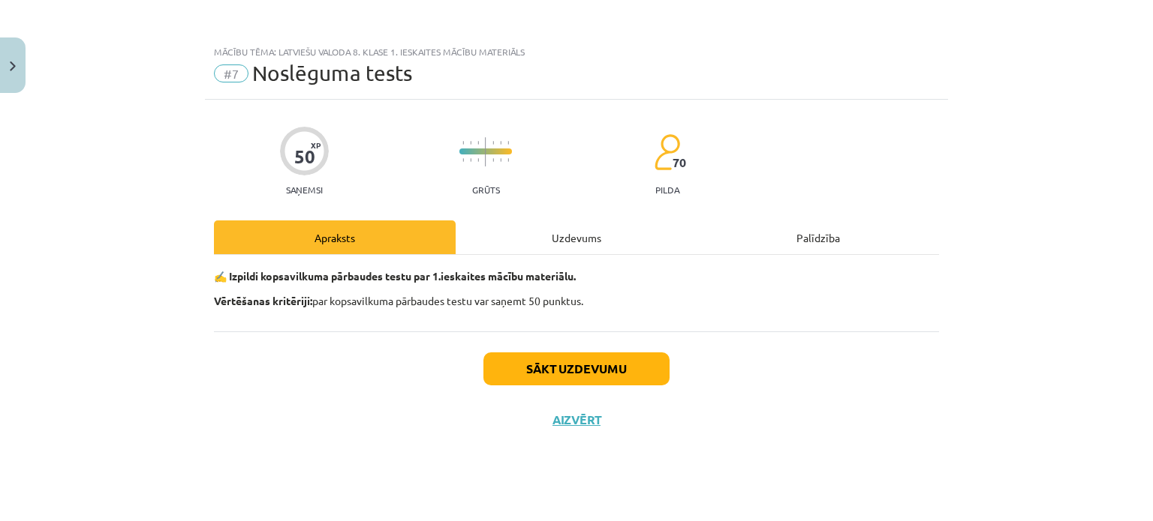
scroll to position [0, 0]
click at [555, 251] on div "Uzdevums" at bounding box center [576, 238] width 242 height 34
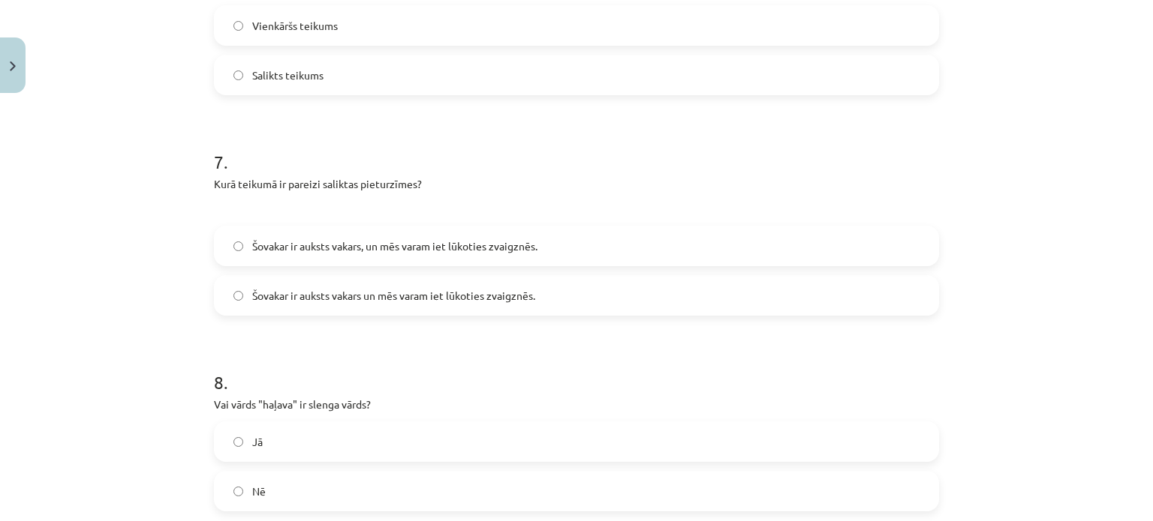
scroll to position [2003, 0]
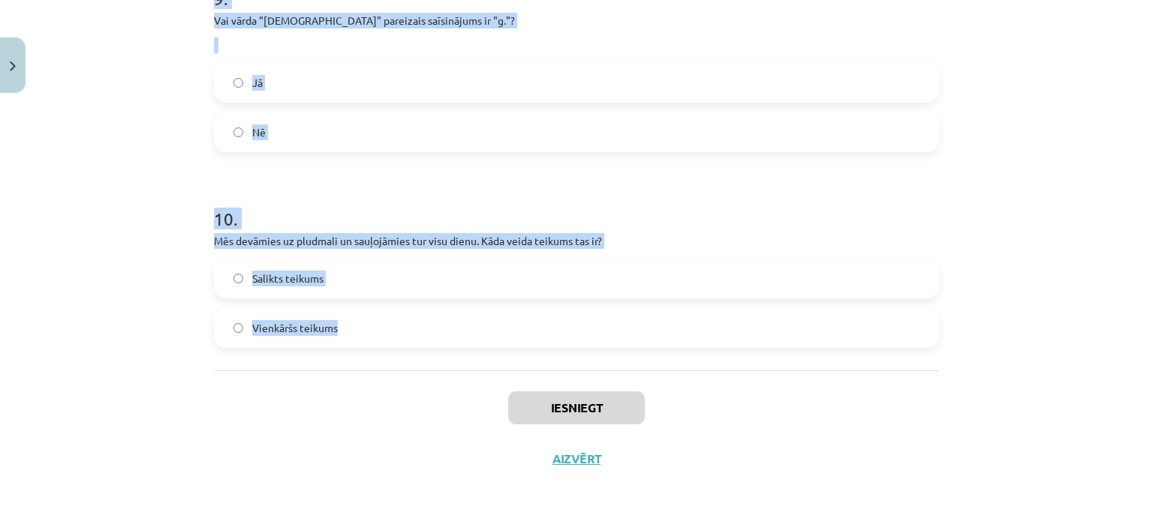
drag, startPoint x: 204, startPoint y: 332, endPoint x: 363, endPoint y: 341, distance: 159.3
copy form "1 . Vai vārda "hektārs" pareizais saīsinājums ir "ha"? Jā Nē 2 . Vai vārda "lap…"
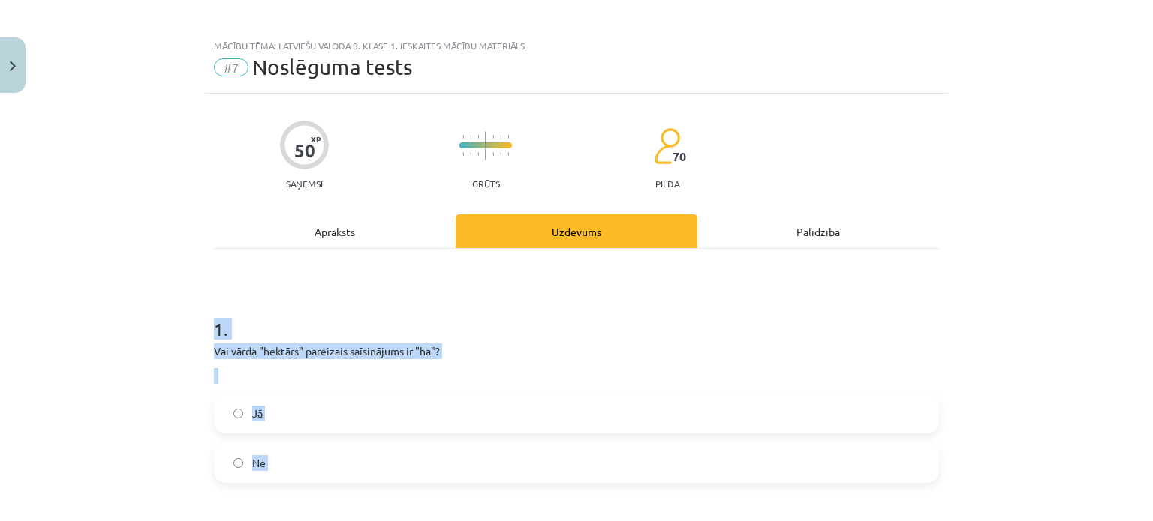
scroll to position [0, 0]
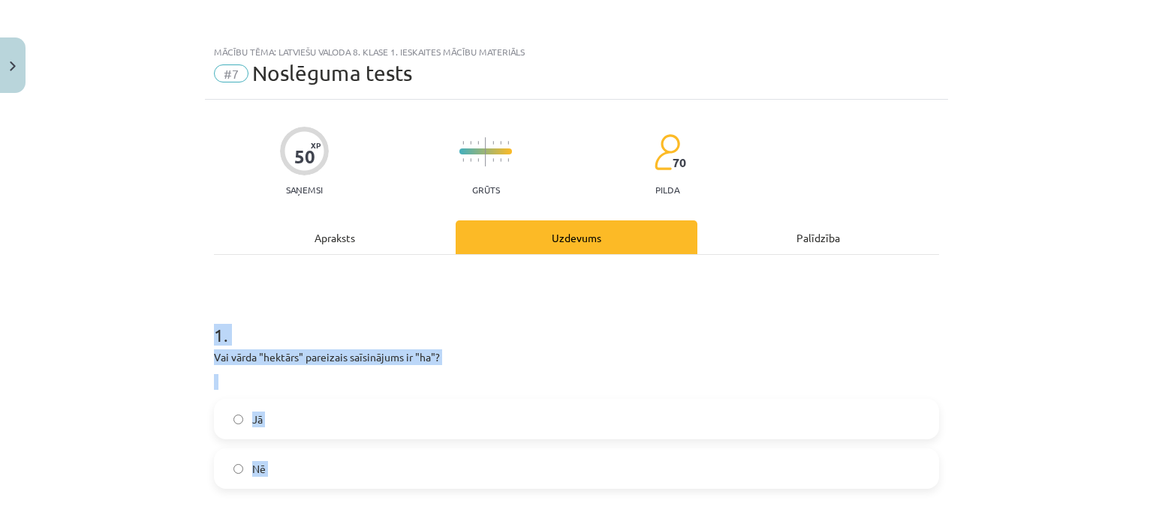
click at [68, 318] on div "Mācību tēma: Latviešu valoda 8. klase 1. ieskaites mācību materiāls #7 Noslēgum…" at bounding box center [576, 260] width 1153 height 521
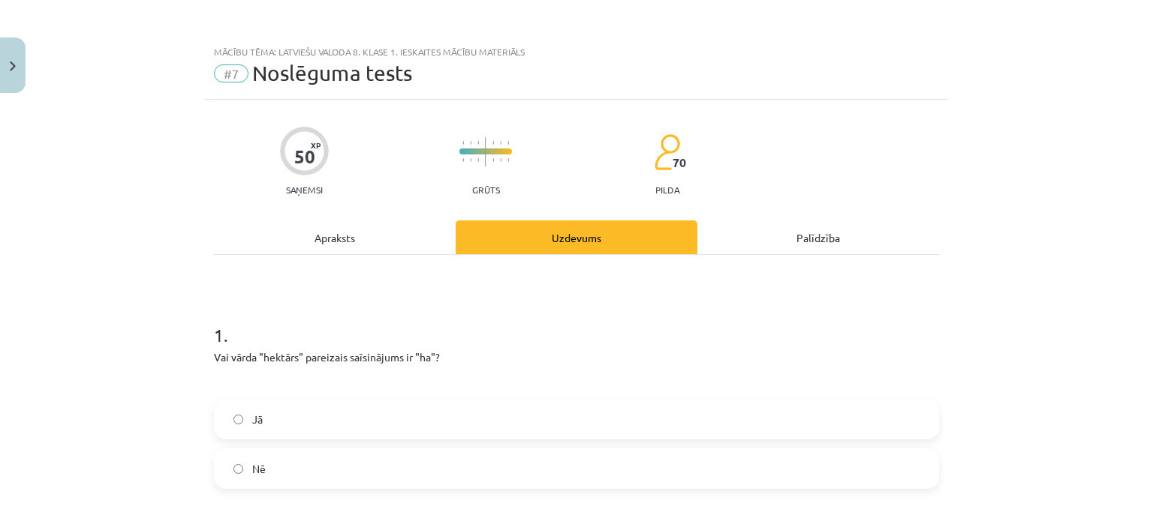
click at [267, 416] on label "Jā" at bounding box center [576, 420] width 722 height 38
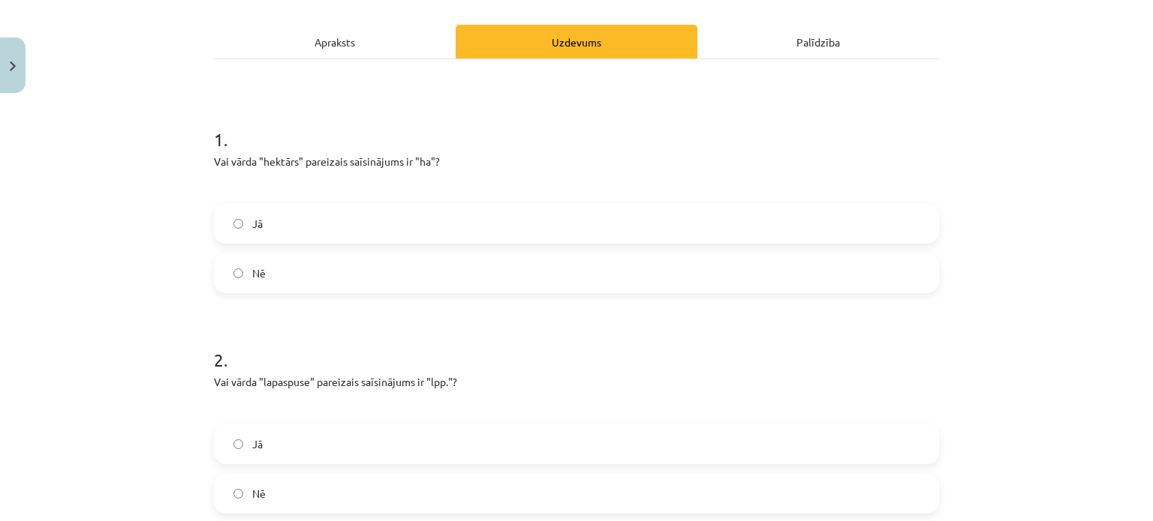
scroll to position [225, 0]
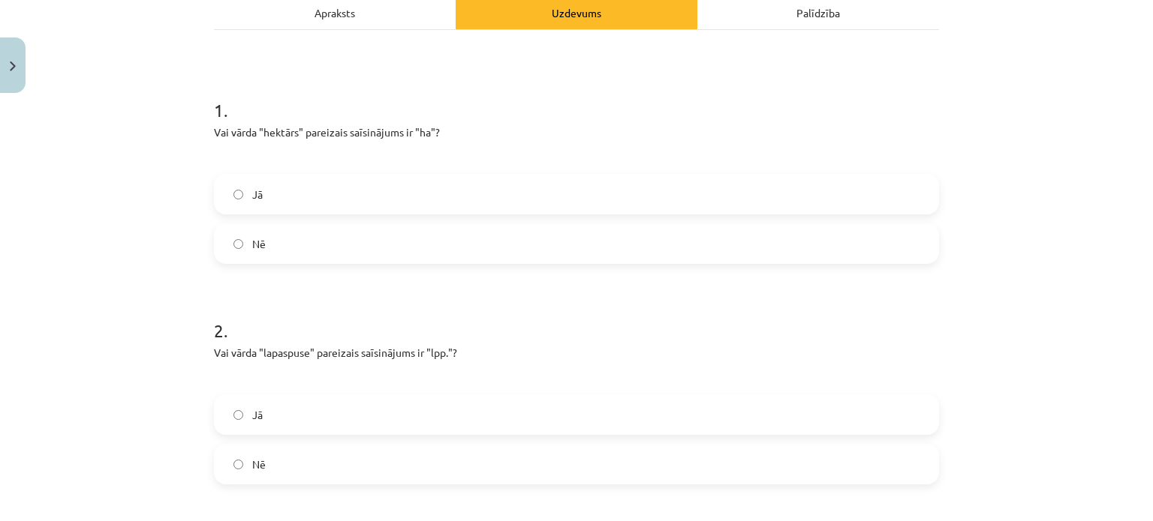
click at [270, 401] on label "Jā" at bounding box center [576, 415] width 722 height 38
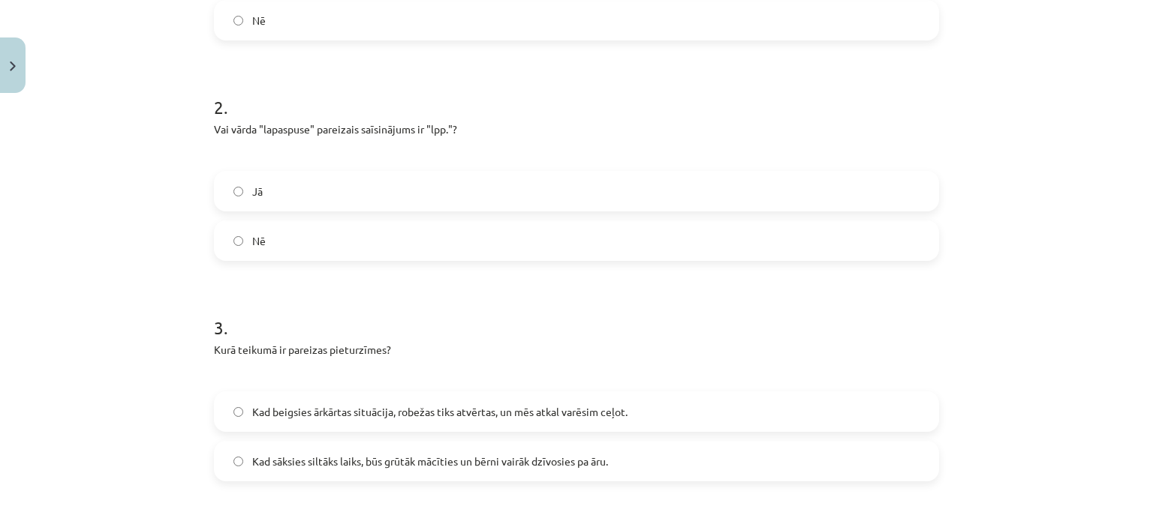
scroll to position [450, 0]
click at [302, 459] on span "Kad sāksies siltāks laiks, būs grūtāk mācīties un bērni vairāk dzīvosies pa āru." at bounding box center [430, 460] width 356 height 16
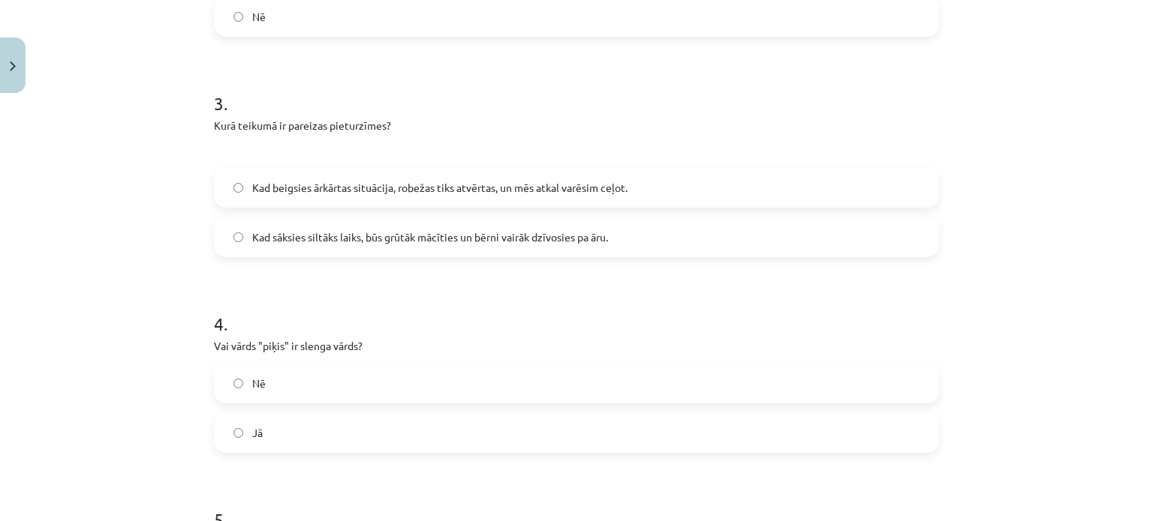
scroll to position [675, 0]
click at [307, 413] on label "Jā" at bounding box center [576, 431] width 722 height 38
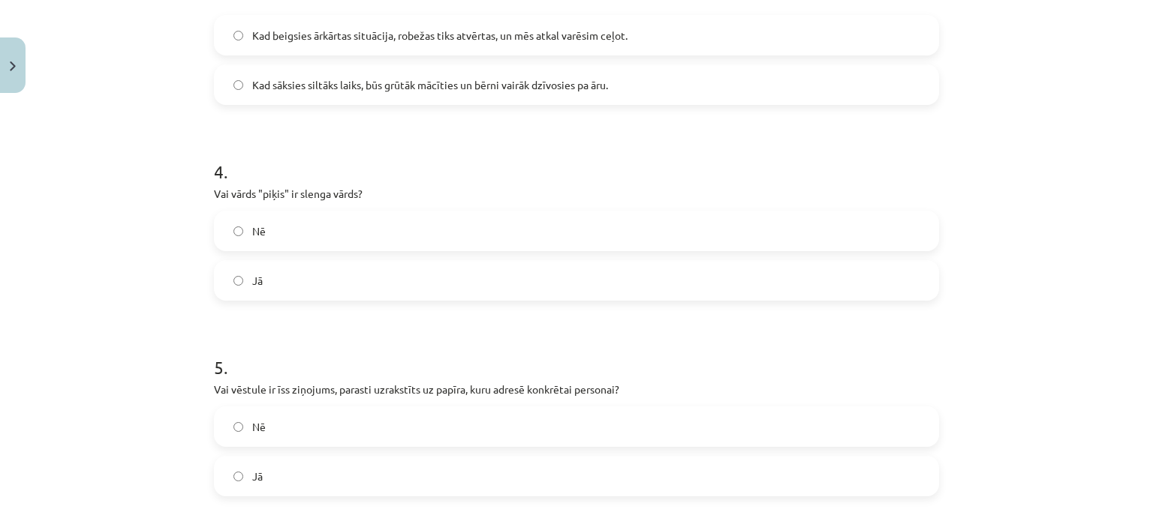
click at [284, 467] on label "Jā" at bounding box center [576, 477] width 722 height 38
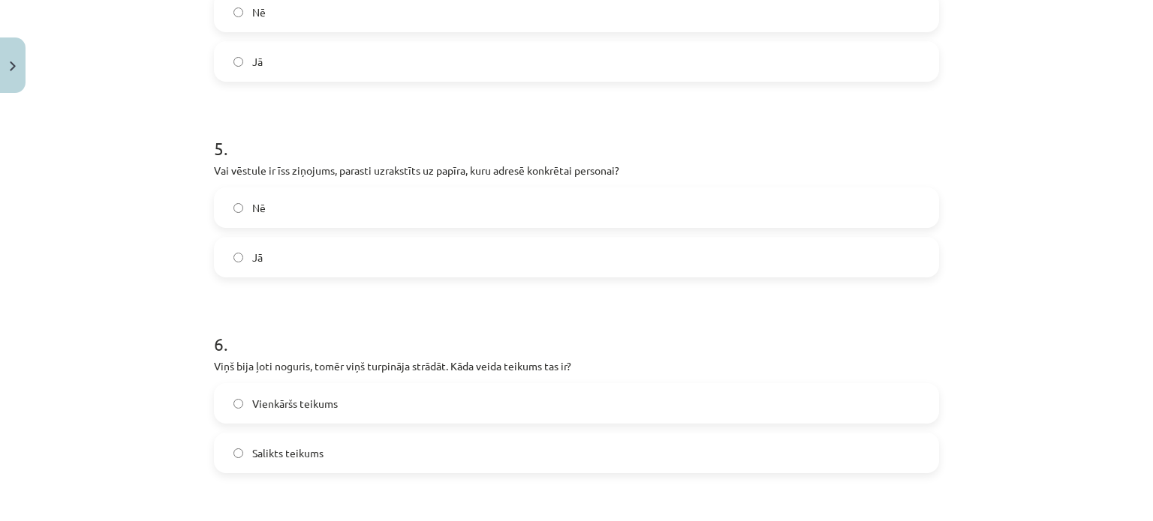
scroll to position [1050, 0]
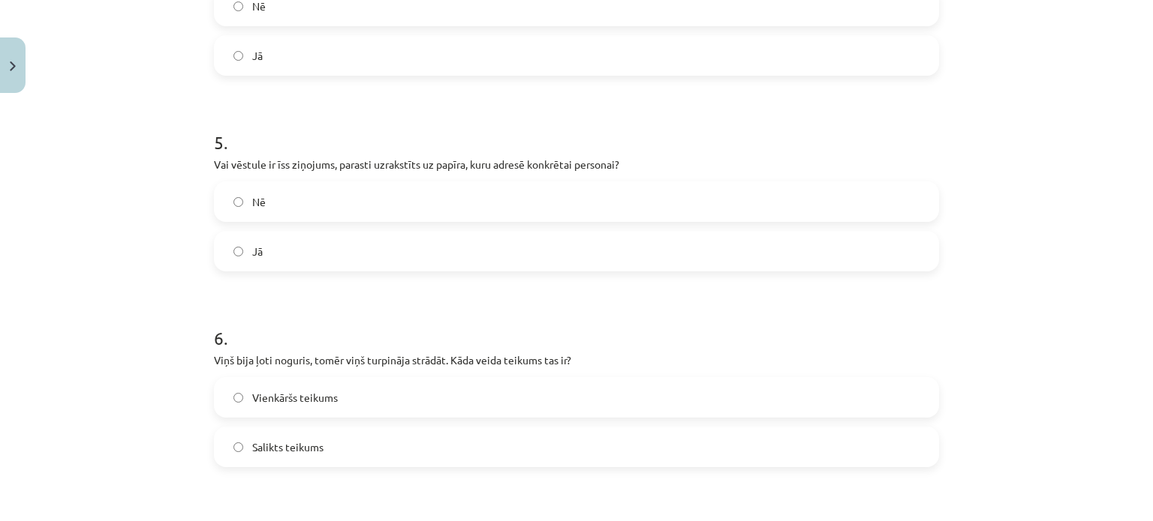
click at [263, 454] on span "Salikts teikums" at bounding box center [287, 448] width 71 height 16
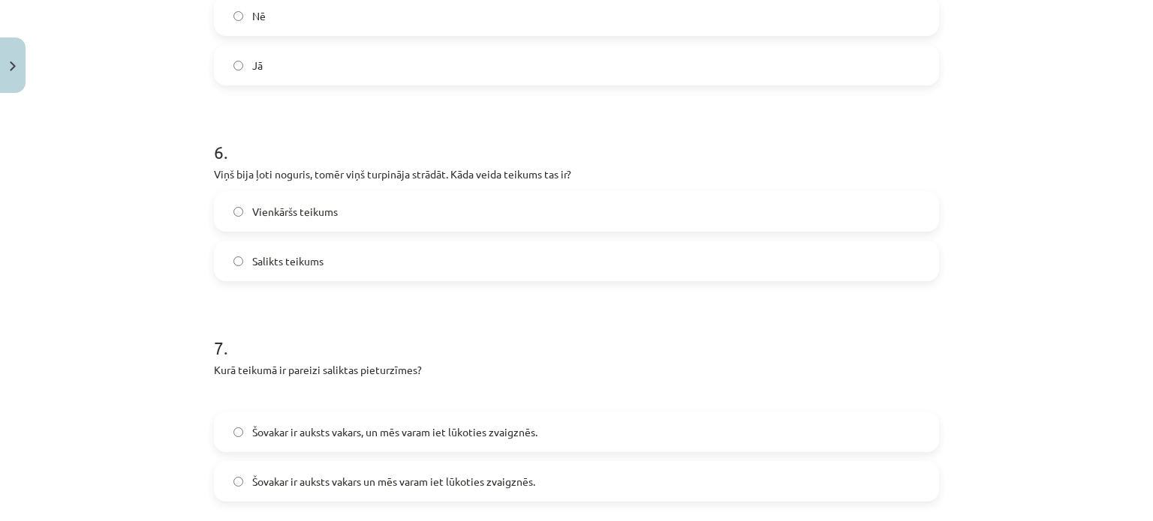
scroll to position [1276, 0]
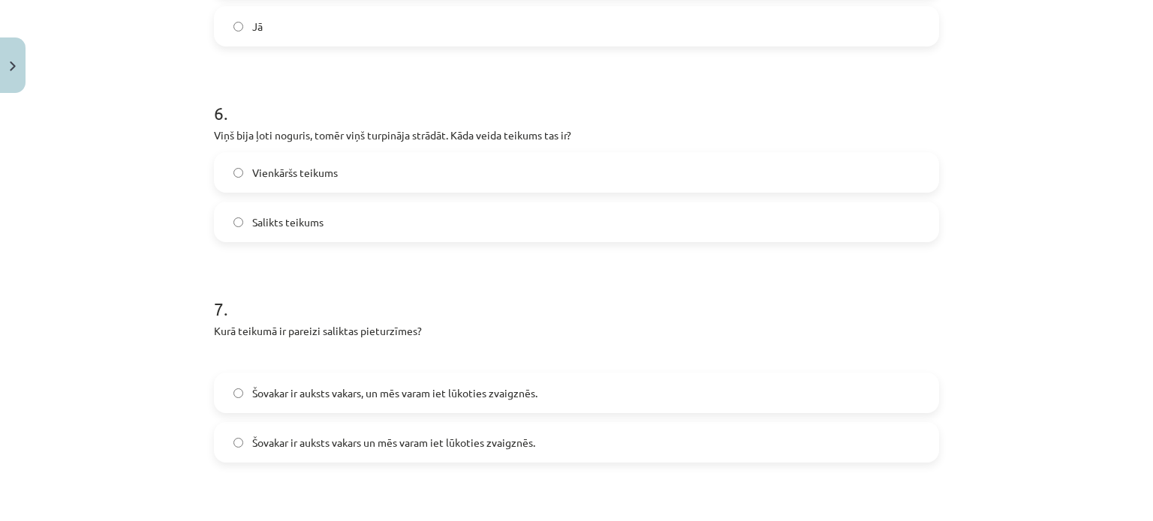
click at [431, 401] on label "Šovakar ir auksts vakars, un mēs varam iet lūkoties zvaigznēs." at bounding box center [576, 393] width 722 height 38
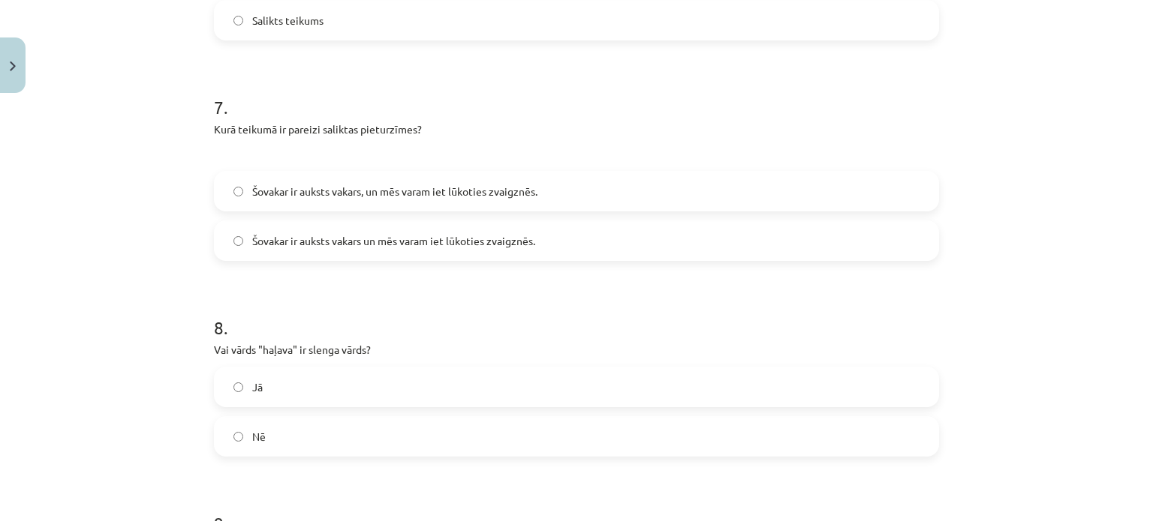
scroll to position [1501, 0]
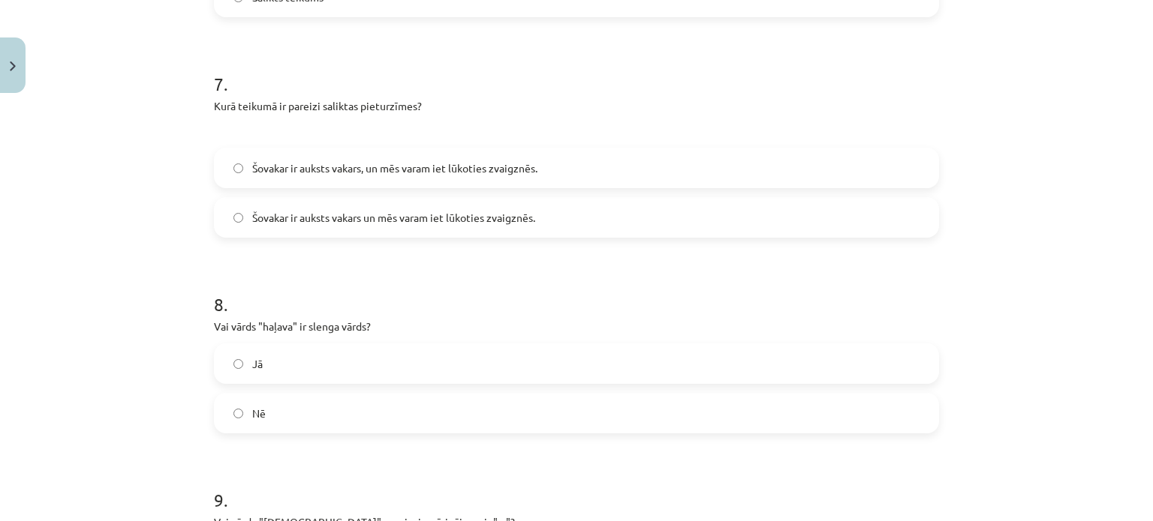
click at [263, 350] on label "Jā" at bounding box center [576, 364] width 722 height 38
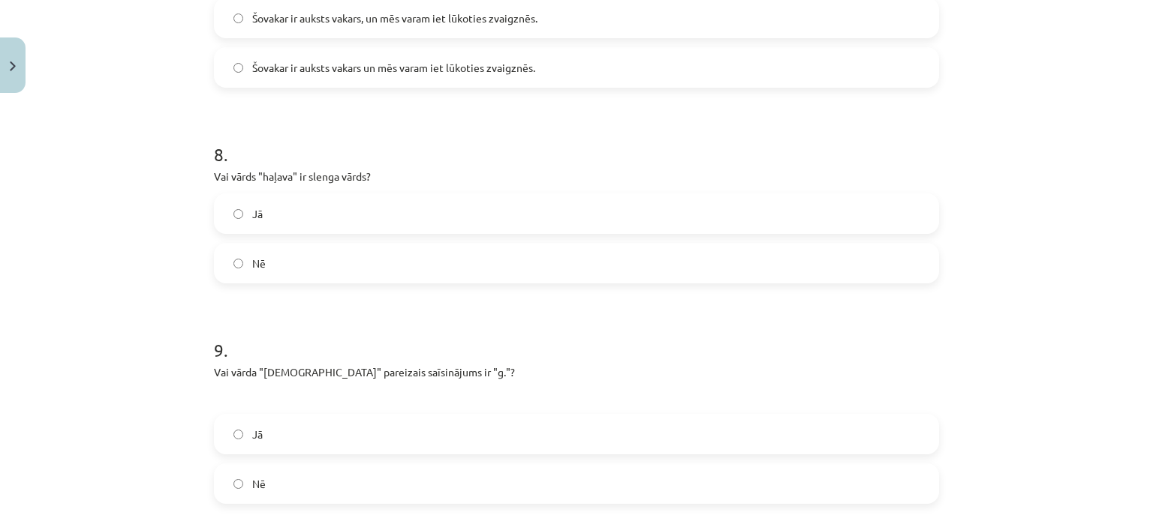
click at [278, 479] on label "Nē" at bounding box center [576, 484] width 722 height 38
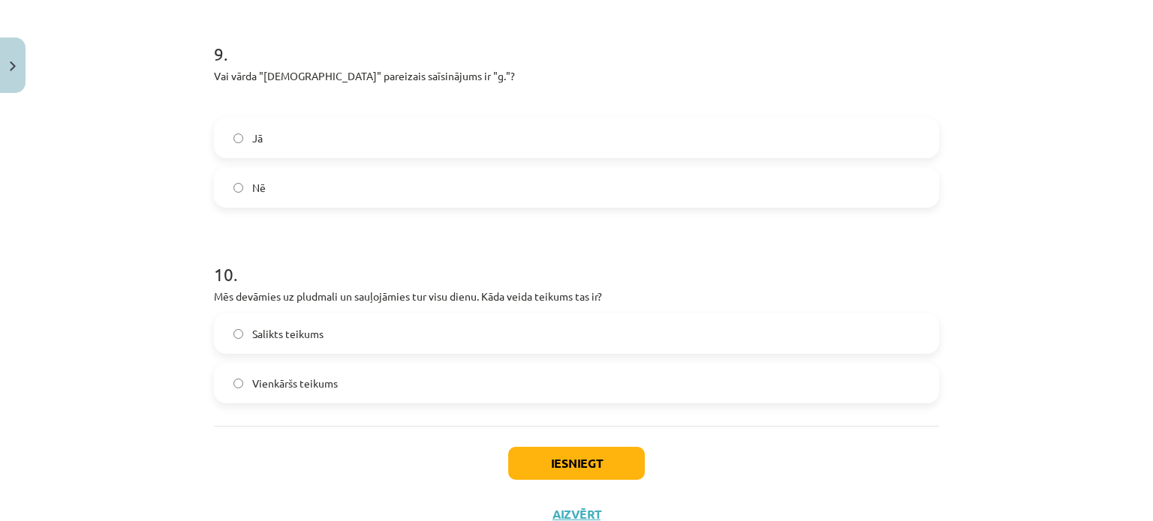
scroll to position [1951, 0]
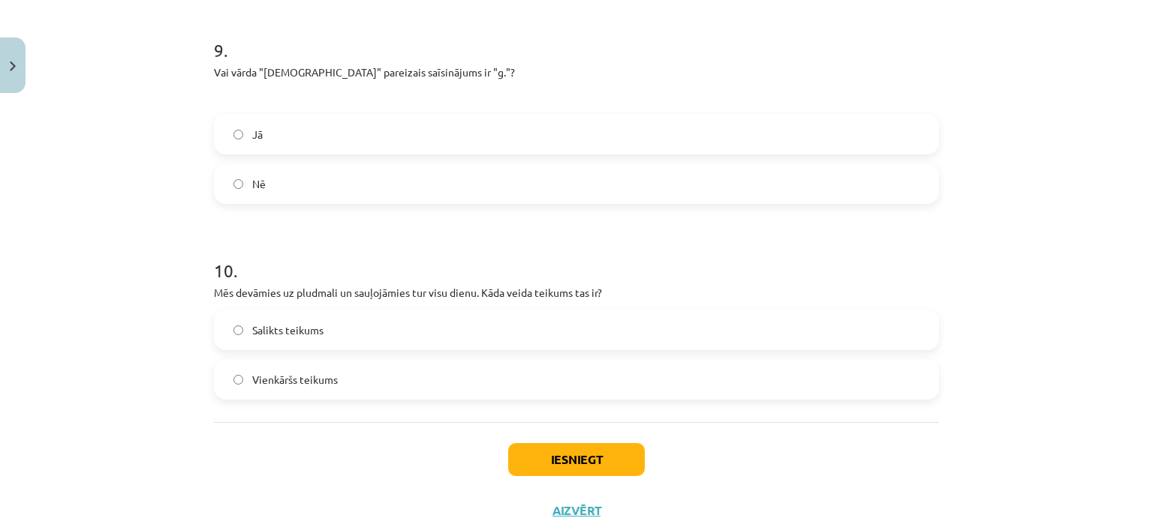
drag, startPoint x: 305, startPoint y: 377, endPoint x: 324, endPoint y: 395, distance: 26.0
click at [305, 377] on span "Vienkāršs teikums" at bounding box center [295, 380] width 86 height 16
click at [594, 469] on button "Iesniegt" at bounding box center [576, 459] width 137 height 33
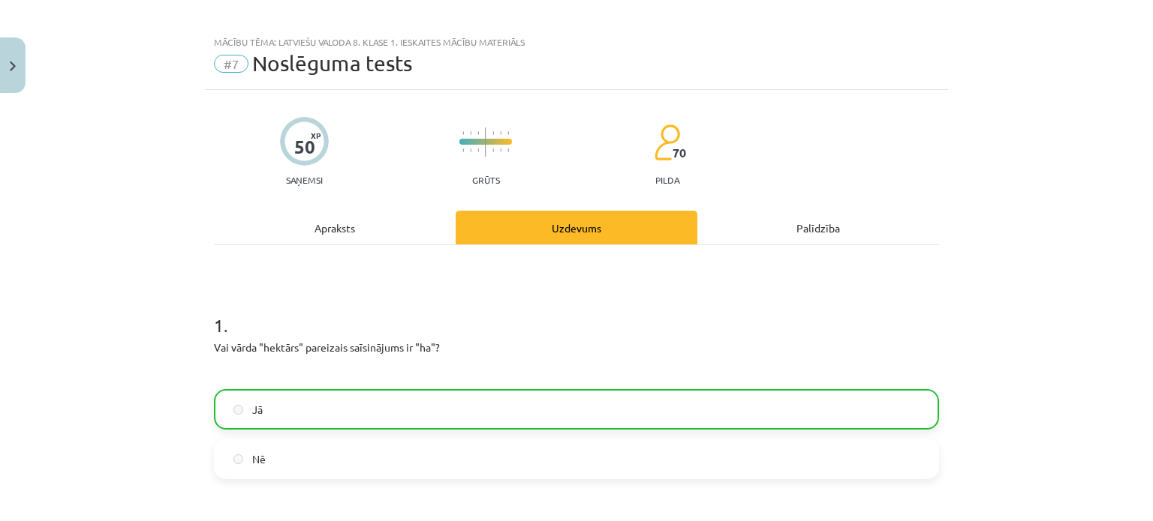
scroll to position [0, 0]
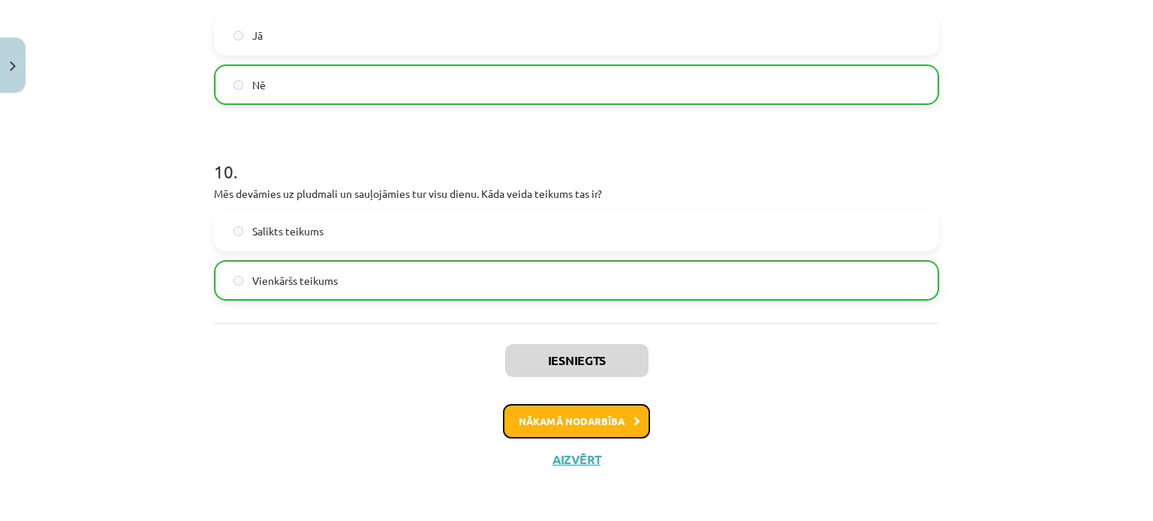
click at [597, 420] on button "Nākamā nodarbība" at bounding box center [576, 421] width 147 height 35
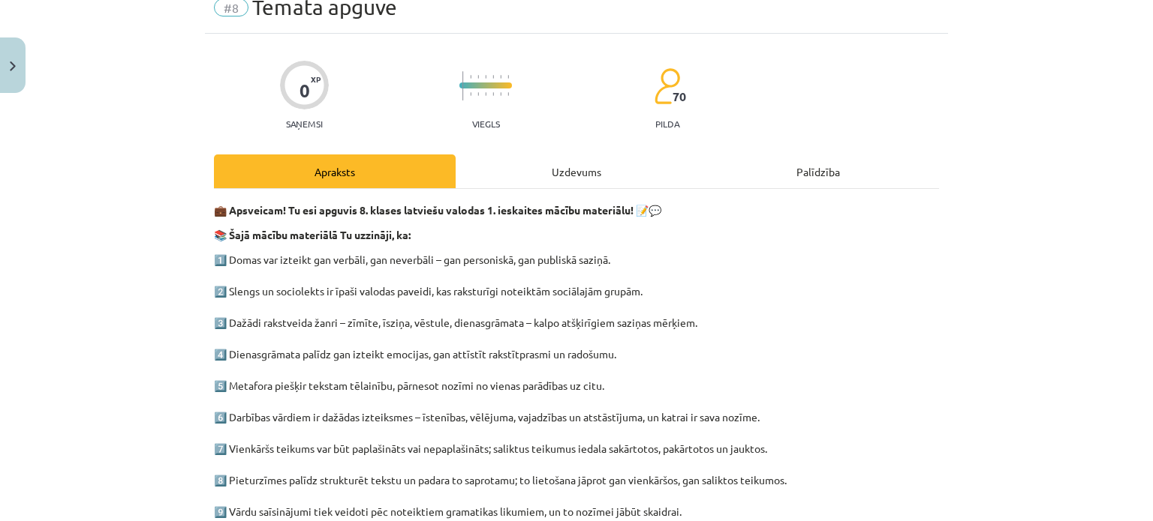
scroll to position [38, 0]
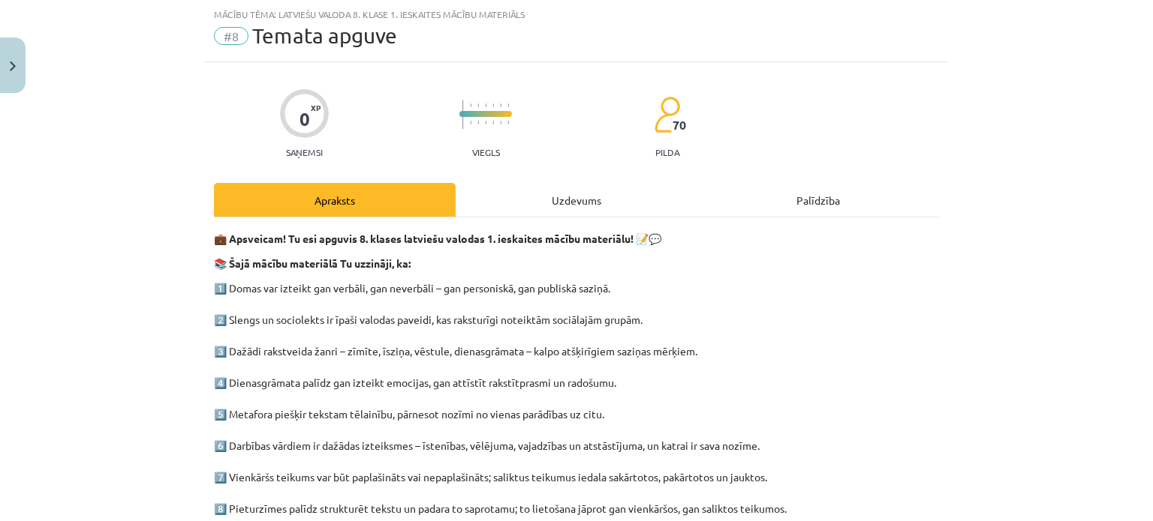
click at [521, 218] on div "💼 Apsveicam! Tu esi apguvis 8. klases latviešu valodas 1. ieskaites mācību mate…" at bounding box center [576, 498] width 725 height 561
click at [561, 180] on div "0 XP Saņemsi Viegls 70 pilda Apraksts Uzdevums Palīdzība 💼 Apsveicam! Tu esi ap…" at bounding box center [576, 477] width 743 height 830
click at [564, 203] on div "Uzdevums" at bounding box center [576, 200] width 242 height 34
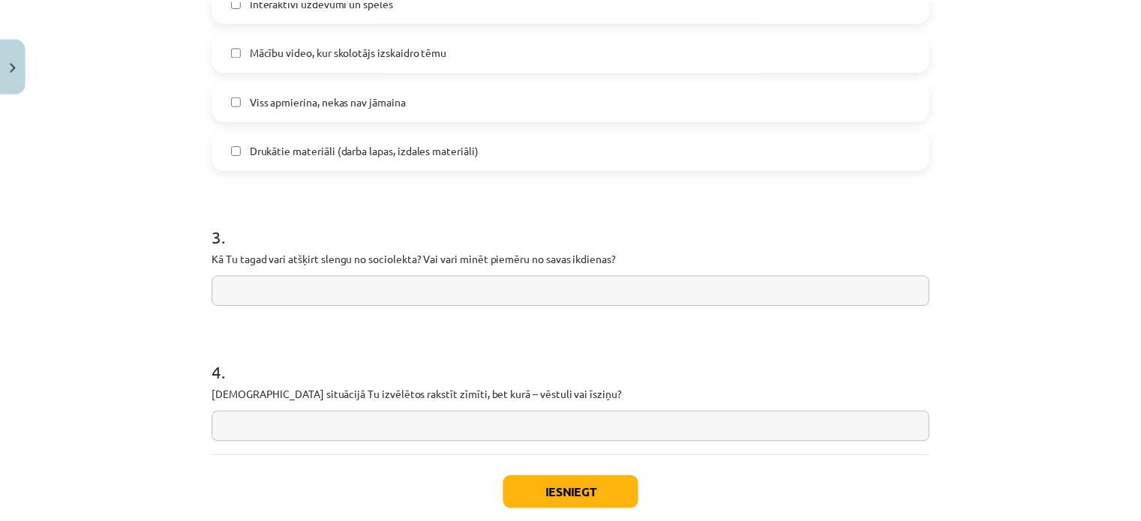
scroll to position [1236, 0]
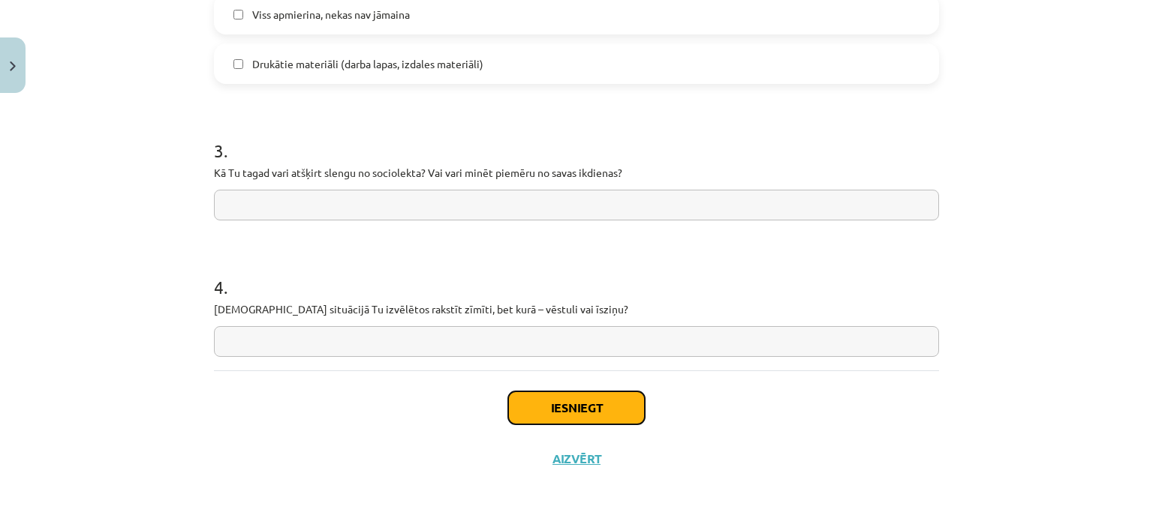
click at [601, 401] on button "Iesniegt" at bounding box center [576, 408] width 137 height 33
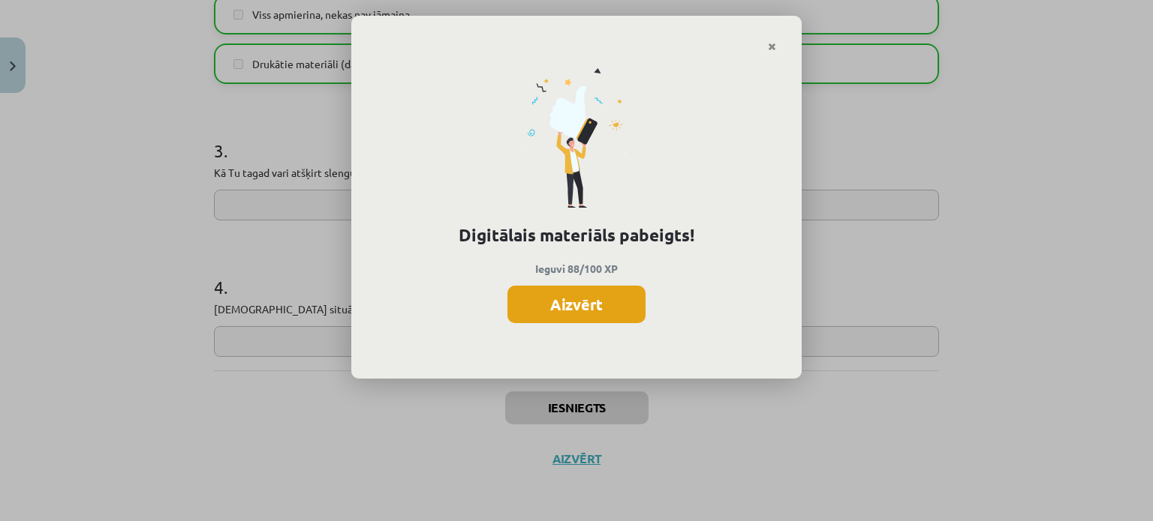
click at [598, 299] on button "Aizvērt" at bounding box center [576, 305] width 138 height 38
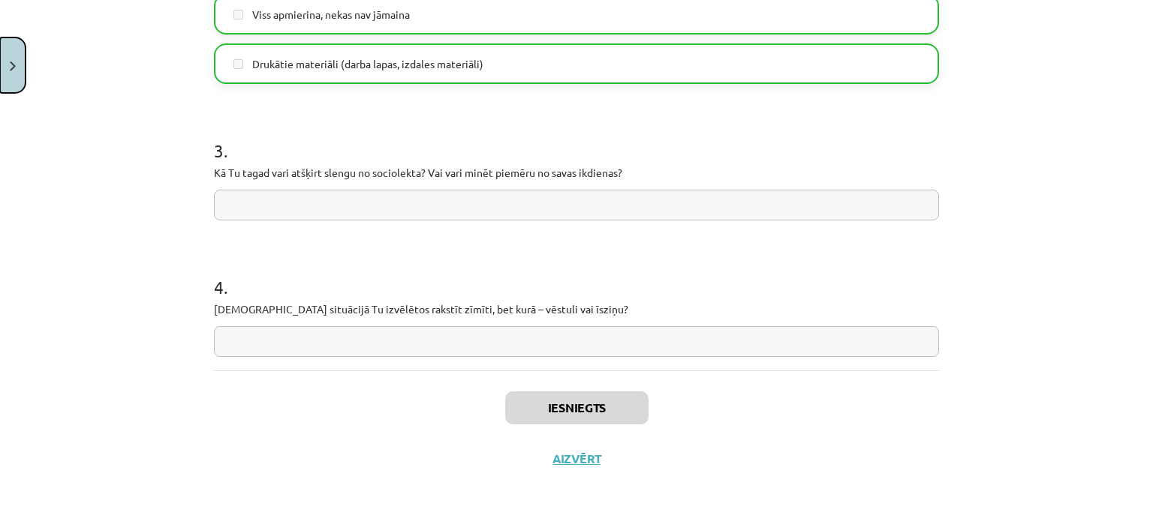
click at [22, 65] on button "Close" at bounding box center [13, 66] width 26 height 56
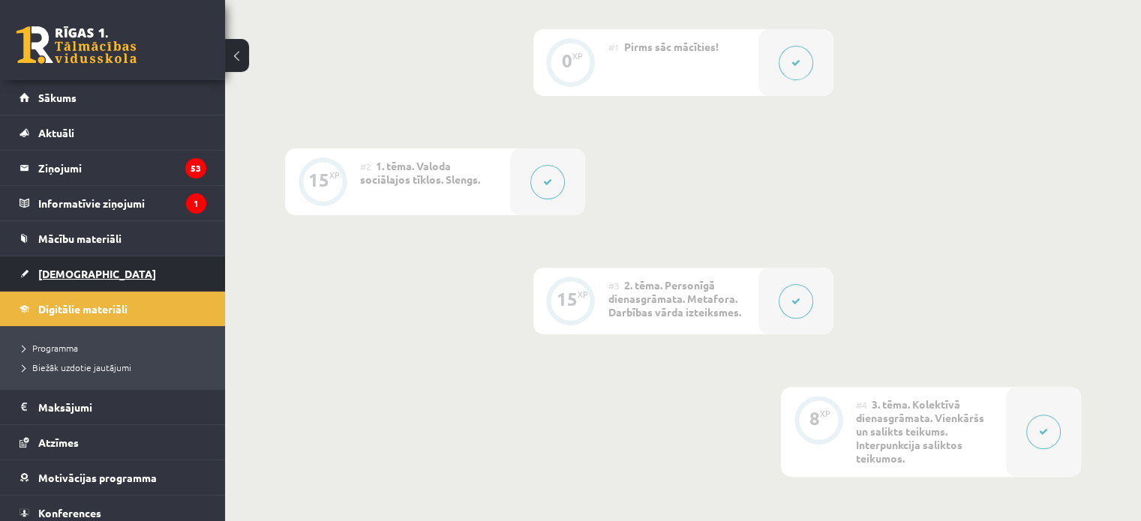
click at [71, 269] on span "[DEMOGRAPHIC_DATA]" at bounding box center [97, 274] width 118 height 14
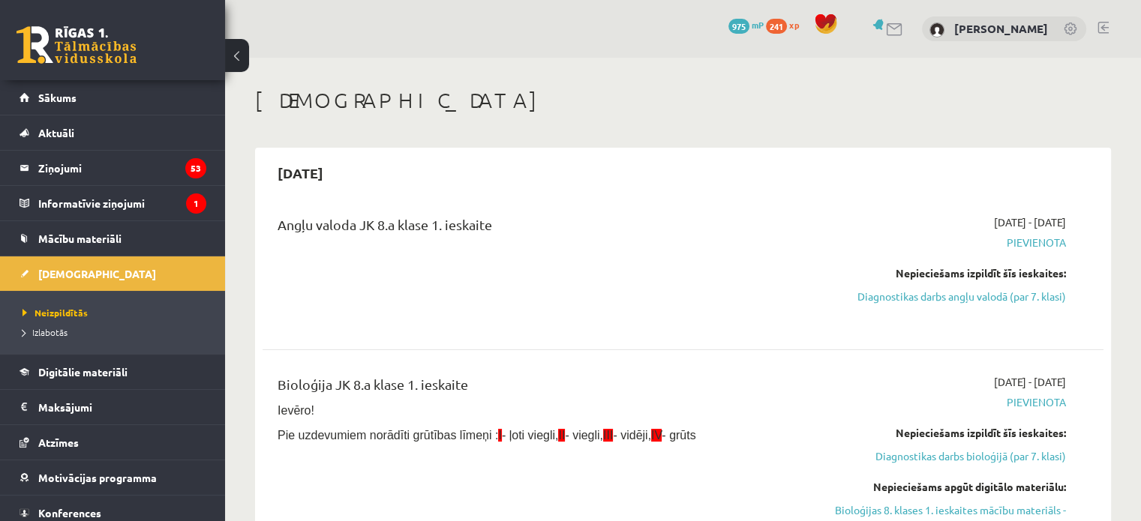
scroll to position [323, 0]
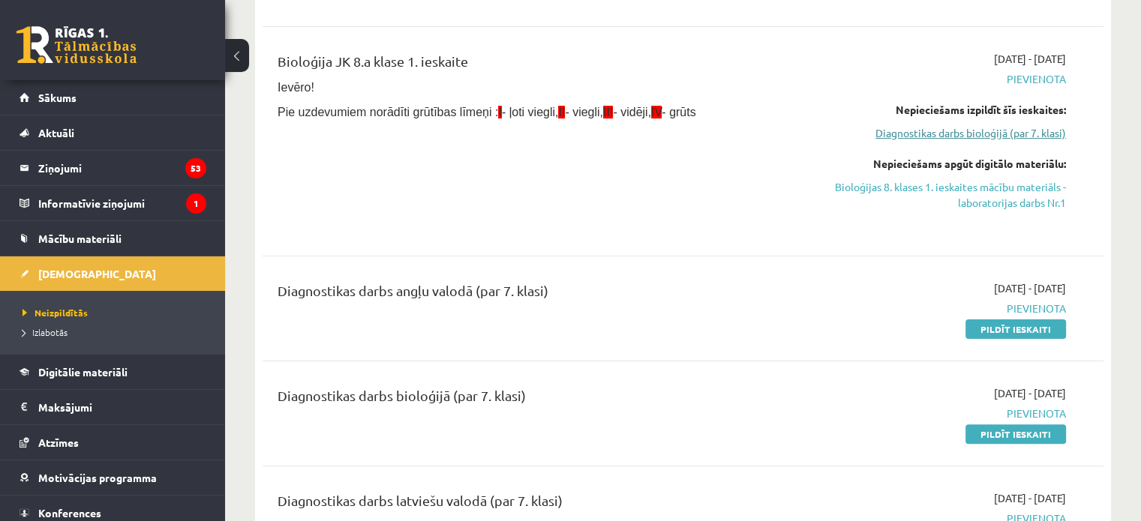
click at [1007, 131] on link "Diagnostikas darbs bioloģijā (par 7. klasi)" at bounding box center [943, 133] width 248 height 16
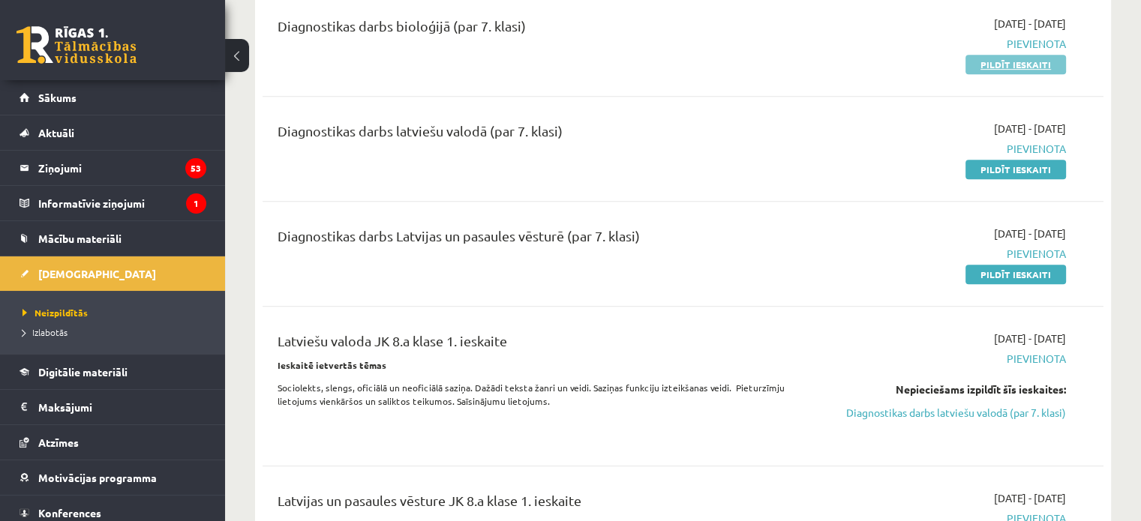
click at [1004, 68] on link "Pildīt ieskaiti" at bounding box center [1016, 65] width 101 height 20
